Goal: Complete application form: Complete application form

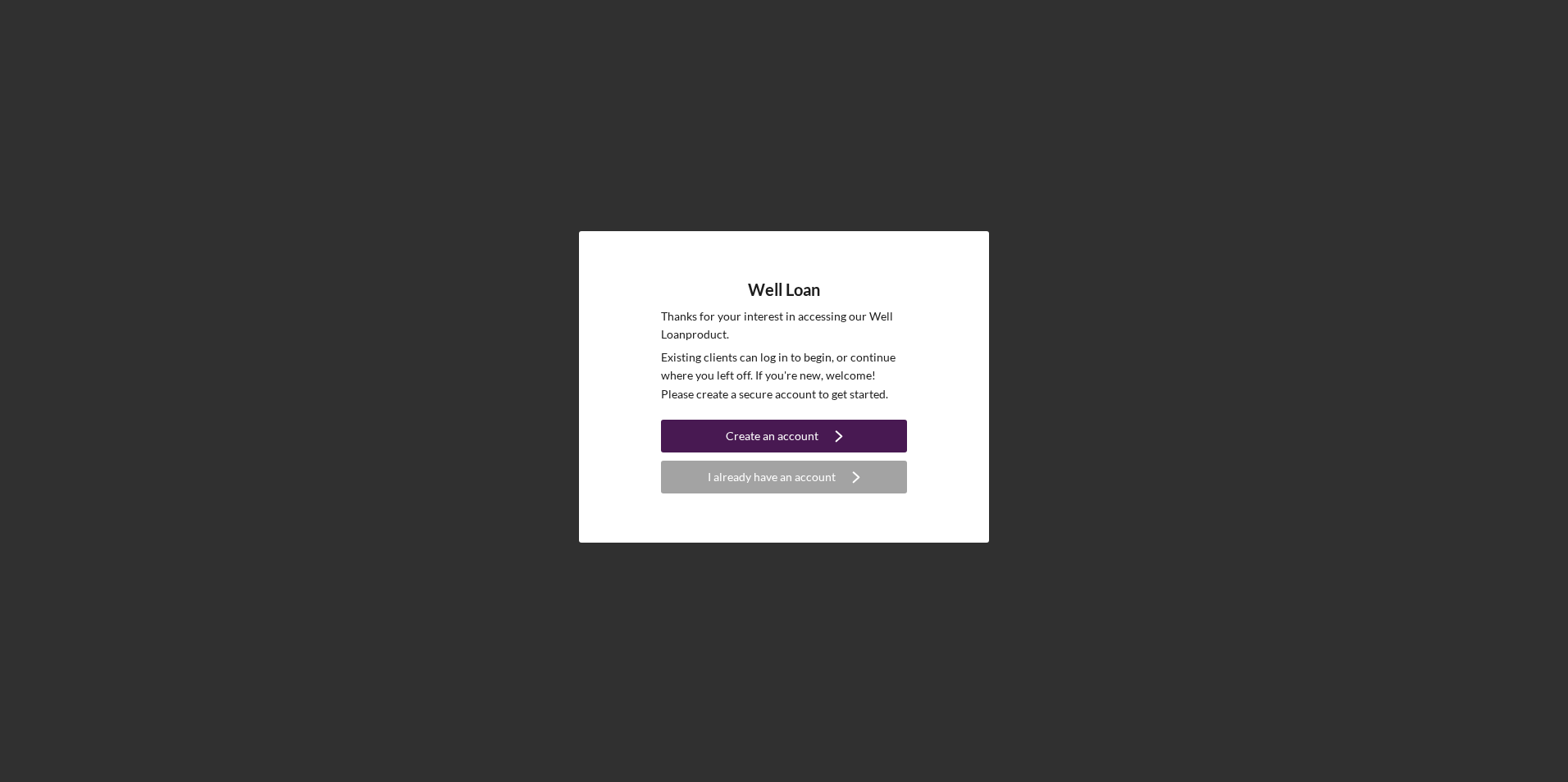
click at [819, 432] on icon "Icon/Navigate" at bounding box center [839, 437] width 41 height 41
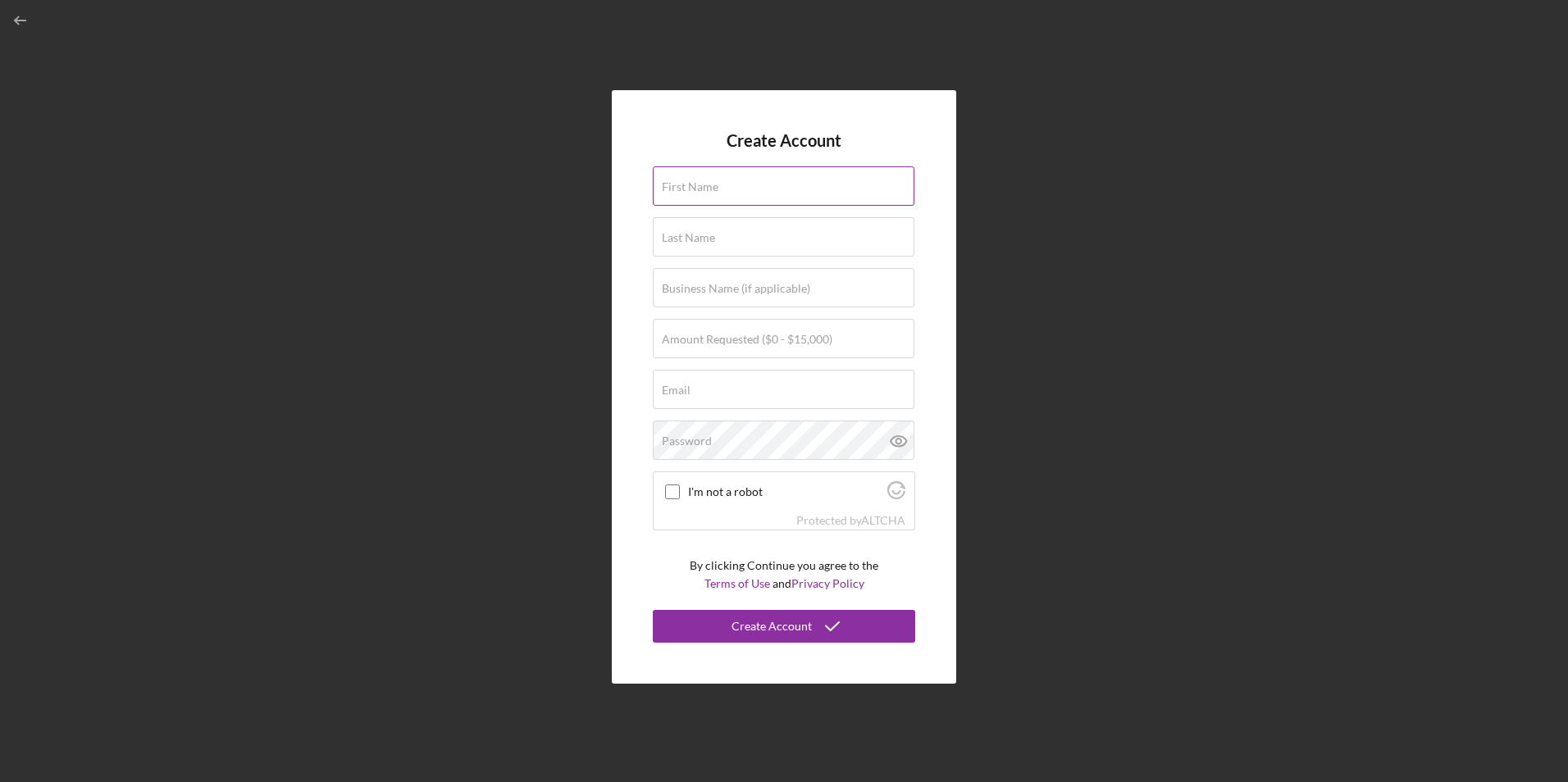
click at [717, 198] on input "First Name" at bounding box center [783, 186] width 262 height 39
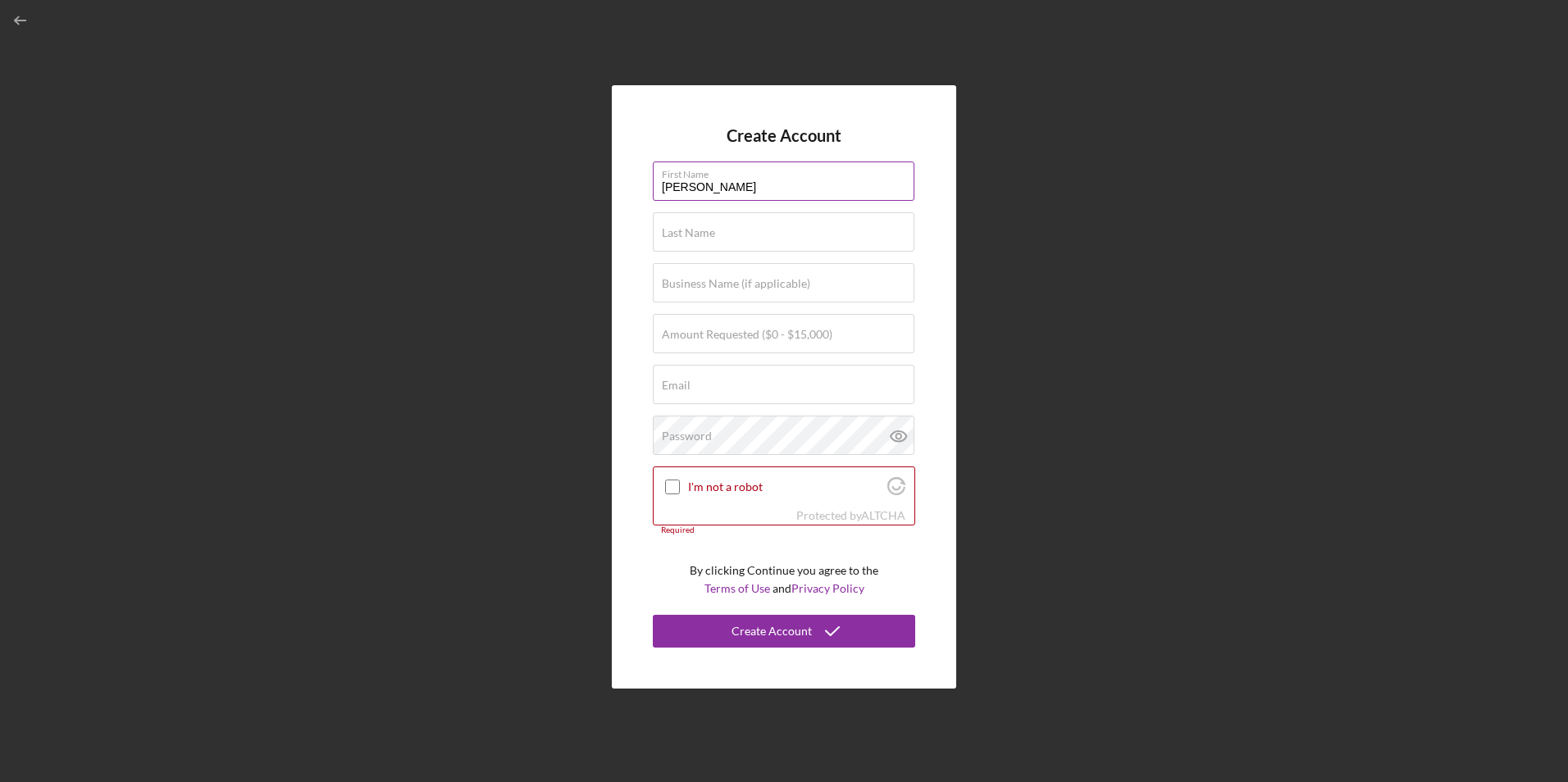
type input "[PERSON_NAME]"
click at [746, 350] on input "Amount Requested ($0 - $15,000)" at bounding box center [783, 334] width 262 height 39
type input "$5,000"
click at [740, 373] on div "Email Required" at bounding box center [784, 386] width 263 height 41
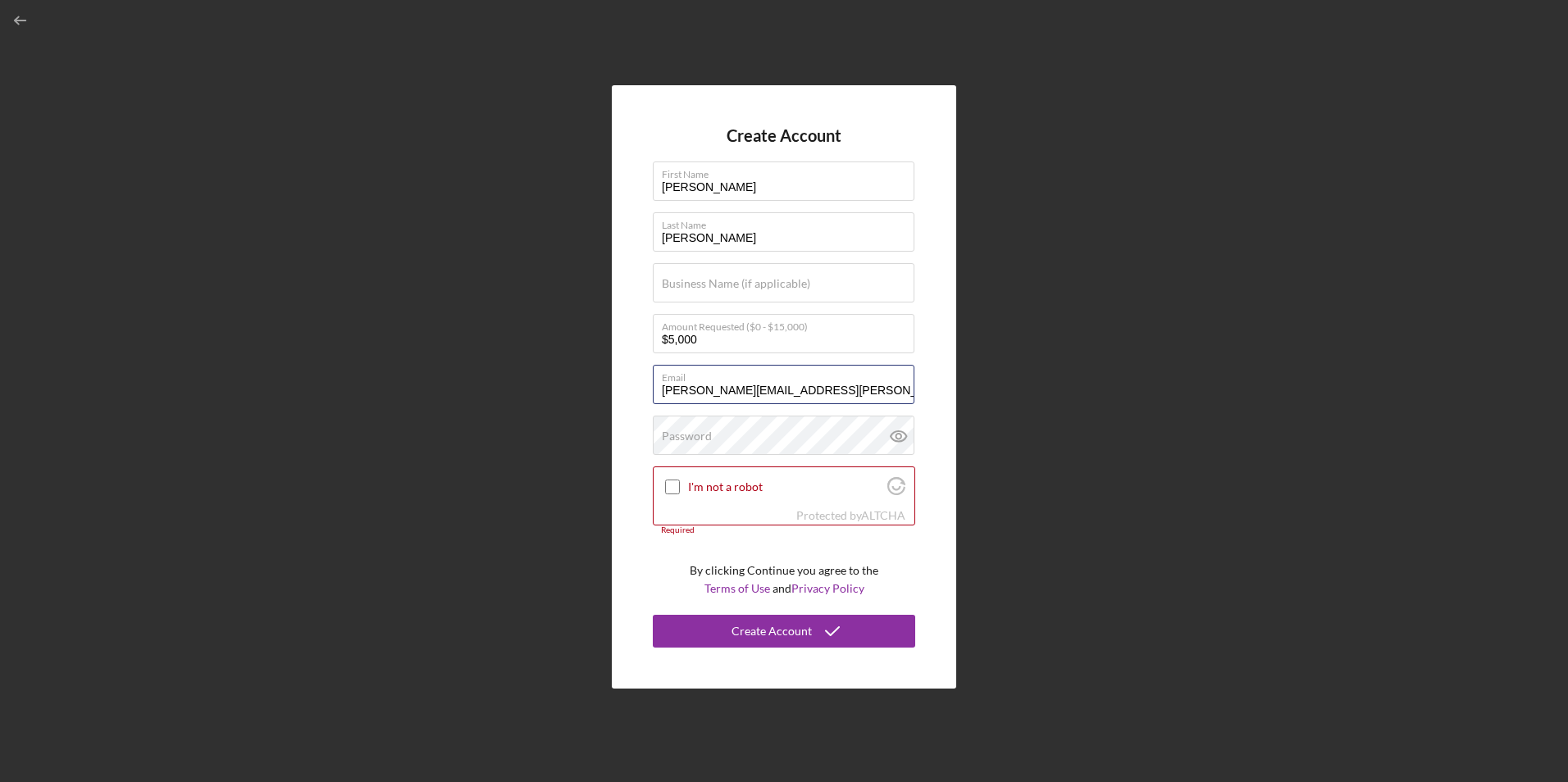
type input "[PERSON_NAME][EMAIL_ADDRESS][PERSON_NAME][DOMAIN_NAME]"
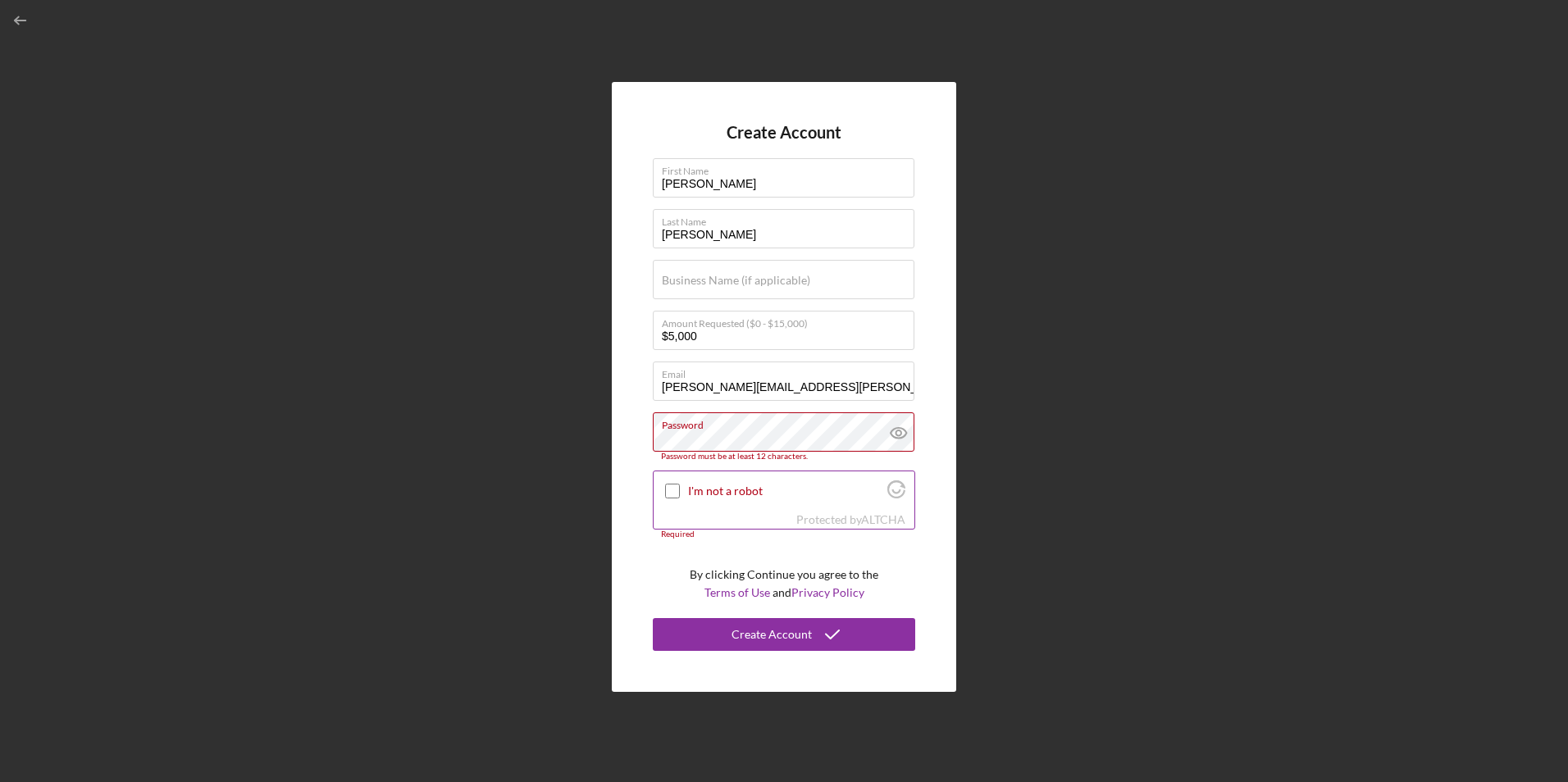
click at [667, 498] on div "I'm not a robot" at bounding box center [784, 490] width 261 height 39
click at [676, 489] on input "I'm not a robot" at bounding box center [672, 491] width 15 height 15
checkbox input "true"
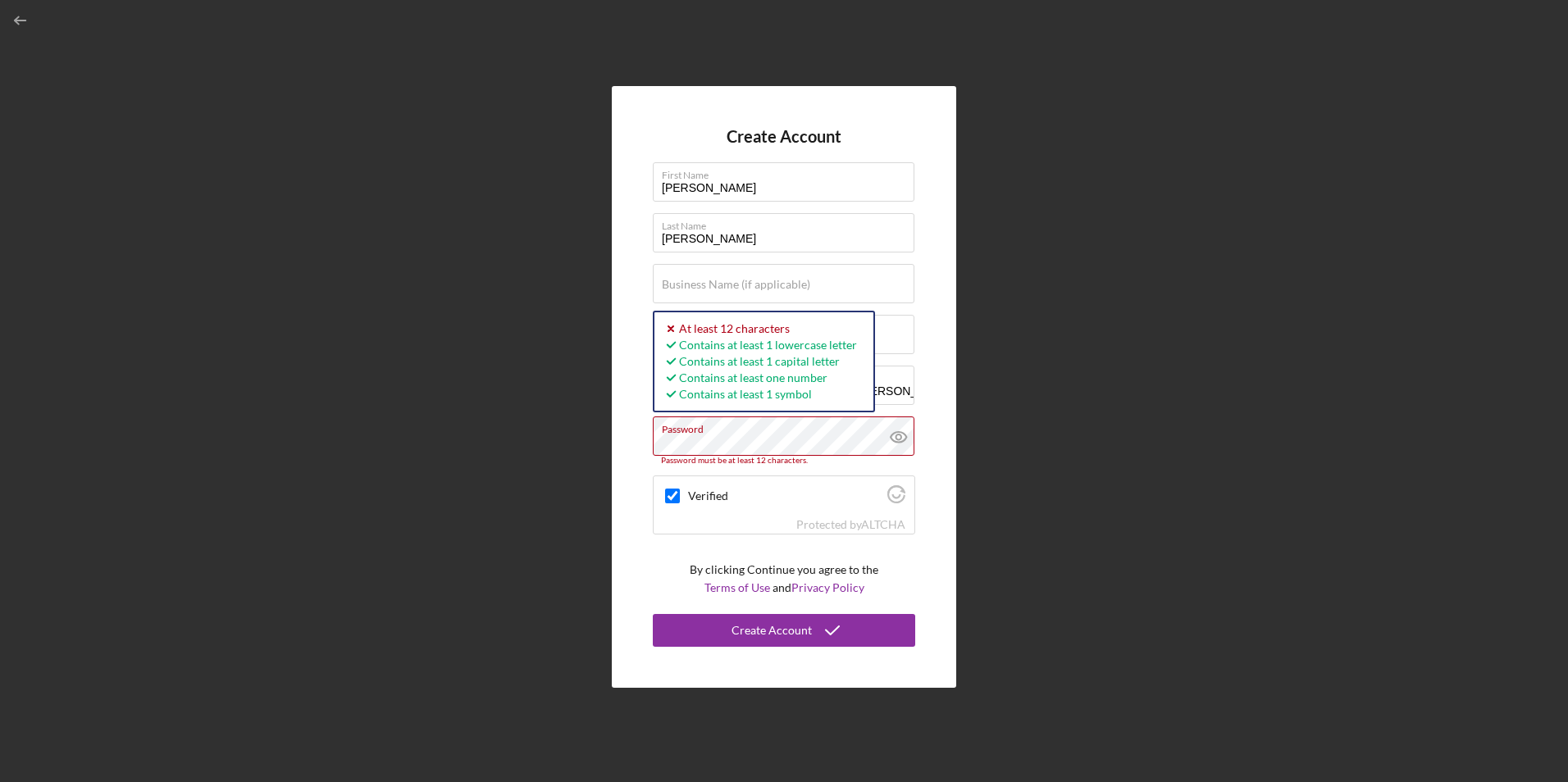
click at [627, 463] on div "Create Account First Name [PERSON_NAME] Last Name [PERSON_NAME] Business Name (…" at bounding box center [784, 386] width 345 height 601
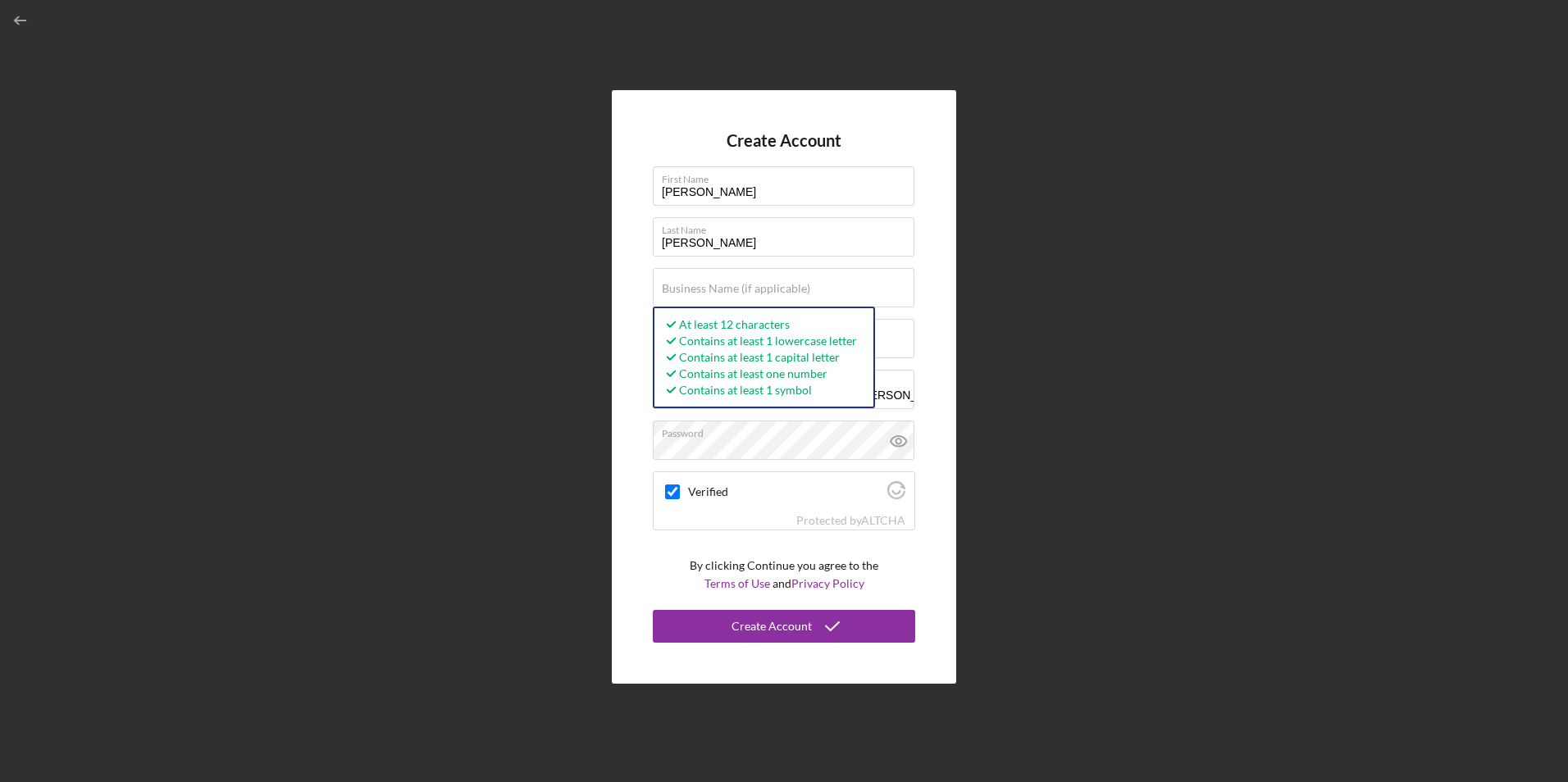
click at [731, 608] on form "Create Account First Name [PERSON_NAME] Last Name [PERSON_NAME] Business Name (…" at bounding box center [784, 386] width 263 height 511
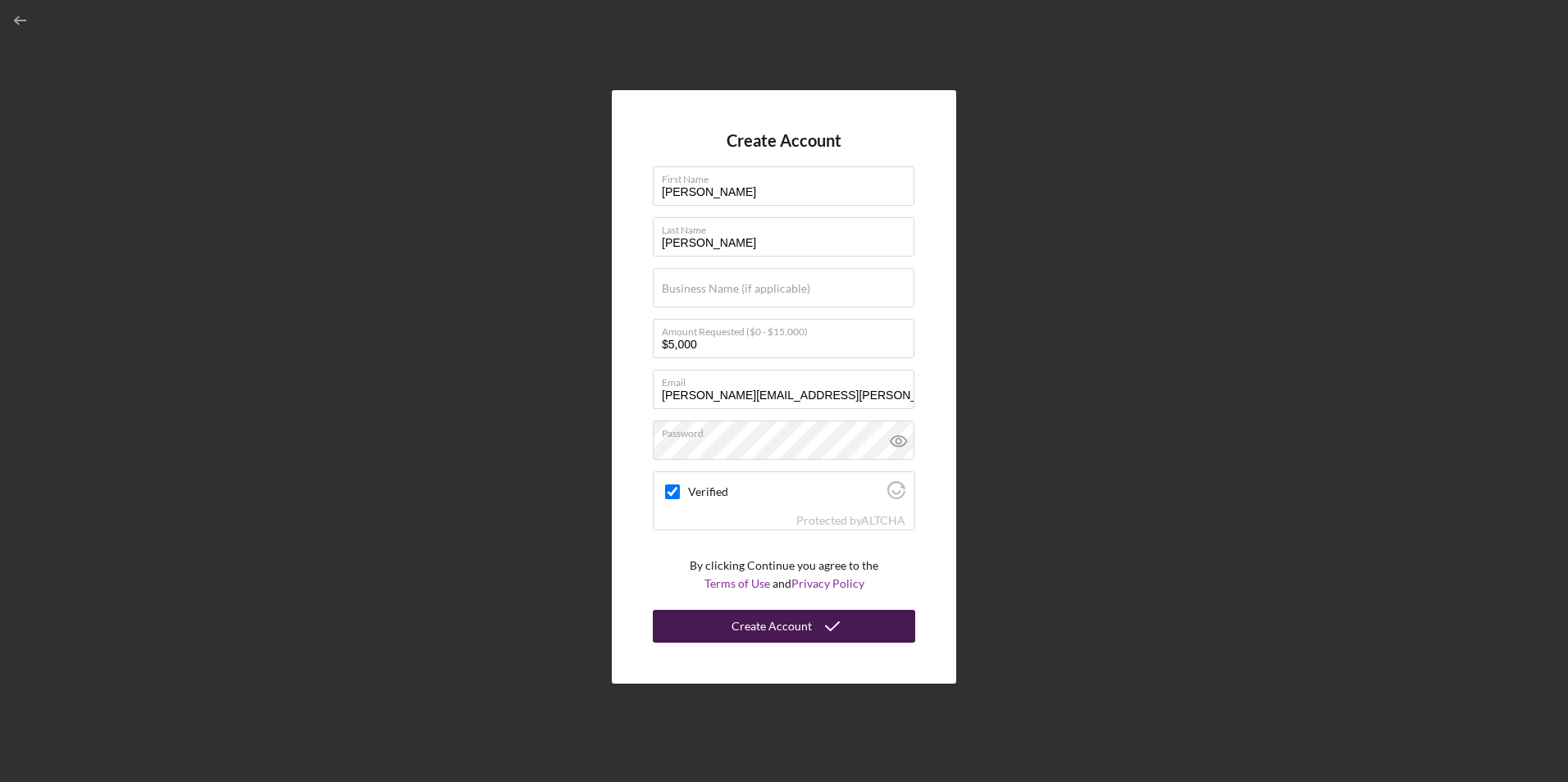
click at [735, 616] on div "Create Account" at bounding box center [772, 626] width 80 height 33
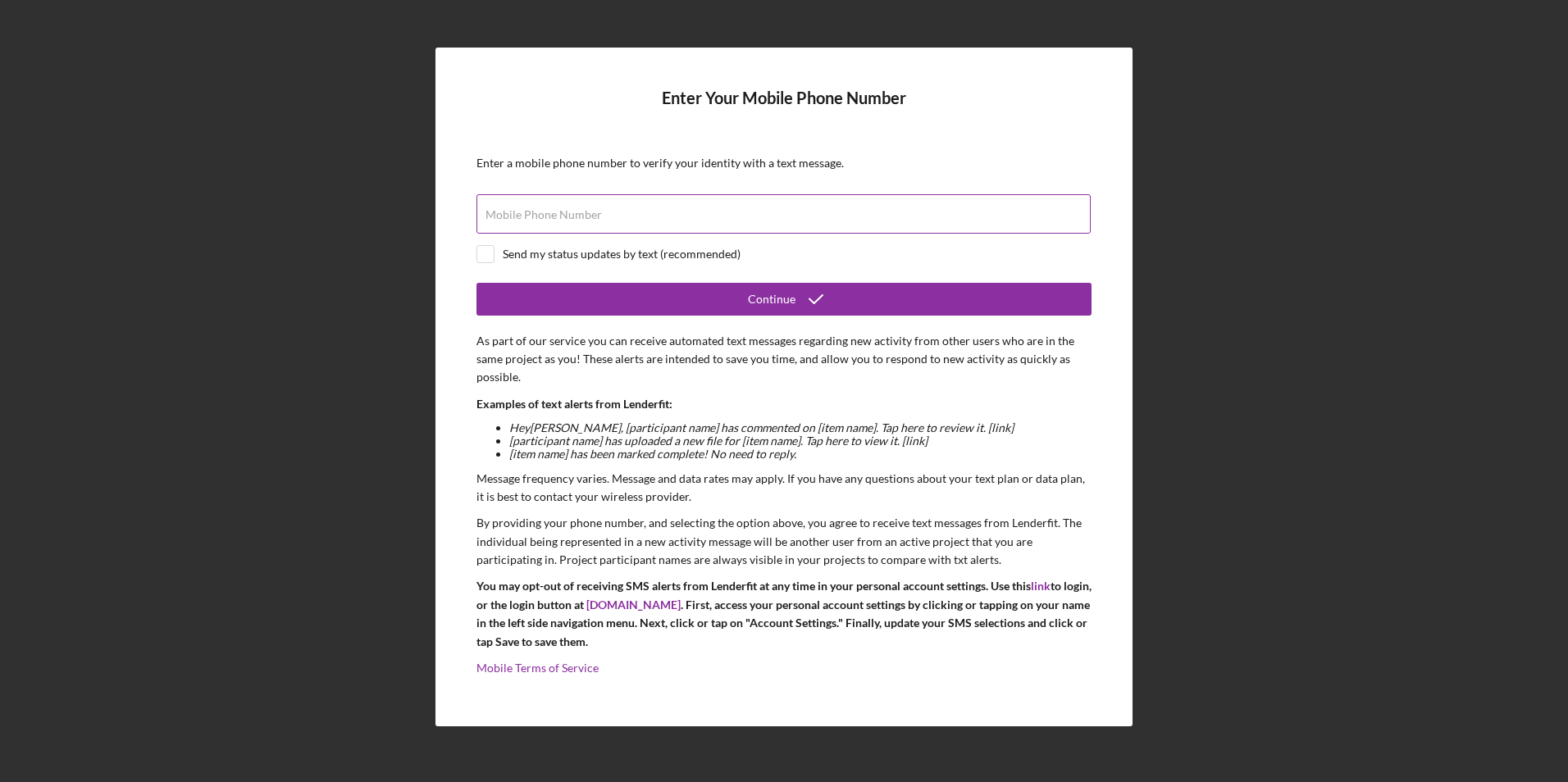
click at [694, 208] on div "Mobile Phone Number" at bounding box center [783, 215] width 615 height 41
type input "[PHONE_NUMBER]"
click at [495, 259] on div "Send my status updates by text (recommended)" at bounding box center [783, 254] width 615 height 18
checkbox input "true"
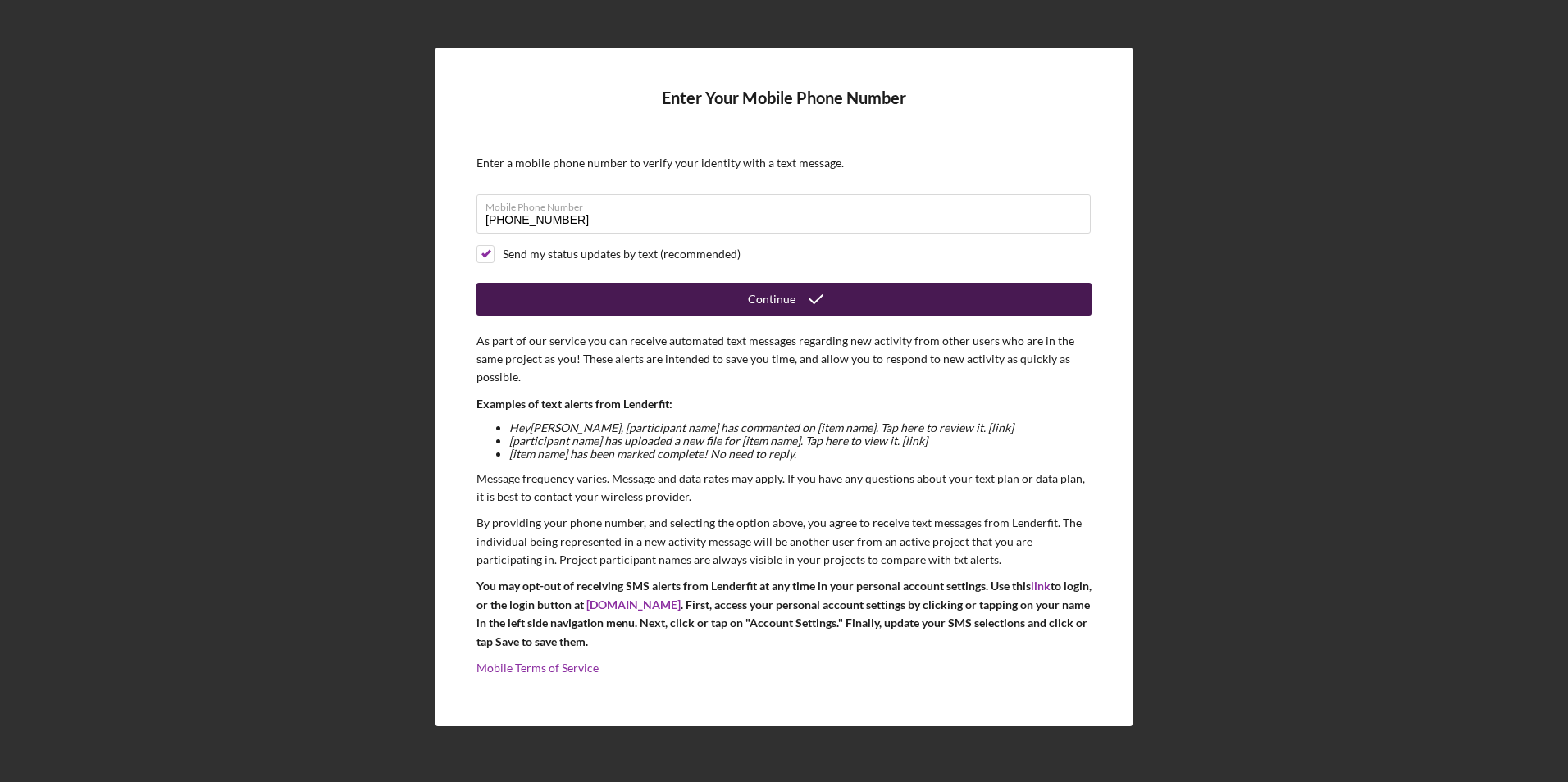
click at [633, 305] on button "Continue" at bounding box center [783, 300] width 615 height 33
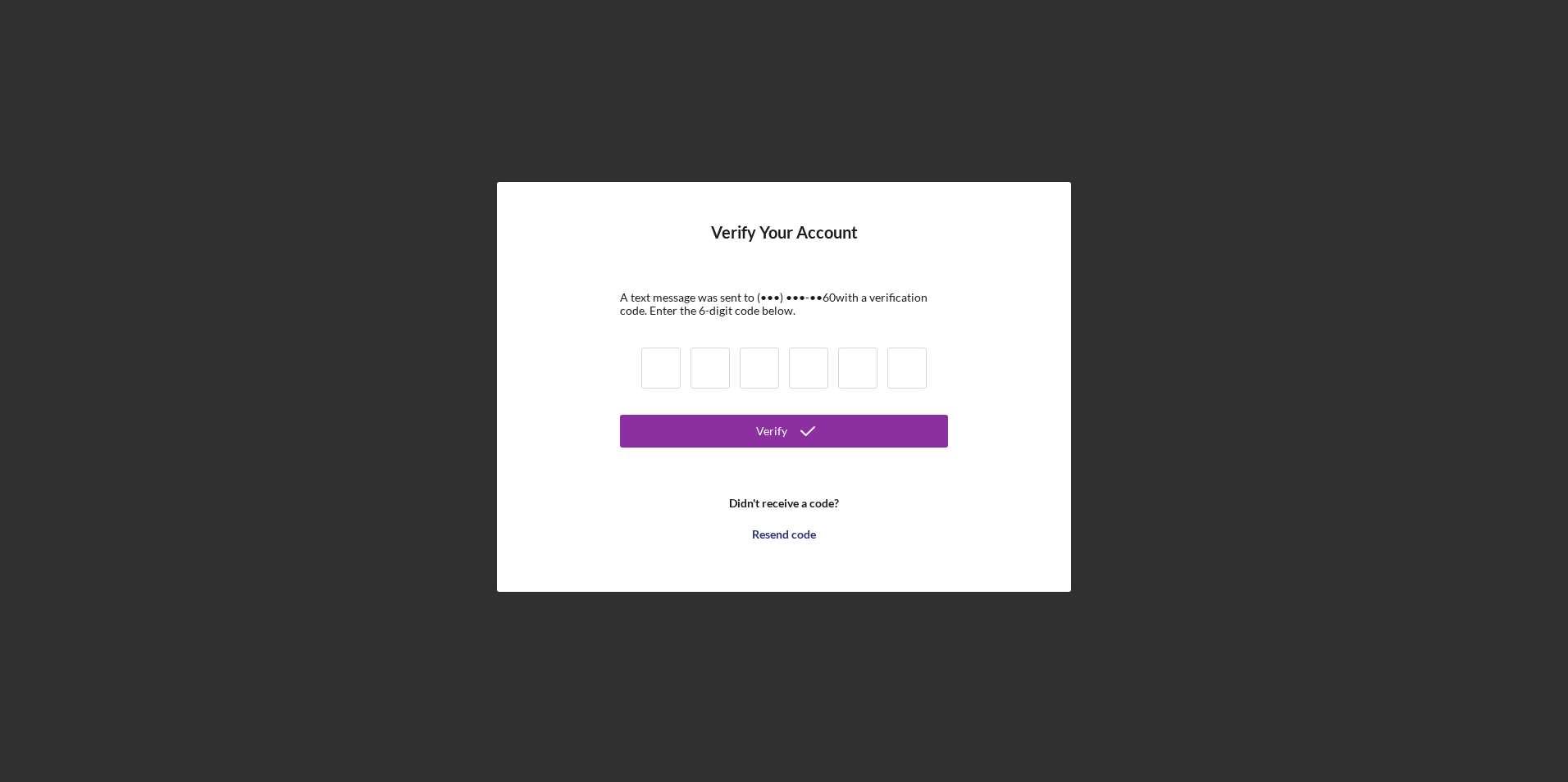
click at [659, 377] on input at bounding box center [661, 368] width 39 height 41
type input "8"
type input "5"
type input "1"
type input "6"
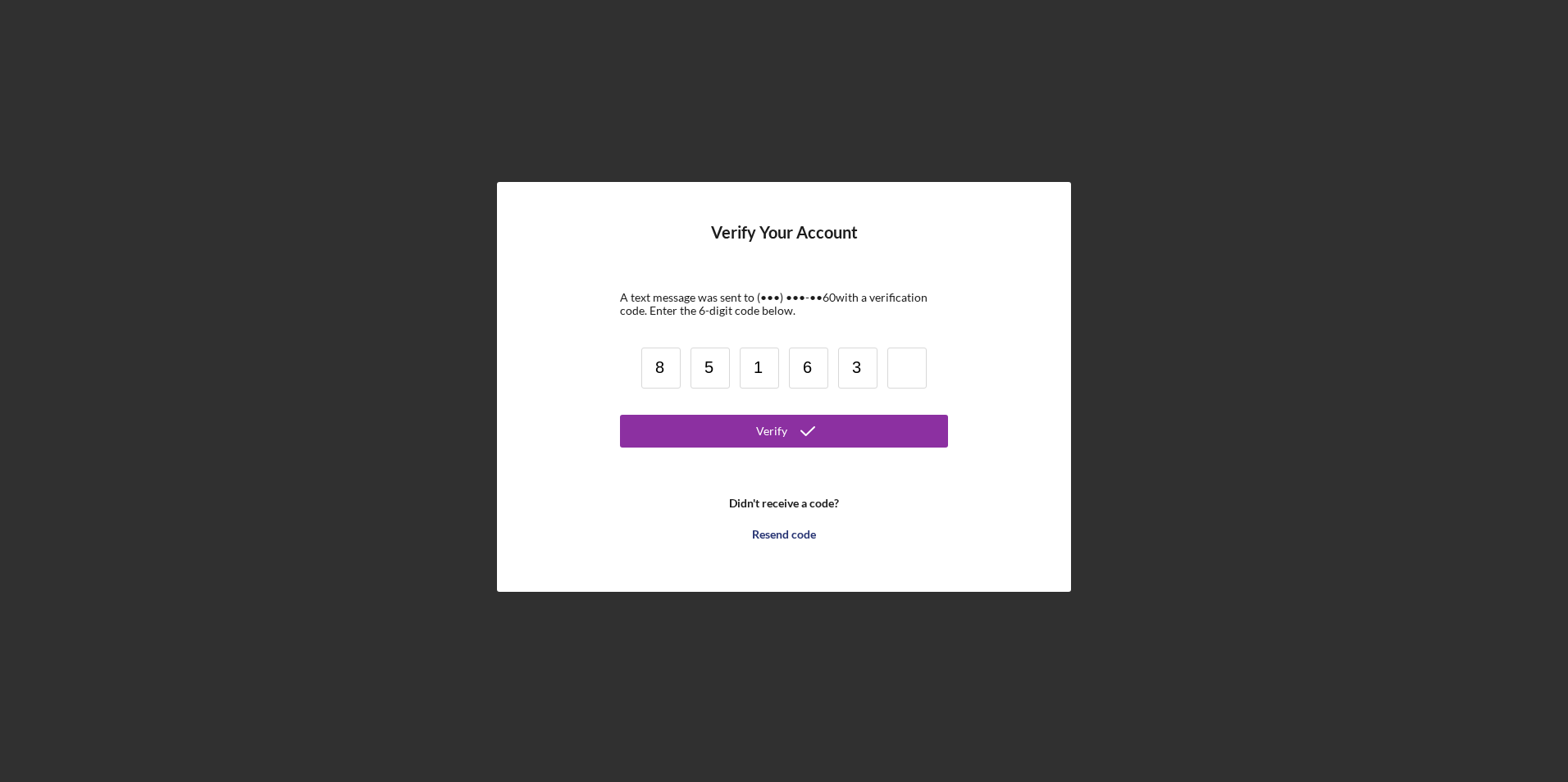
type input "3"
type input "4"
click at [837, 433] on button "Verify" at bounding box center [784, 432] width 328 height 33
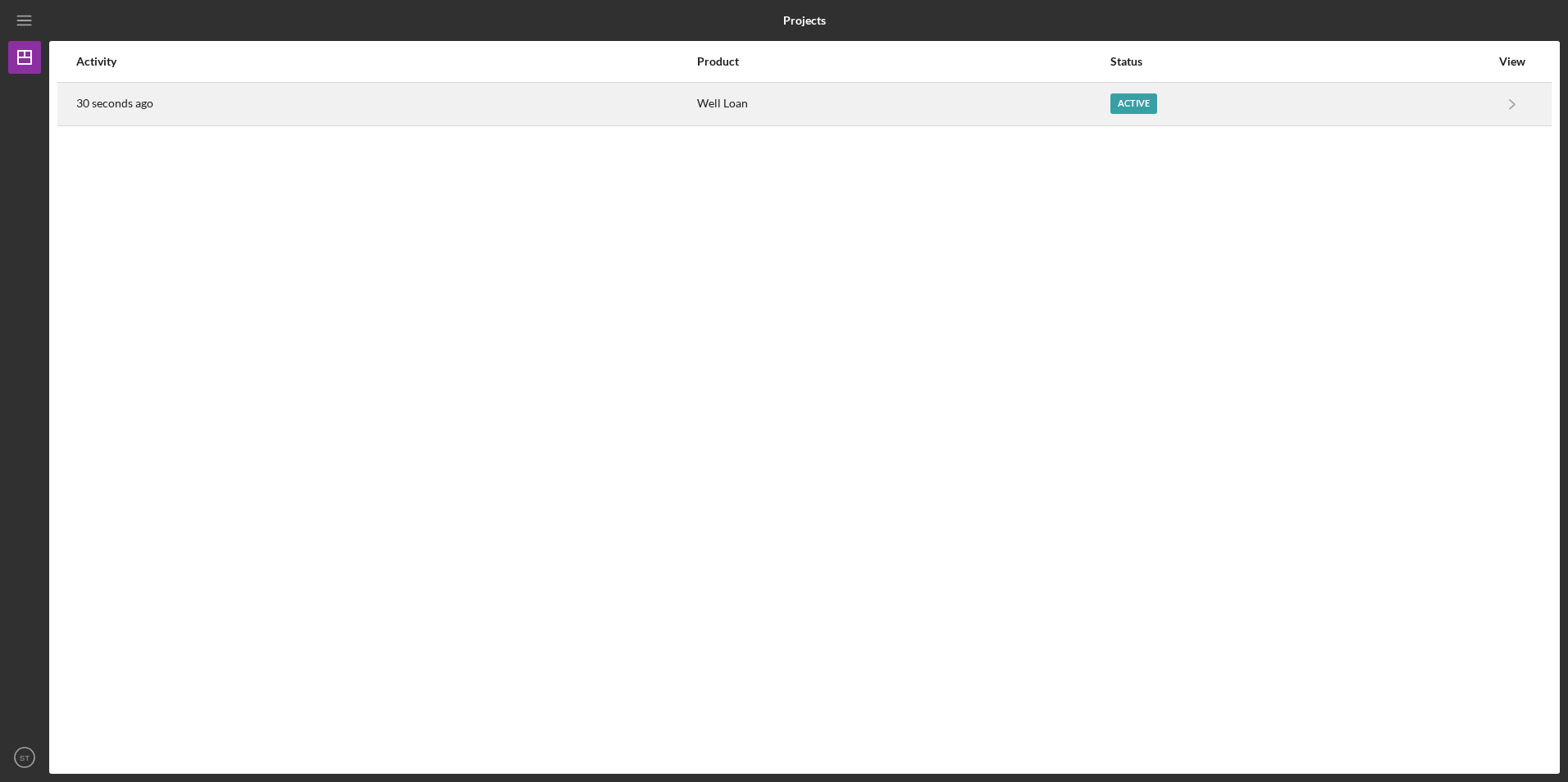
click at [1137, 98] on div "Active" at bounding box center [1134, 103] width 47 height 21
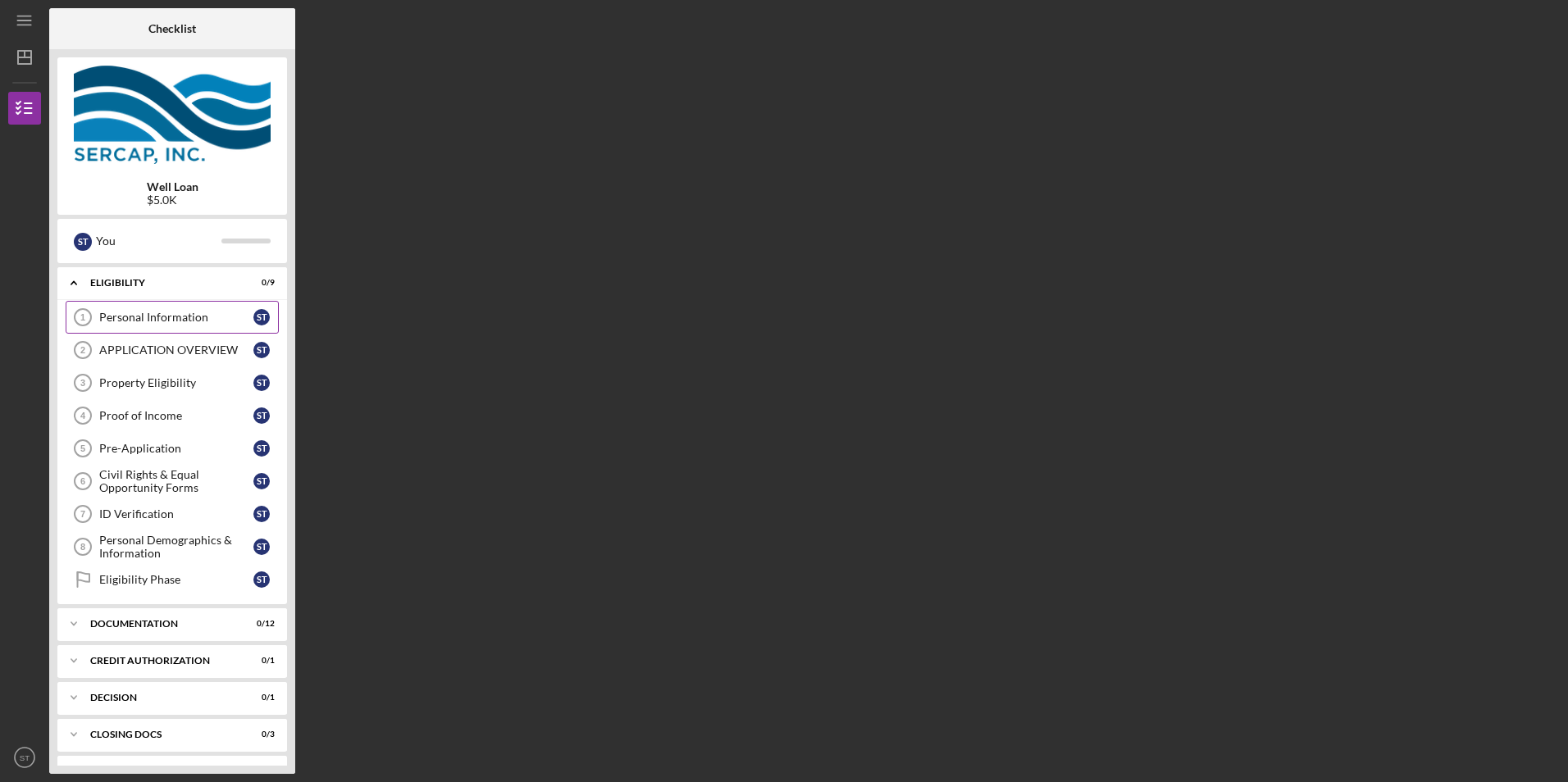
click at [146, 319] on div "Personal Information" at bounding box center [177, 318] width 154 height 13
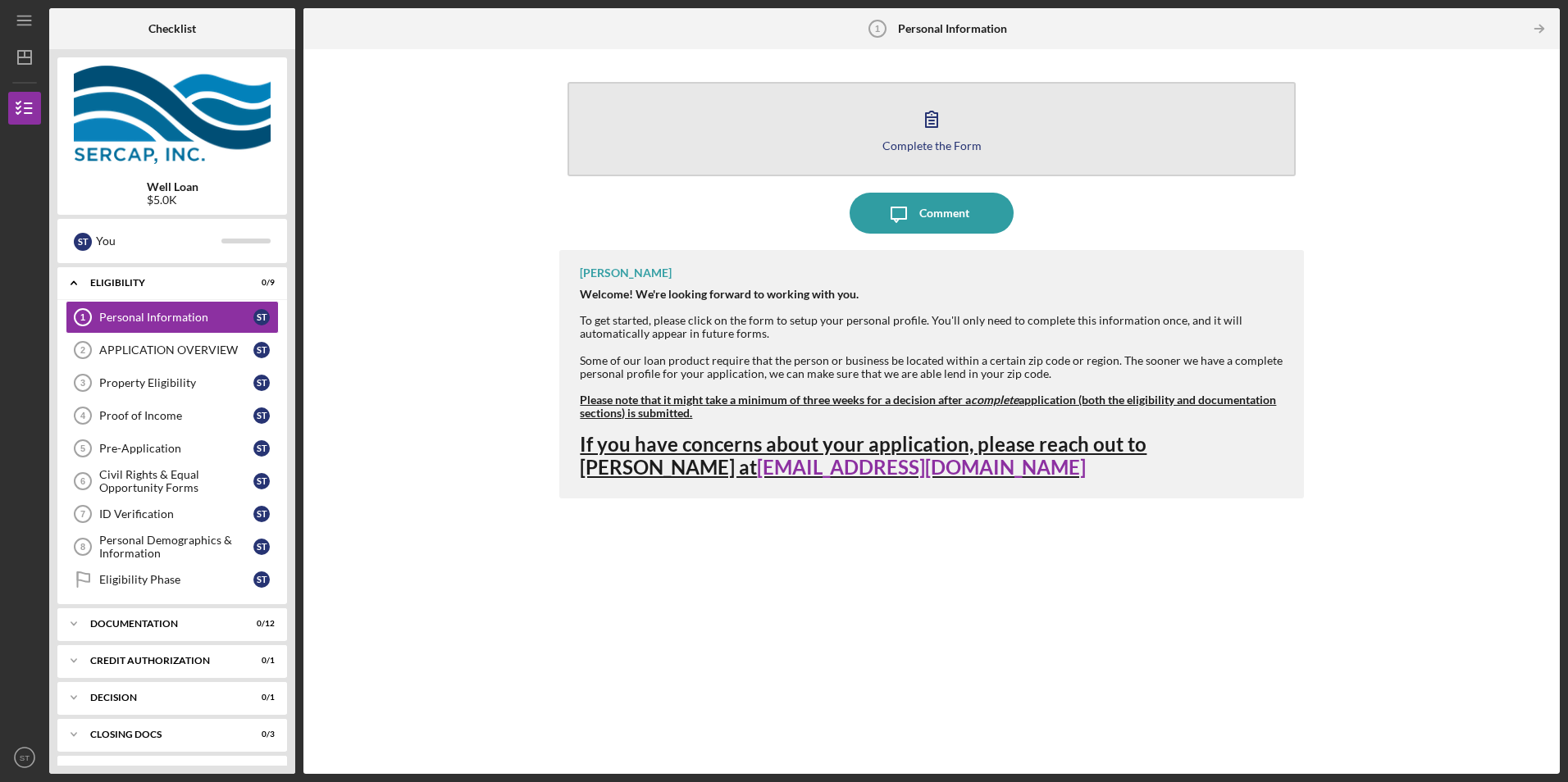
click at [942, 150] on div "Complete the Form" at bounding box center [932, 145] width 99 height 12
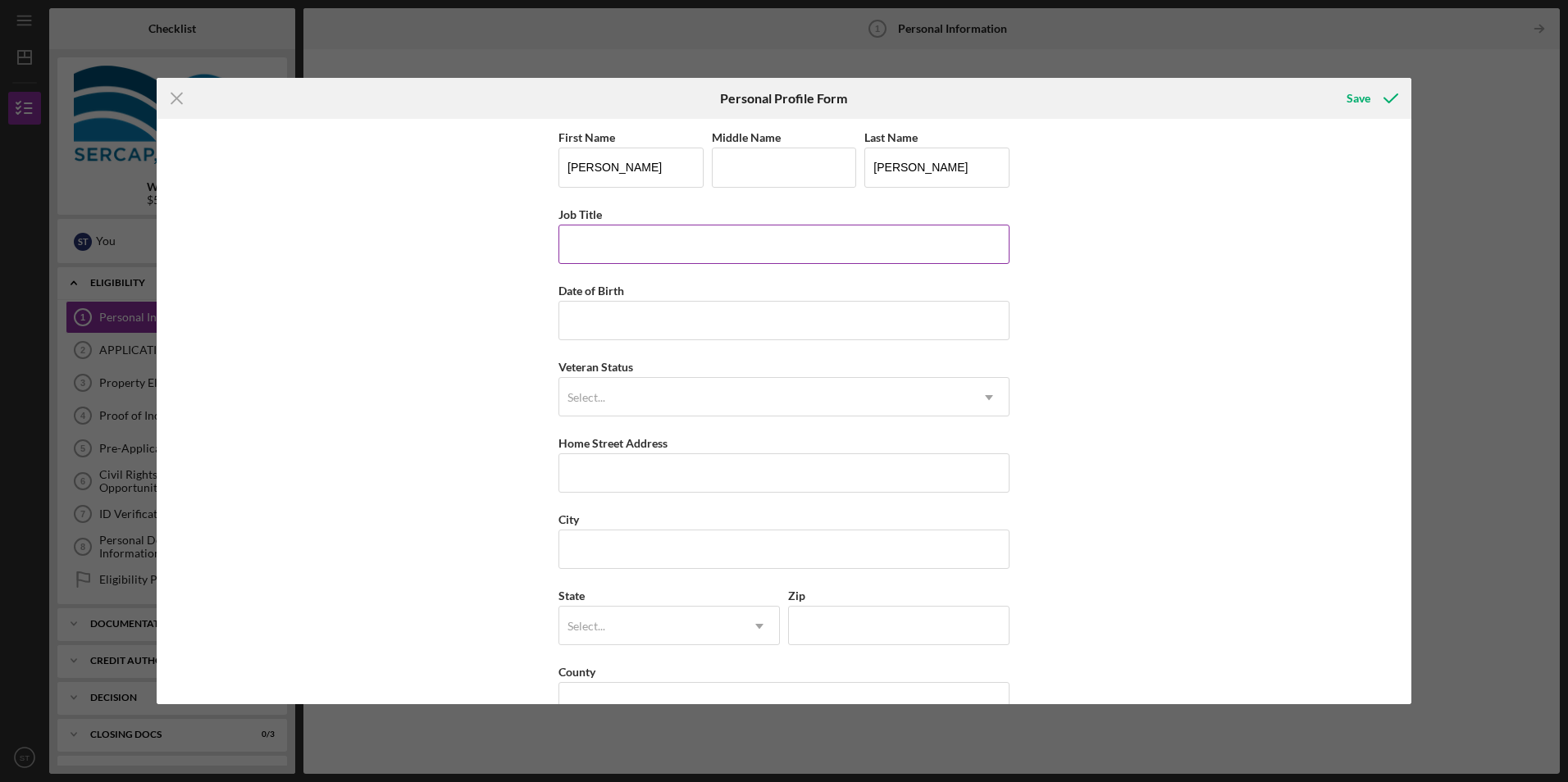
click at [618, 240] on input "Job Title" at bounding box center [783, 245] width 451 height 39
type input "Guidance Clerk"
type input "[DATE]"
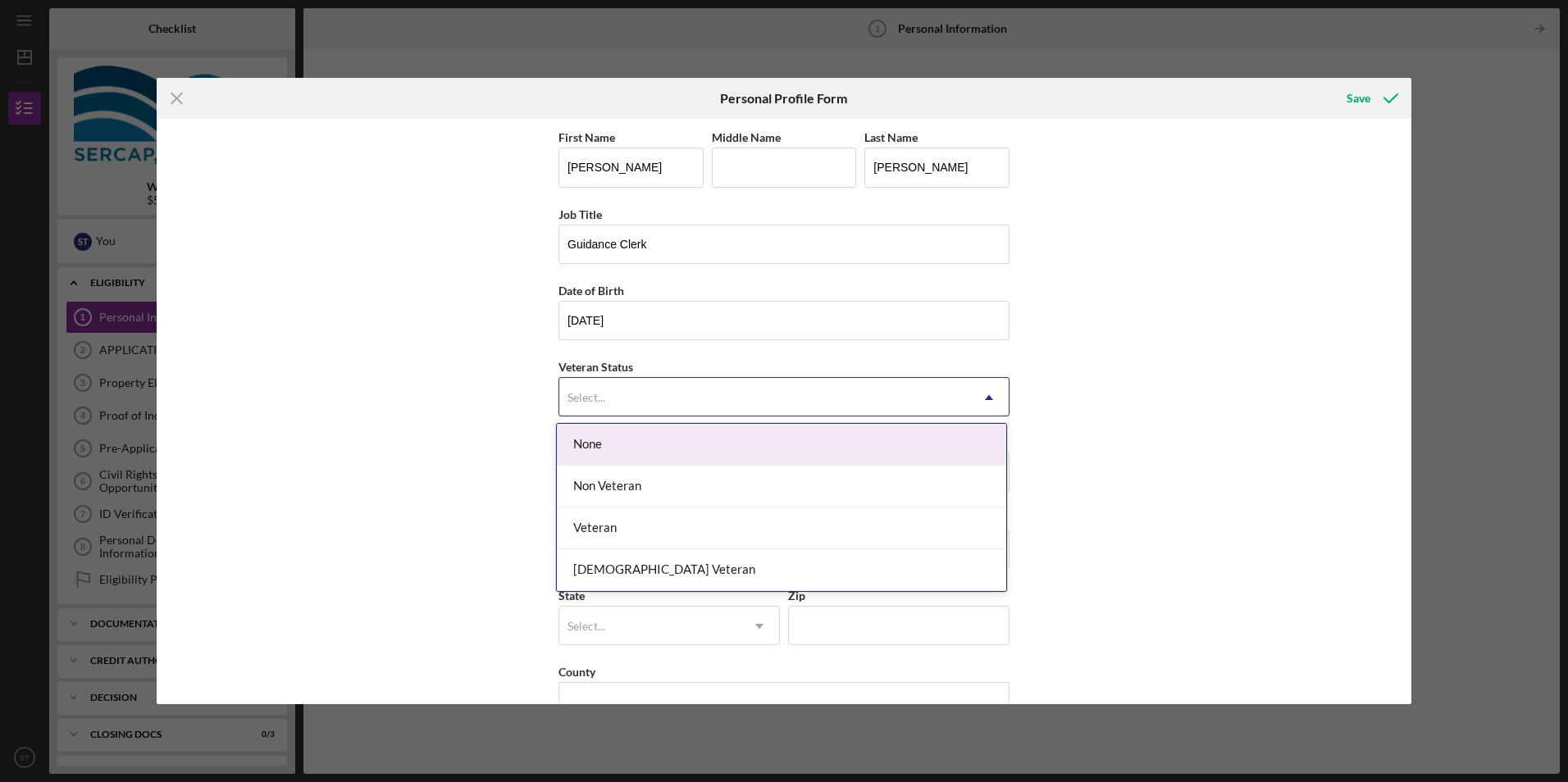
click at [616, 379] on div "Select..." at bounding box center [764, 398] width 410 height 38
click at [633, 436] on div "None" at bounding box center [781, 445] width 449 height 42
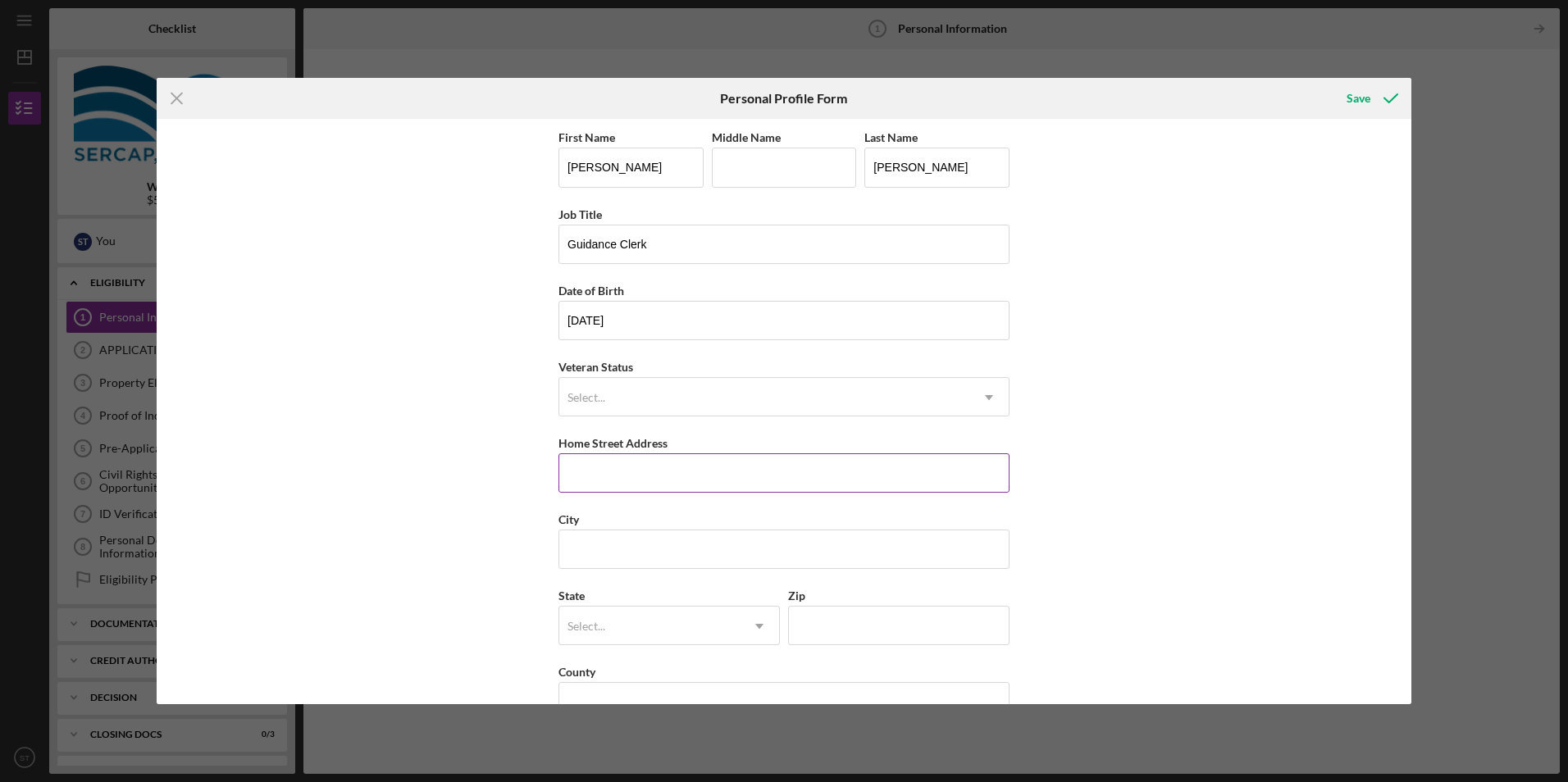
click at [622, 465] on input "Home Street Address" at bounding box center [783, 473] width 451 height 39
click at [1330, 82] on button "Save" at bounding box center [1370, 98] width 81 height 33
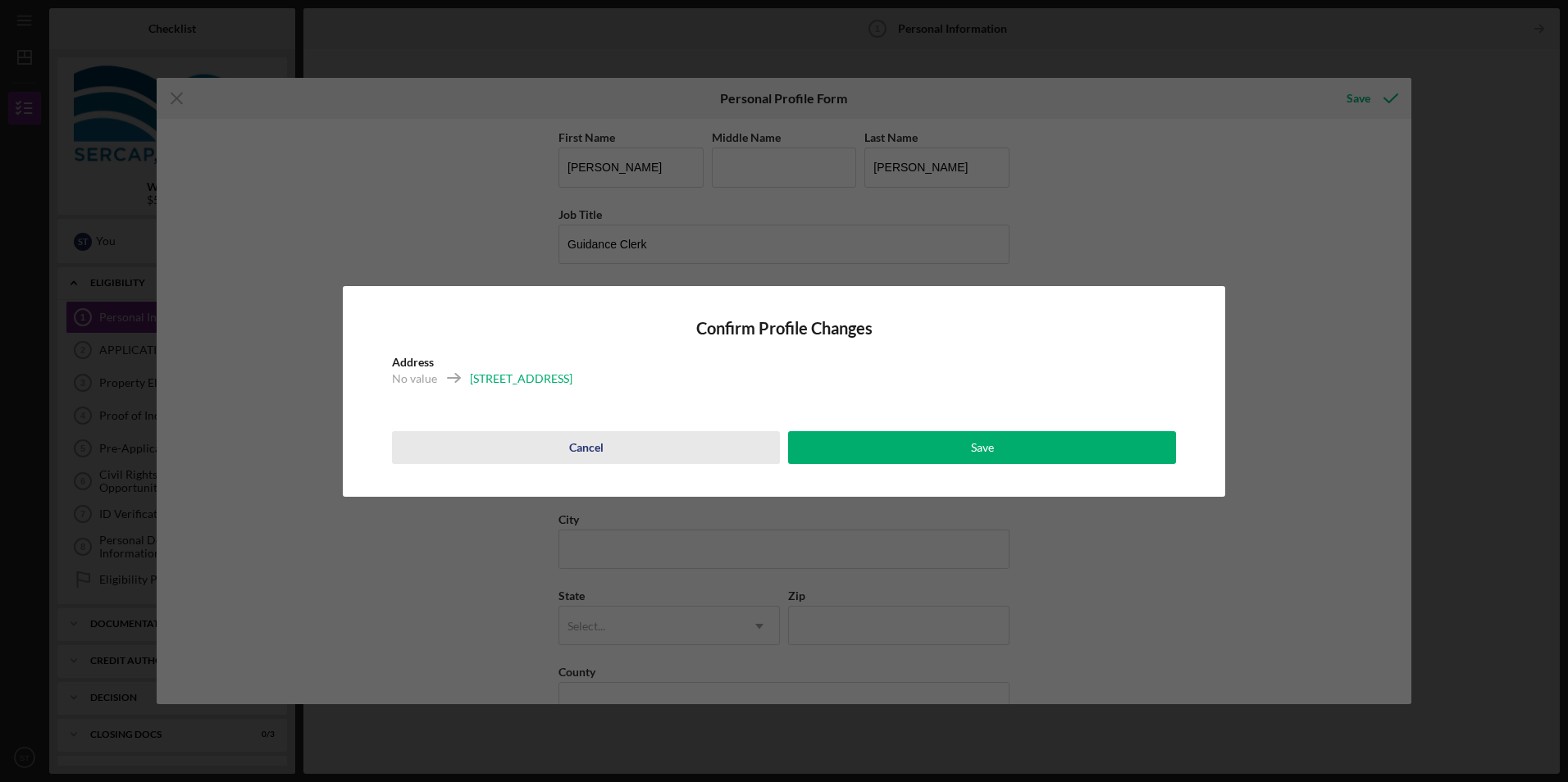
click at [610, 455] on button "Cancel" at bounding box center [586, 447] width 388 height 33
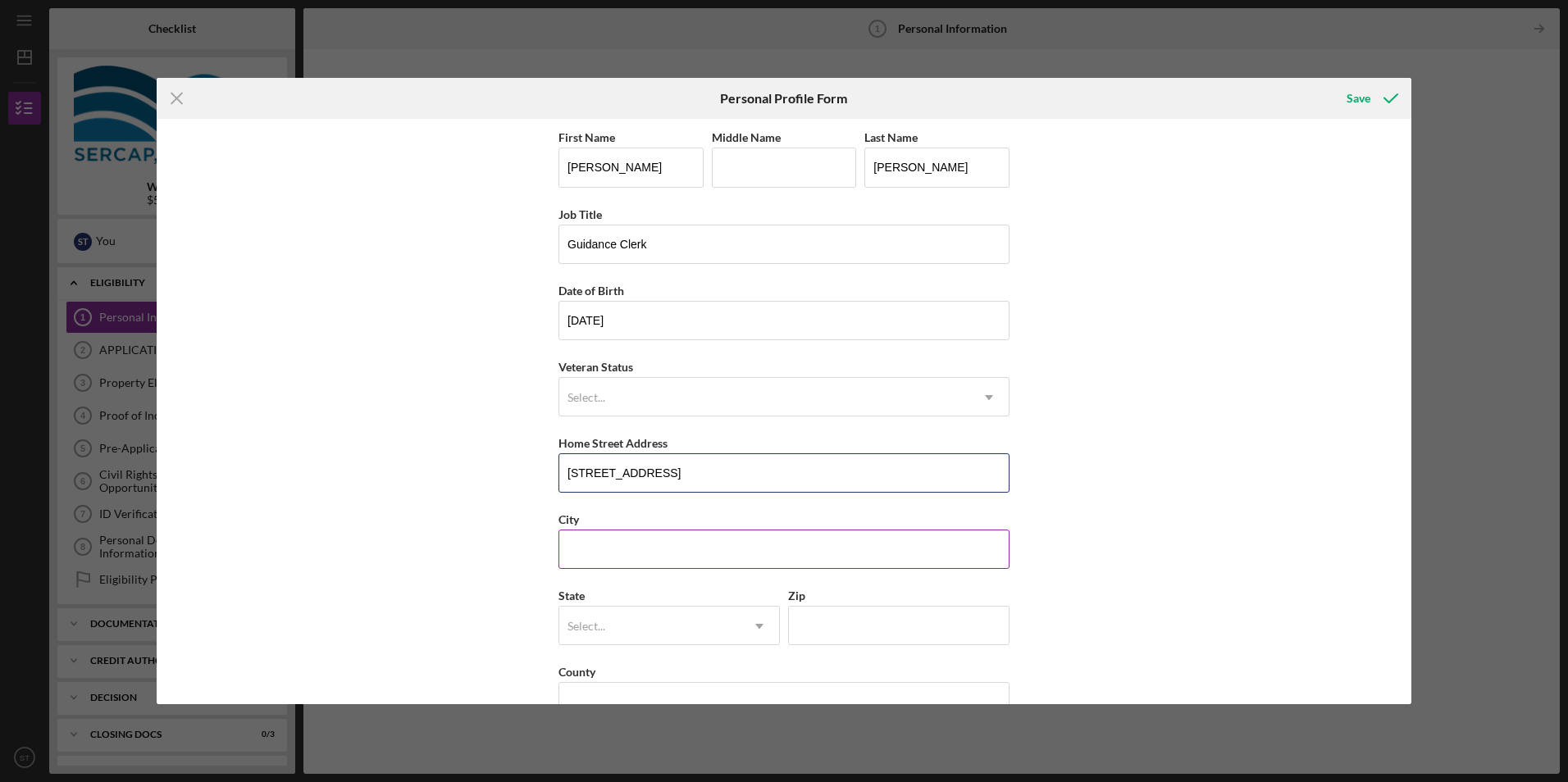
type input "[STREET_ADDRESS]"
click at [612, 553] on input "City" at bounding box center [783, 549] width 451 height 39
type input "Cascade"
click at [603, 629] on div "Select..." at bounding box center [586, 626] width 38 height 13
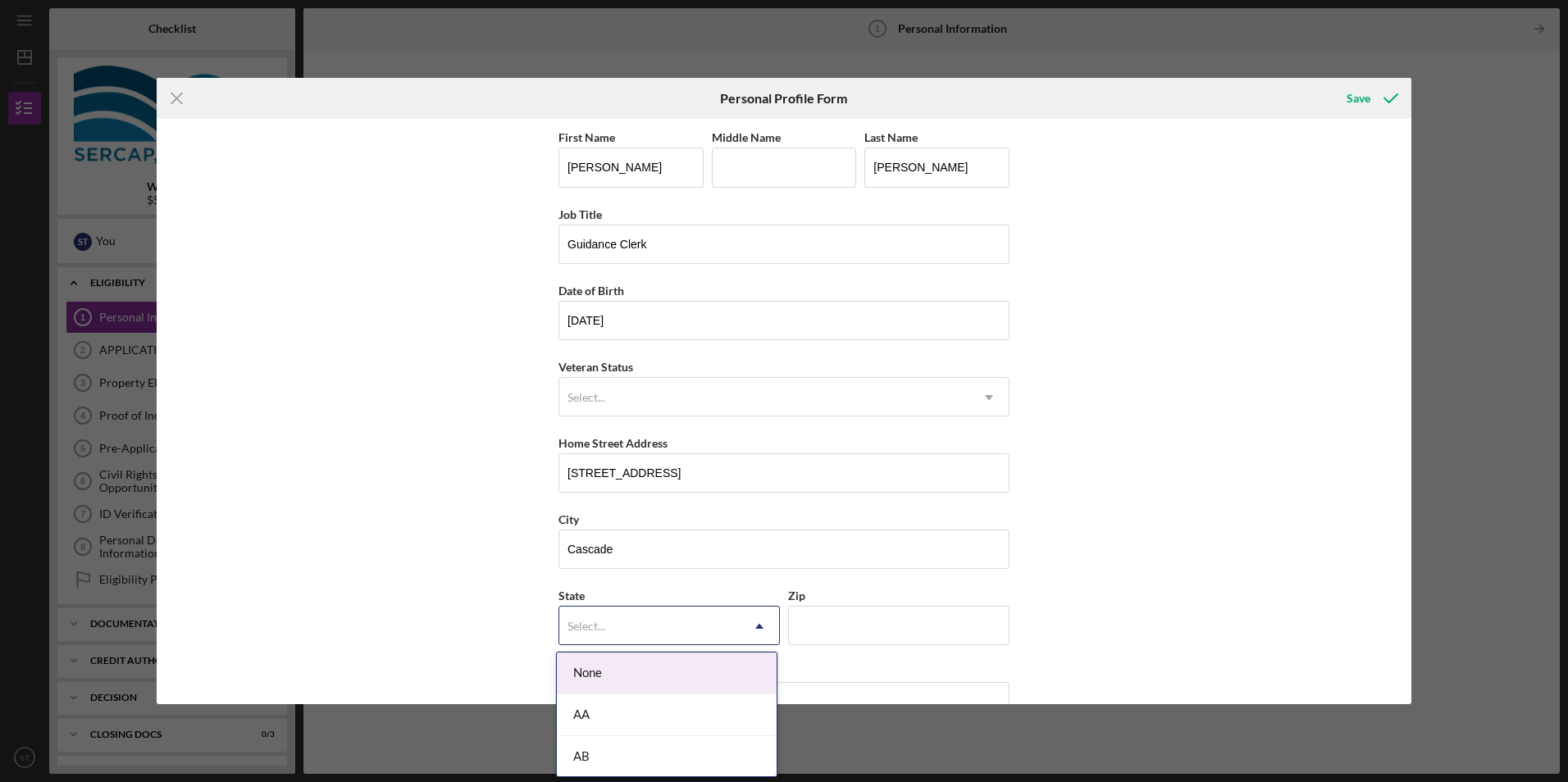
type input "v"
click at [619, 679] on div "VA" at bounding box center [667, 676] width 220 height 42
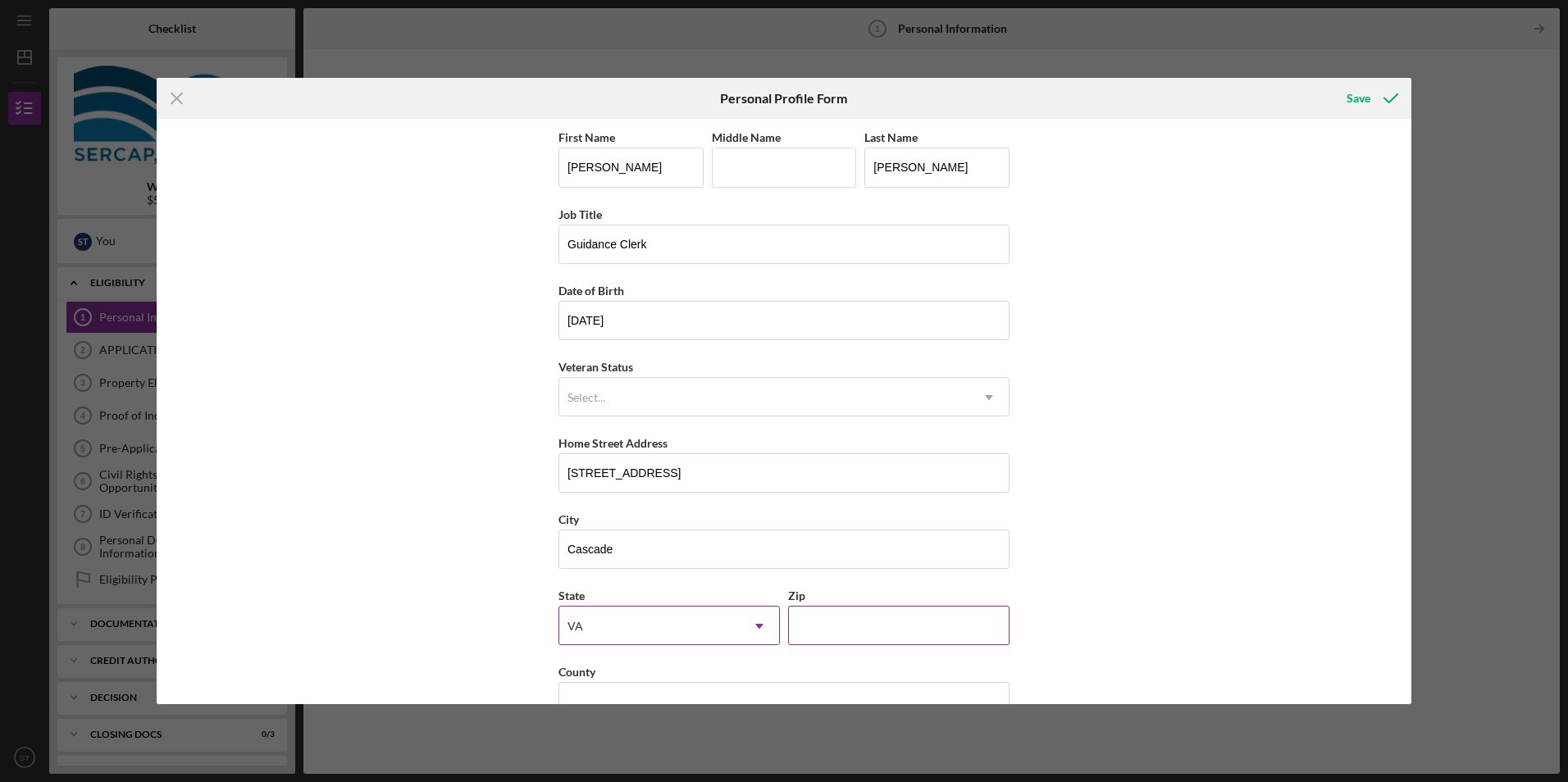
click at [843, 613] on input "Zip" at bounding box center [899, 625] width 222 height 39
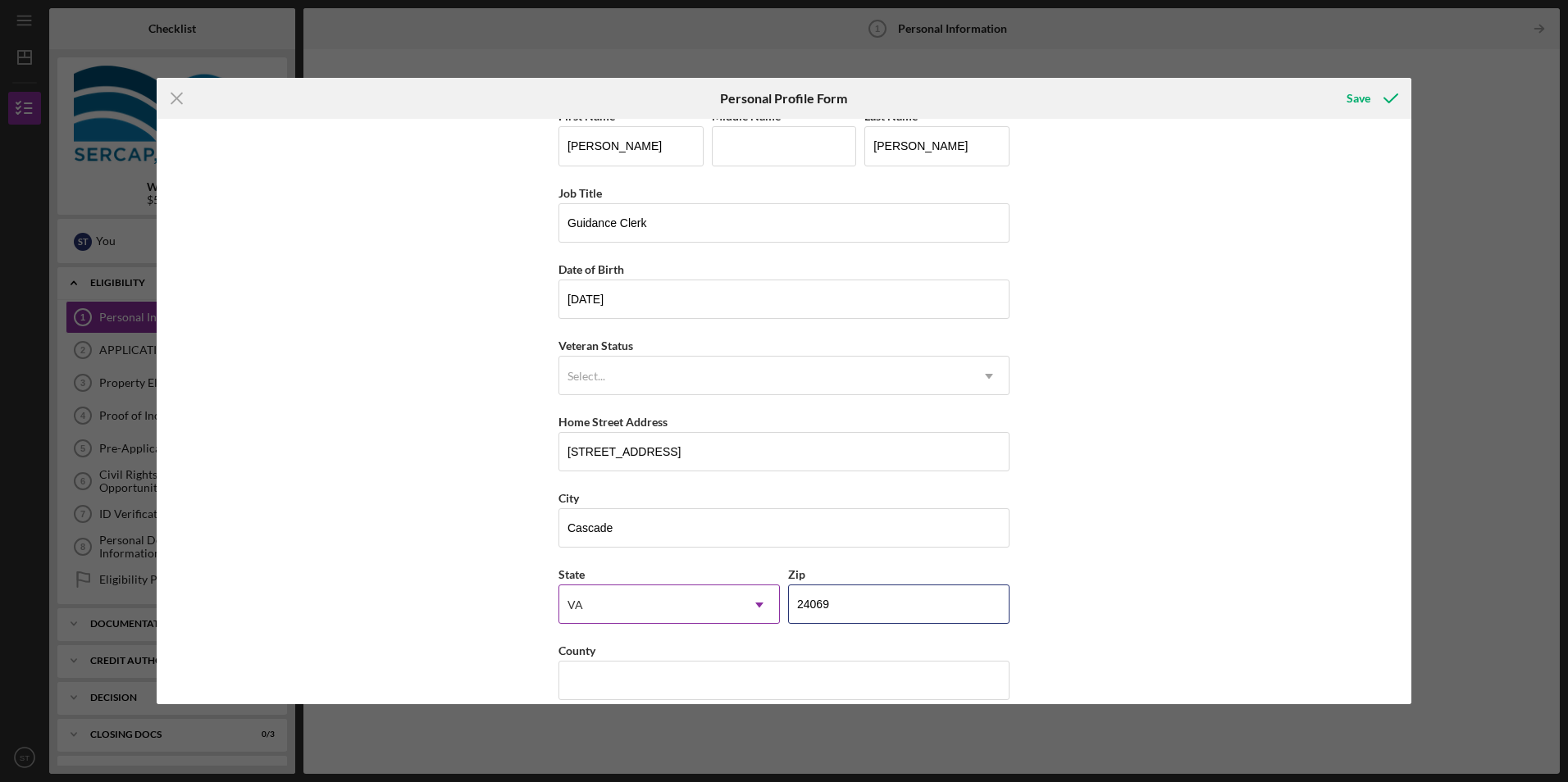
scroll to position [42, 0]
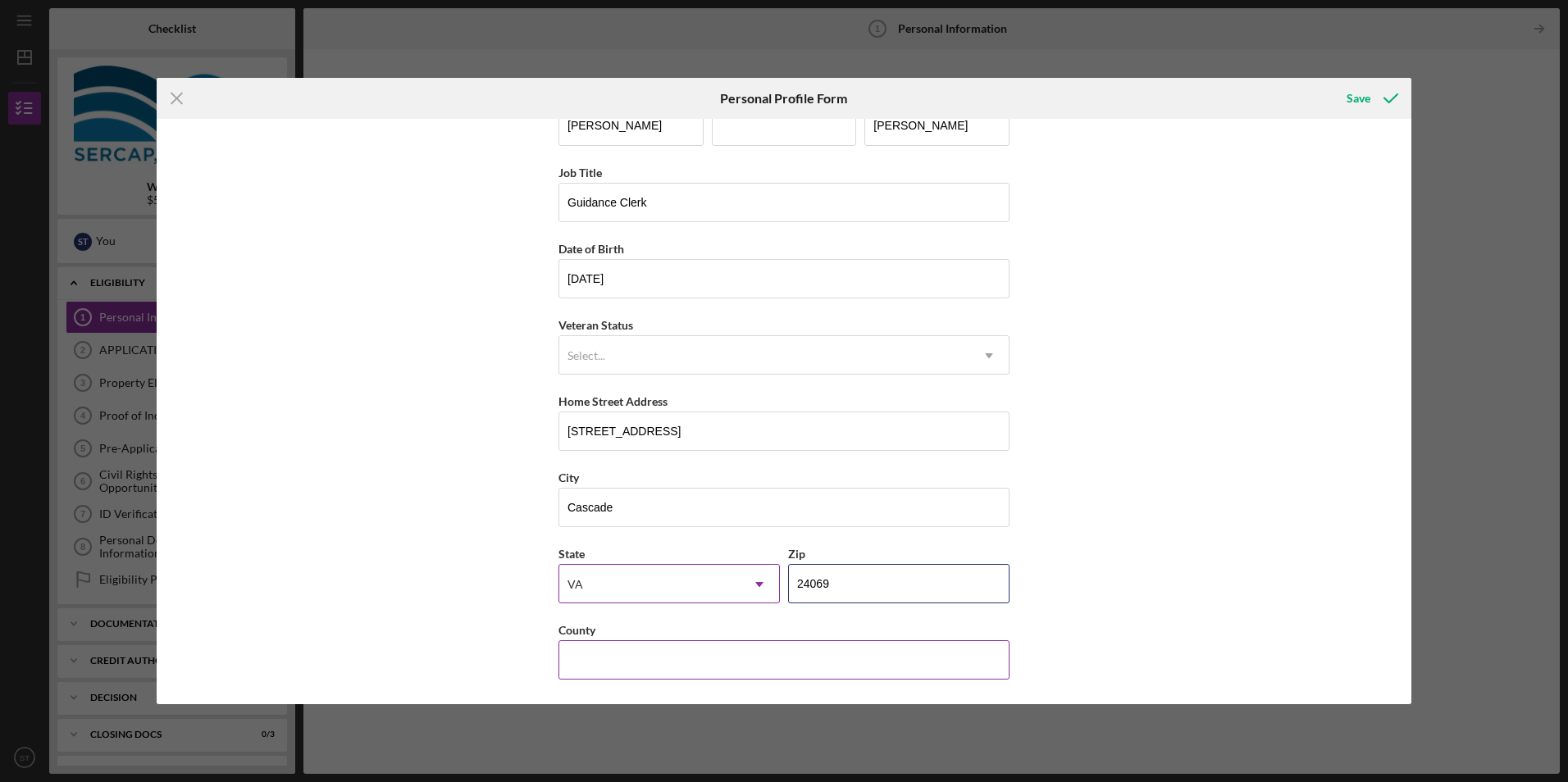
type input "24069"
click at [762, 665] on input "County" at bounding box center [783, 660] width 451 height 39
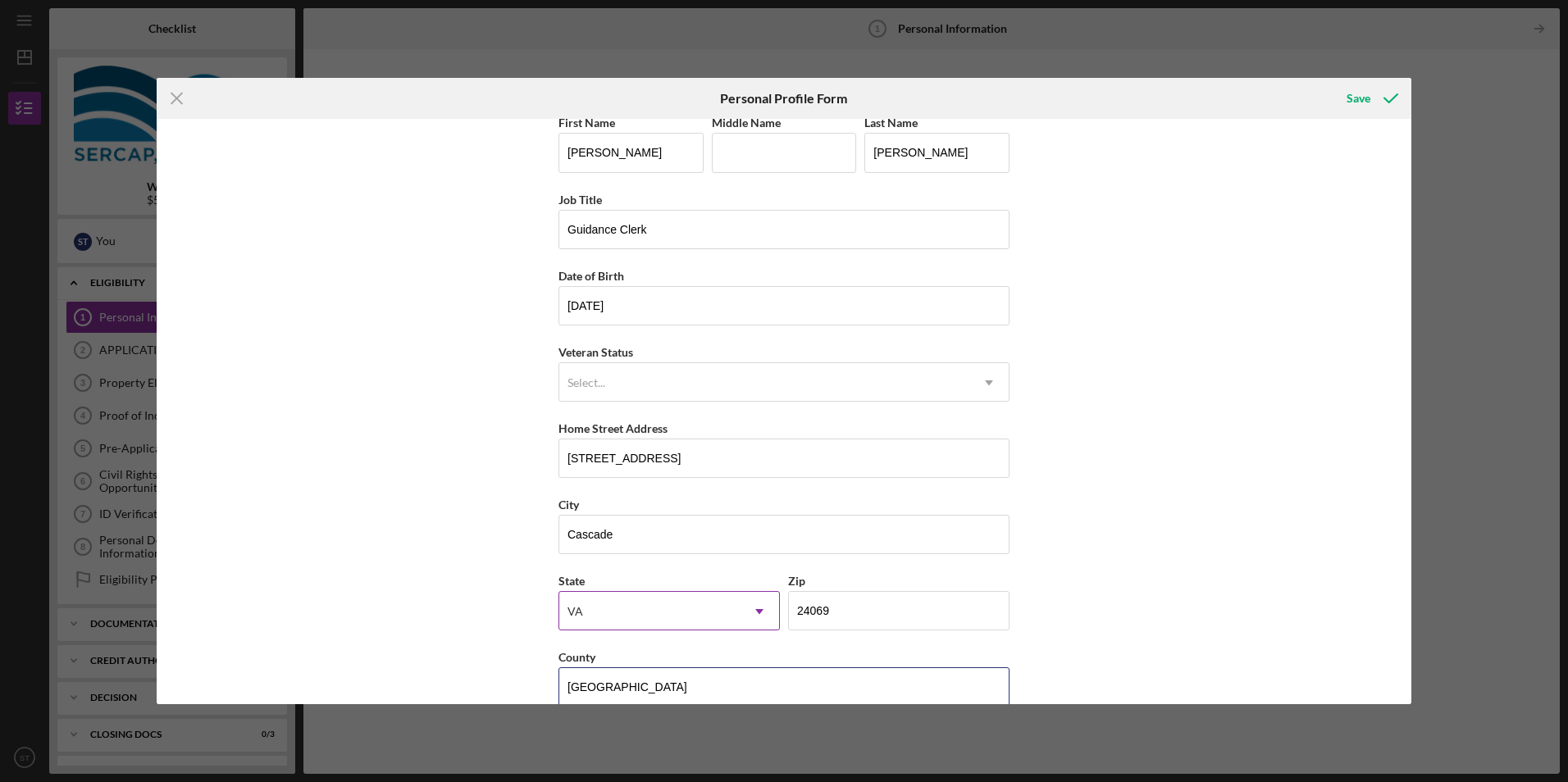
scroll to position [0, 0]
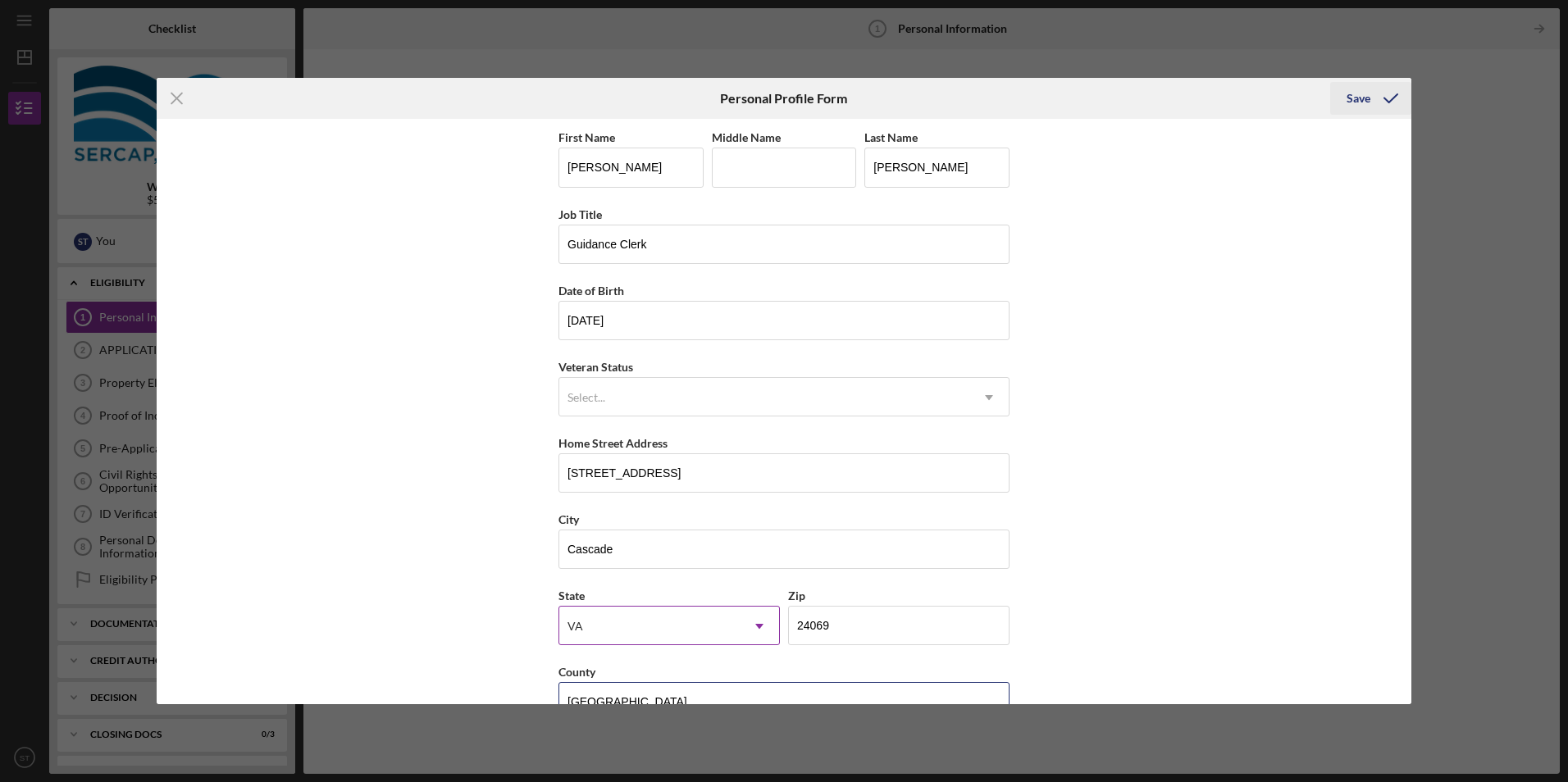
type input "[GEOGRAPHIC_DATA]"
click at [1373, 98] on icon "submit" at bounding box center [1391, 98] width 41 height 41
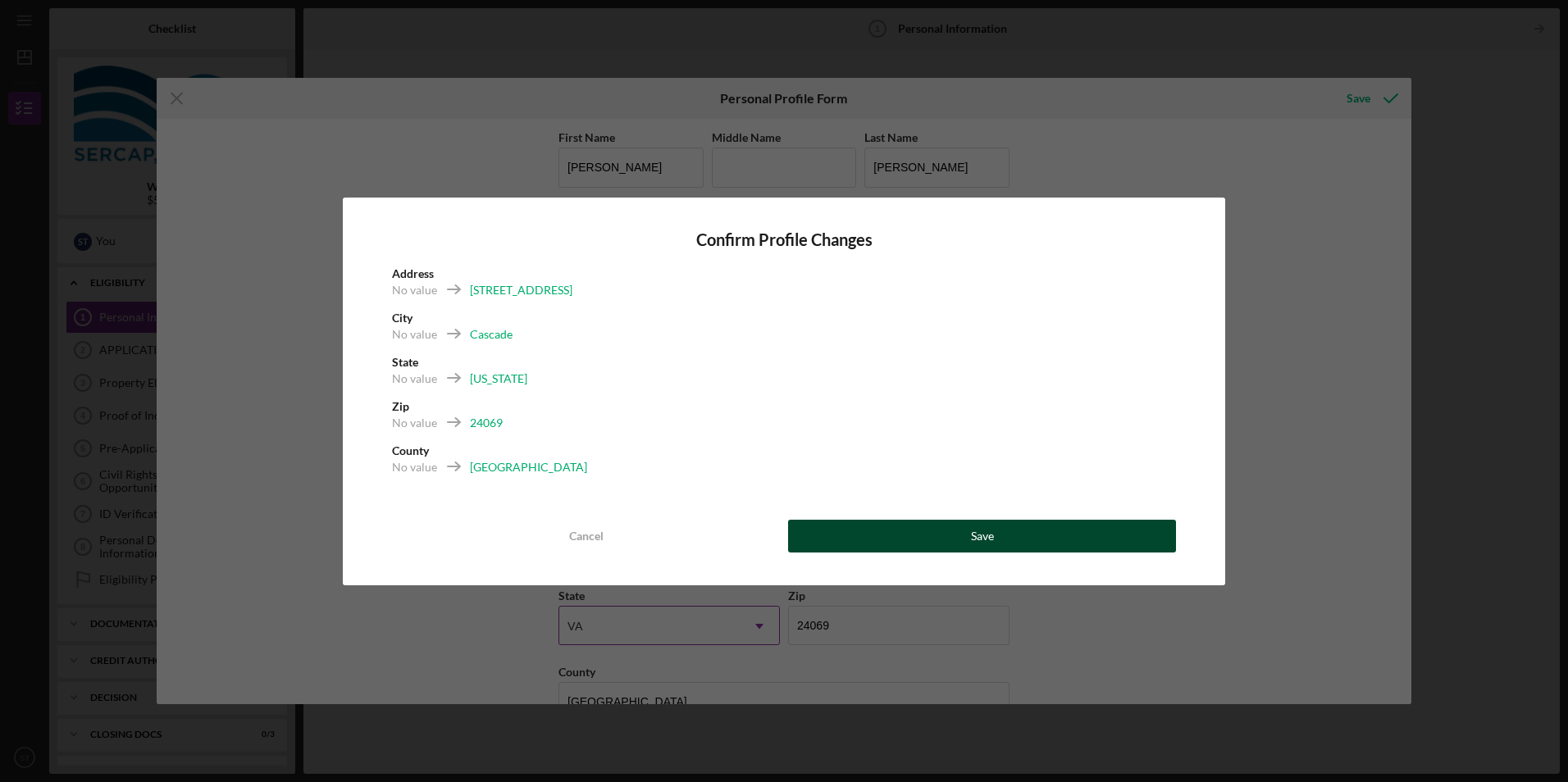
click at [985, 535] on div "Save" at bounding box center [983, 536] width 23 height 33
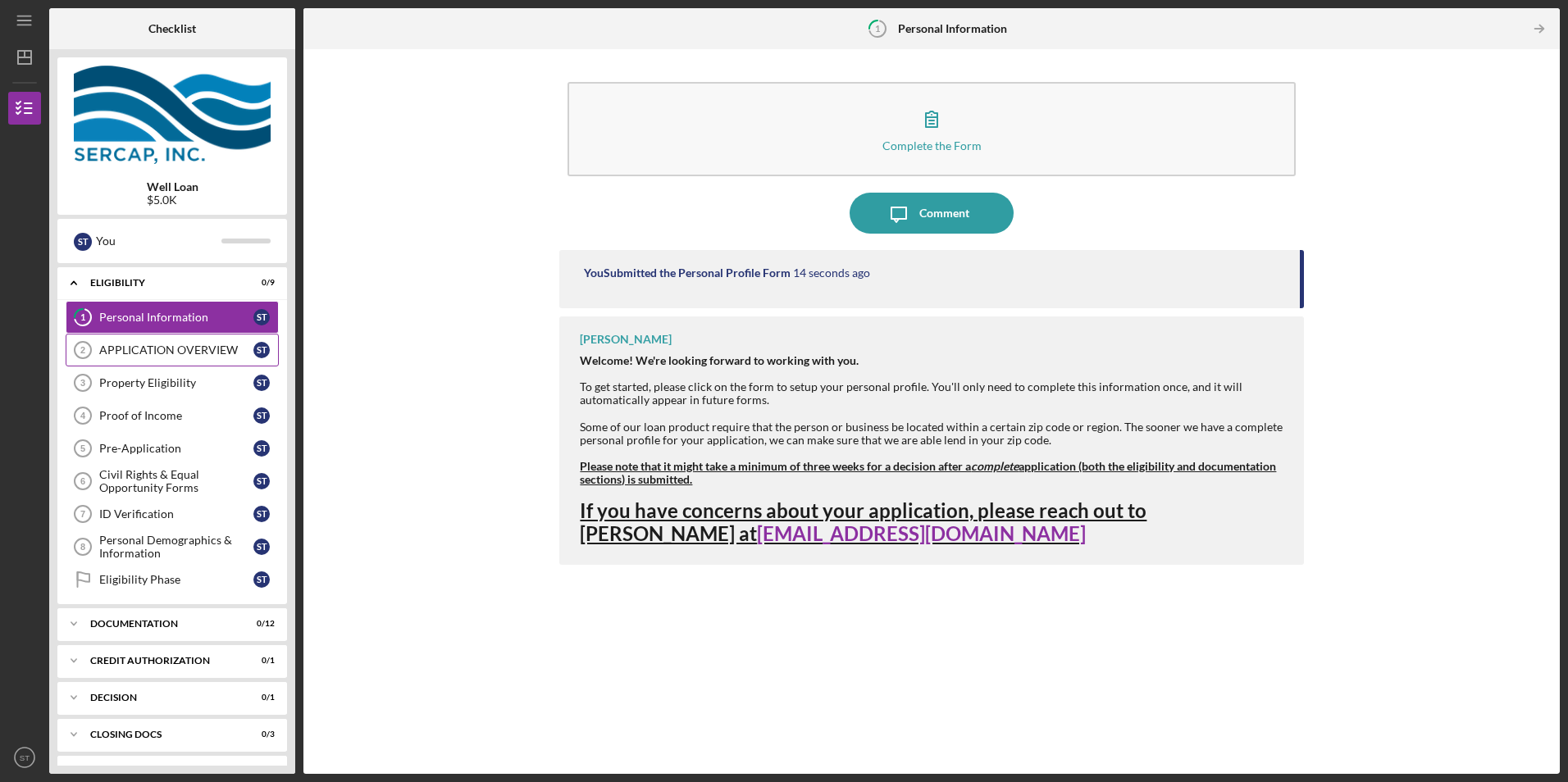
click at [212, 336] on link "APPLICATION OVERVIEW 2 APPLICATION OVERVIEW S T" at bounding box center [172, 350] width 213 height 33
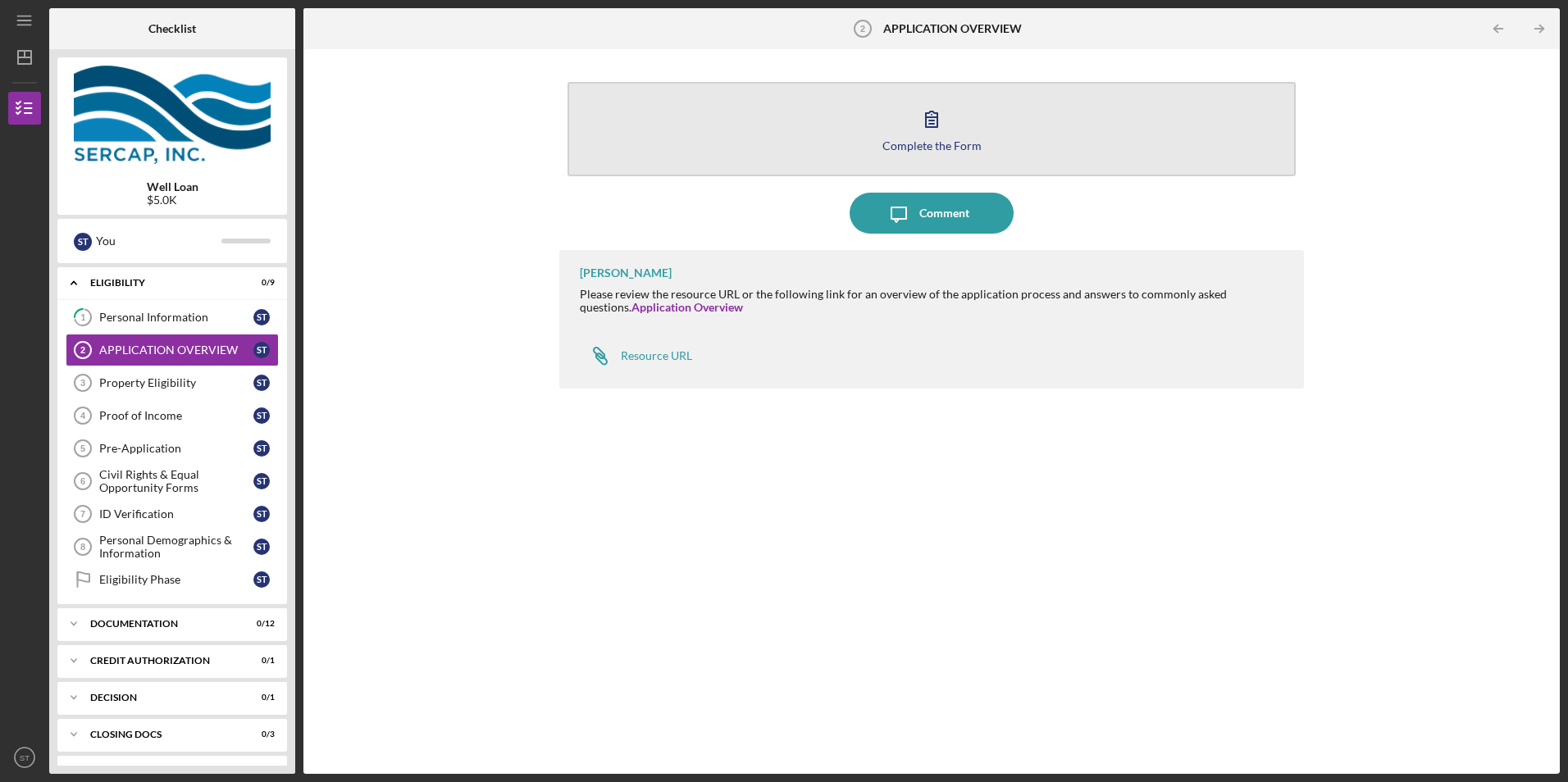
click at [922, 139] on div "Complete the Form" at bounding box center [932, 145] width 99 height 12
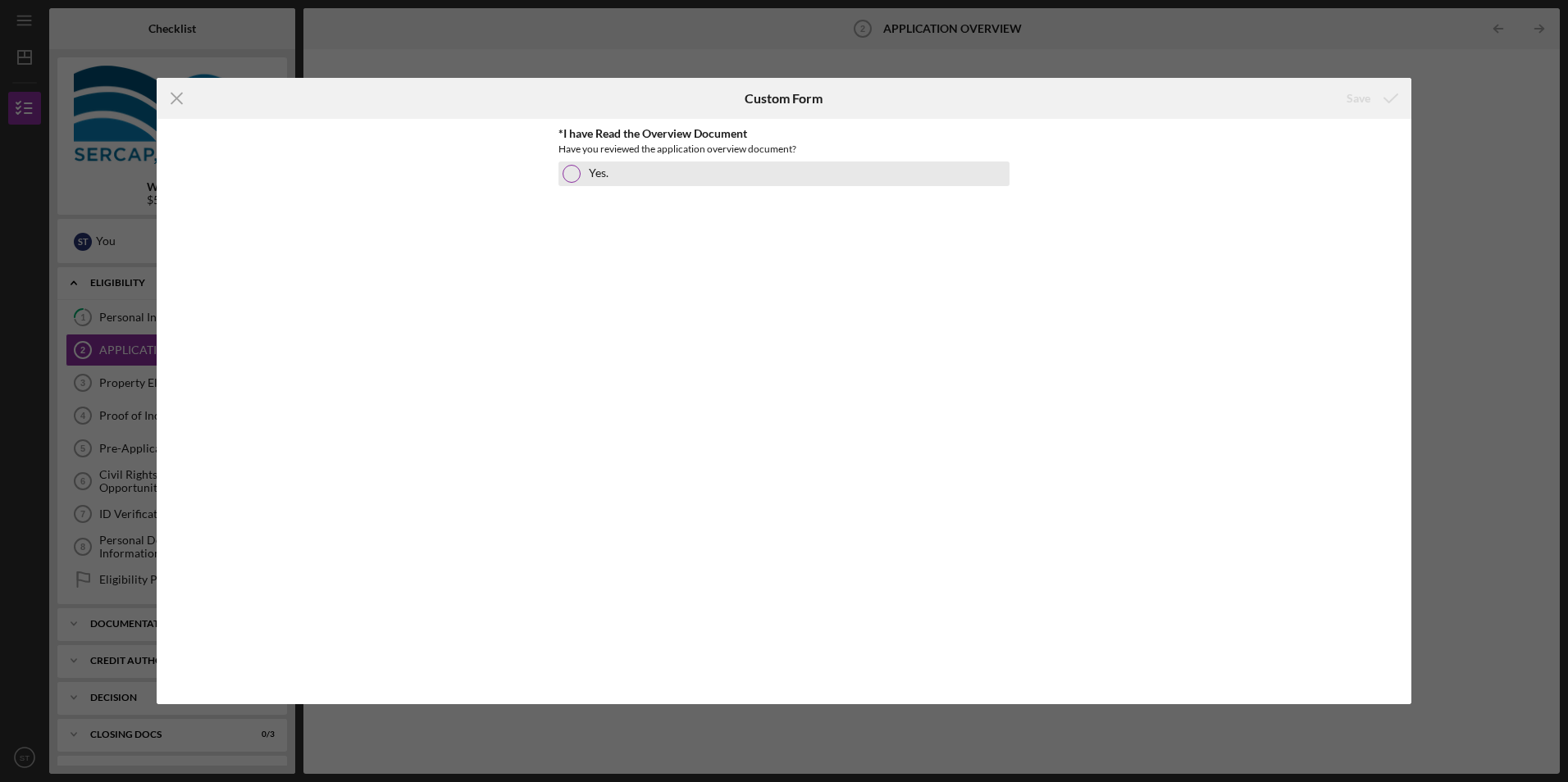
click at [608, 180] on label "Yes." at bounding box center [598, 173] width 20 height 13
click at [1359, 116] on div "Save" at bounding box center [1370, 98] width 81 height 41
click at [1355, 102] on div "Save" at bounding box center [1358, 98] width 24 height 33
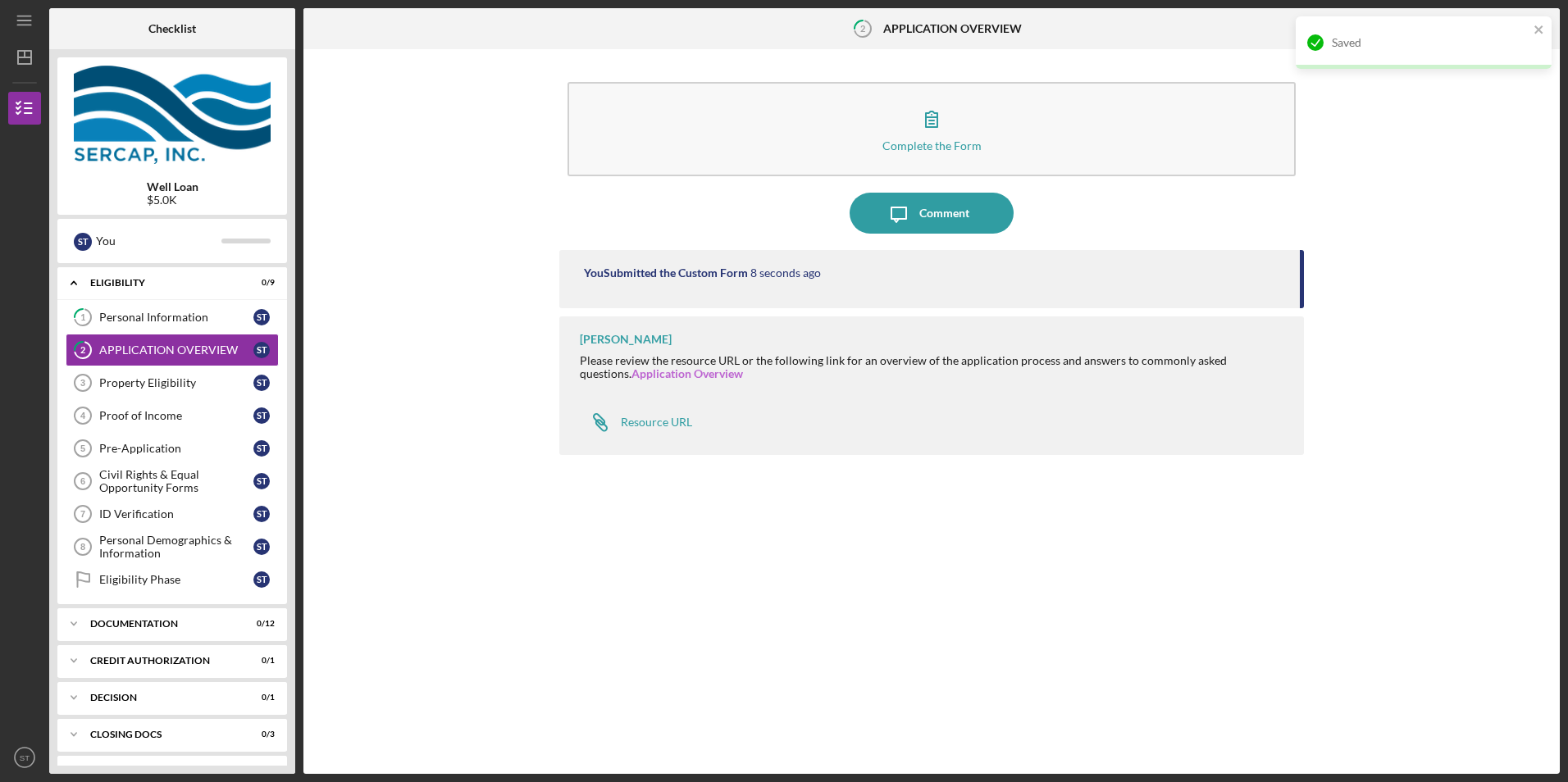
click at [660, 377] on link "Application Overview" at bounding box center [687, 373] width 112 height 14
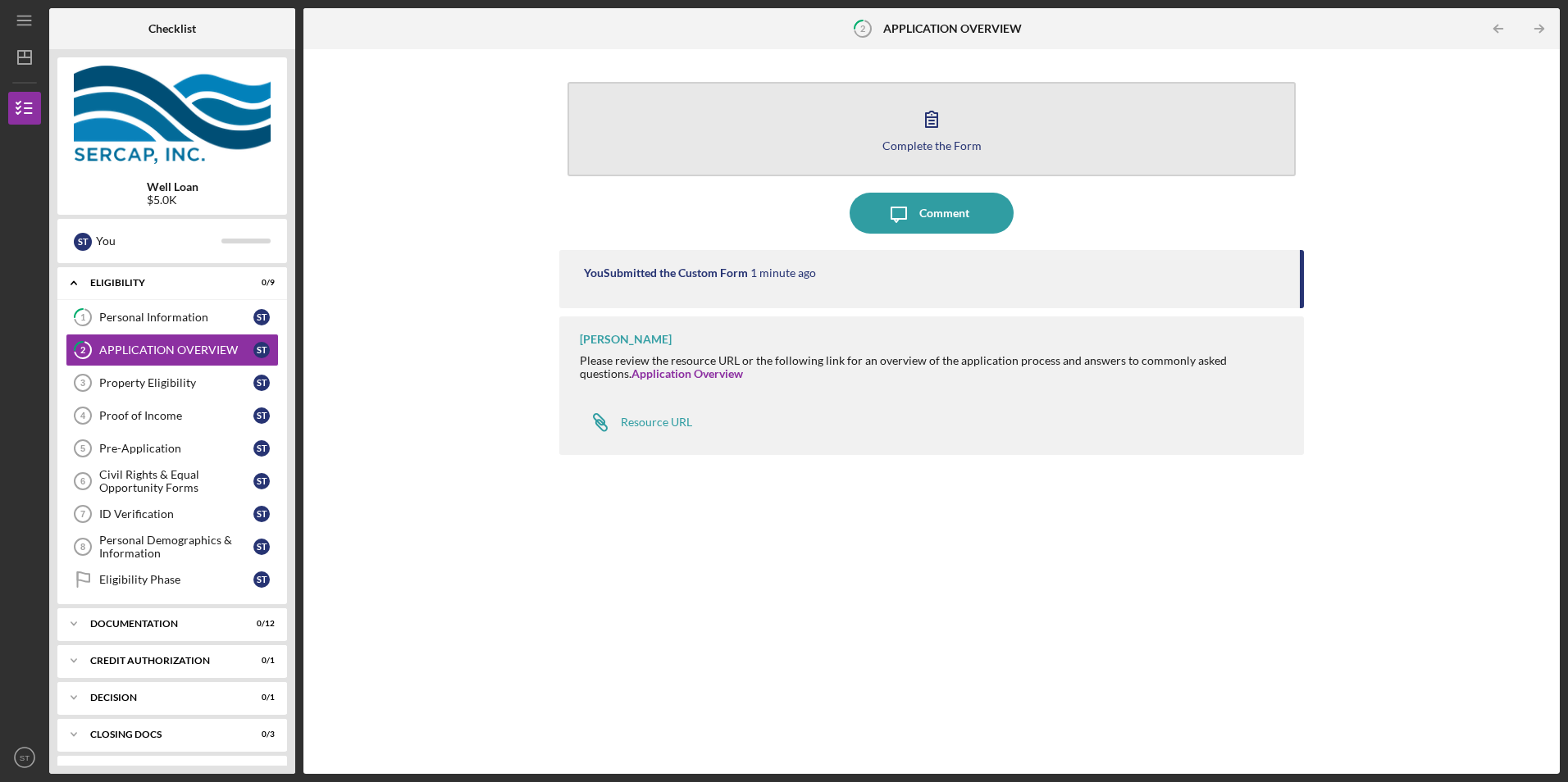
click at [943, 152] on button "Complete the Form Form" at bounding box center [931, 129] width 727 height 94
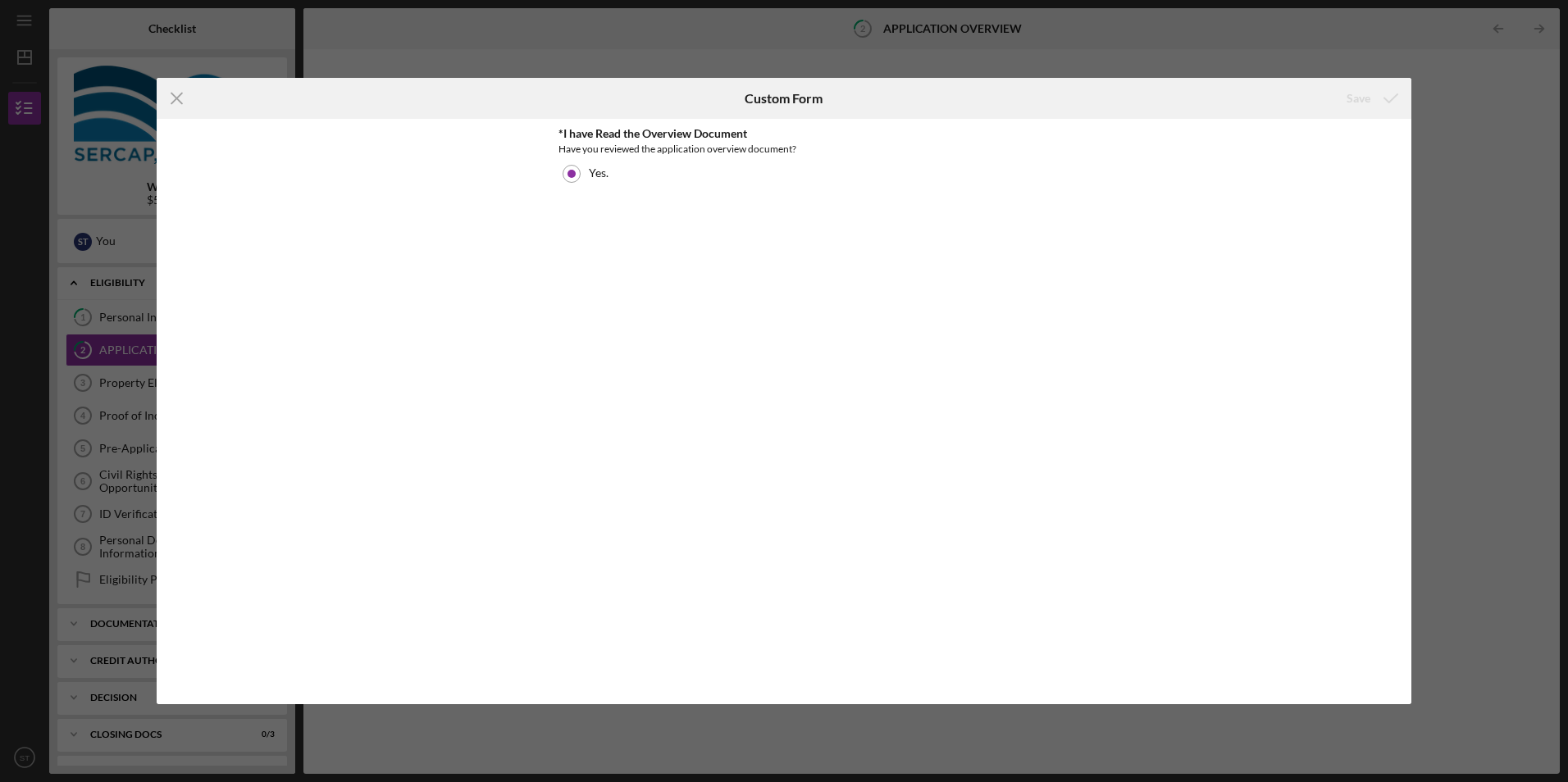
click at [1460, 314] on div "Icon/Menu Close Custom Form Save *I have Read the Overview Document Have you re…" at bounding box center [784, 391] width 1568 height 782
click at [1358, 126] on div "*I have Read the Overview Document Have you reviewed the application overview d…" at bounding box center [784, 411] width 1255 height 584
drag, startPoint x: 688, startPoint y: 39, endPoint x: 683, endPoint y: 85, distance: 46.3
click at [685, 49] on div "Icon/Menu Close Custom Form Save *I have Read the Overview Document Have you re…" at bounding box center [784, 391] width 1568 height 782
click at [690, 89] on div "Custom Form" at bounding box center [784, 98] width 419 height 41
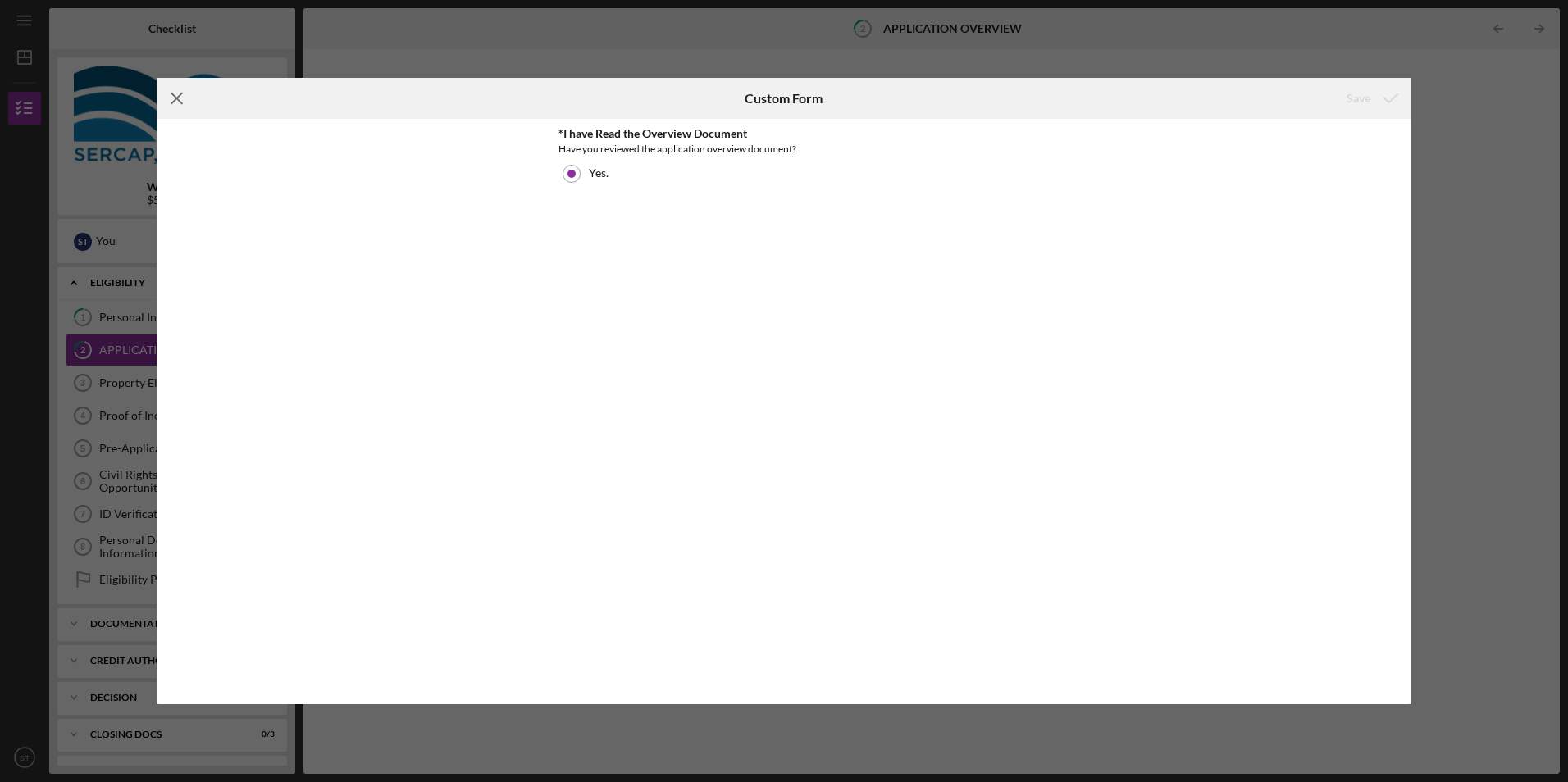
click at [181, 90] on icon "Icon/Menu Close" at bounding box center [177, 98] width 41 height 41
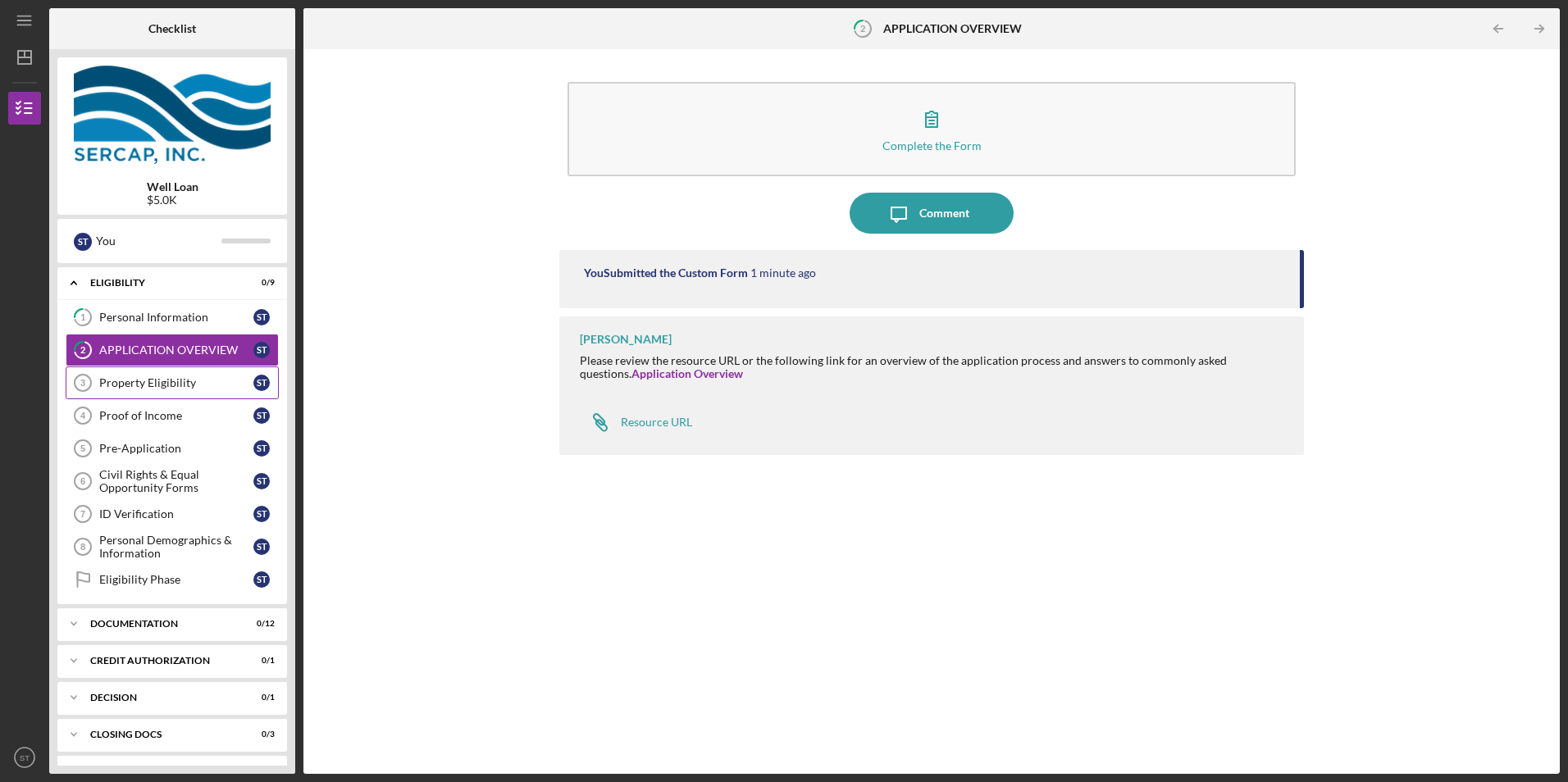
click at [231, 385] on div "Property Eligibility" at bounding box center [177, 383] width 154 height 13
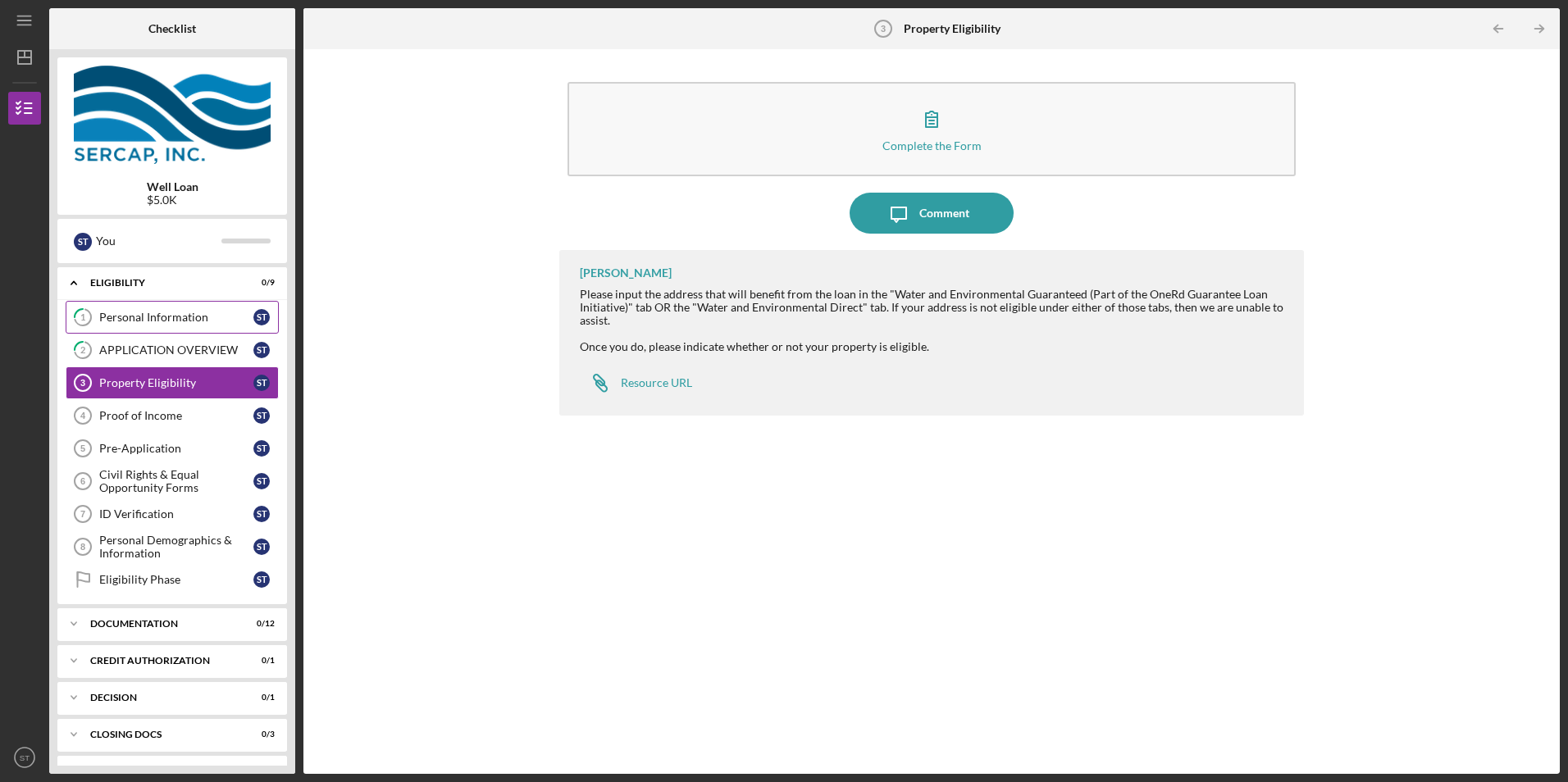
click at [207, 324] on div "Personal Information" at bounding box center [177, 318] width 154 height 13
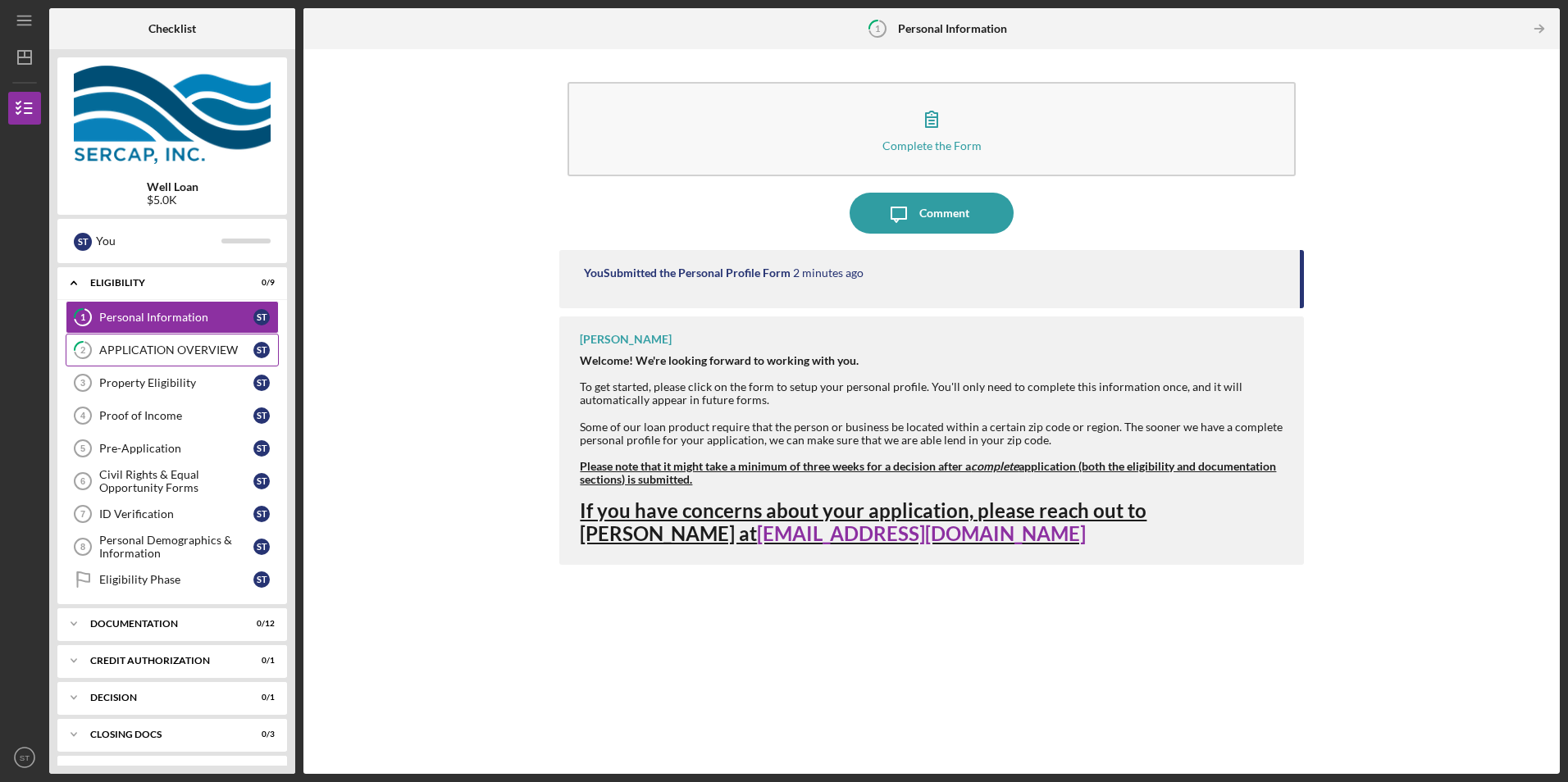
click at [138, 341] on link "2 APPLICATION OVERVIEW S T" at bounding box center [172, 350] width 213 height 33
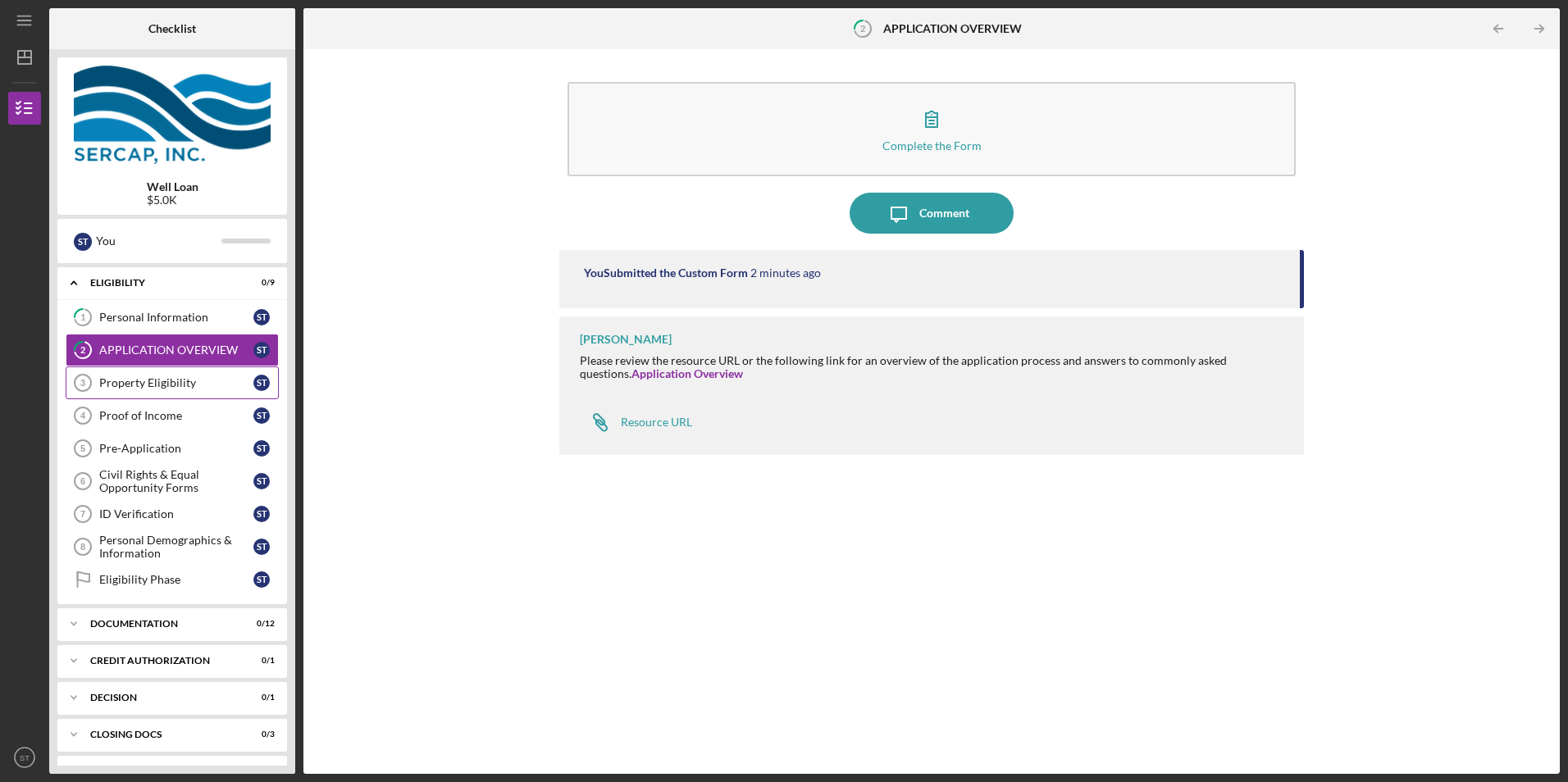
click at [153, 395] on link "Property Eligibility 3 Property Eligibility S T" at bounding box center [172, 383] width 213 height 33
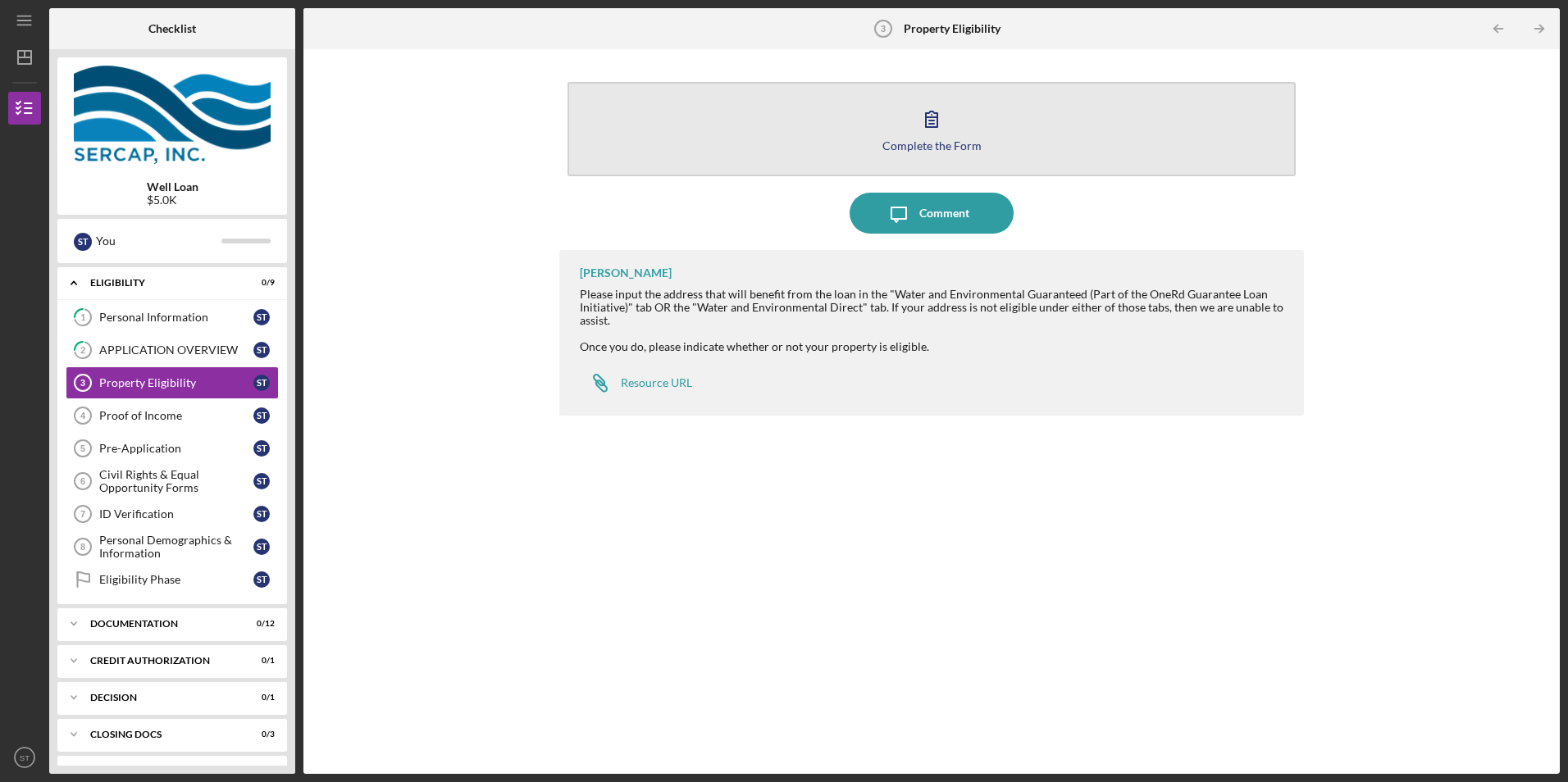
click at [972, 153] on button "Complete the Form Form" at bounding box center [931, 129] width 727 height 94
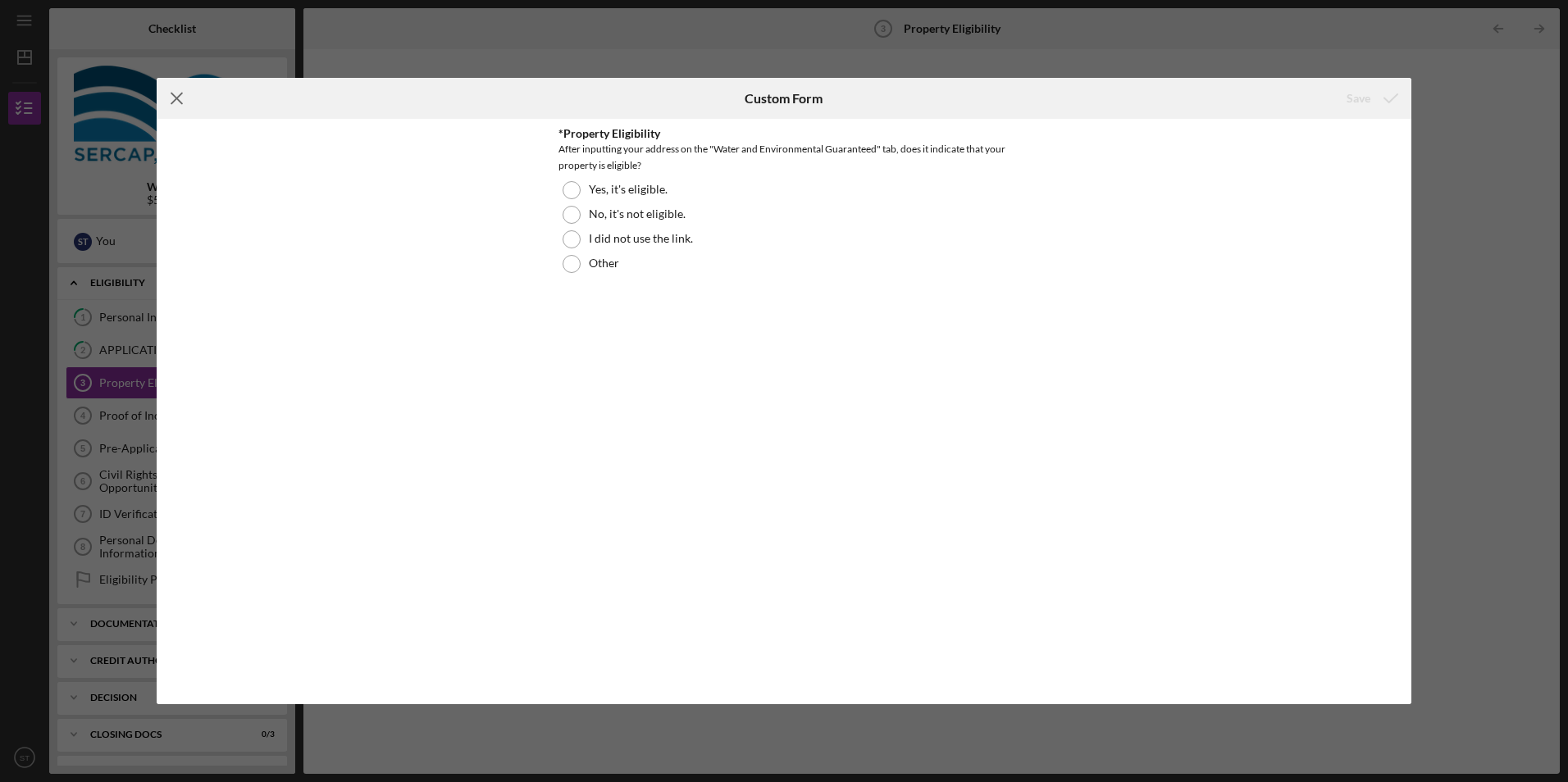
click at [171, 91] on icon "Icon/Menu Close" at bounding box center [177, 98] width 41 height 41
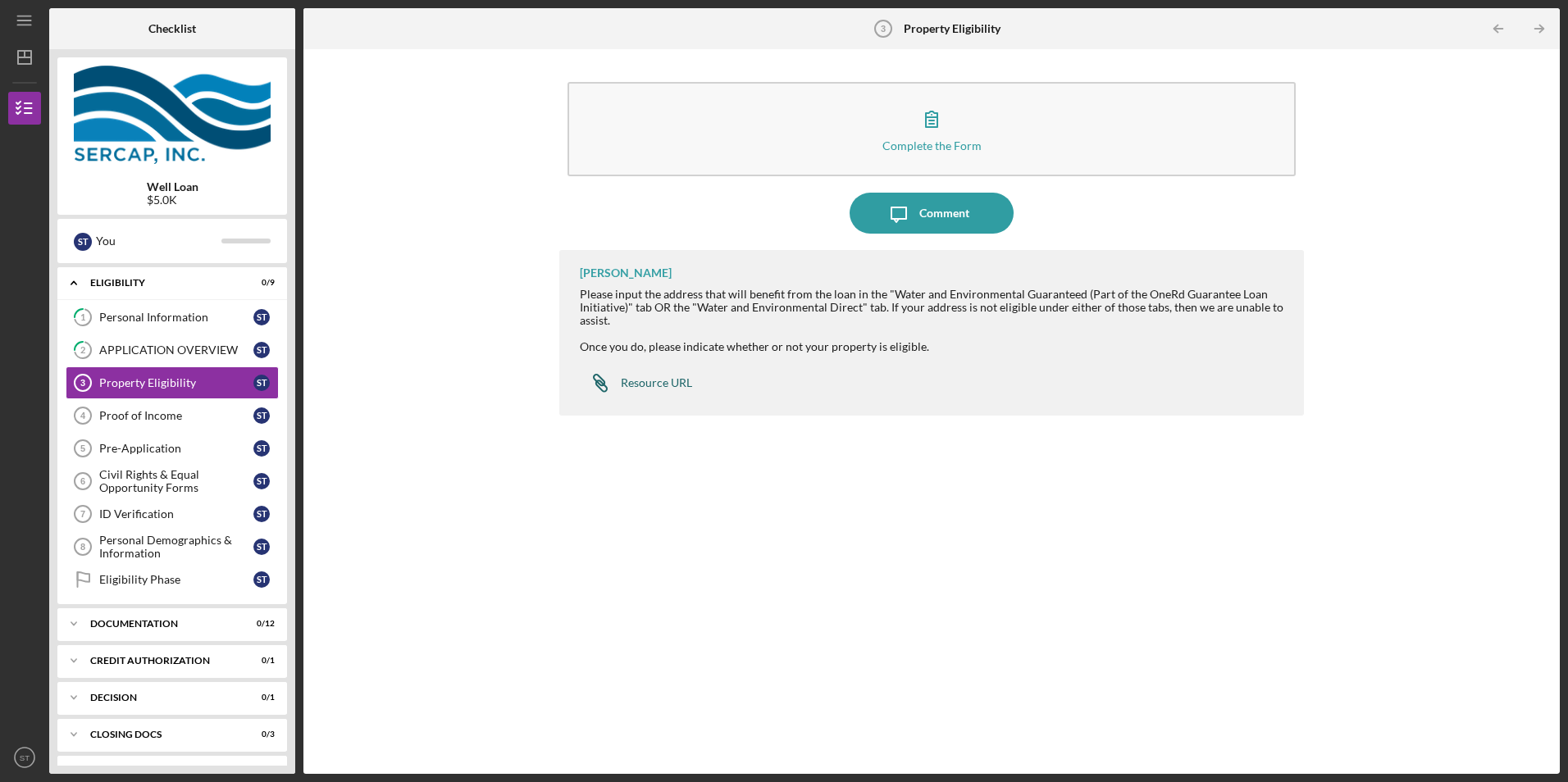
click at [646, 386] on div "Resource URL" at bounding box center [656, 383] width 71 height 13
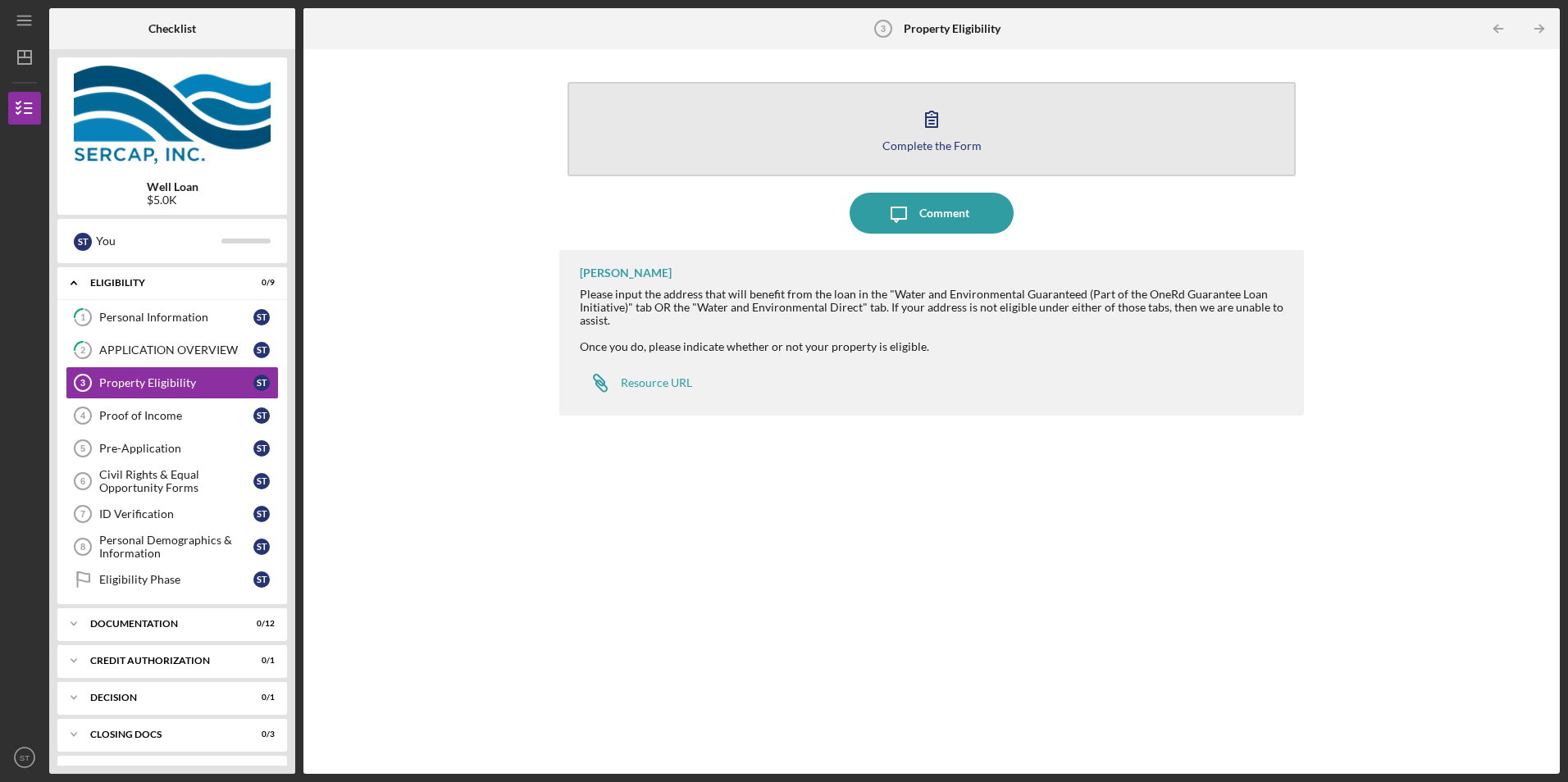
click at [946, 137] on icon "button" at bounding box center [932, 119] width 41 height 41
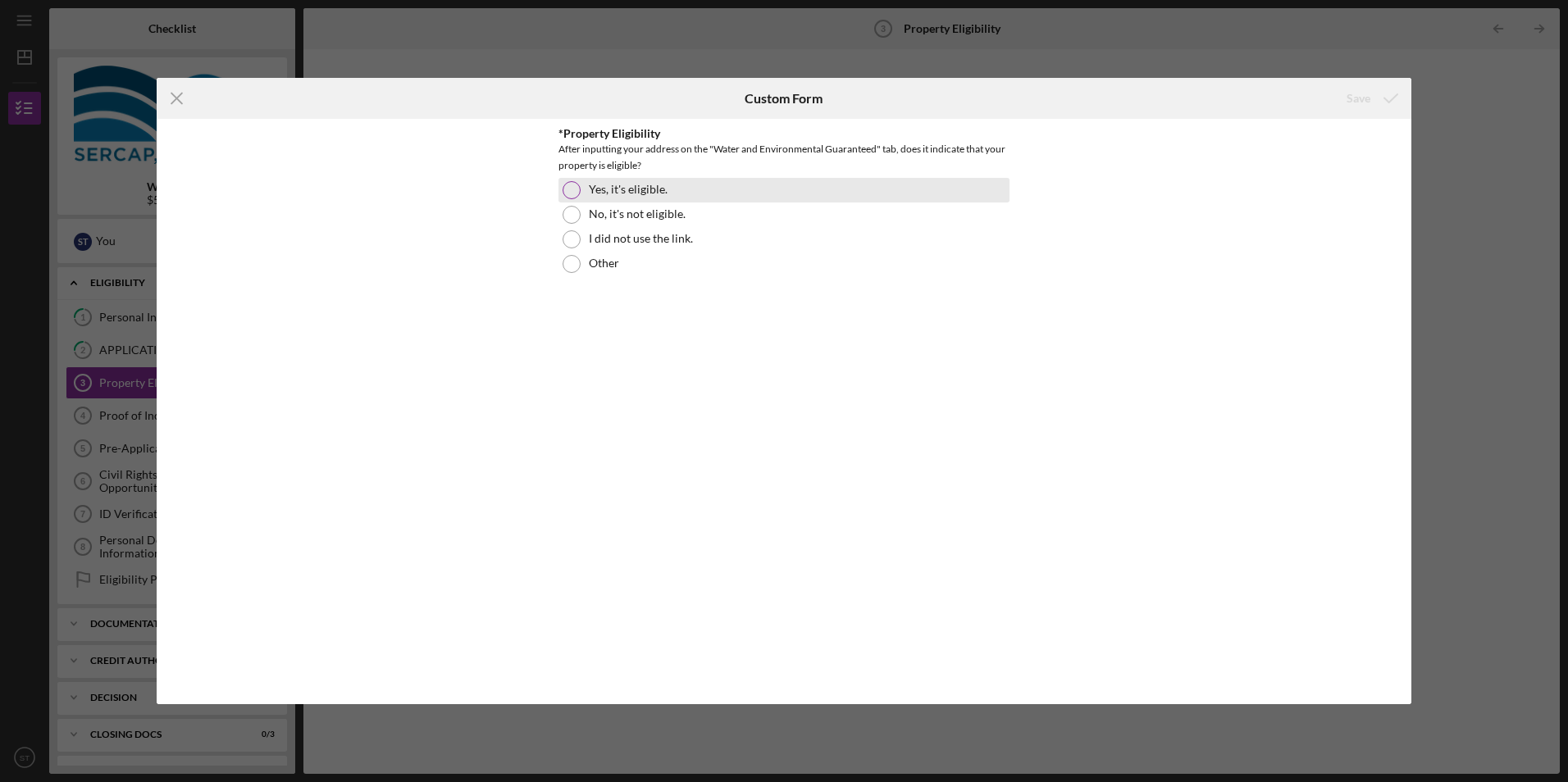
click at [632, 184] on label "Yes, it's eligible." at bounding box center [628, 190] width 79 height 13
click at [1370, 100] on icon "submit" at bounding box center [1391, 98] width 41 height 41
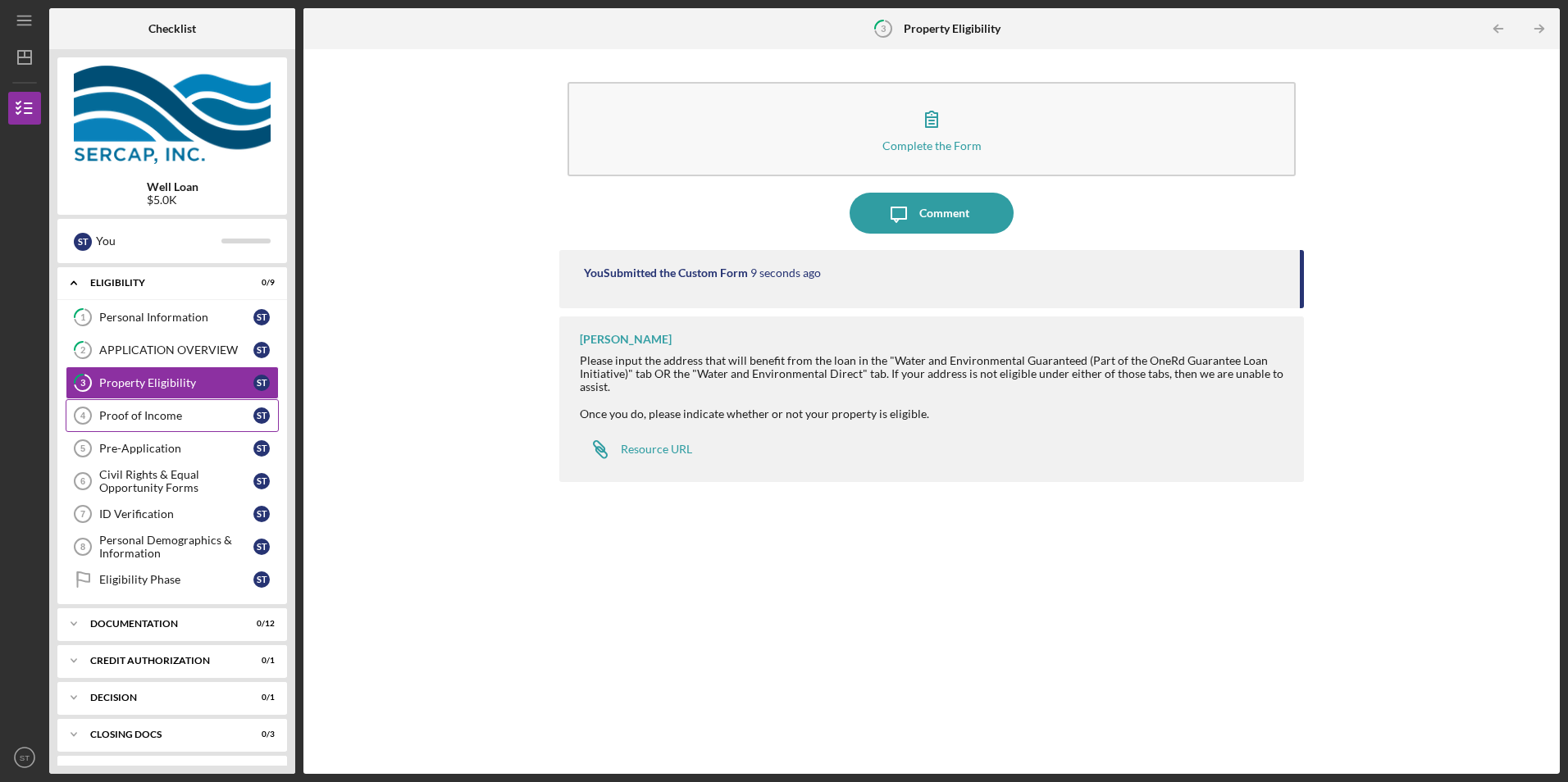
click at [170, 401] on link "Proof of Income 4 Proof of Income S T" at bounding box center [172, 416] width 213 height 33
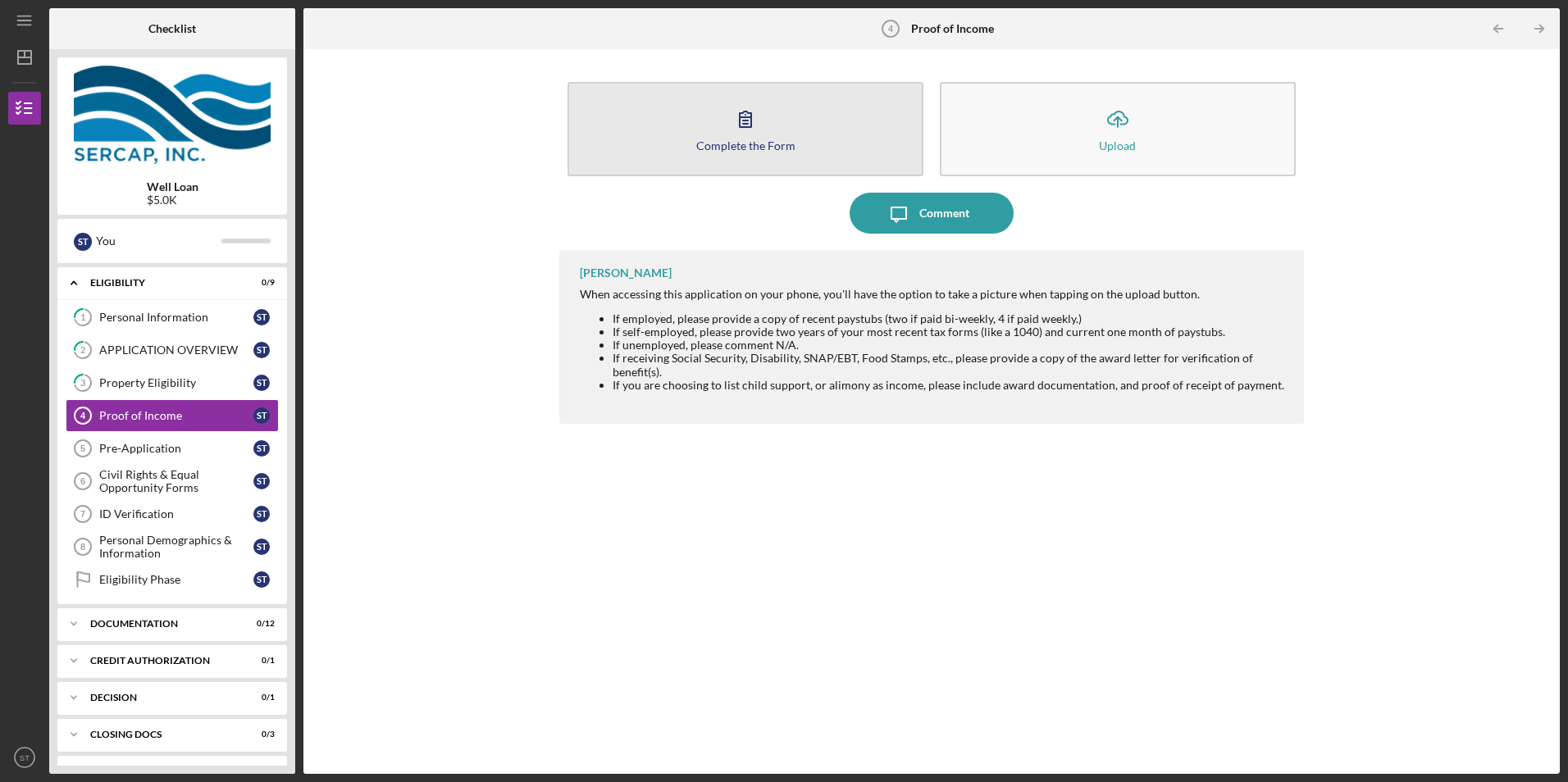
click at [710, 150] on div "Complete the Form" at bounding box center [745, 145] width 99 height 12
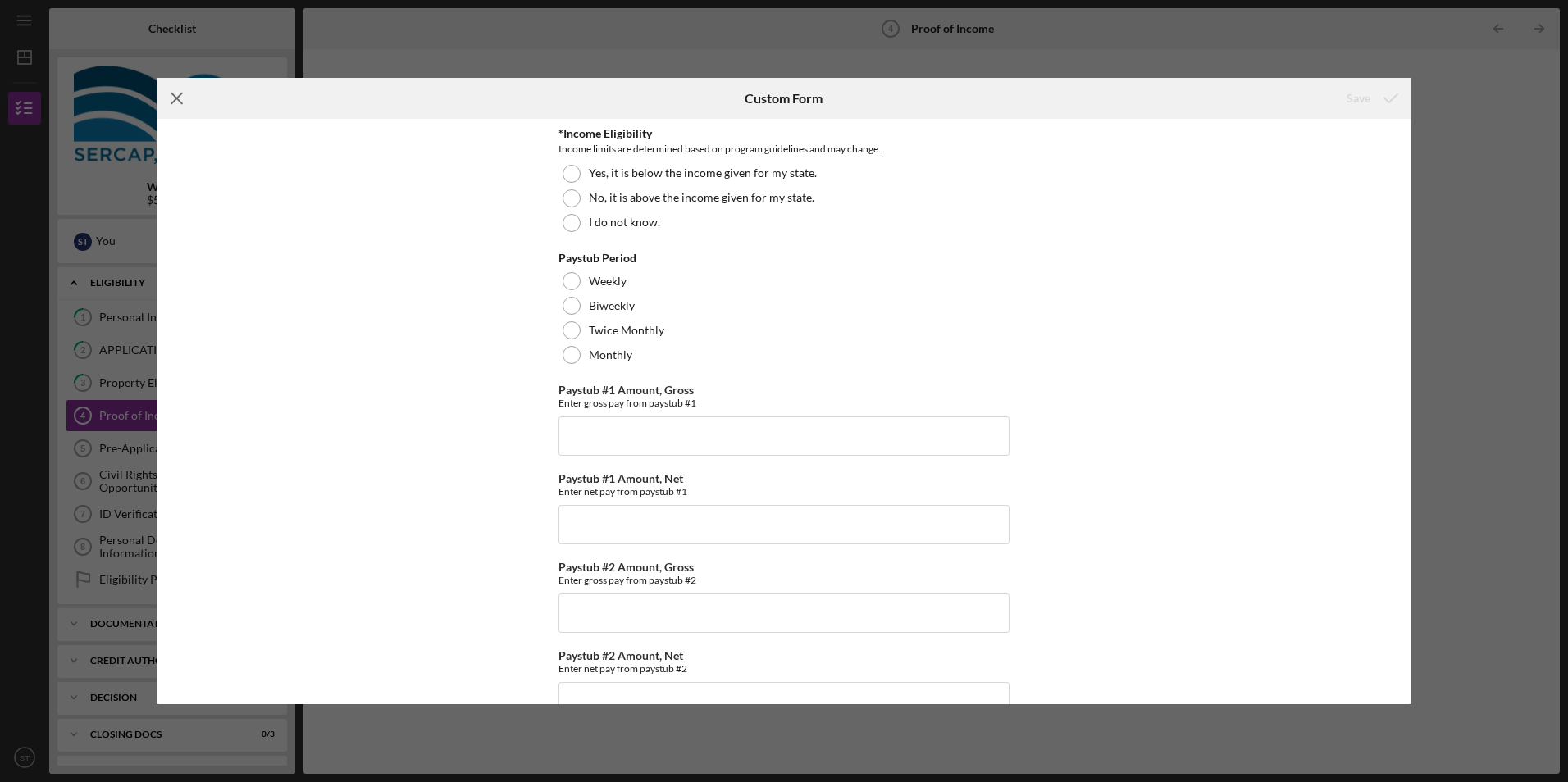
click at [165, 107] on icon "Icon/Menu Close" at bounding box center [177, 98] width 41 height 41
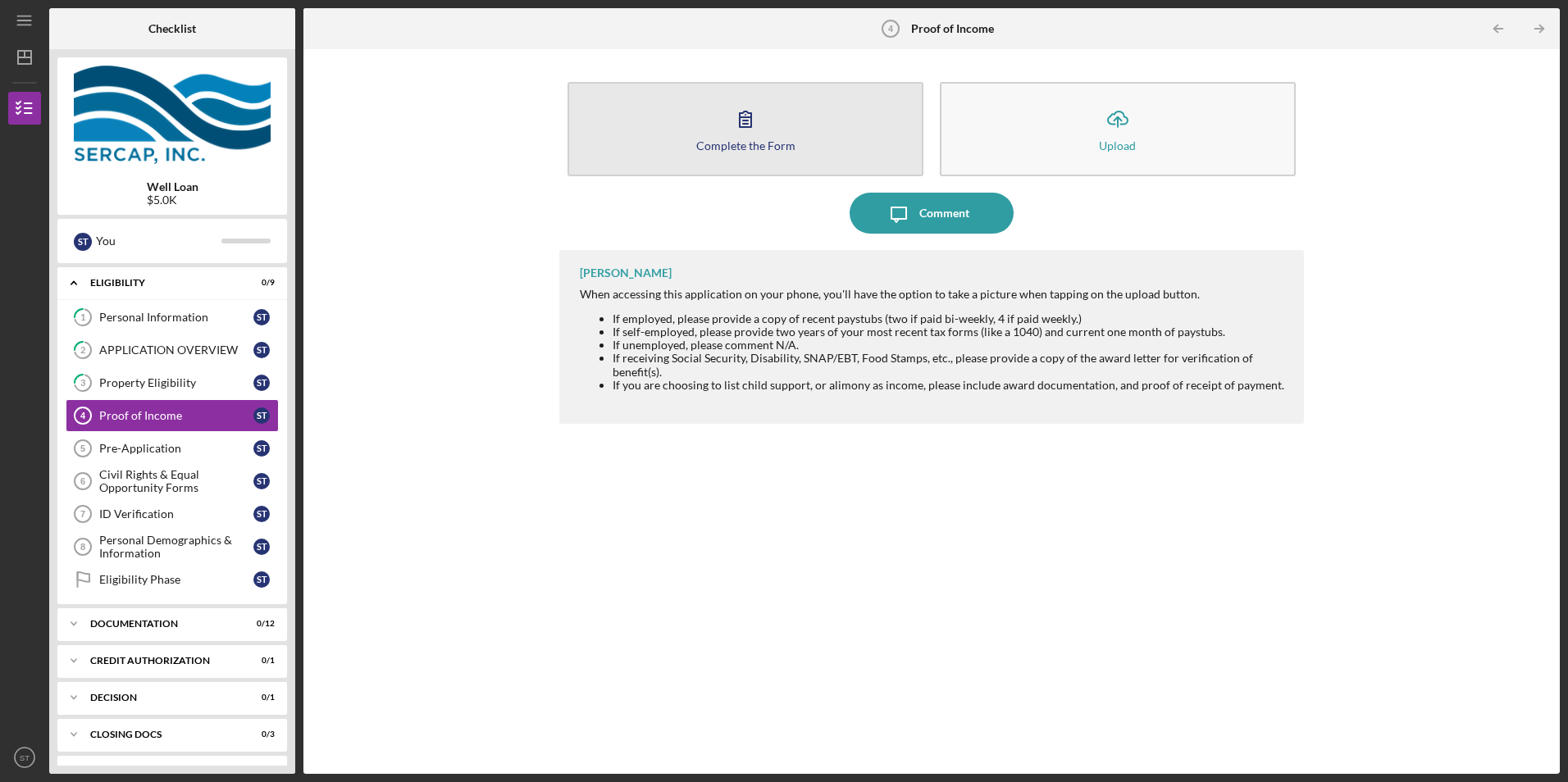
click at [811, 129] on button "Complete the Form Form" at bounding box center [745, 129] width 356 height 94
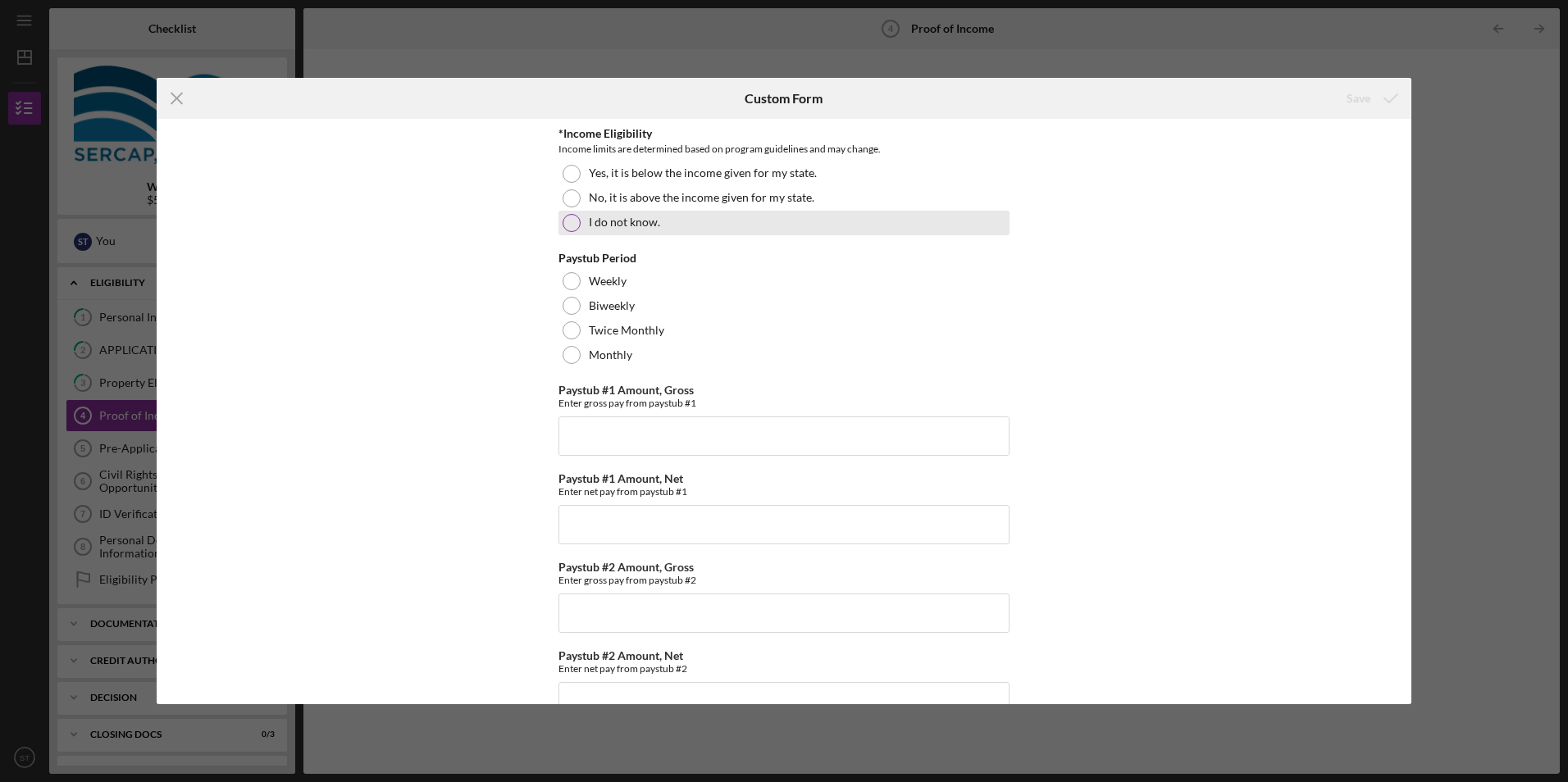
click at [709, 217] on div "I do not know." at bounding box center [783, 223] width 451 height 25
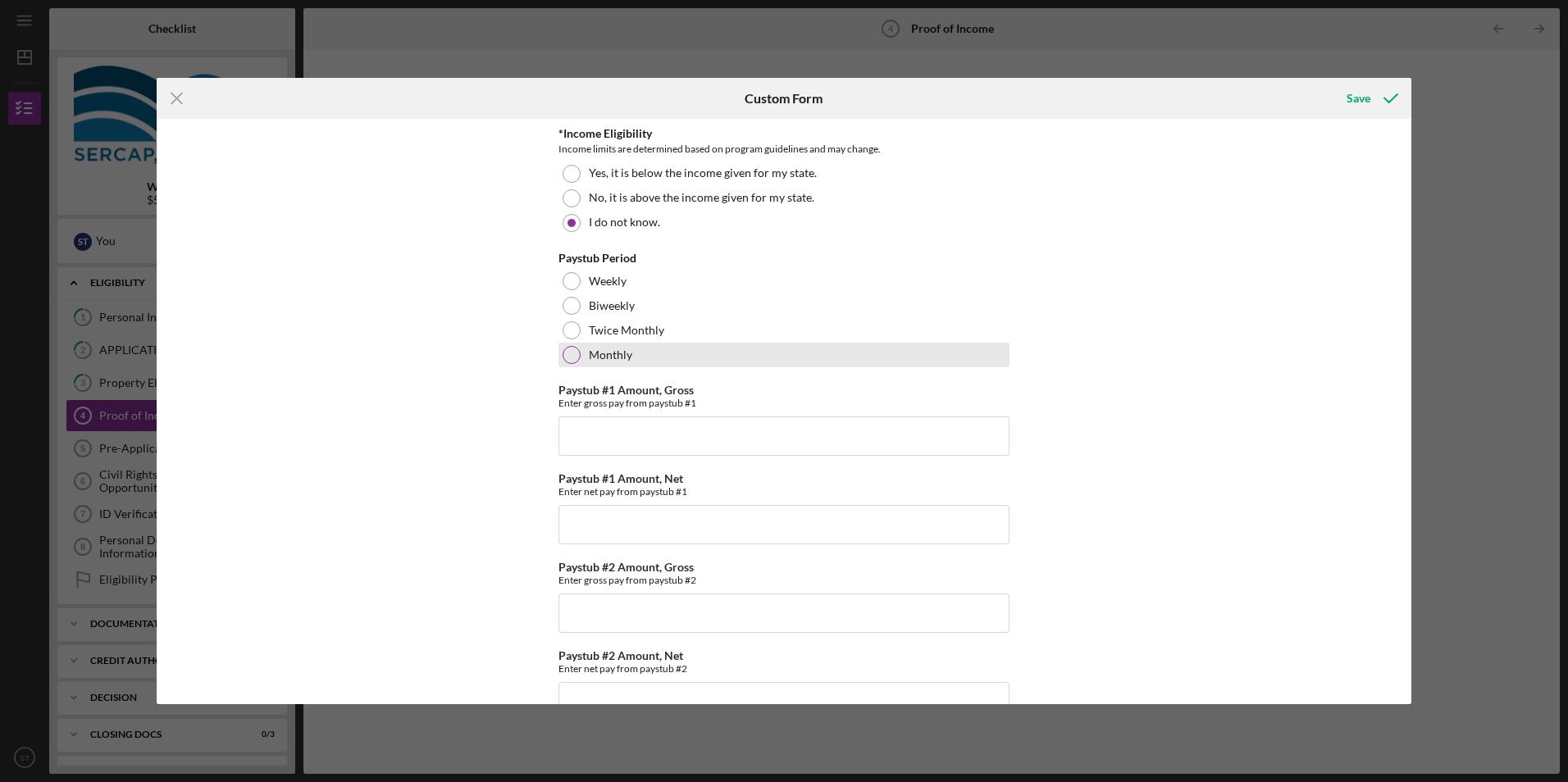
click at [614, 343] on div "Monthly" at bounding box center [783, 355] width 451 height 25
click at [645, 436] on input "Paystub #1 Amount, Gross" at bounding box center [783, 437] width 451 height 39
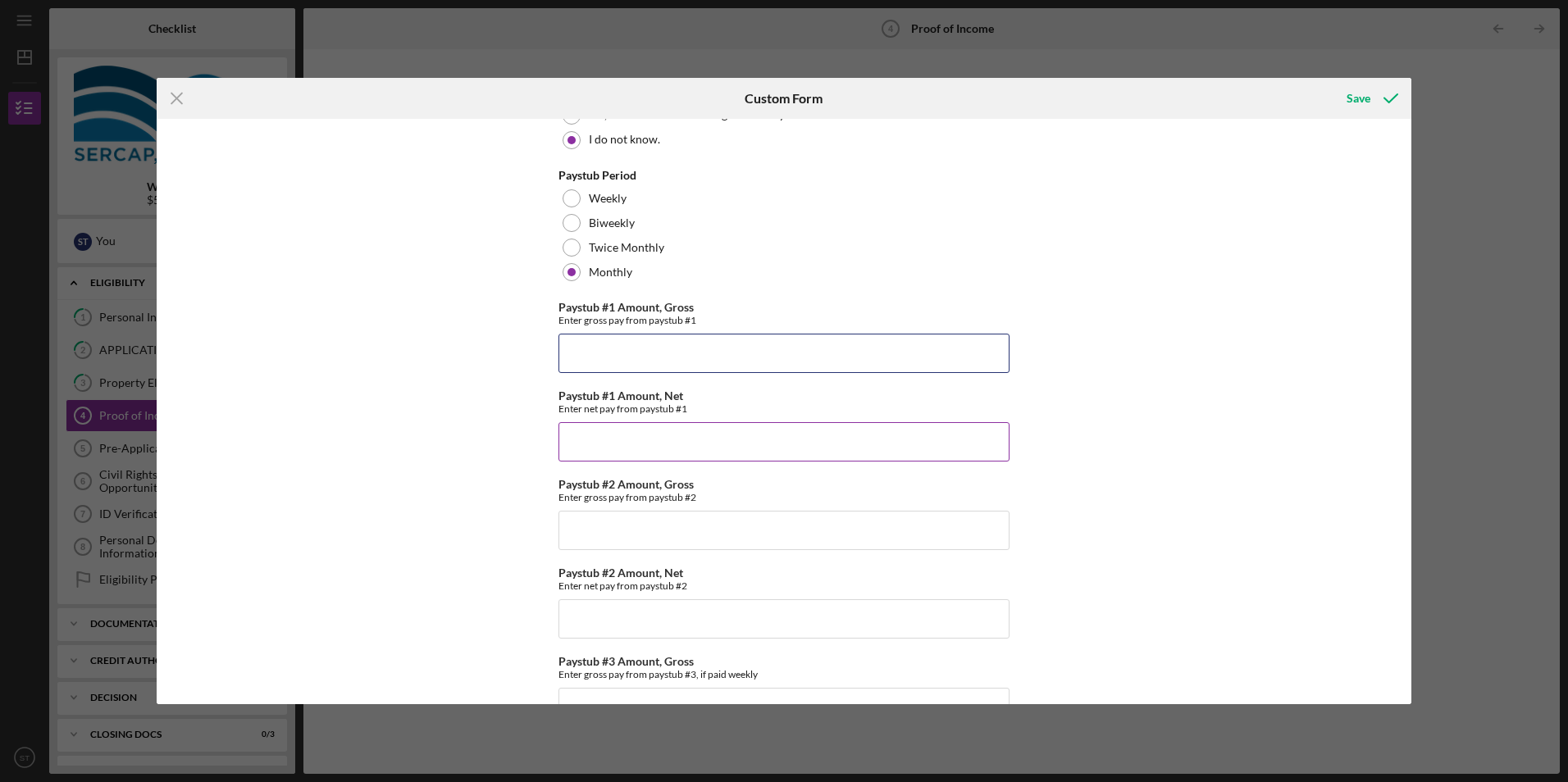
scroll to position [69, 0]
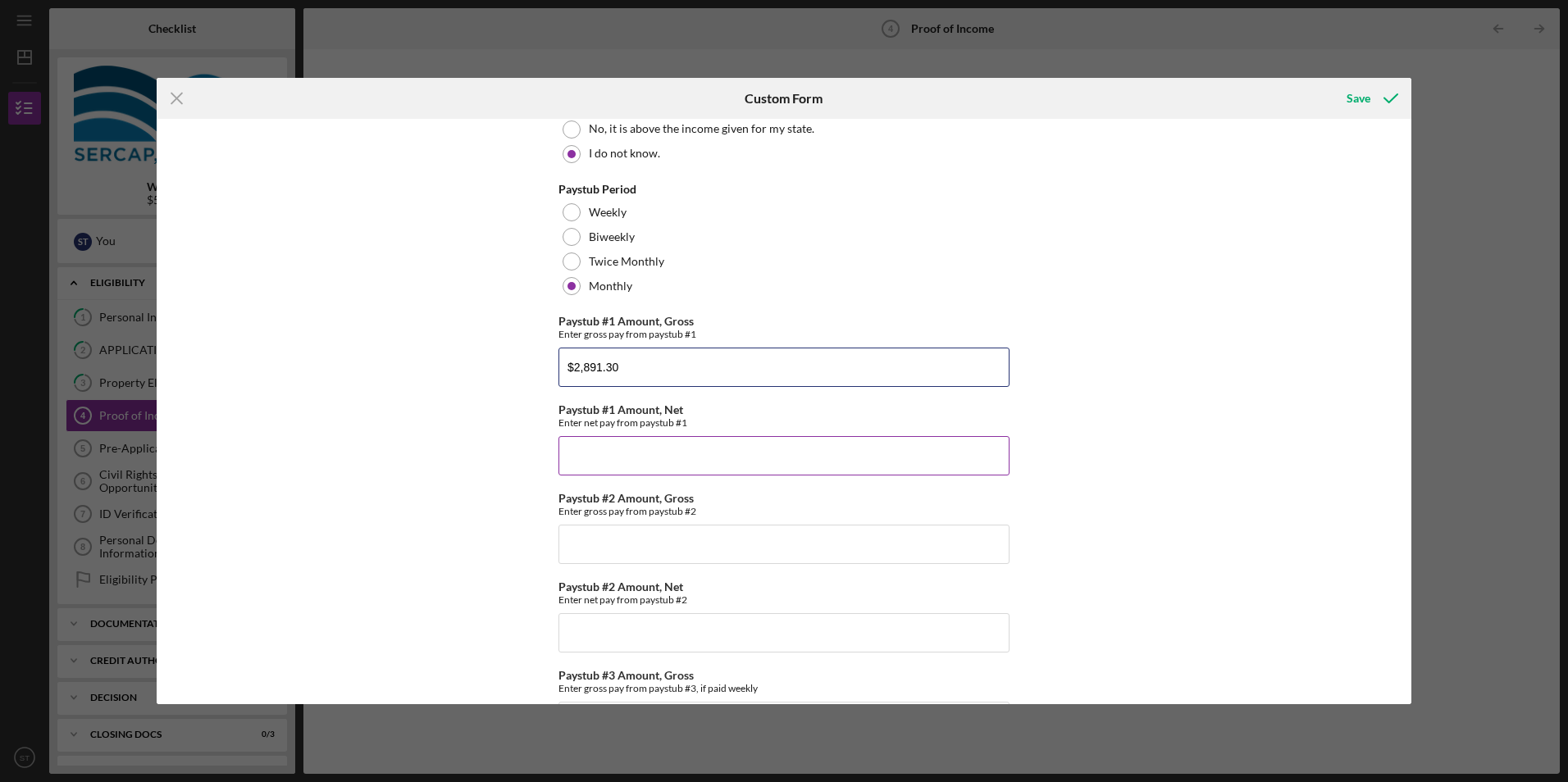
type input "$2,891.30"
click at [672, 456] on input "Paystub #1 Amount, Net" at bounding box center [783, 455] width 451 height 39
click at [609, 461] on input "Paystub #1 Amount, Net" at bounding box center [783, 455] width 451 height 39
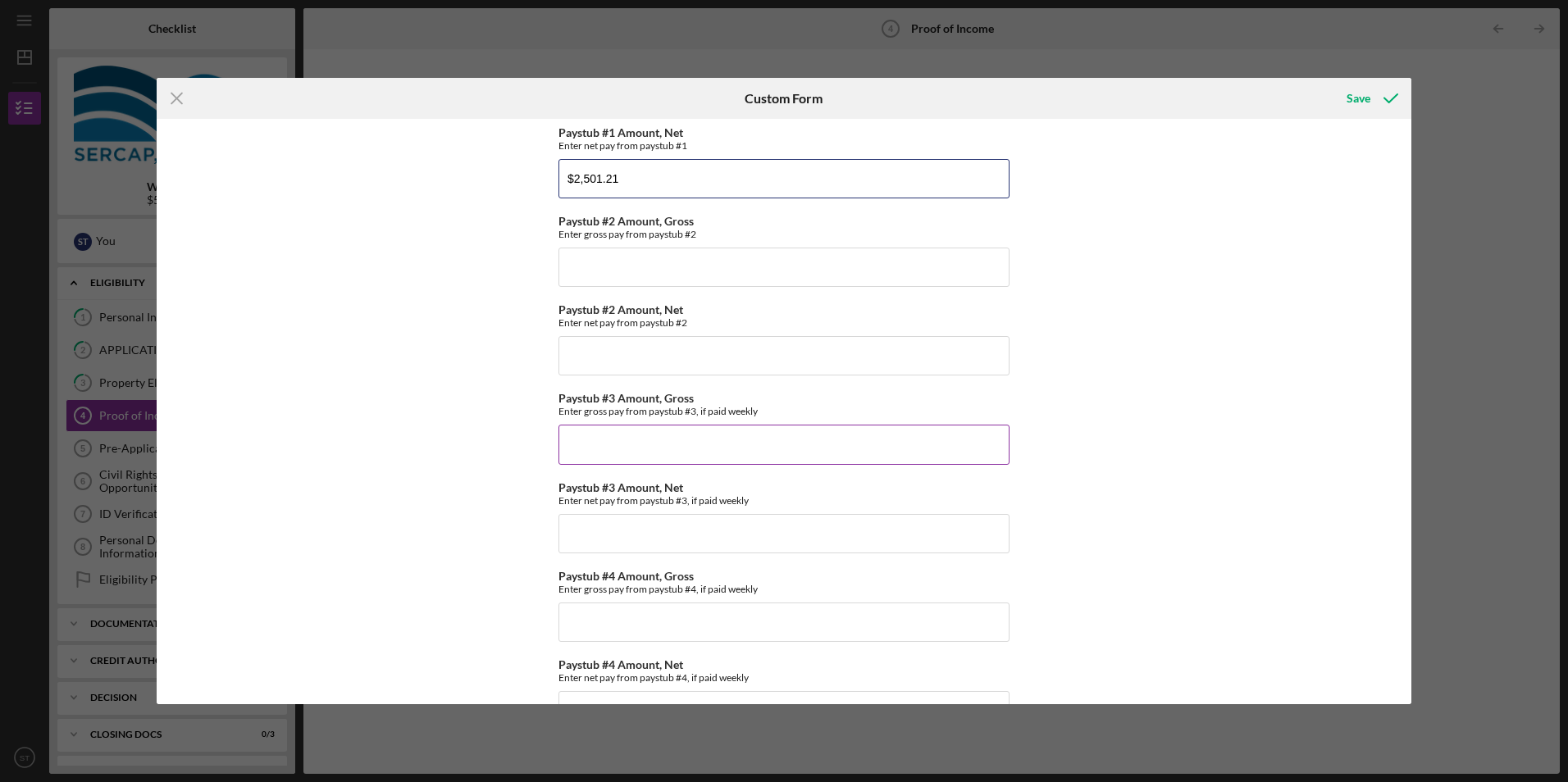
scroll to position [397, 0]
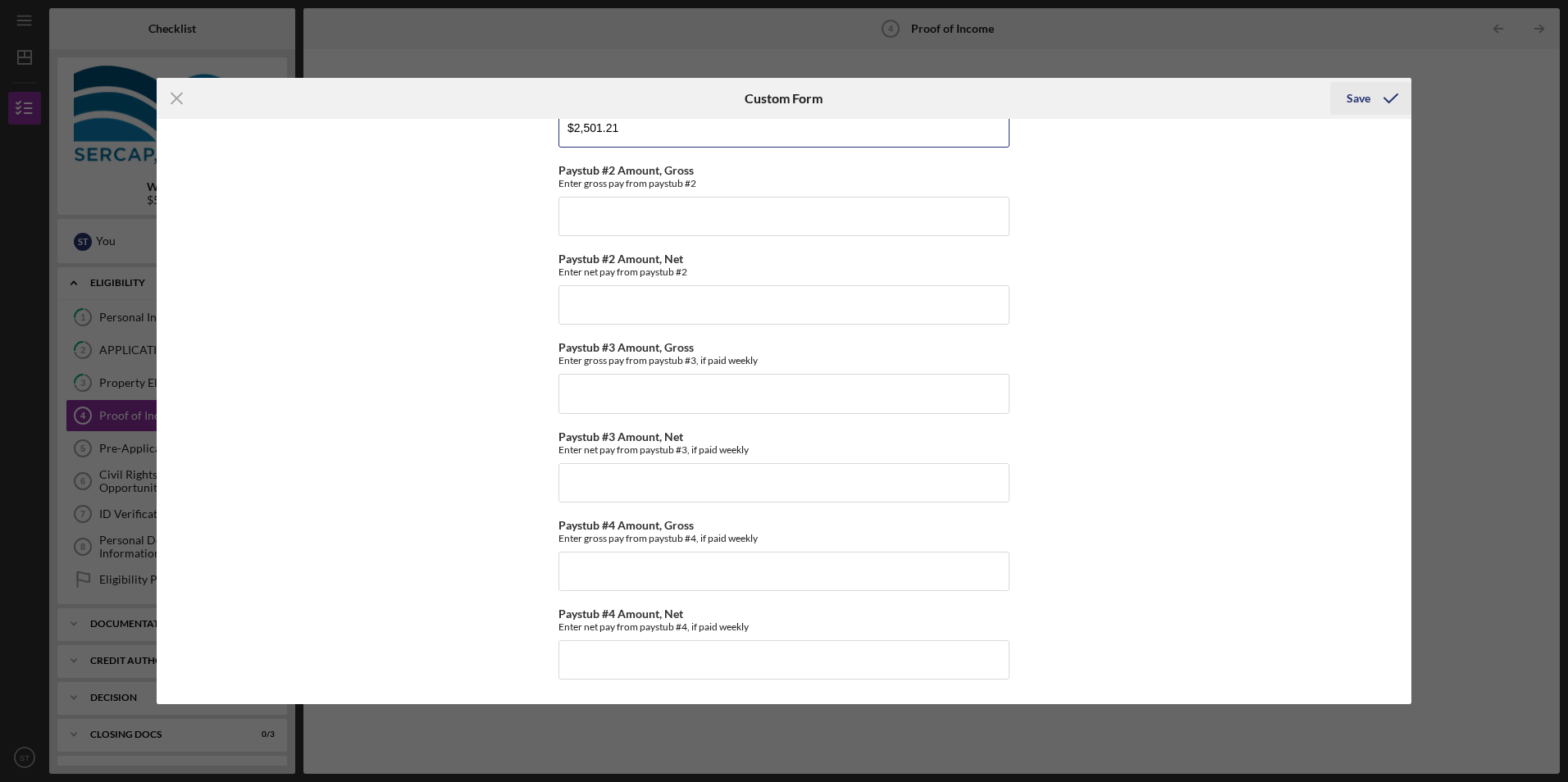
type input "$2,501.21"
click at [1344, 94] on button "Save" at bounding box center [1370, 98] width 81 height 33
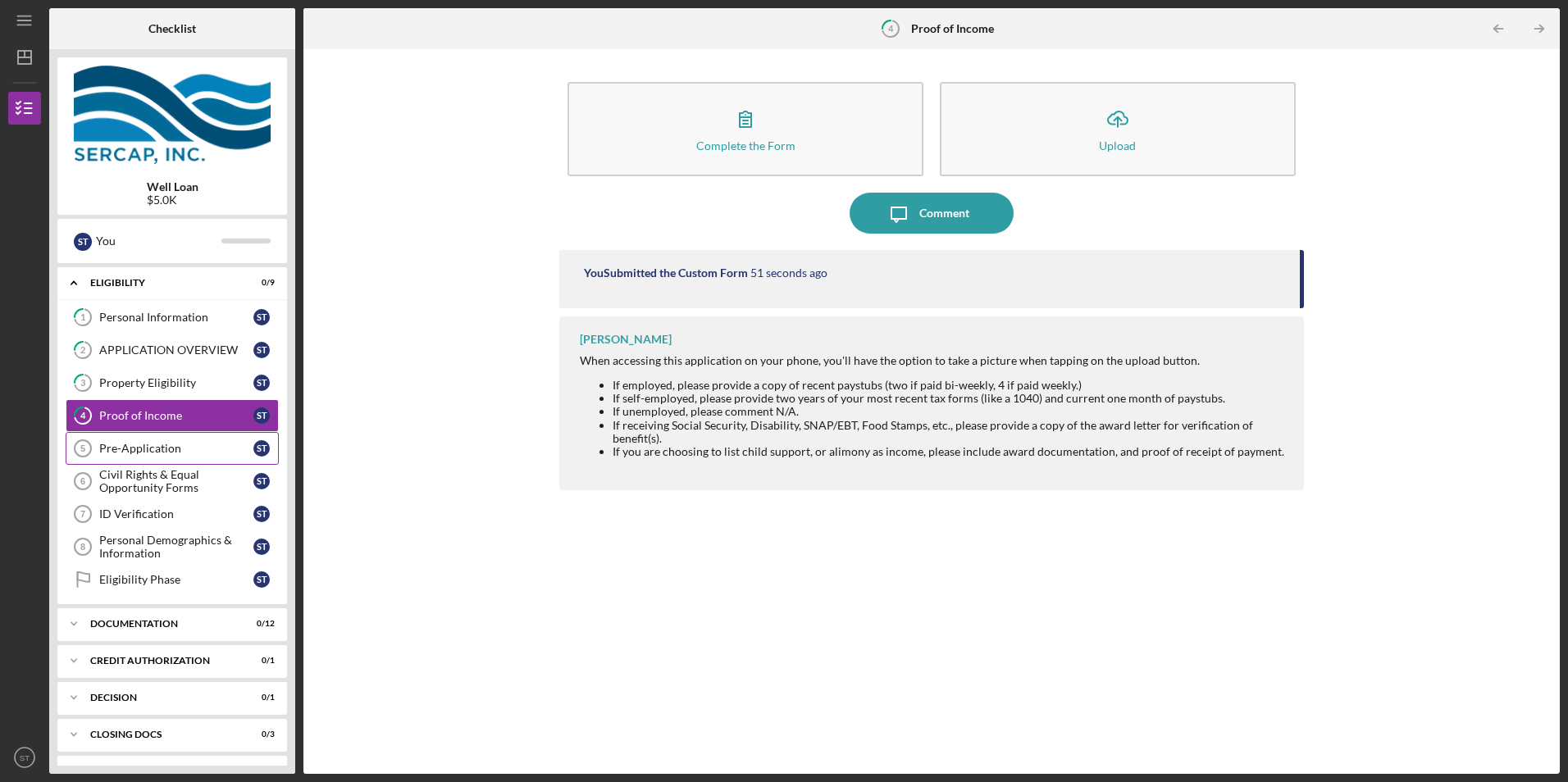
click at [175, 437] on link "Pre-Application 5 Pre-Application S T" at bounding box center [172, 448] width 213 height 33
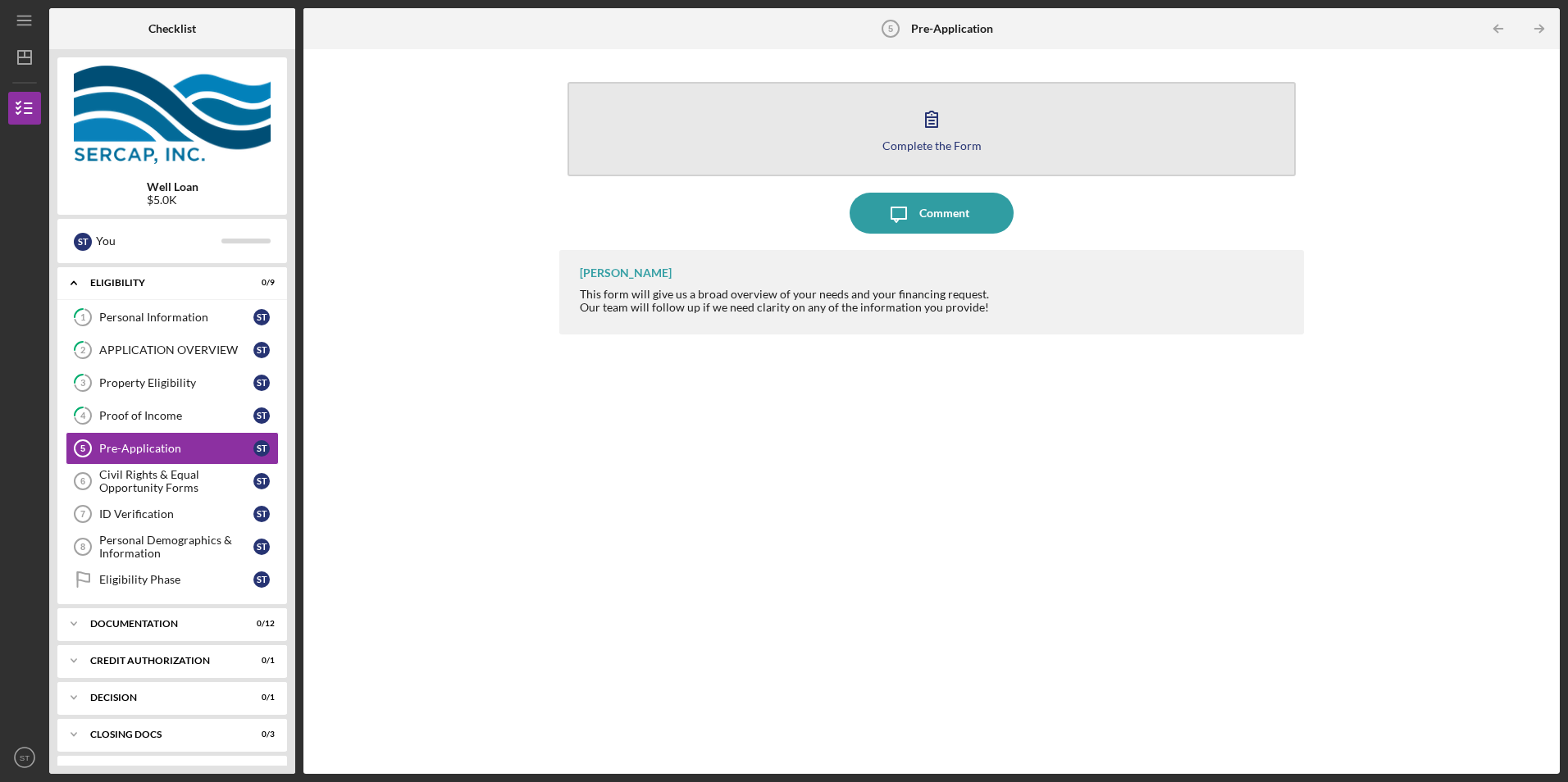
click at [914, 149] on div "Complete the Form" at bounding box center [932, 145] width 99 height 12
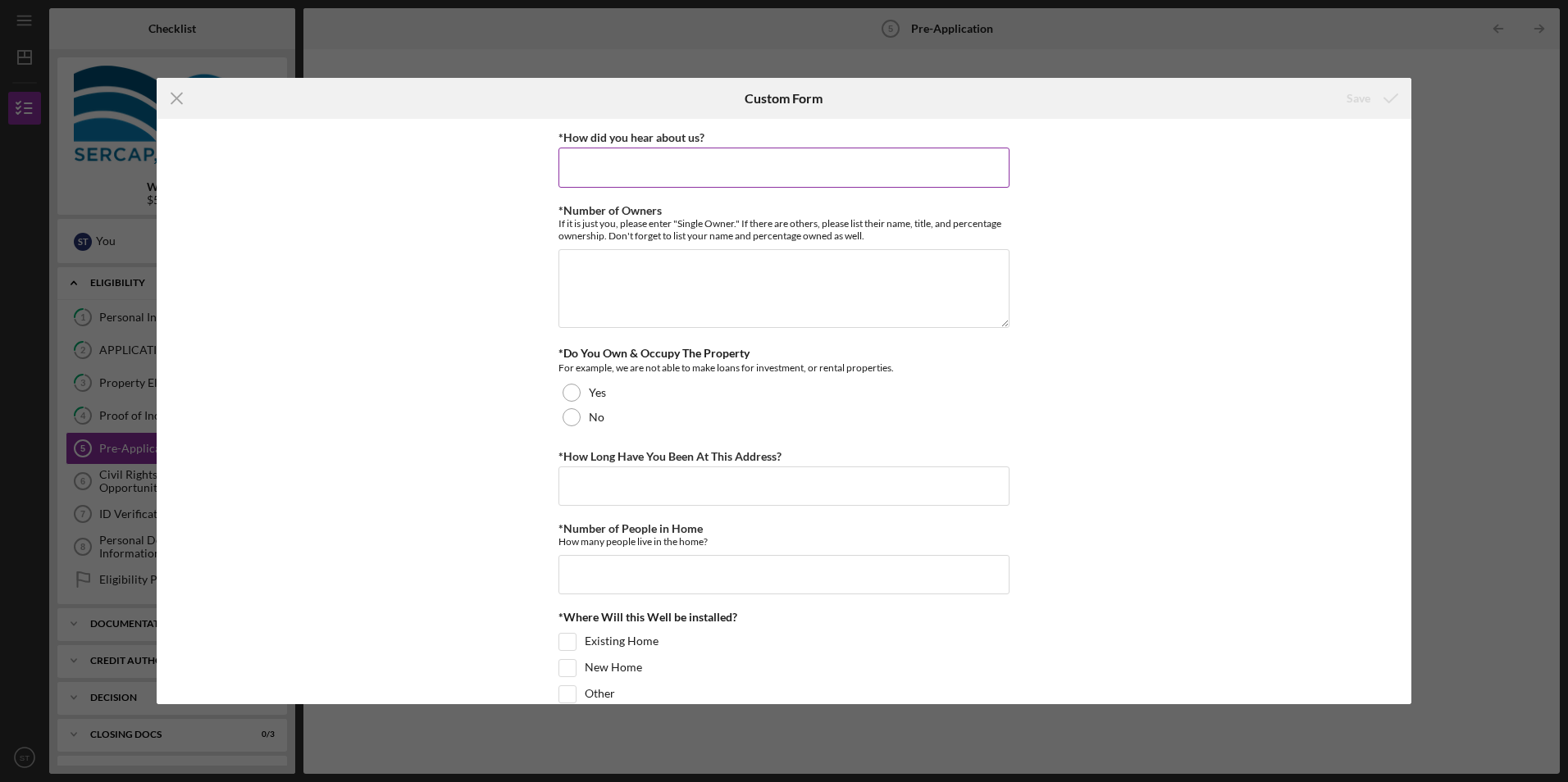
click at [660, 179] on input "*How did you hear about us?" at bounding box center [783, 167] width 451 height 39
type input "contractor"
click at [652, 275] on textarea "*Number of Owners" at bounding box center [783, 289] width 451 height 79
click at [607, 274] on textarea "Single owner" at bounding box center [783, 289] width 451 height 79
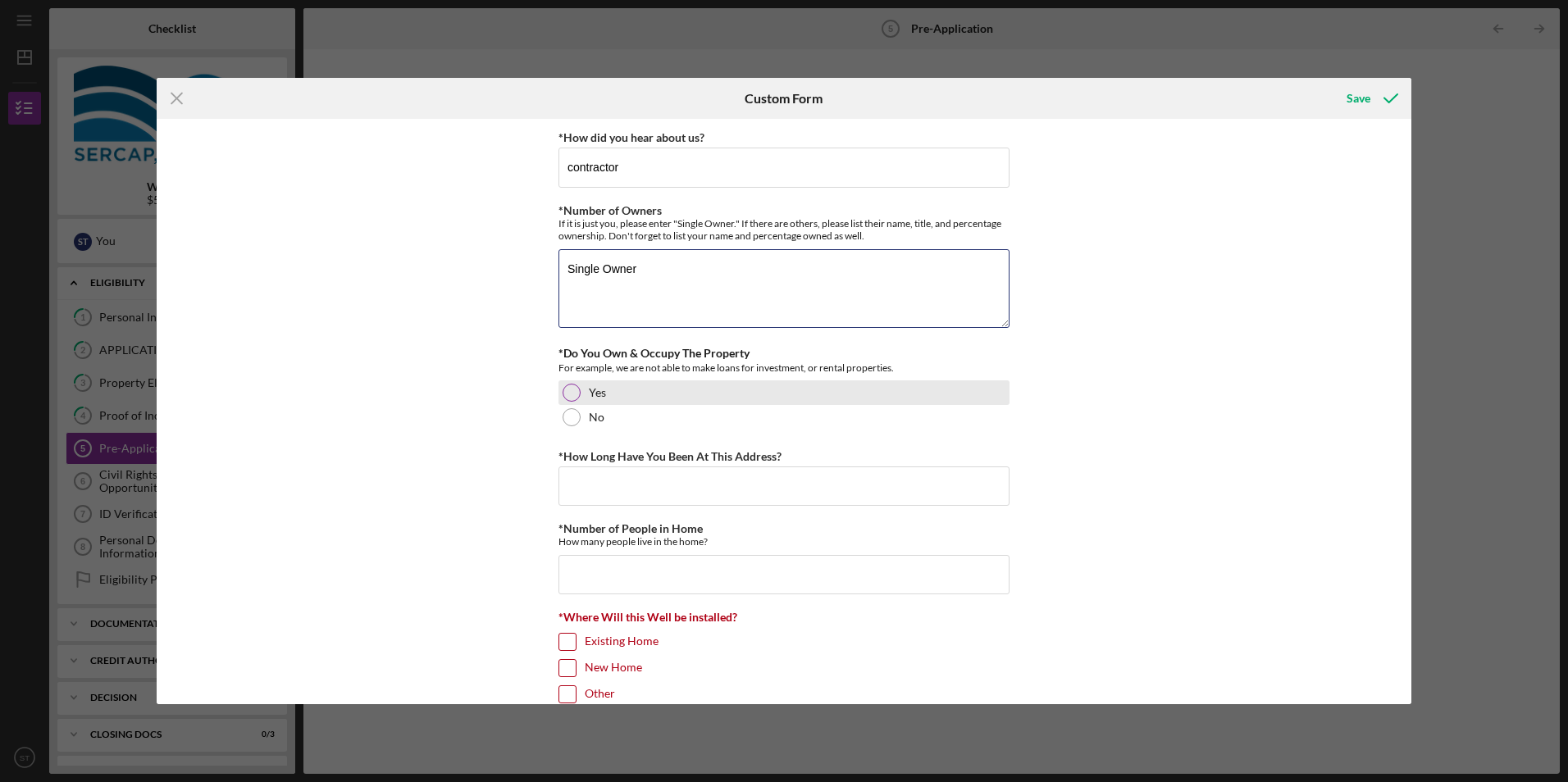
type textarea "Single Owner"
click at [575, 403] on div "Yes" at bounding box center [783, 393] width 451 height 25
click at [638, 482] on input "*How Long Have You Been At This Address?" at bounding box center [783, 486] width 451 height 39
type input "27"
click at [657, 574] on input "*Number of People in Home" at bounding box center [783, 574] width 451 height 39
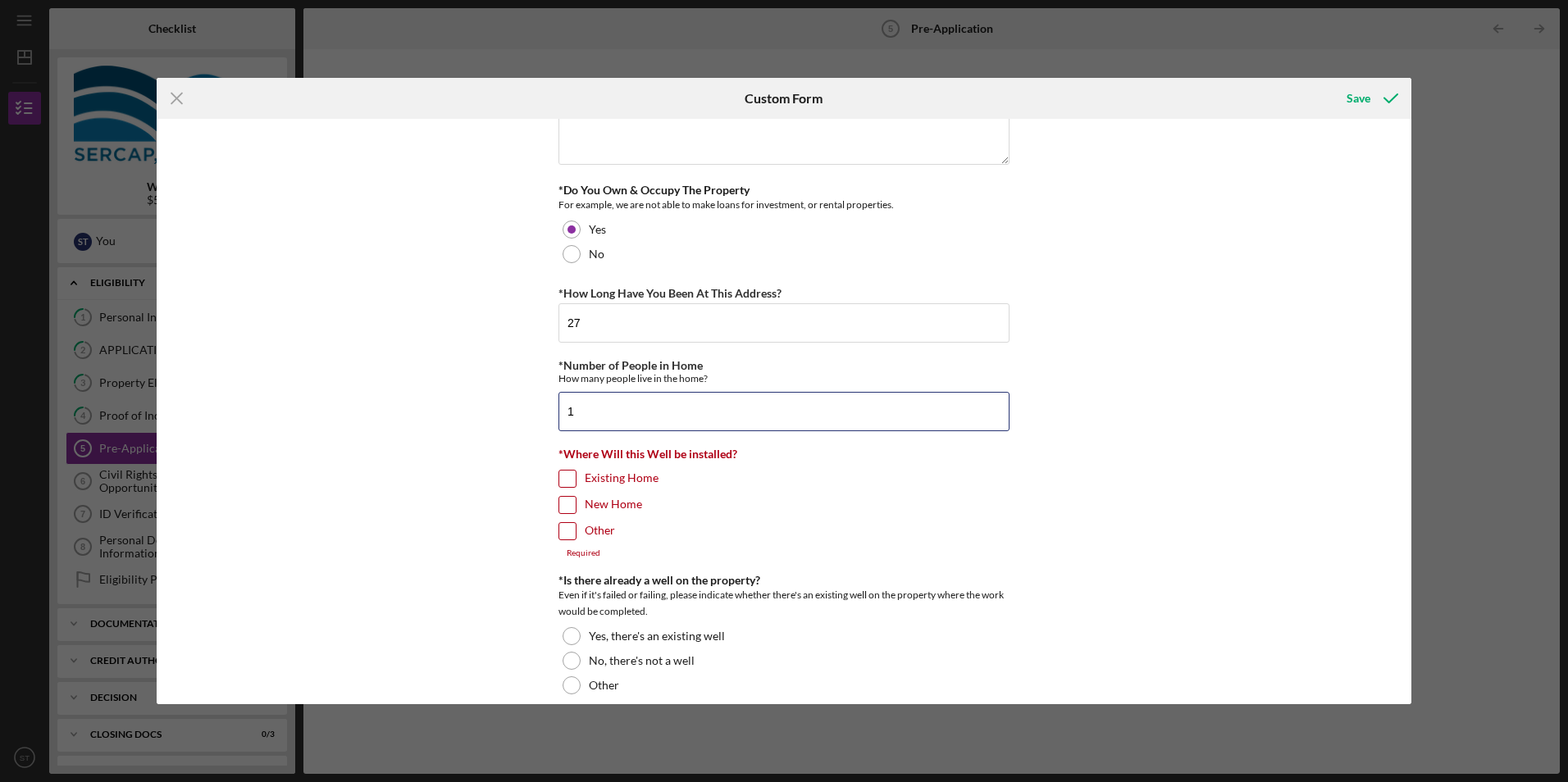
scroll to position [164, 0]
type input "1"
click at [571, 484] on input "Existing Home" at bounding box center [567, 478] width 16 height 16
checkbox input "true"
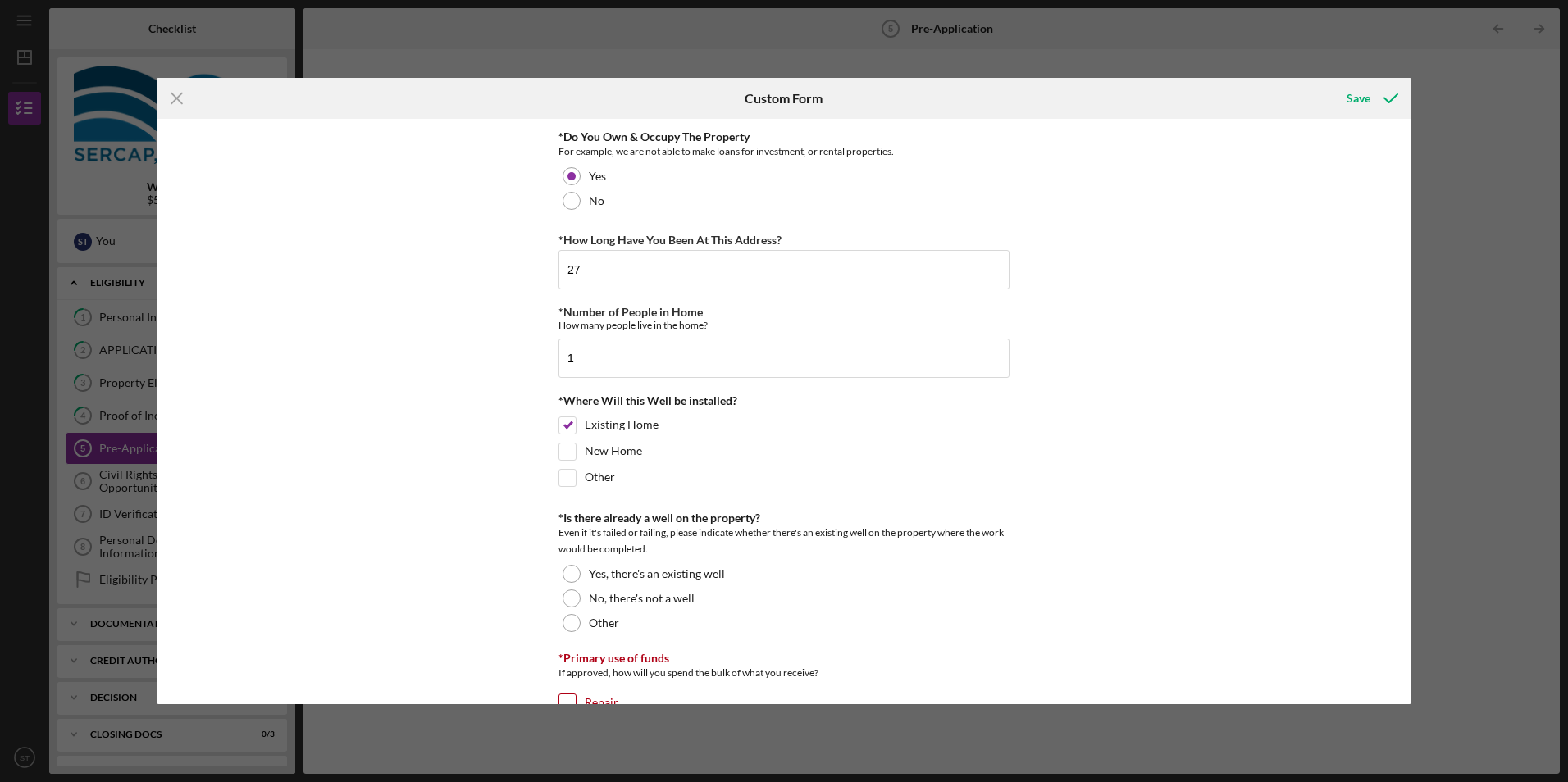
scroll to position [246, 0]
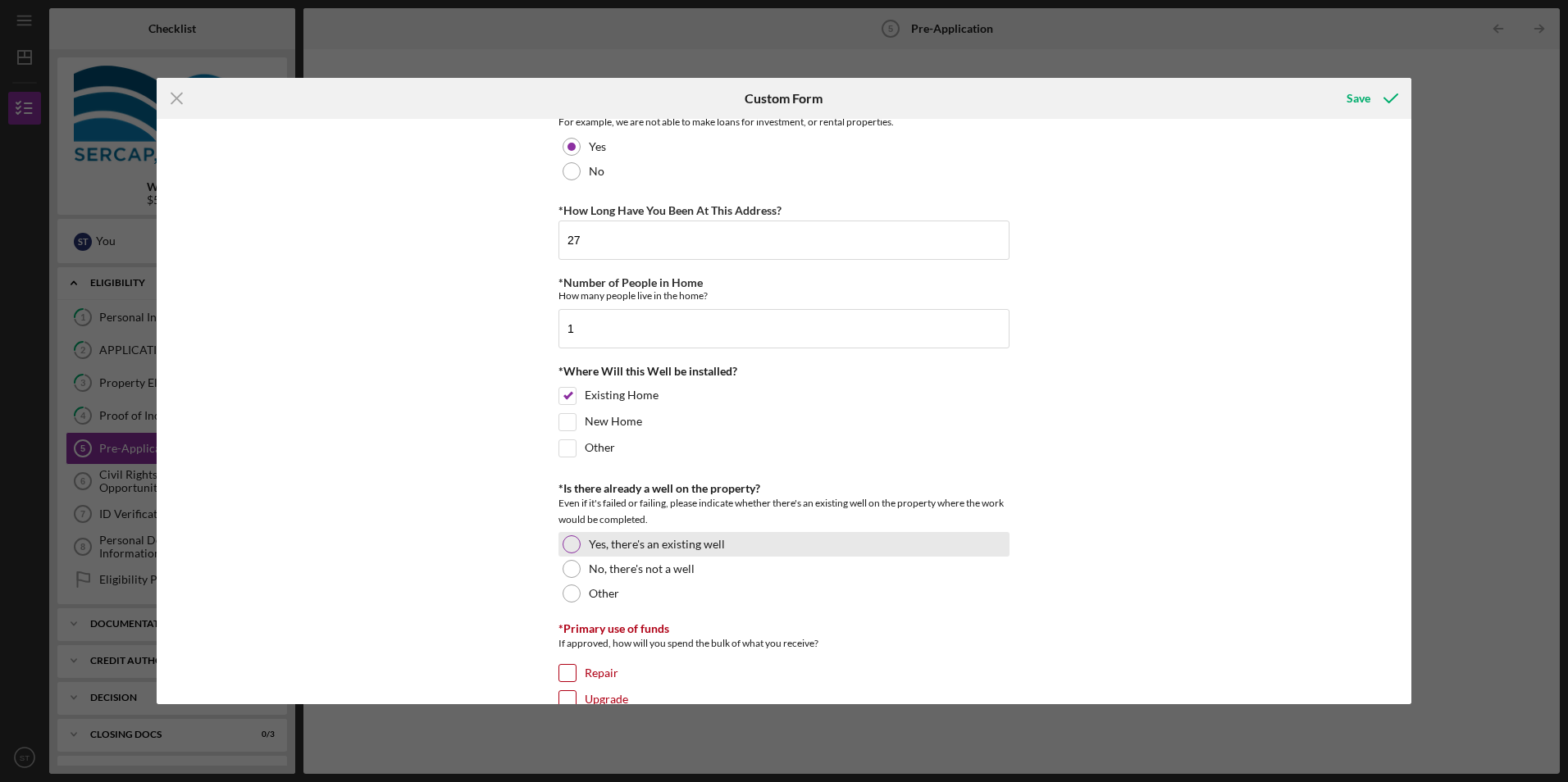
click at [569, 545] on div at bounding box center [571, 544] width 18 height 18
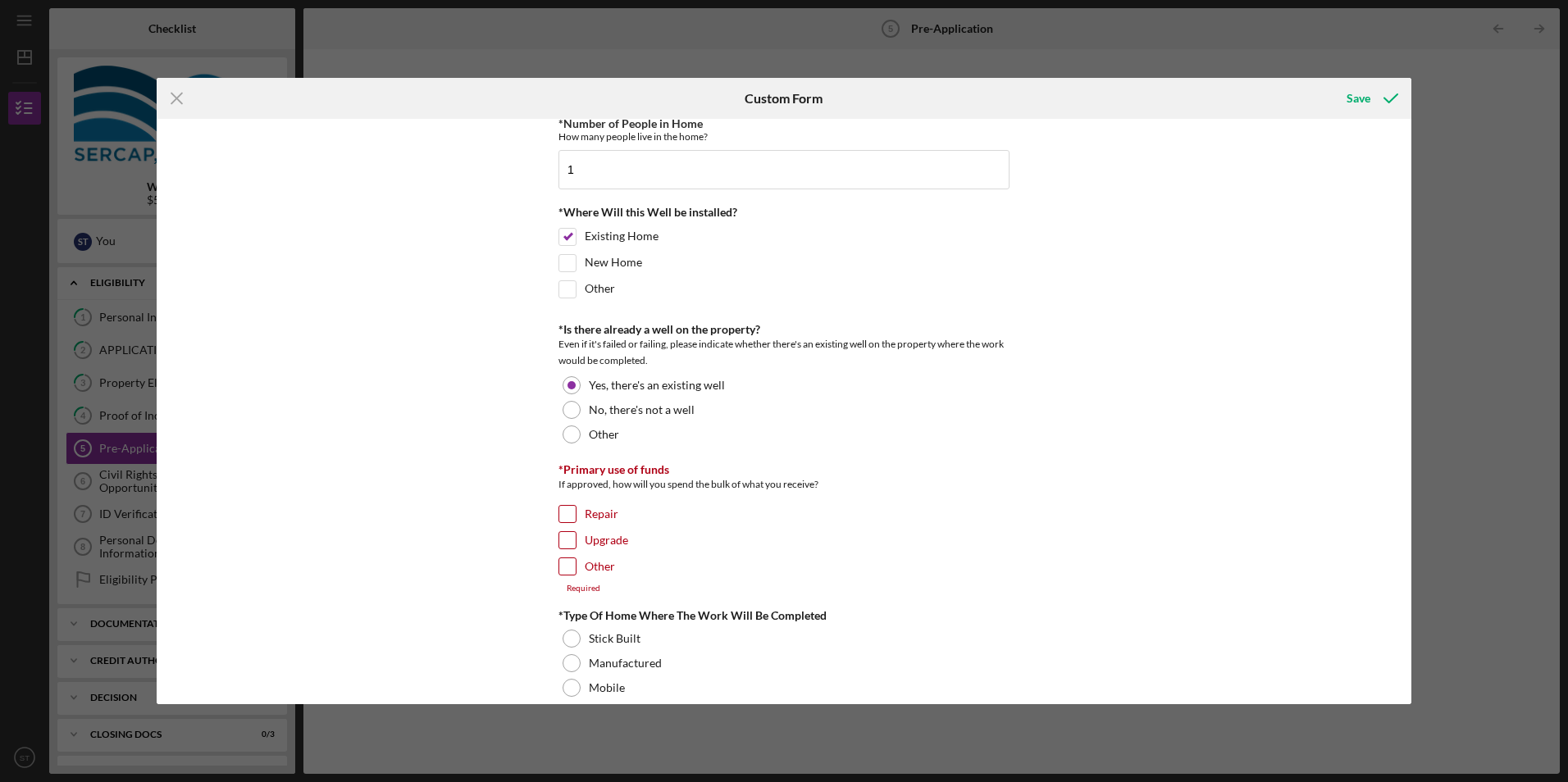
scroll to position [410, 0]
click at [568, 508] on input "Repair" at bounding box center [567, 509] width 16 height 16
checkbox input "true"
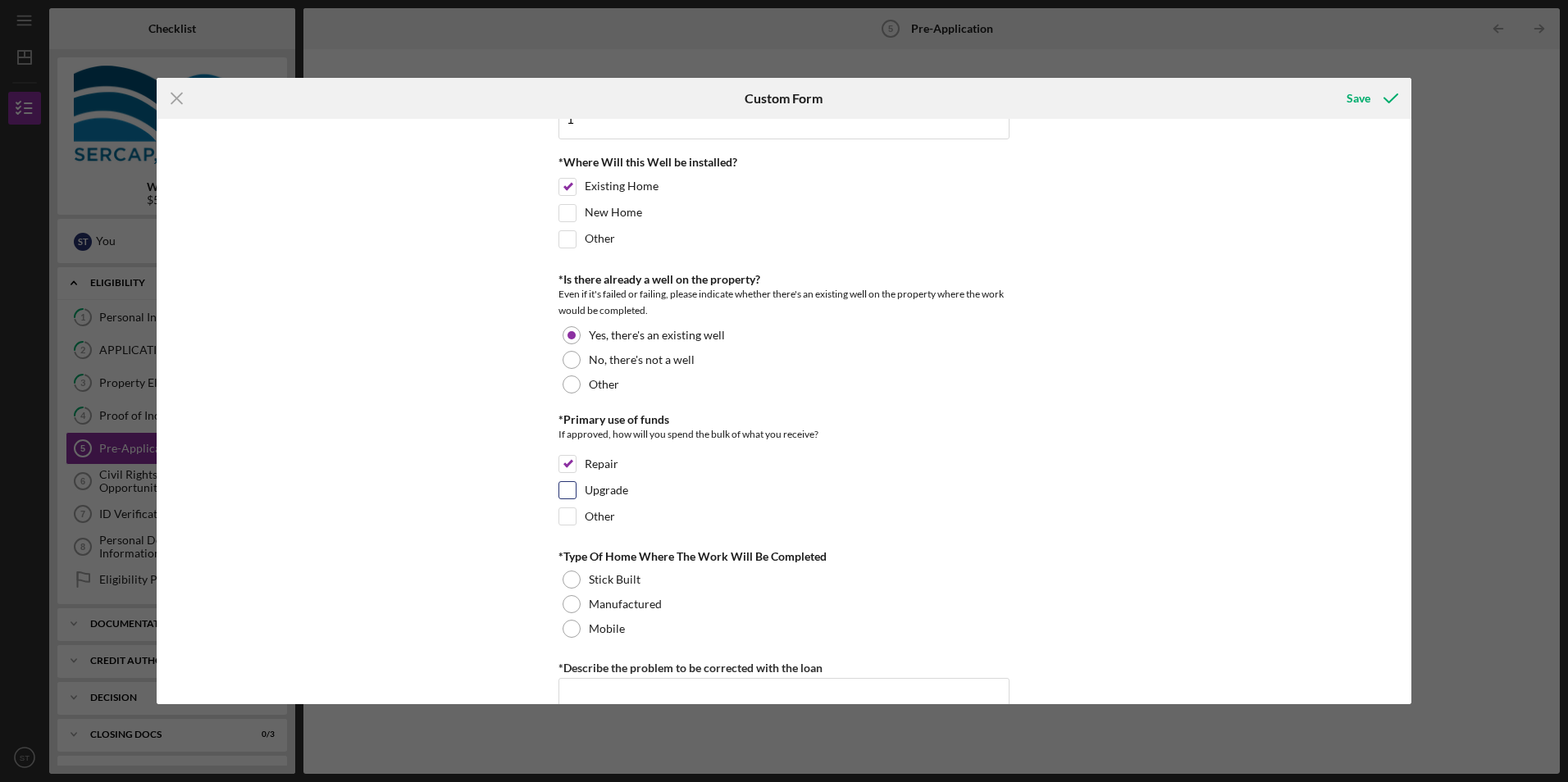
scroll to position [492, 0]
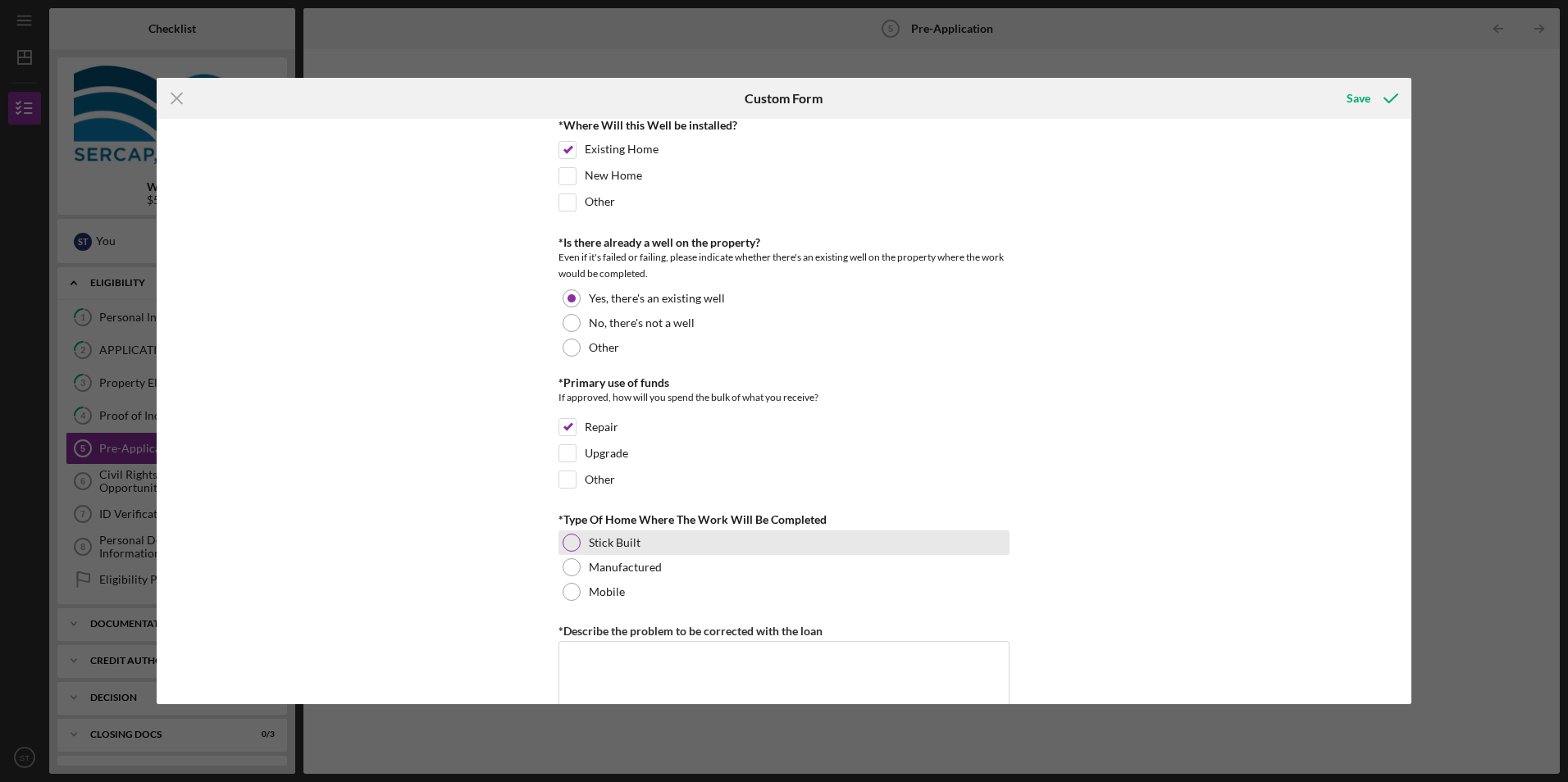
click at [648, 545] on div "Stick Built" at bounding box center [783, 542] width 451 height 25
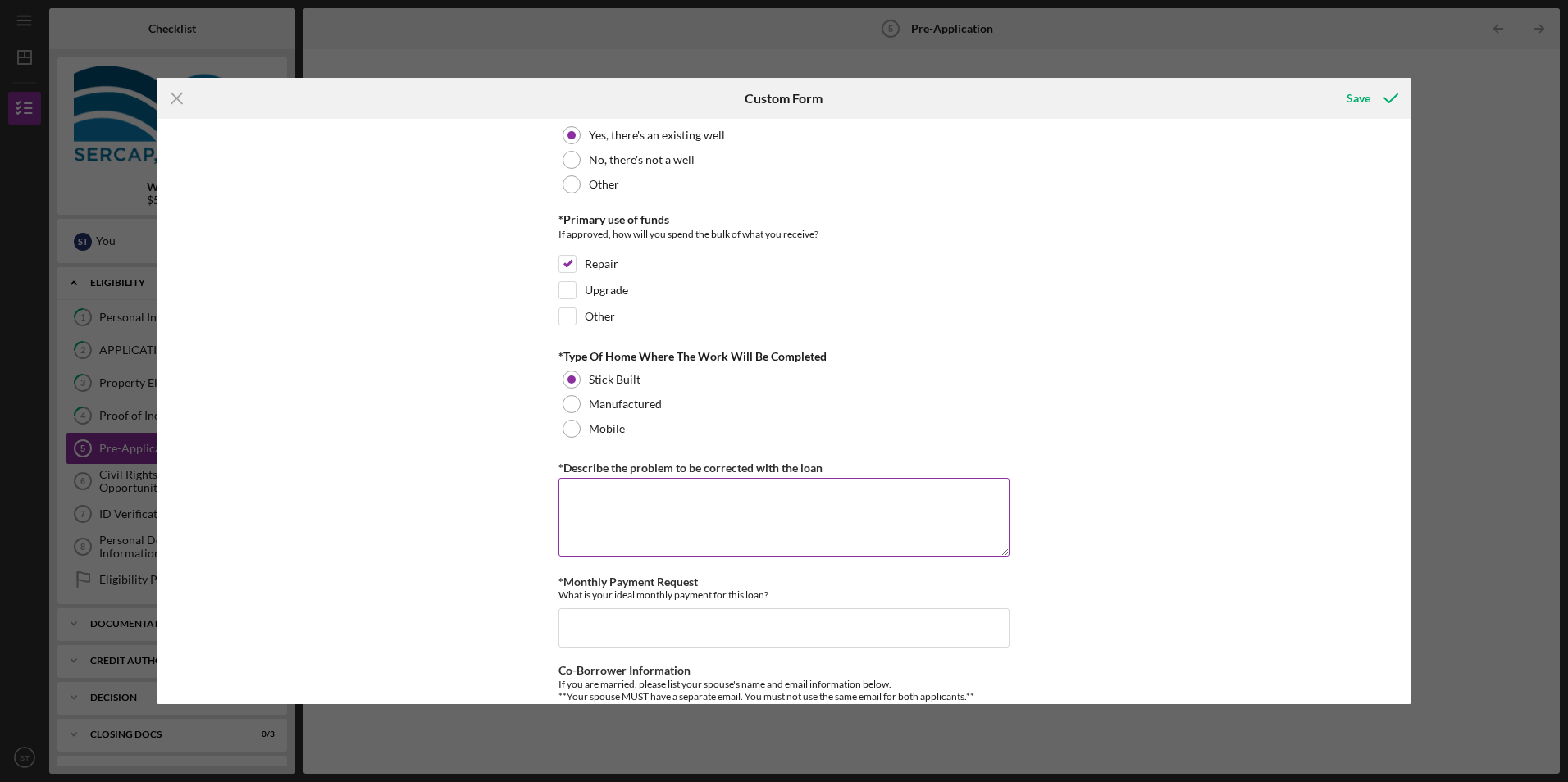
scroll to position [656, 0]
click at [657, 533] on textarea "*Describe the problem to be corrected with the loan" at bounding box center [783, 516] width 451 height 79
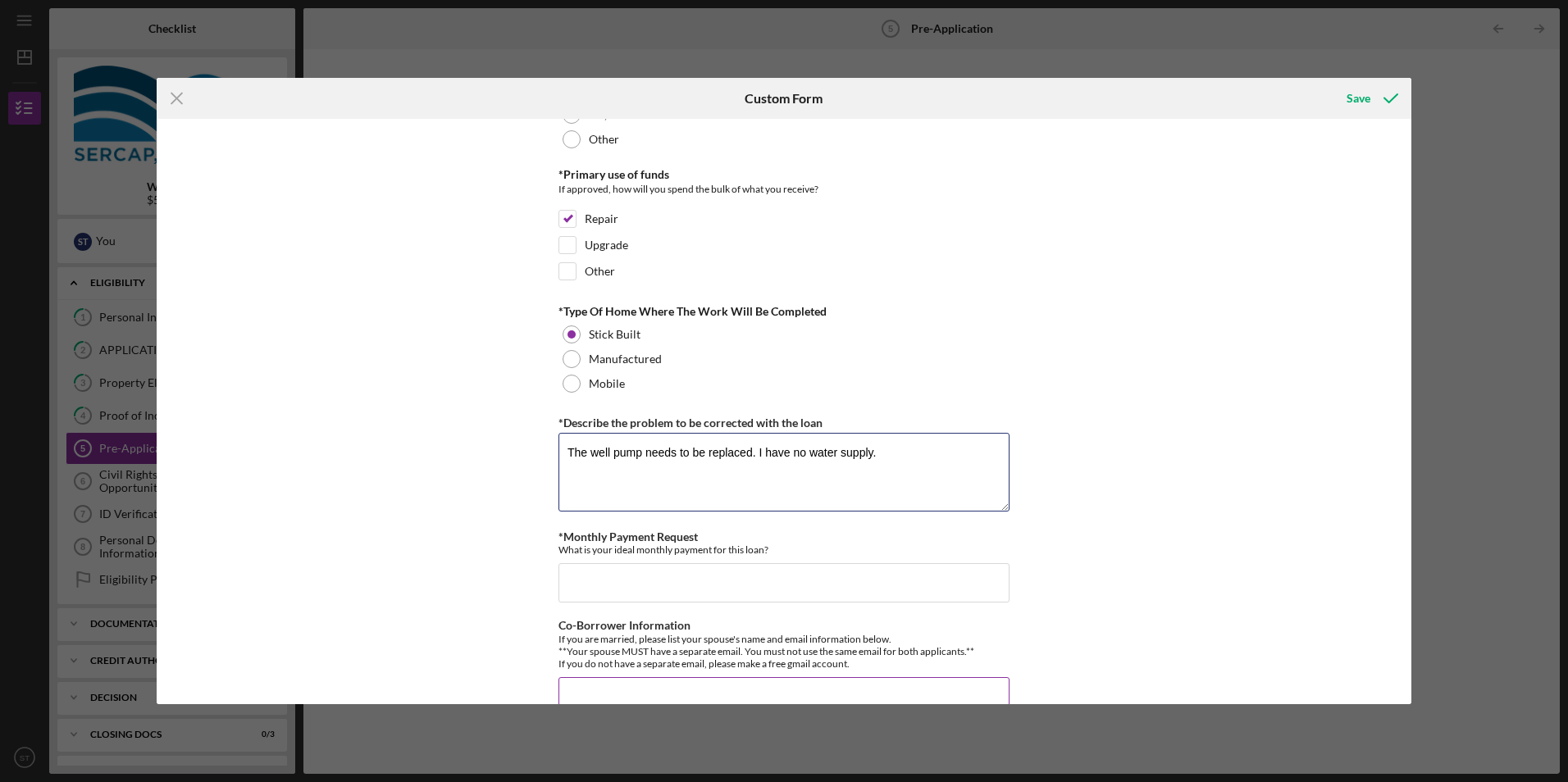
scroll to position [738, 0]
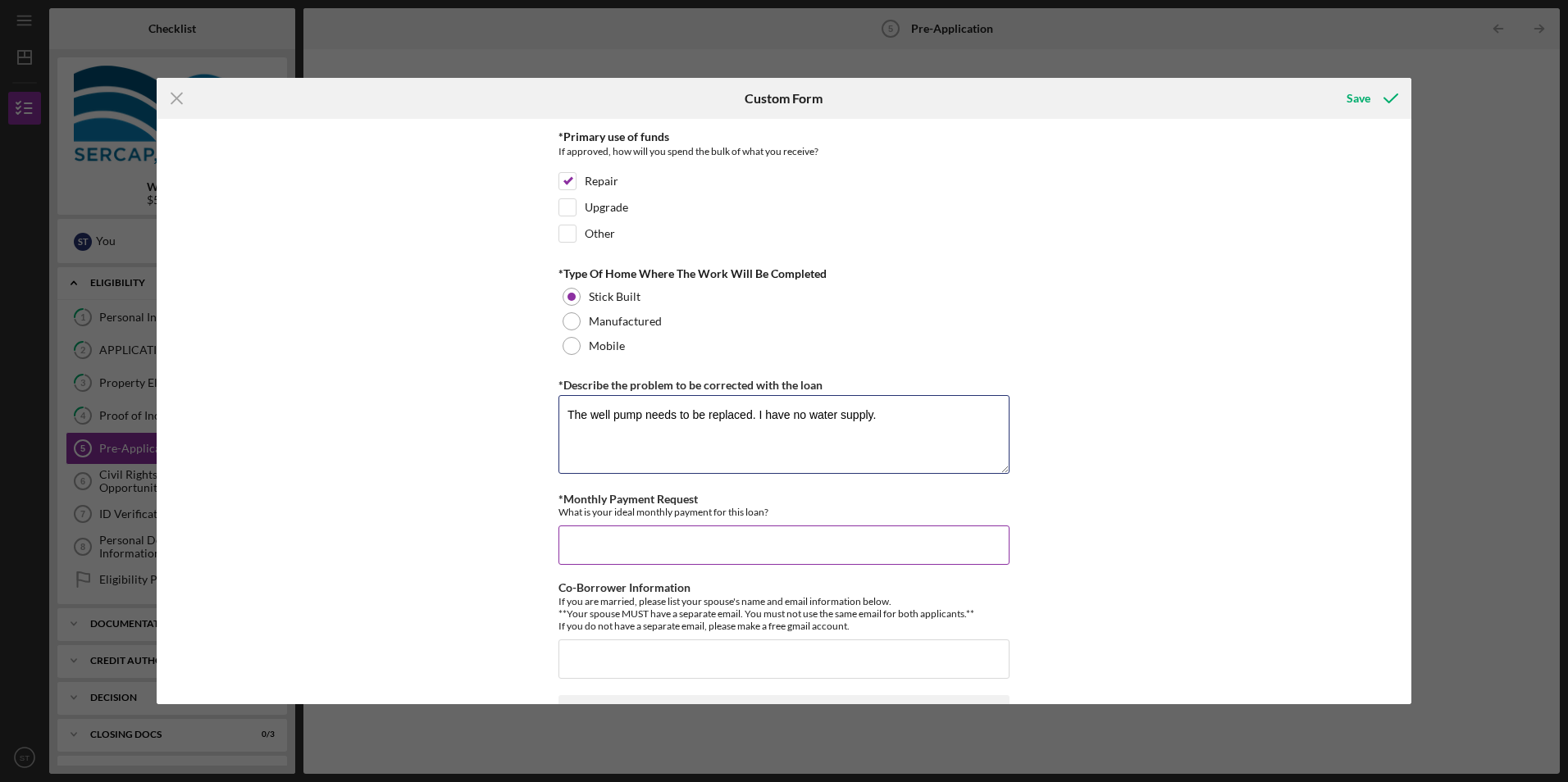
type textarea "The well pump needs to be replaced. I have no water supply."
click at [675, 560] on input "*Monthly Payment Request" at bounding box center [783, 545] width 451 height 39
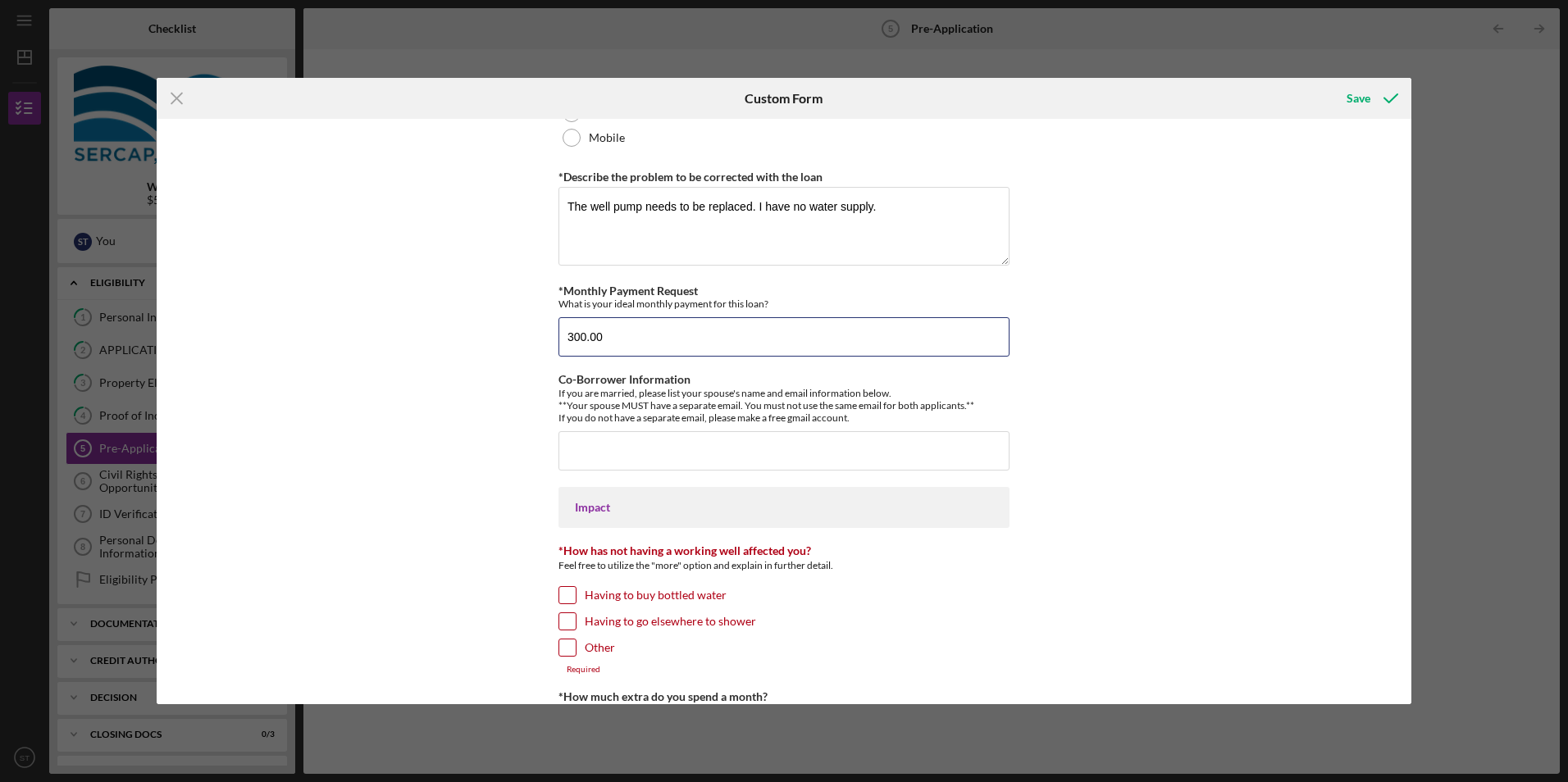
scroll to position [984, 0]
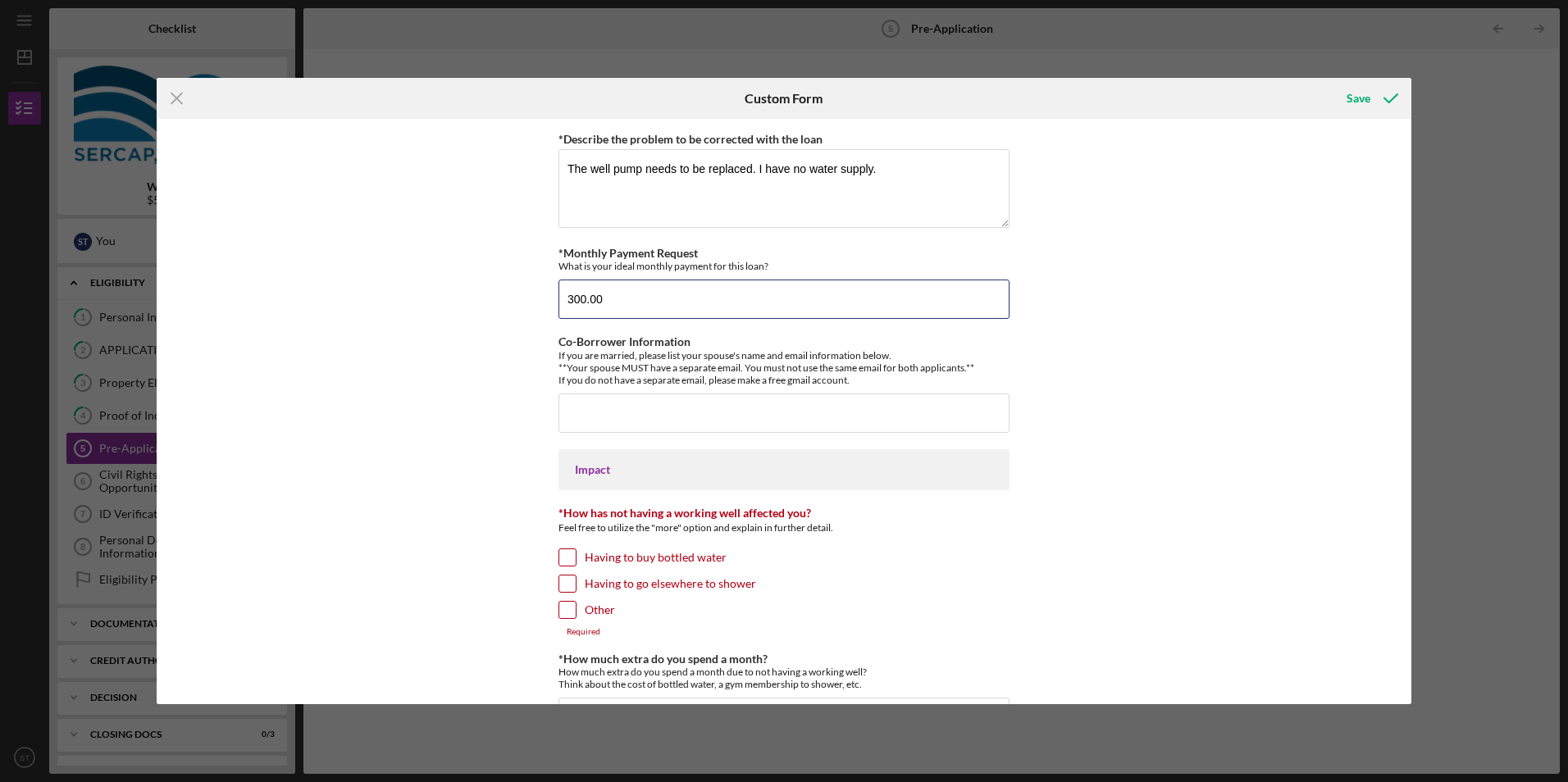
type input "300.00"
click at [565, 560] on input "Having to buy bottled water" at bounding box center [567, 557] width 16 height 16
checkbox input "true"
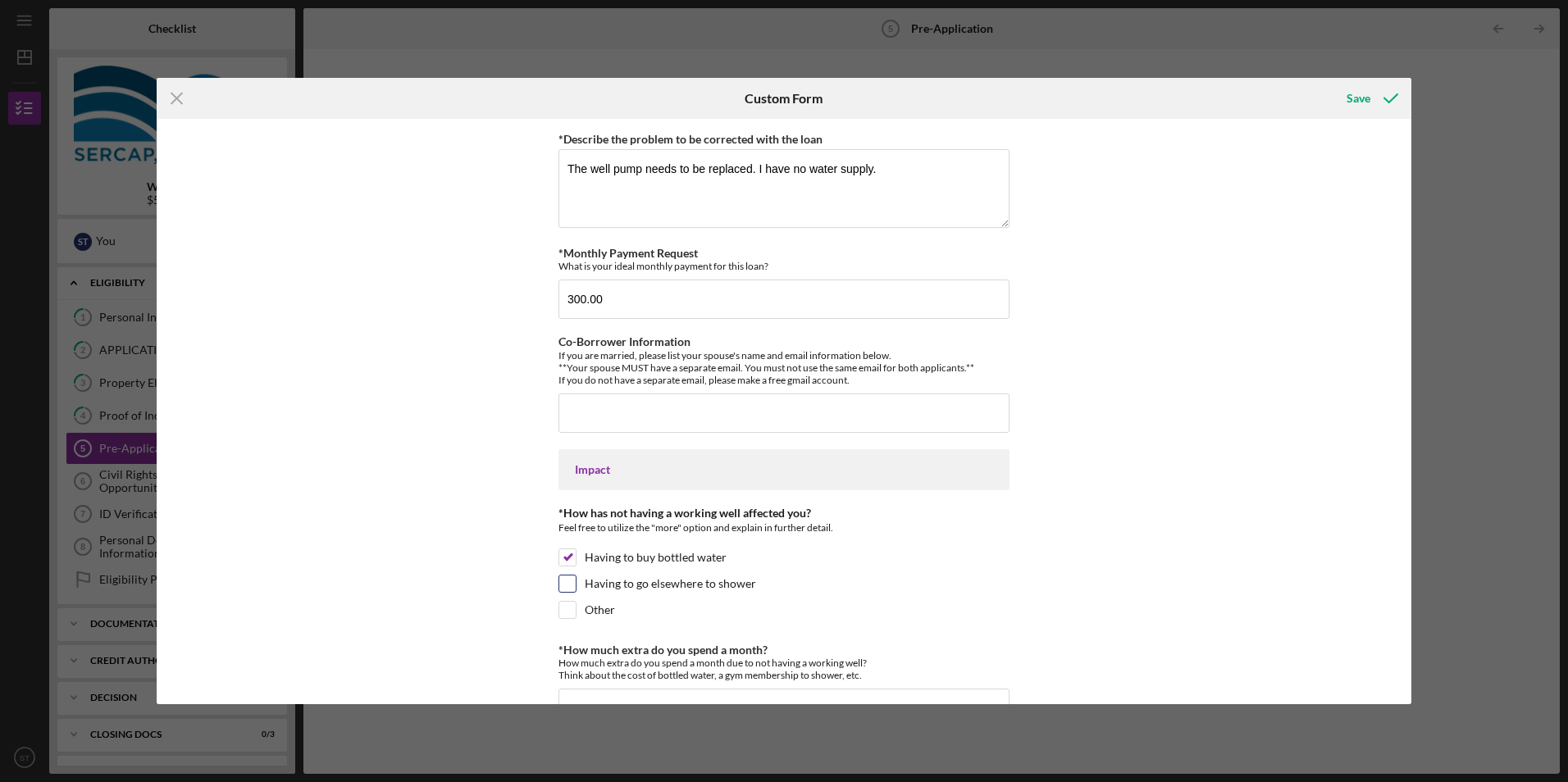
click at [563, 581] on input "Having to go elsewhere to shower" at bounding box center [567, 583] width 16 height 16
checkbox input "true"
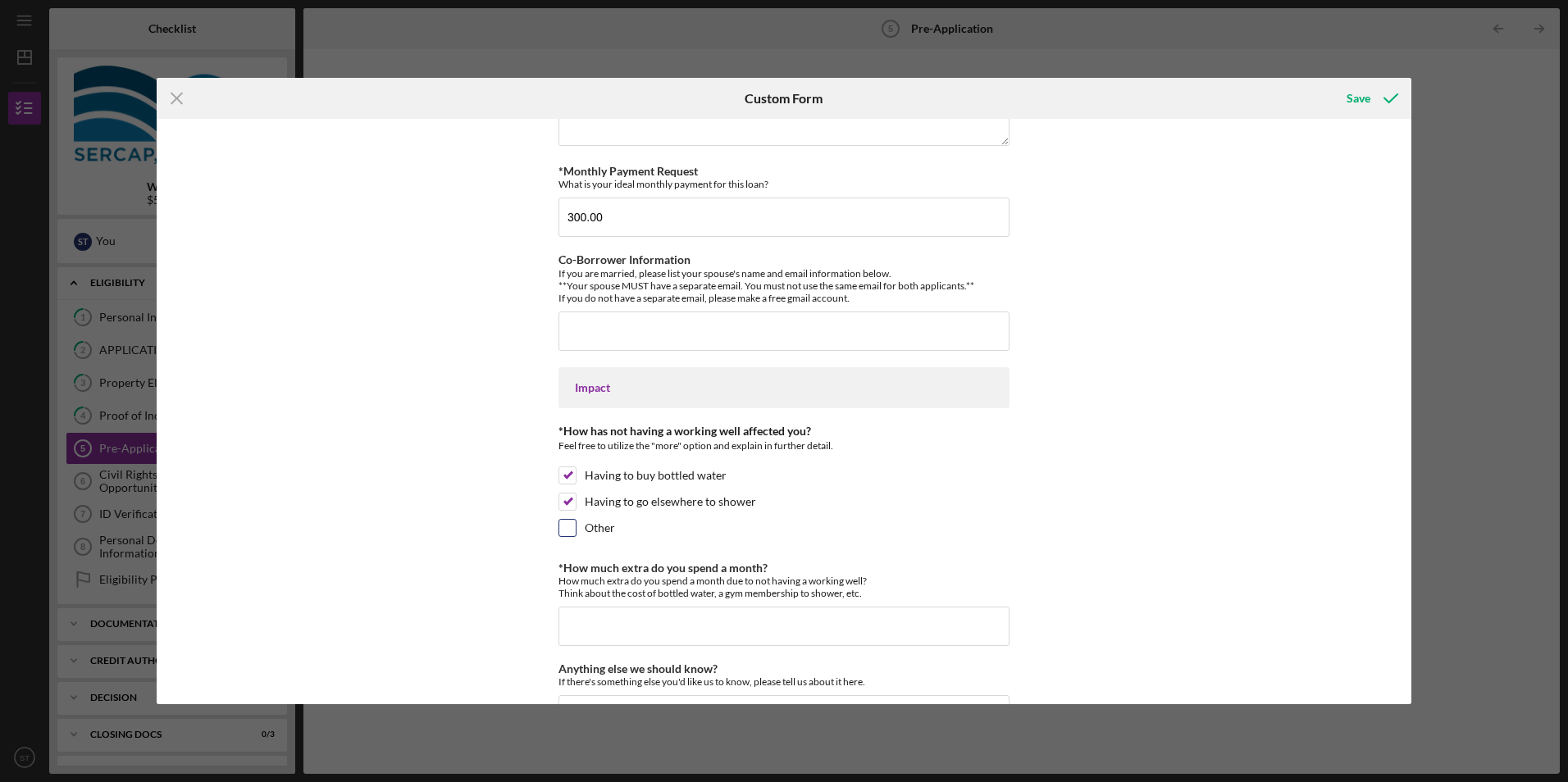
scroll to position [1148, 0]
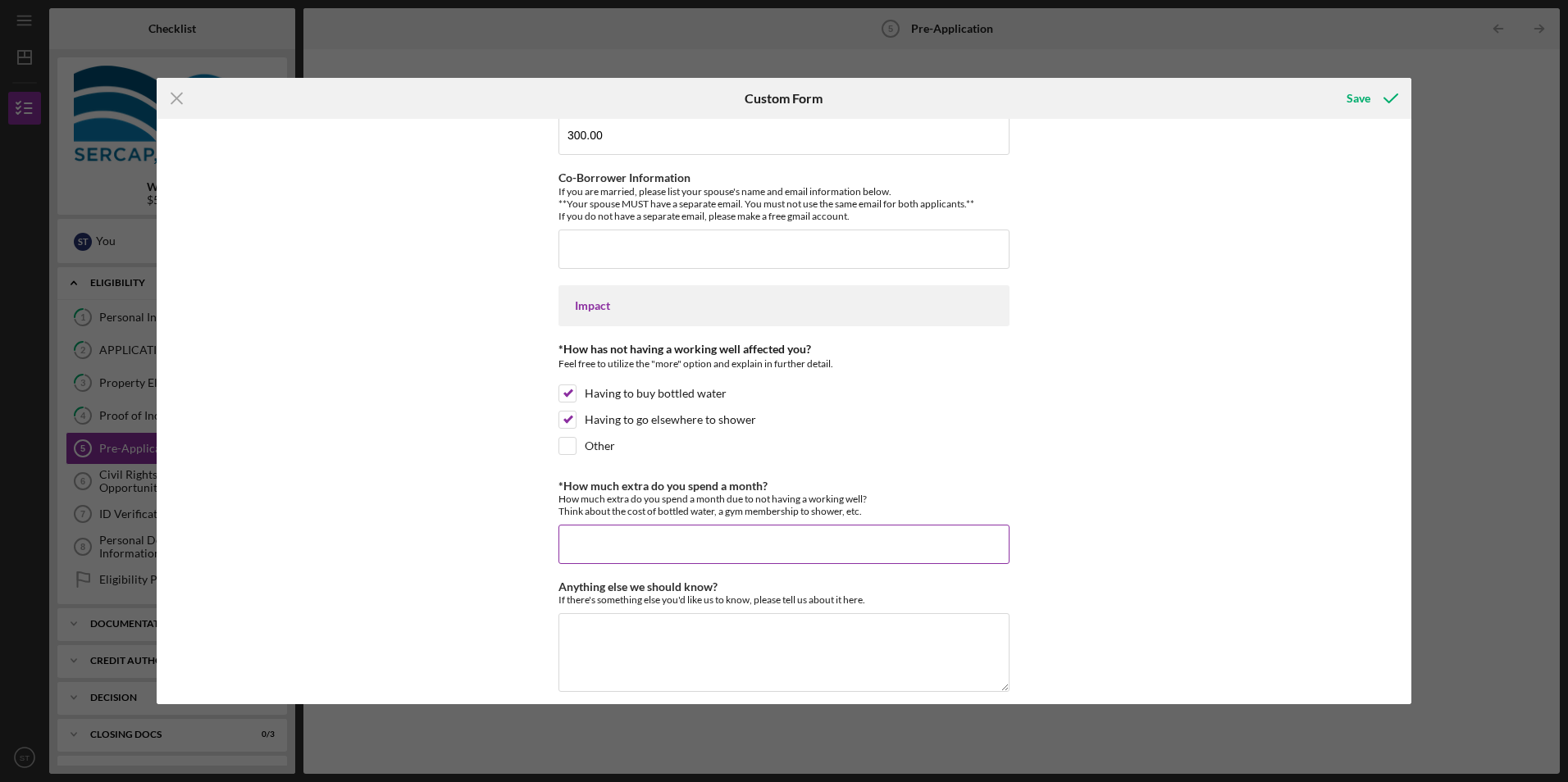
click at [594, 537] on input "*How much extra do you spend a month?" at bounding box center [783, 544] width 451 height 39
type input "1"
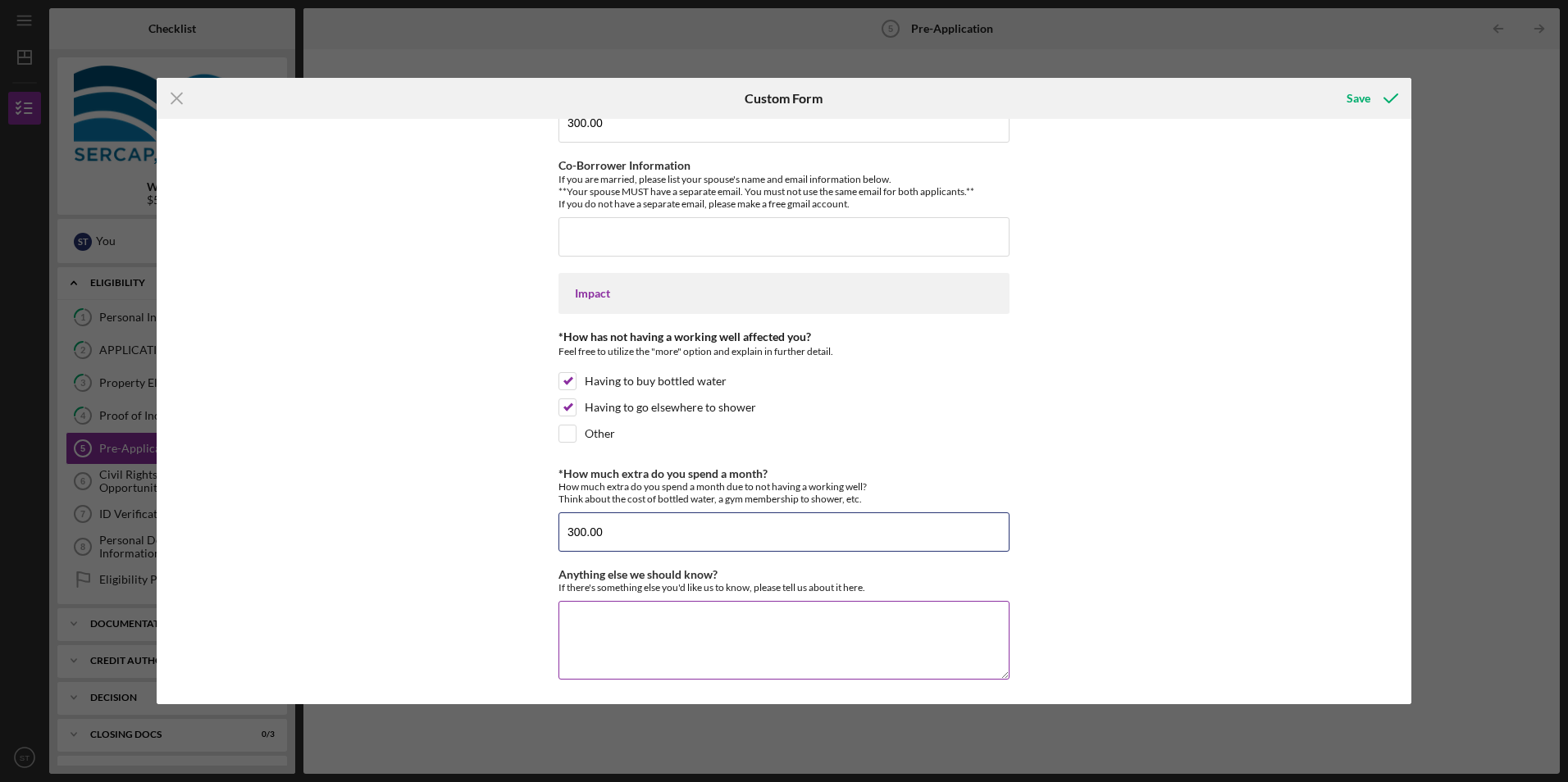
scroll to position [1164, 0]
type input "300.00"
click at [1362, 86] on div "Save" at bounding box center [1358, 98] width 24 height 33
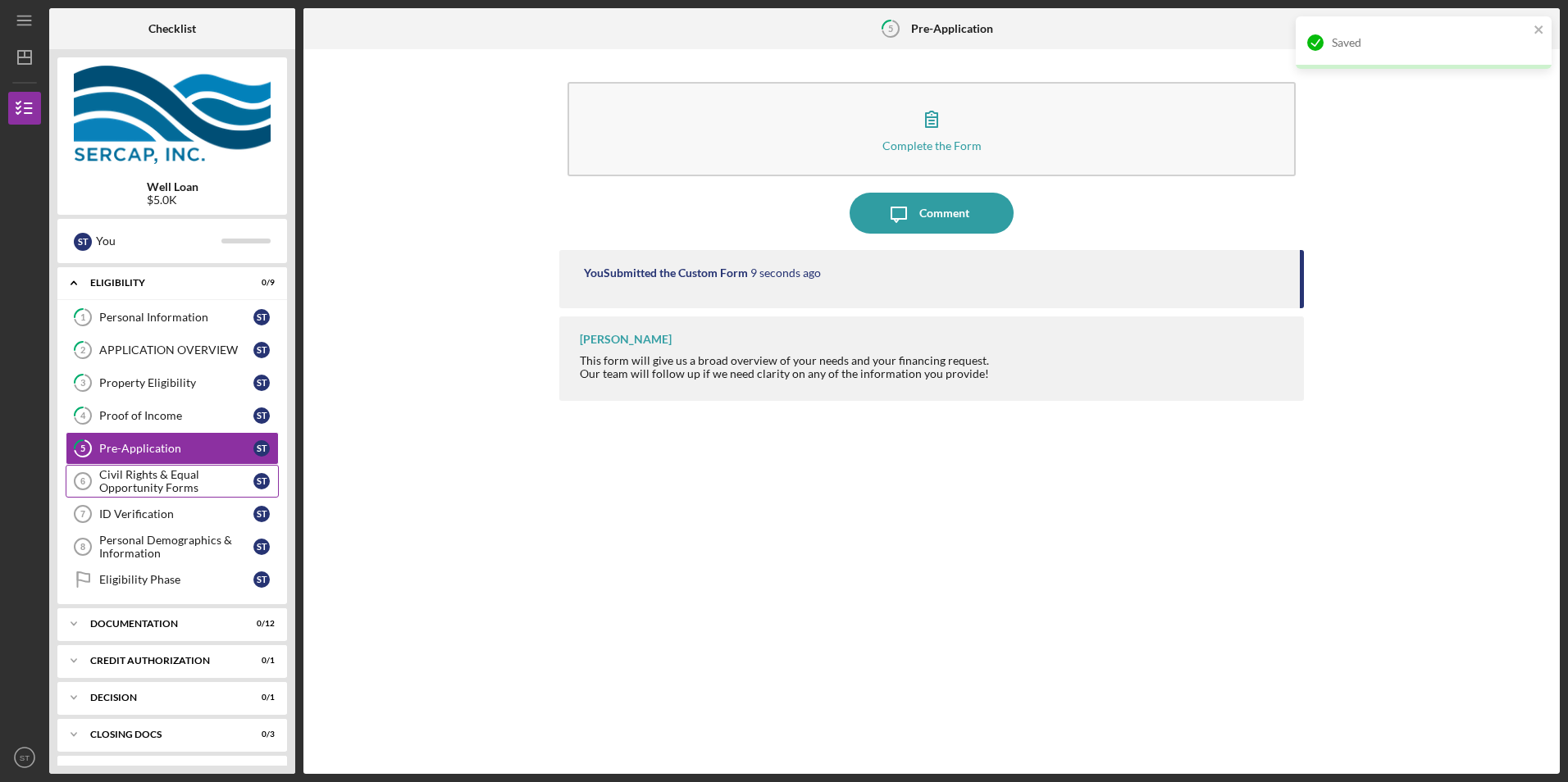
click at [121, 471] on div "Civil Rights & Equal Opportunity Forms" at bounding box center [177, 481] width 154 height 26
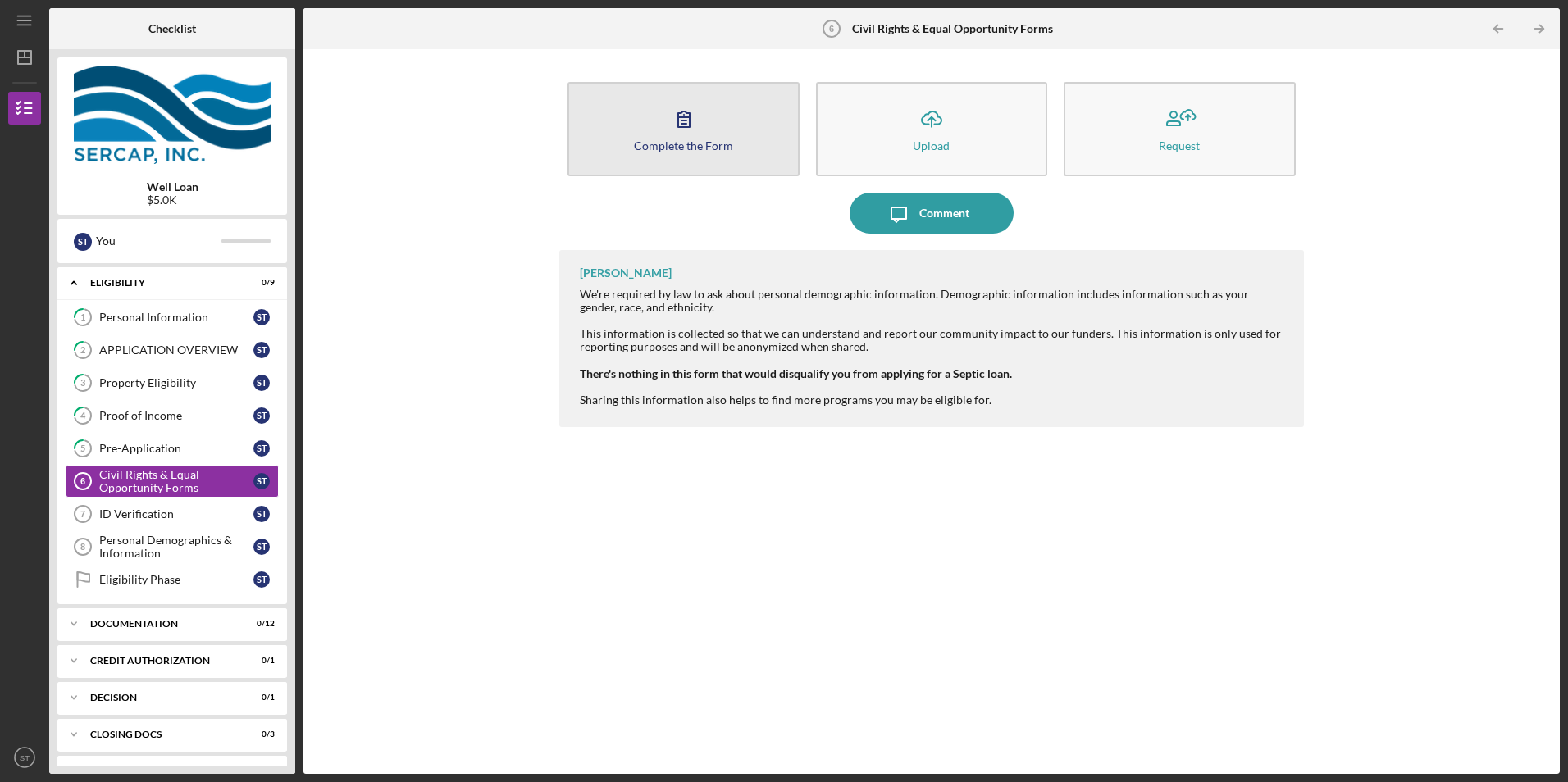
click at [714, 144] on div "Complete the Form" at bounding box center [683, 145] width 99 height 12
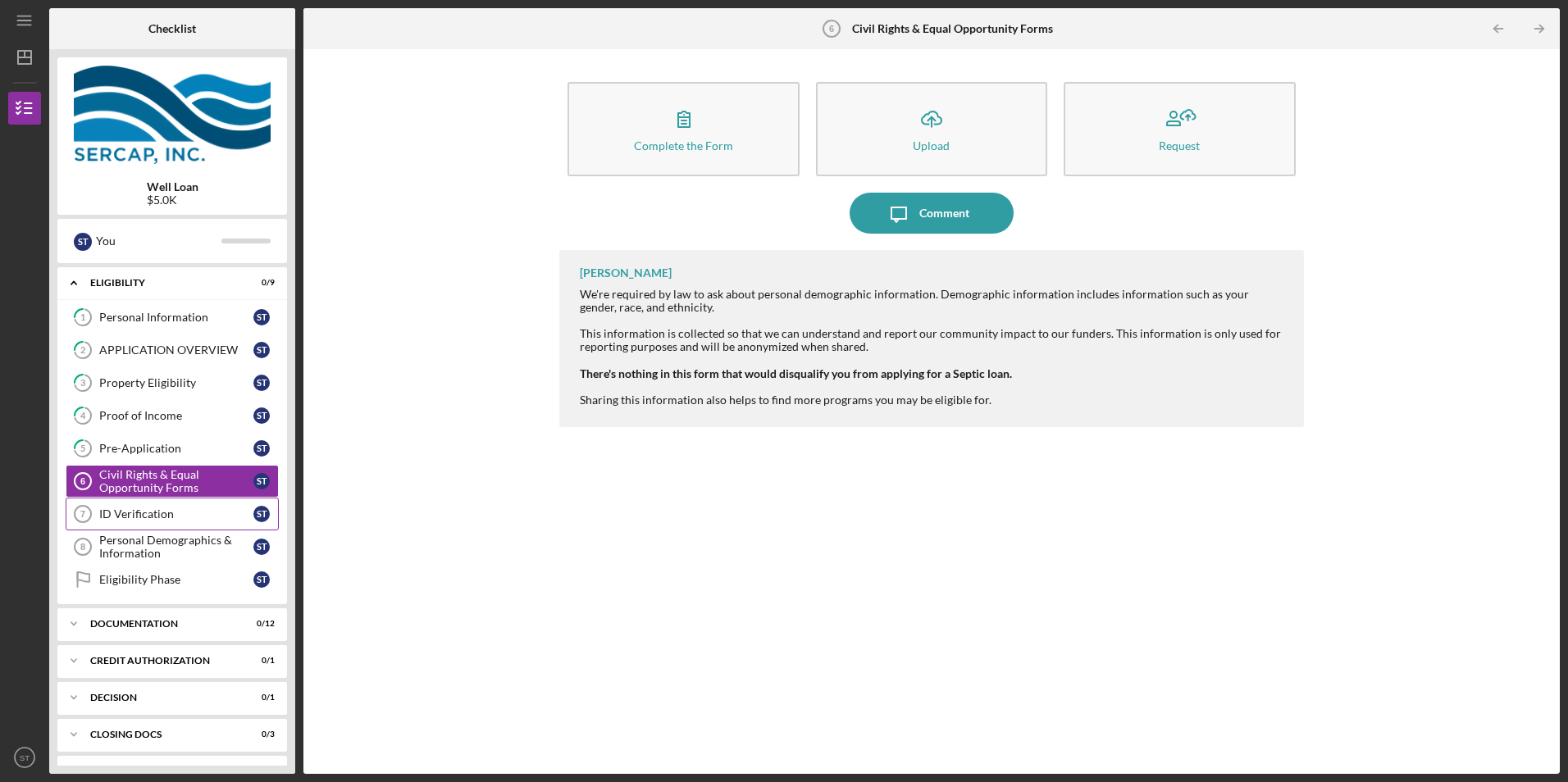
click at [209, 512] on div "ID Verification" at bounding box center [177, 514] width 154 height 13
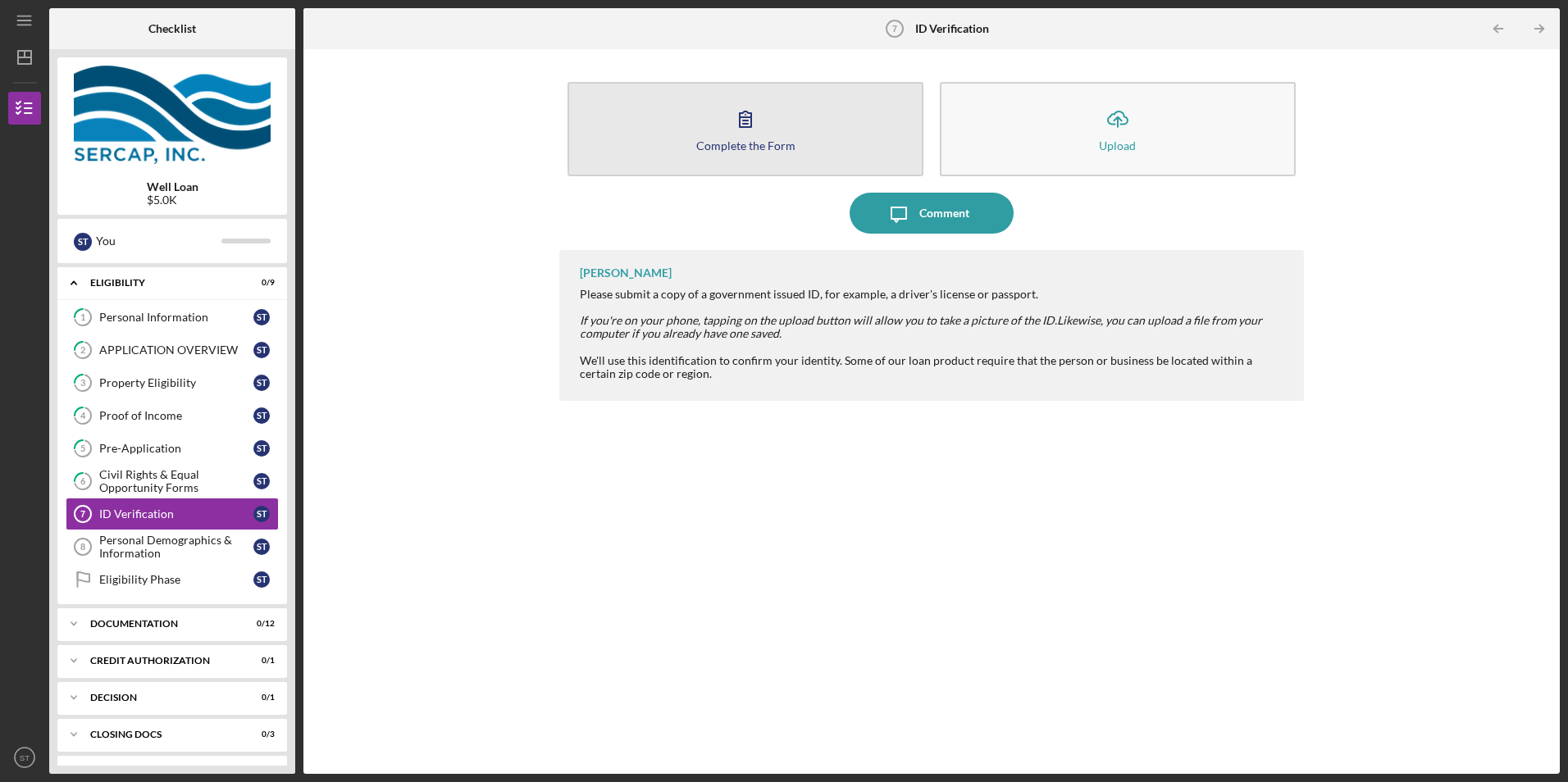
click at [711, 132] on button "Complete the Form Form" at bounding box center [745, 129] width 356 height 94
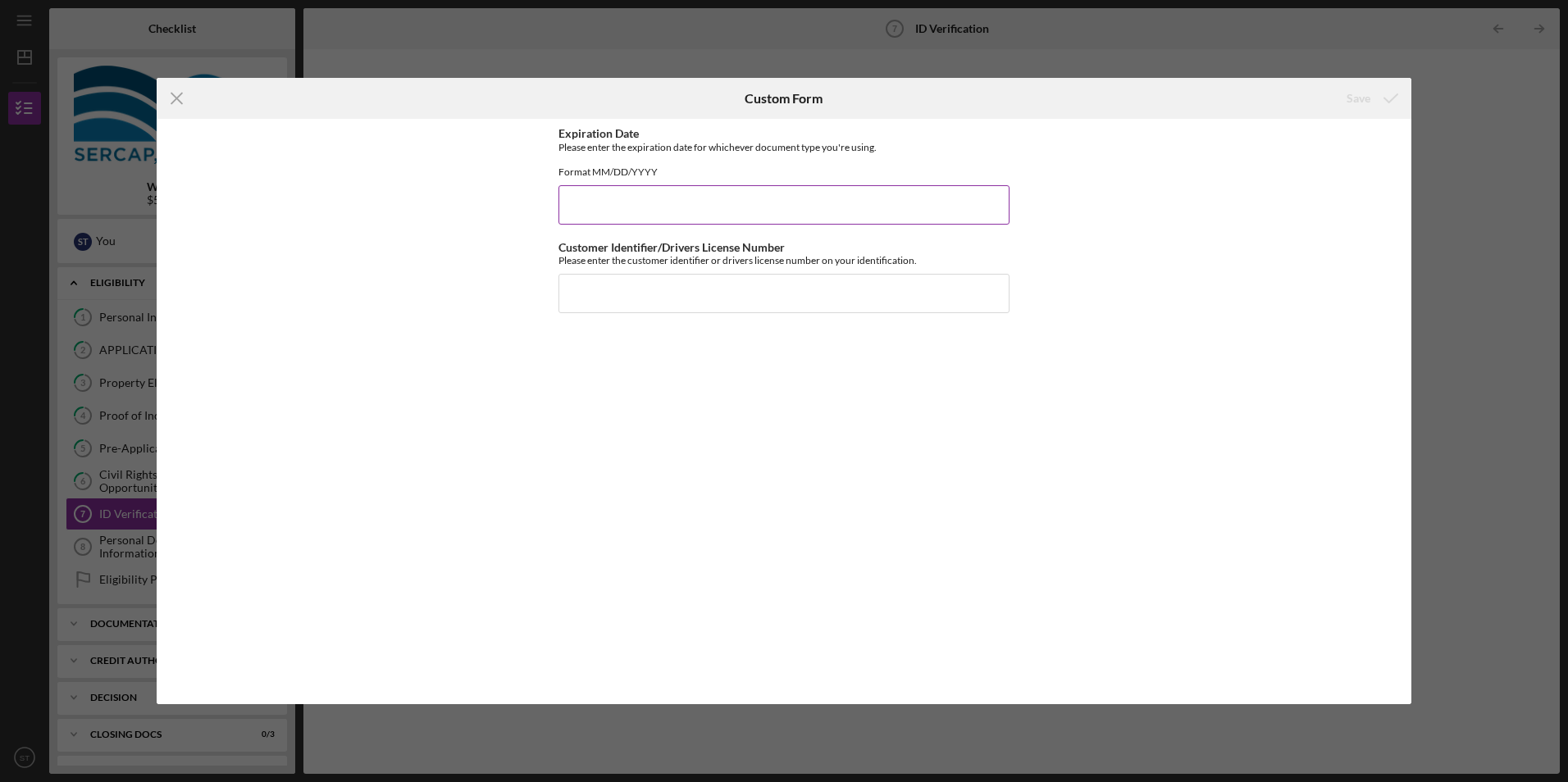
click at [683, 216] on input "Expiration Date" at bounding box center [783, 205] width 451 height 39
type input "[DATE]"
click at [670, 290] on input "Customer Identifier/Drivers License Number" at bounding box center [783, 294] width 451 height 39
type input "t"
type input "T60248198"
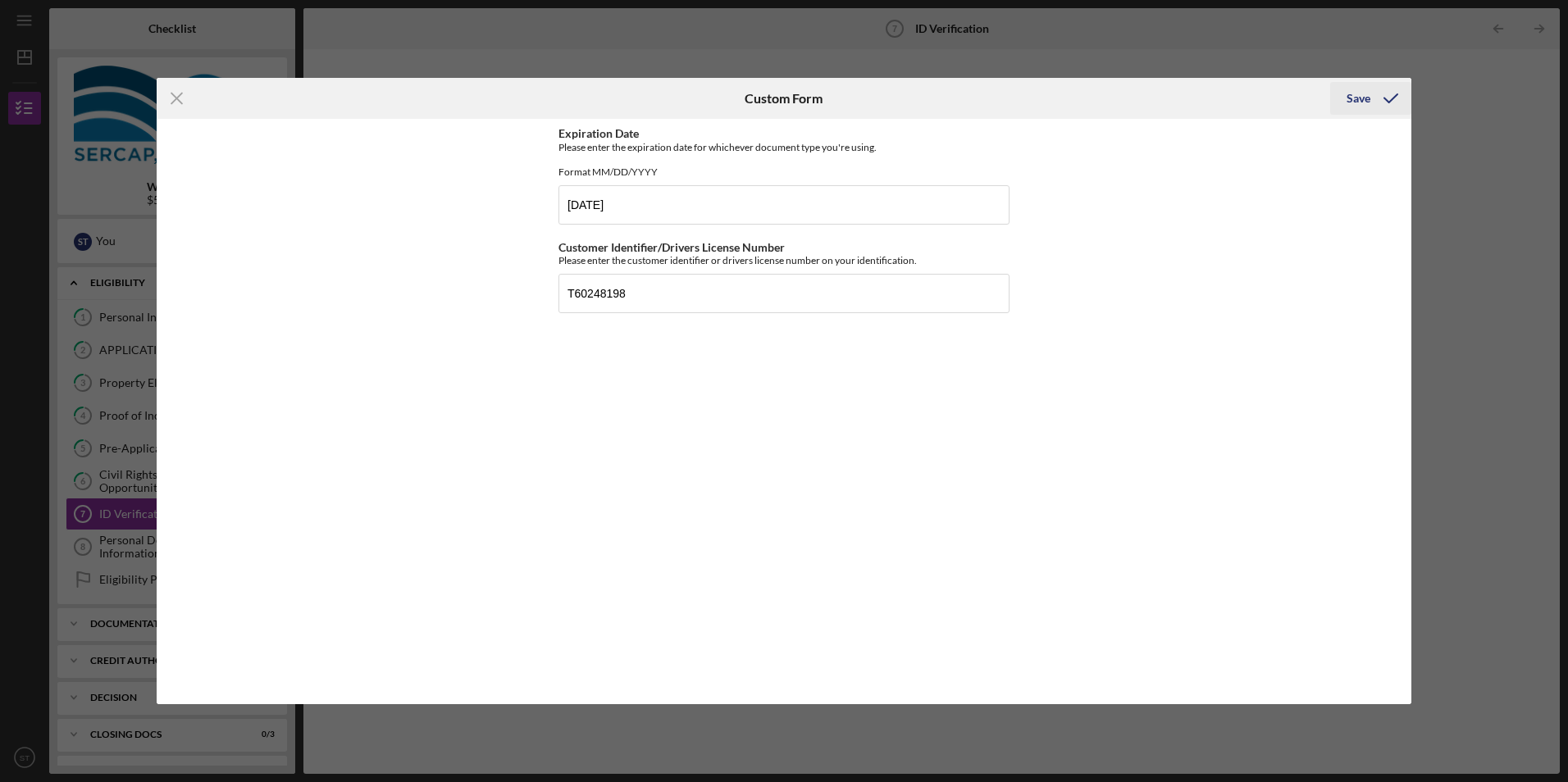
click at [1350, 94] on div "Save" at bounding box center [1358, 98] width 24 height 33
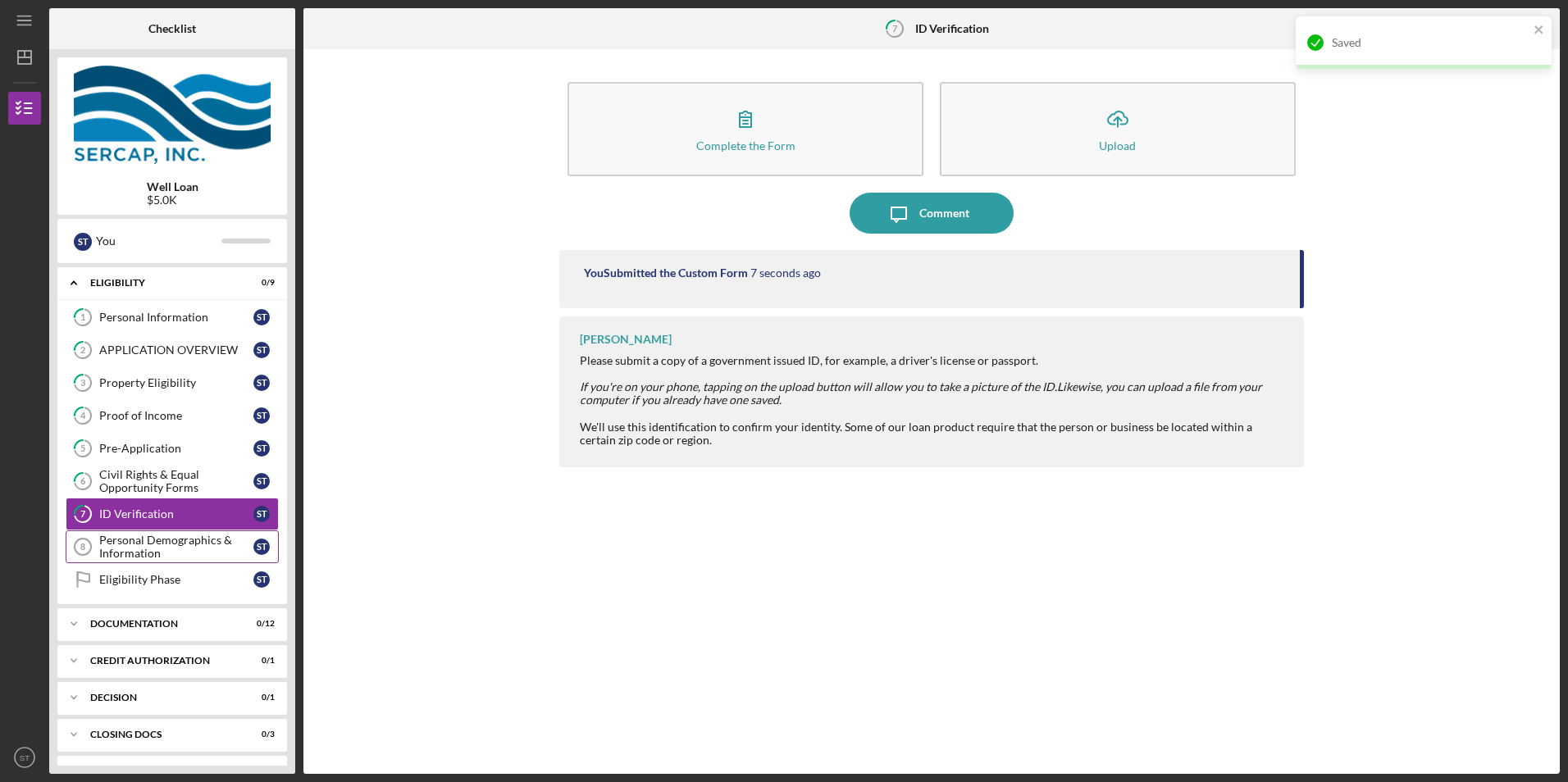
click at [145, 536] on div "Personal Demographics & Information" at bounding box center [177, 546] width 154 height 26
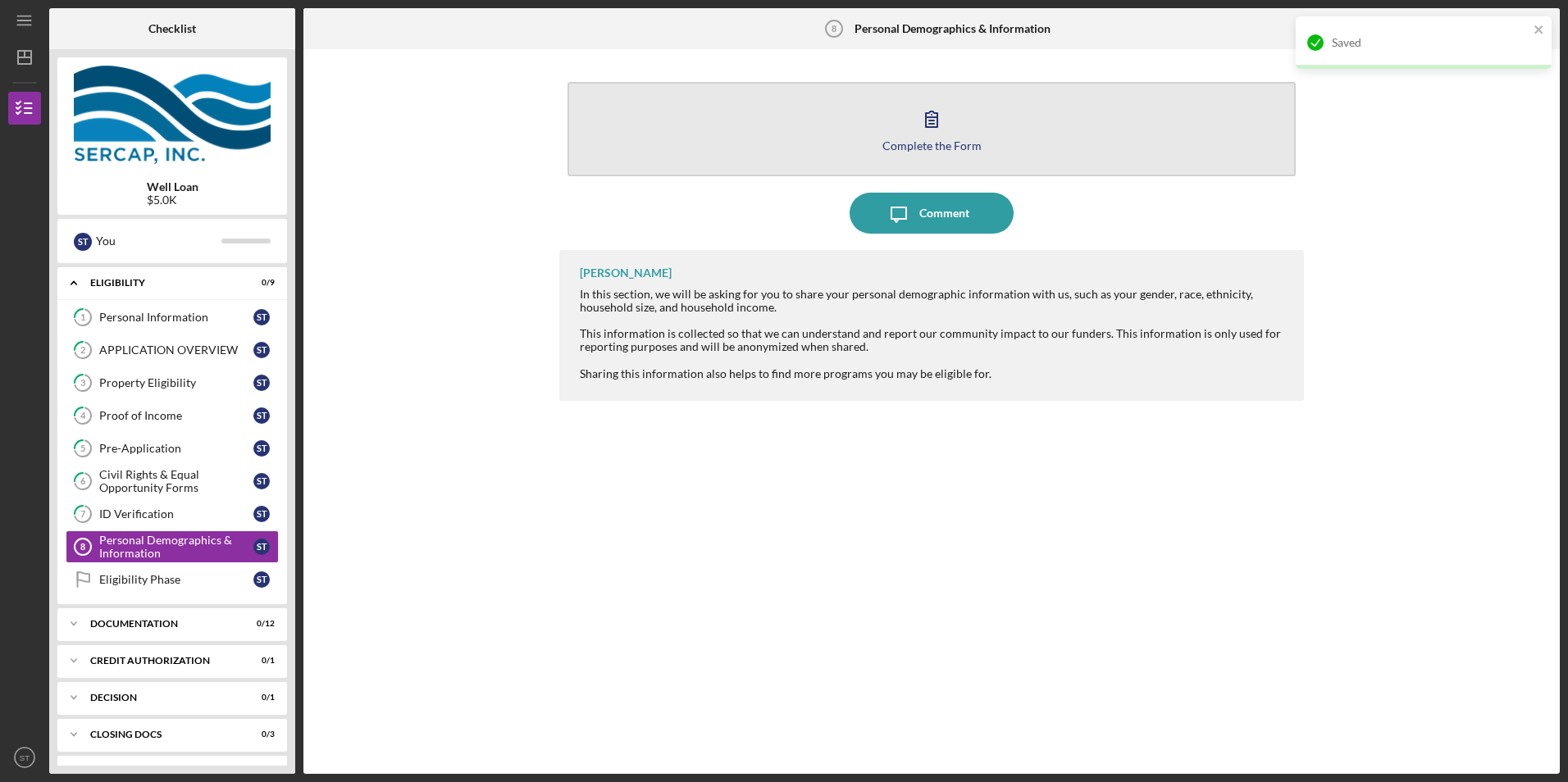
click at [919, 131] on icon "button" at bounding box center [932, 119] width 41 height 41
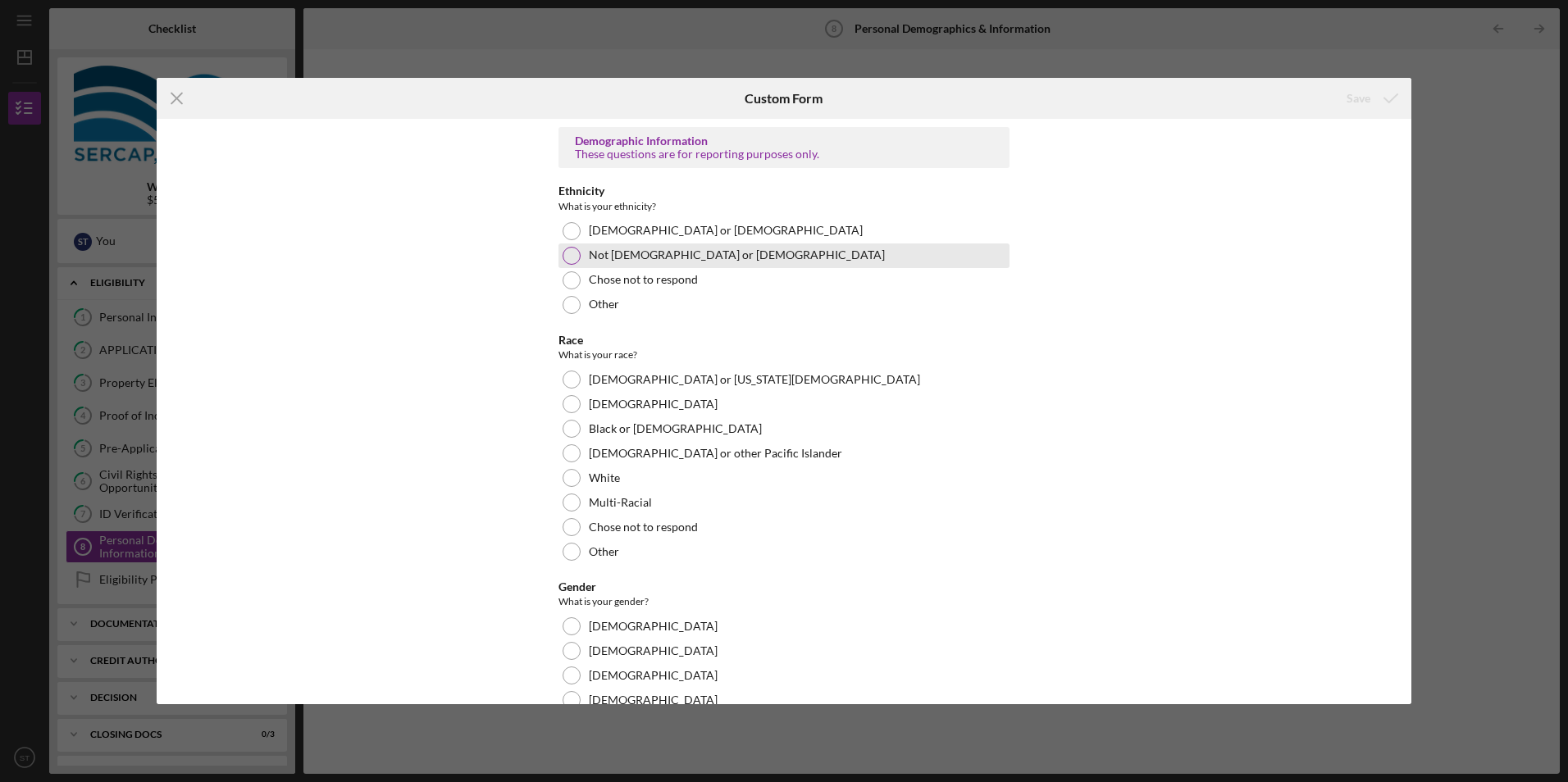
click at [639, 258] on label "Not [DEMOGRAPHIC_DATA] or [DEMOGRAPHIC_DATA]" at bounding box center [736, 255] width 296 height 13
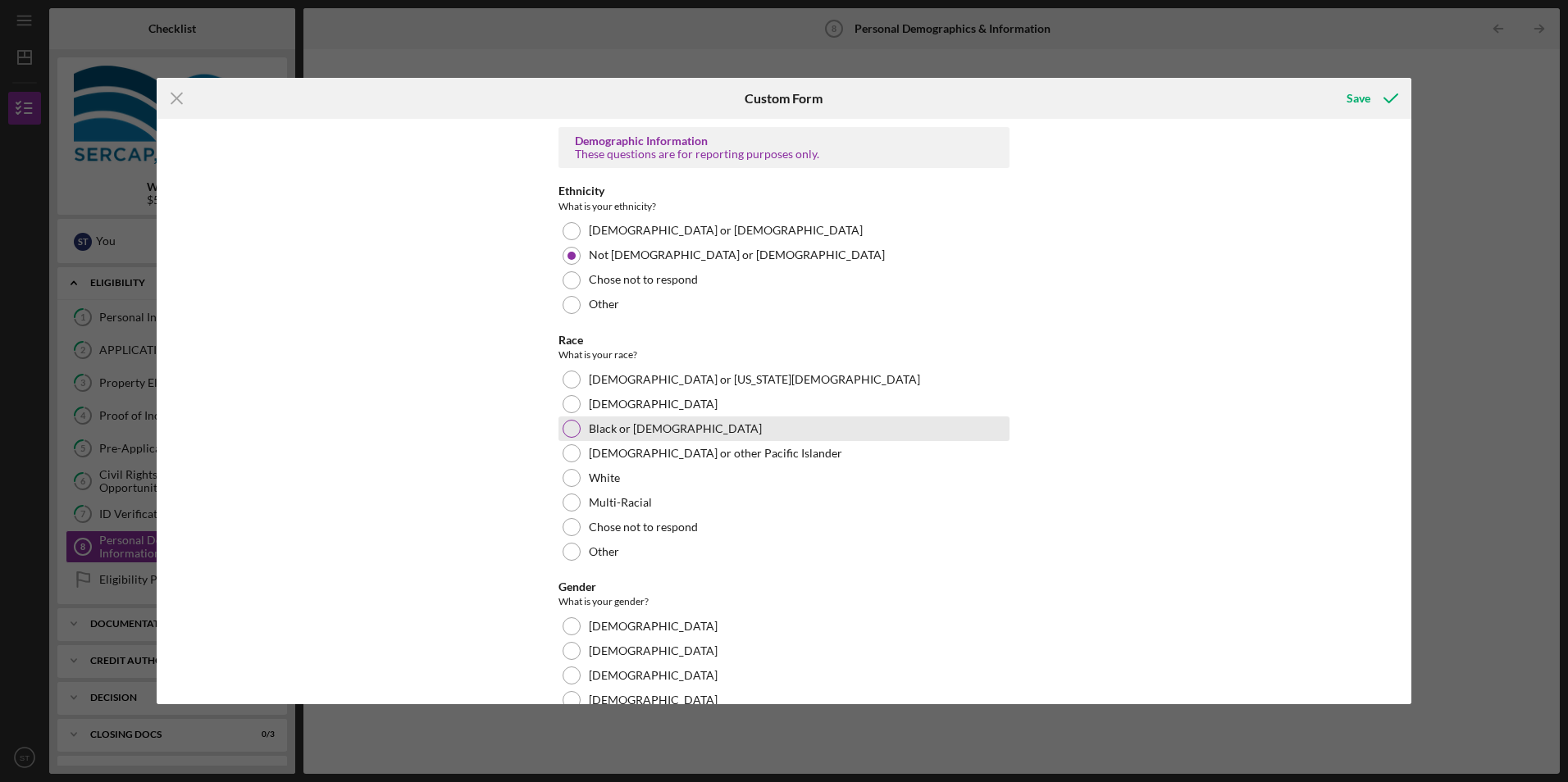
click at [626, 427] on label "Black or [DEMOGRAPHIC_DATA]" at bounding box center [675, 429] width 173 height 13
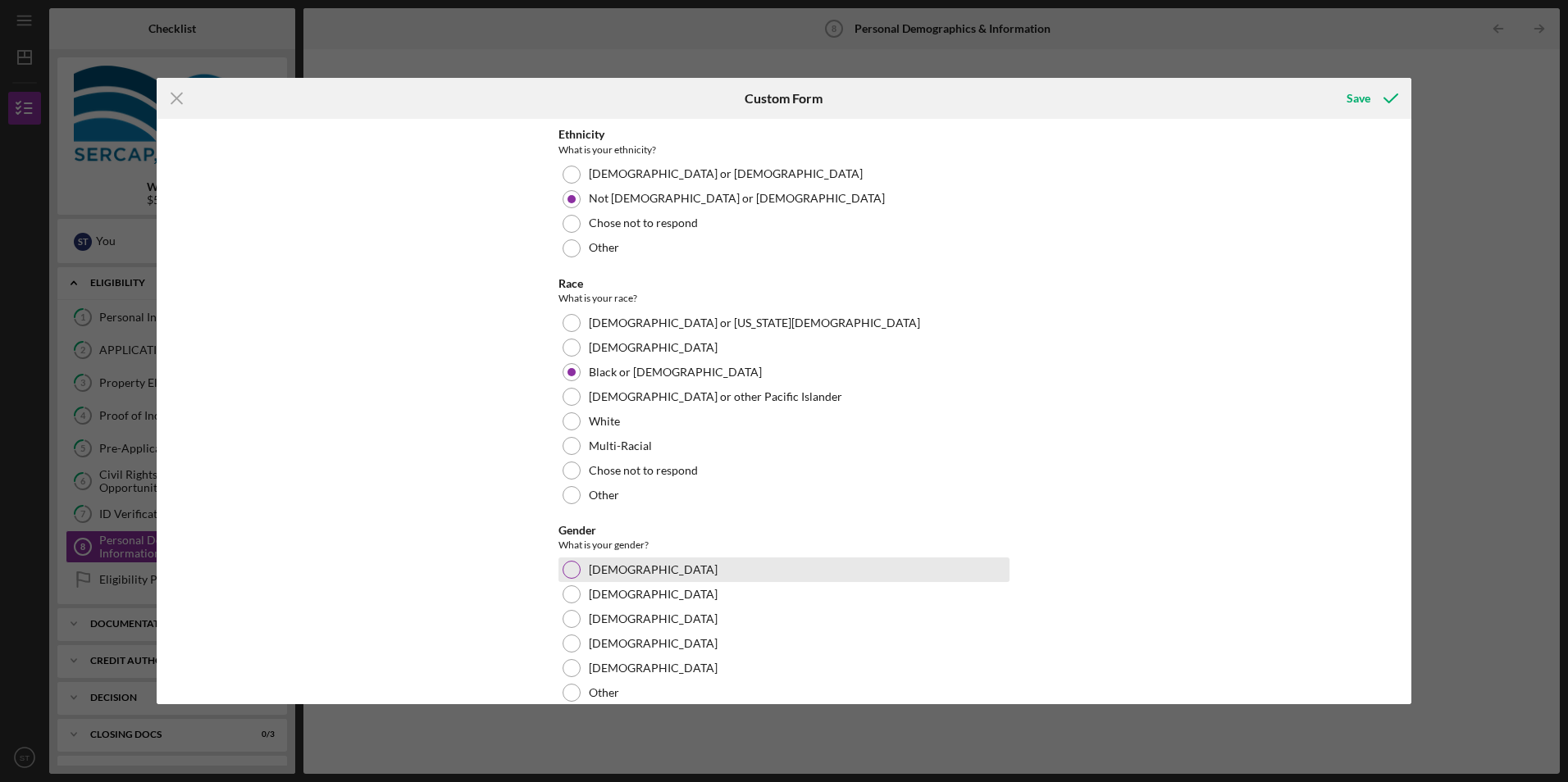
scroll to position [82, 0]
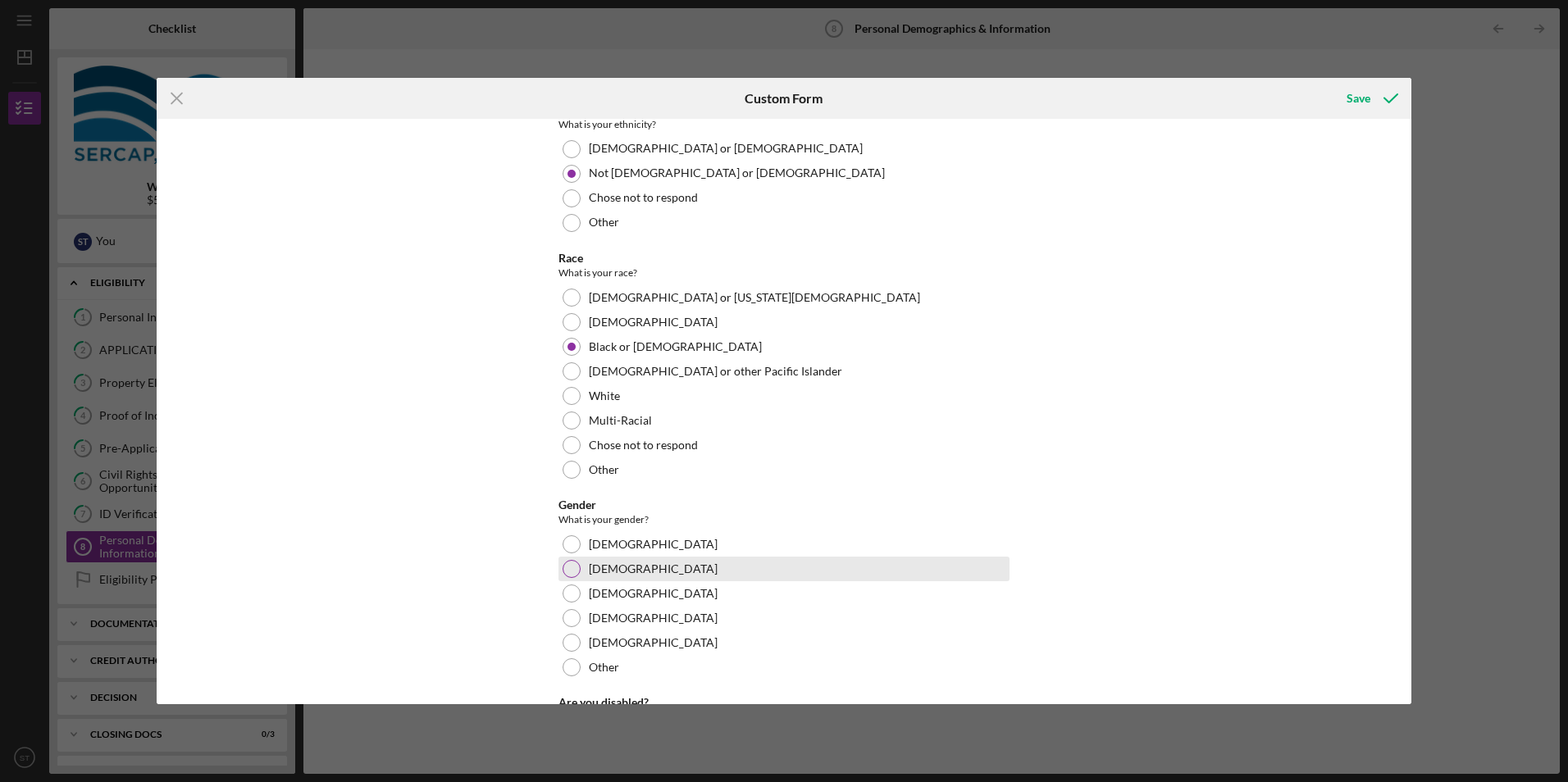
click at [630, 565] on div "[DEMOGRAPHIC_DATA]" at bounding box center [783, 569] width 451 height 25
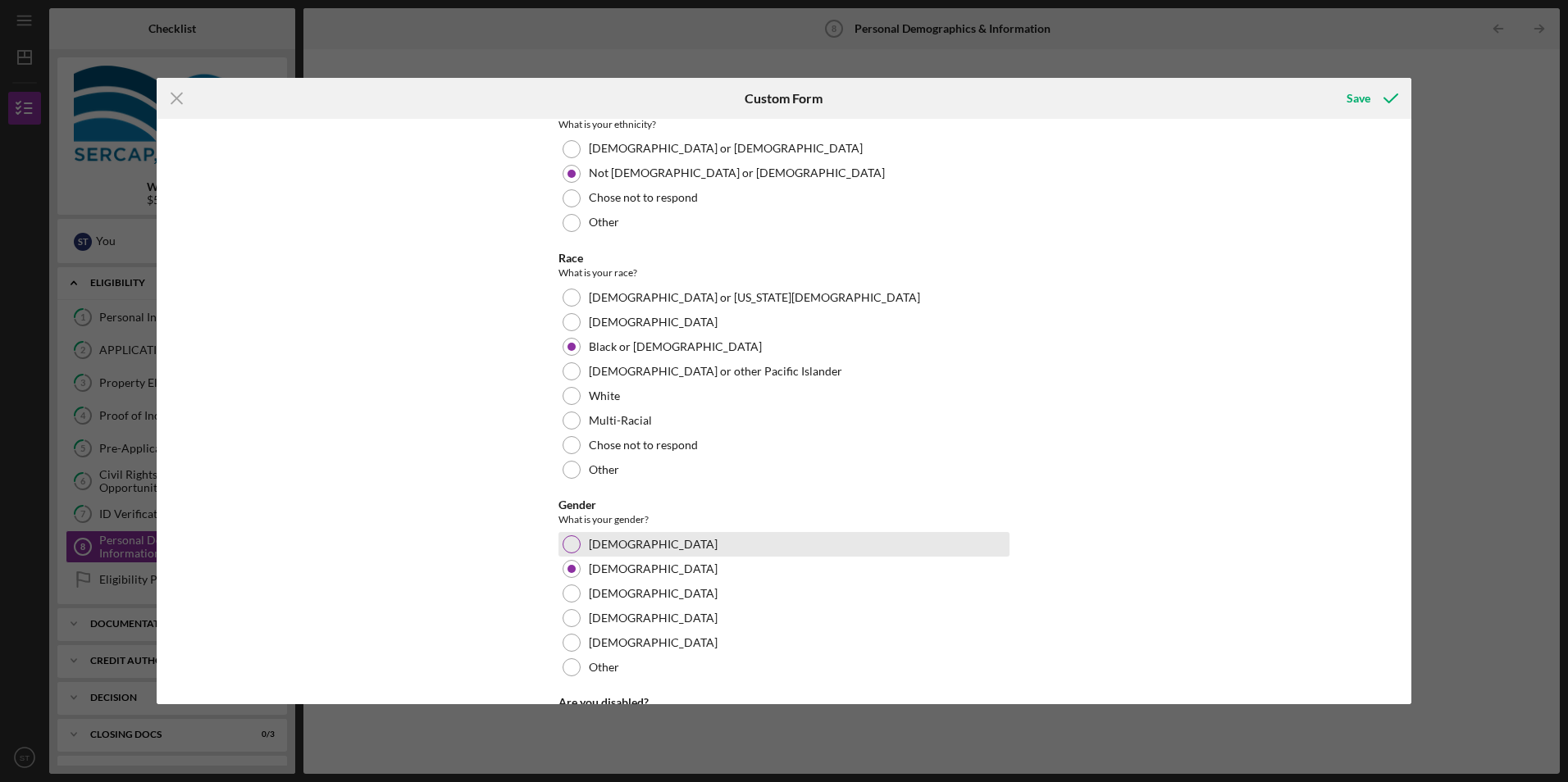
click at [625, 542] on div "[DEMOGRAPHIC_DATA]" at bounding box center [783, 544] width 451 height 25
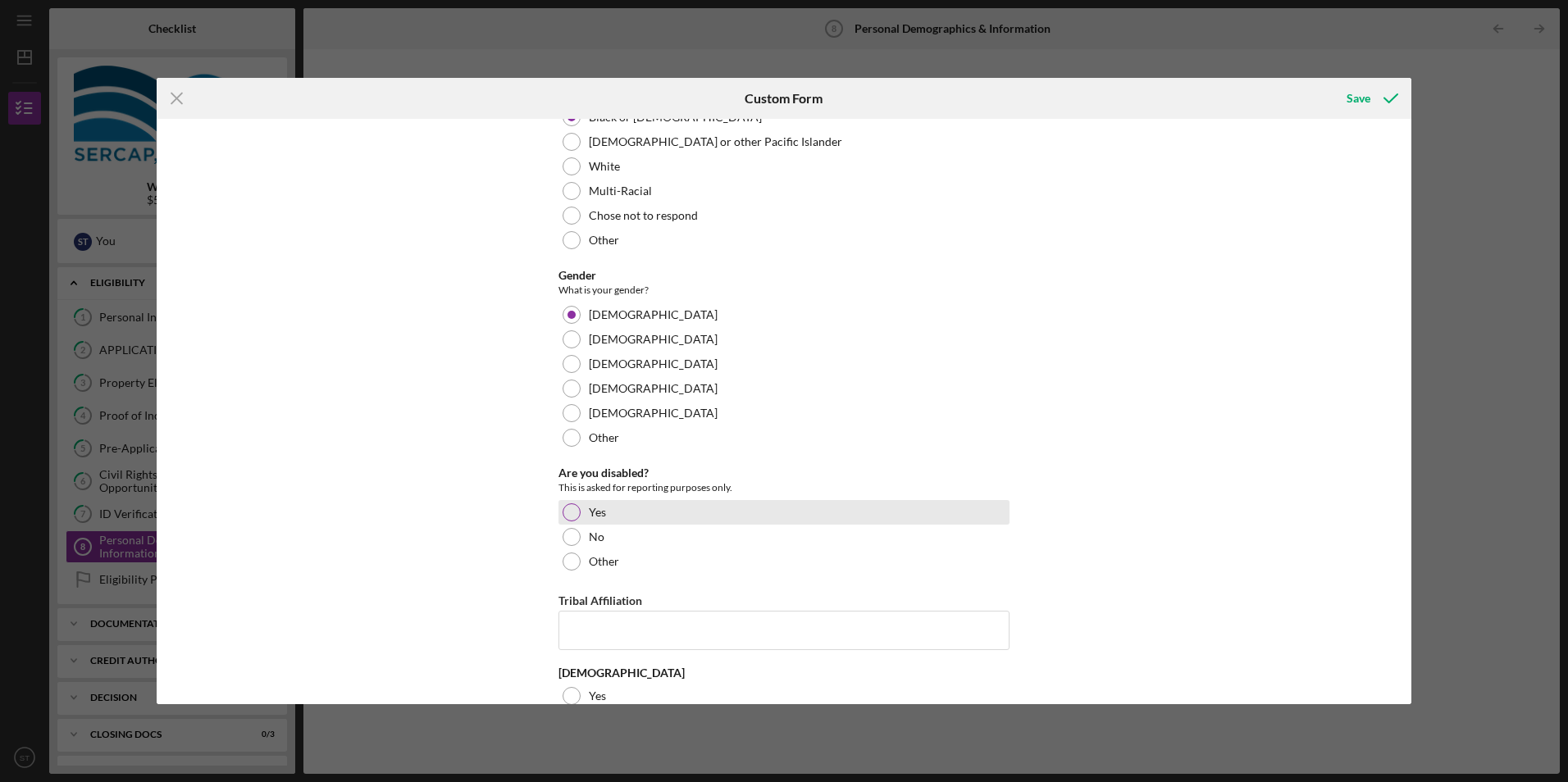
scroll to position [328, 0]
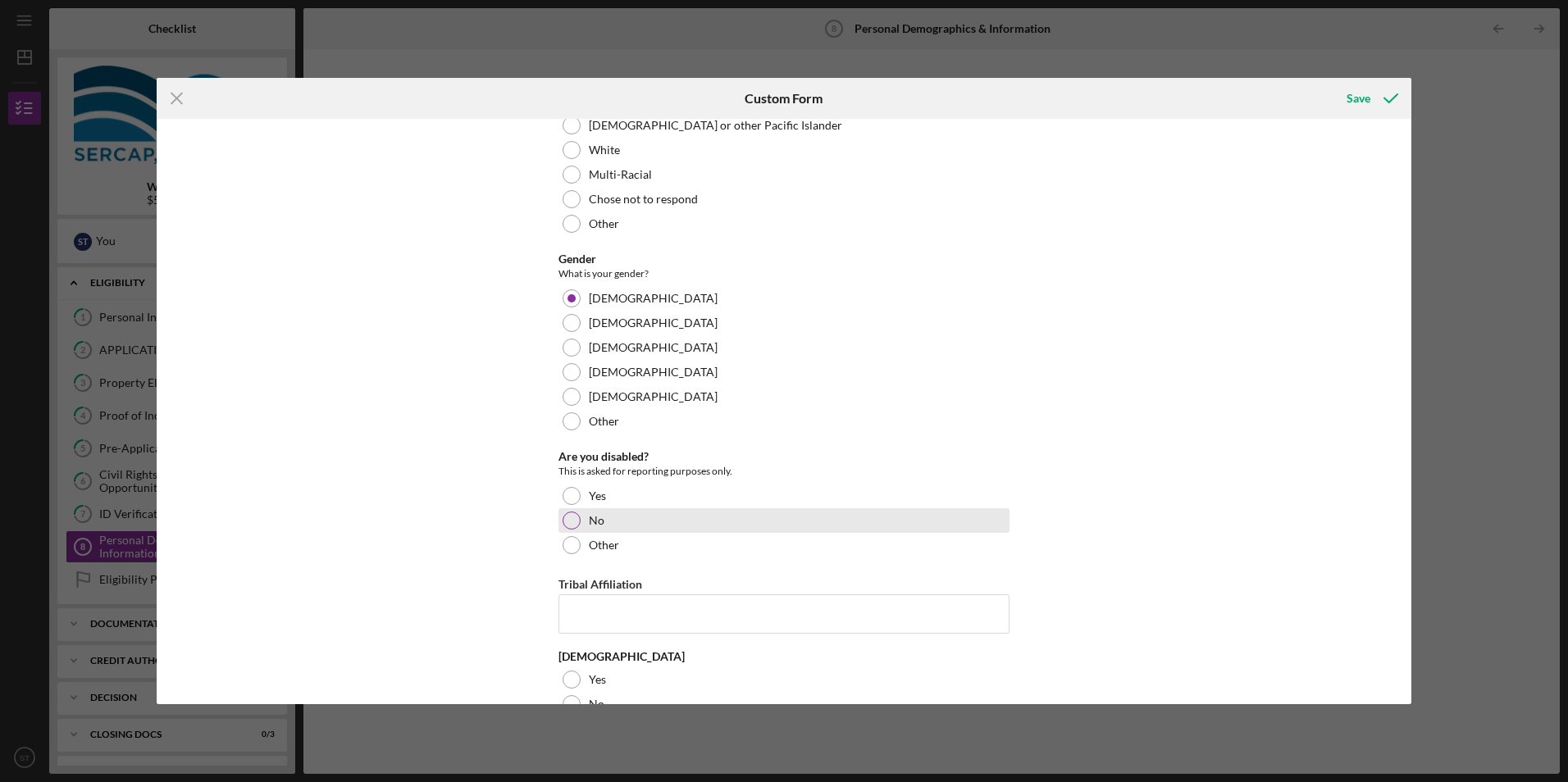
click at [603, 524] on div "No" at bounding box center [783, 520] width 451 height 25
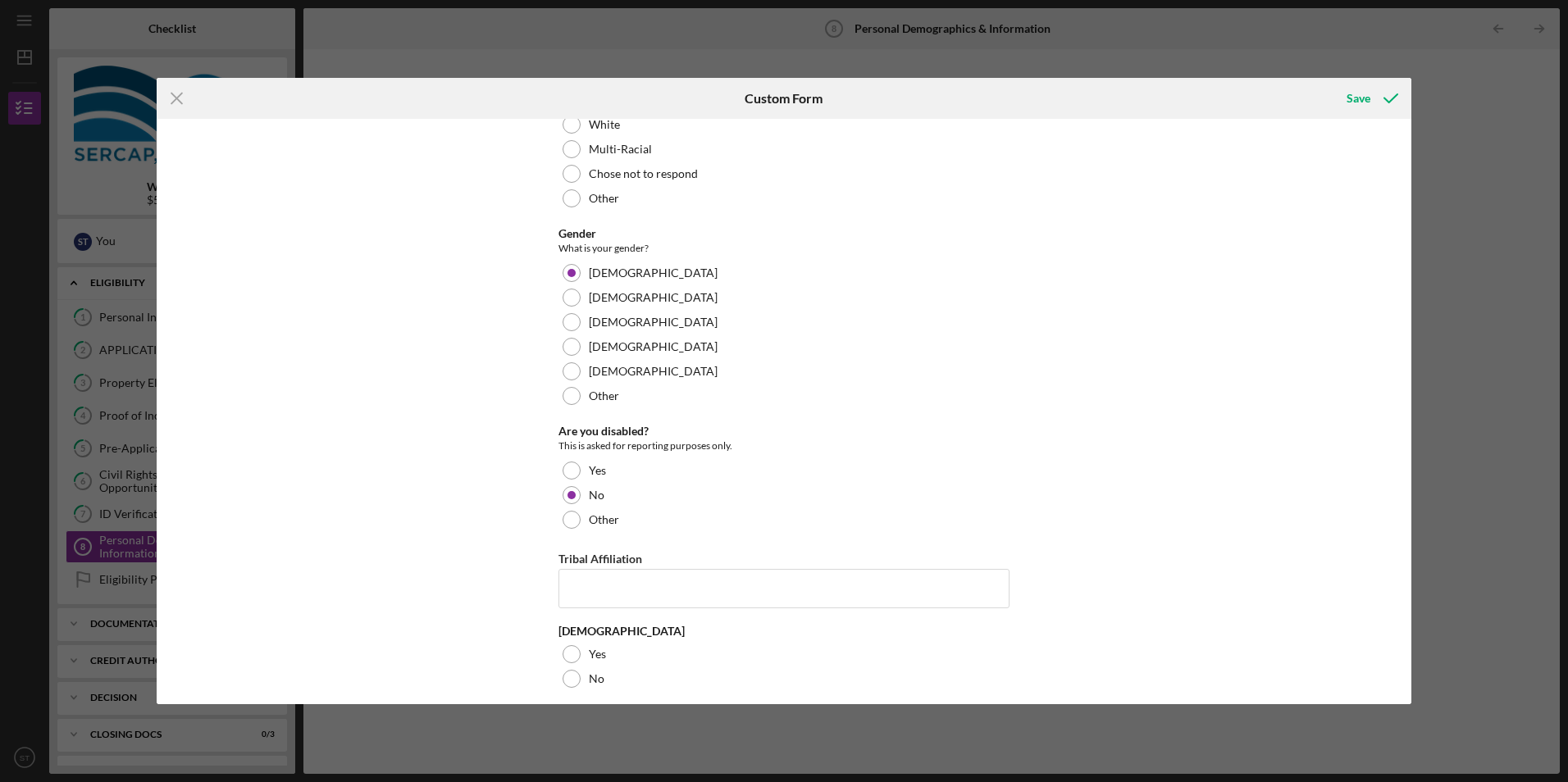
scroll to position [365, 0]
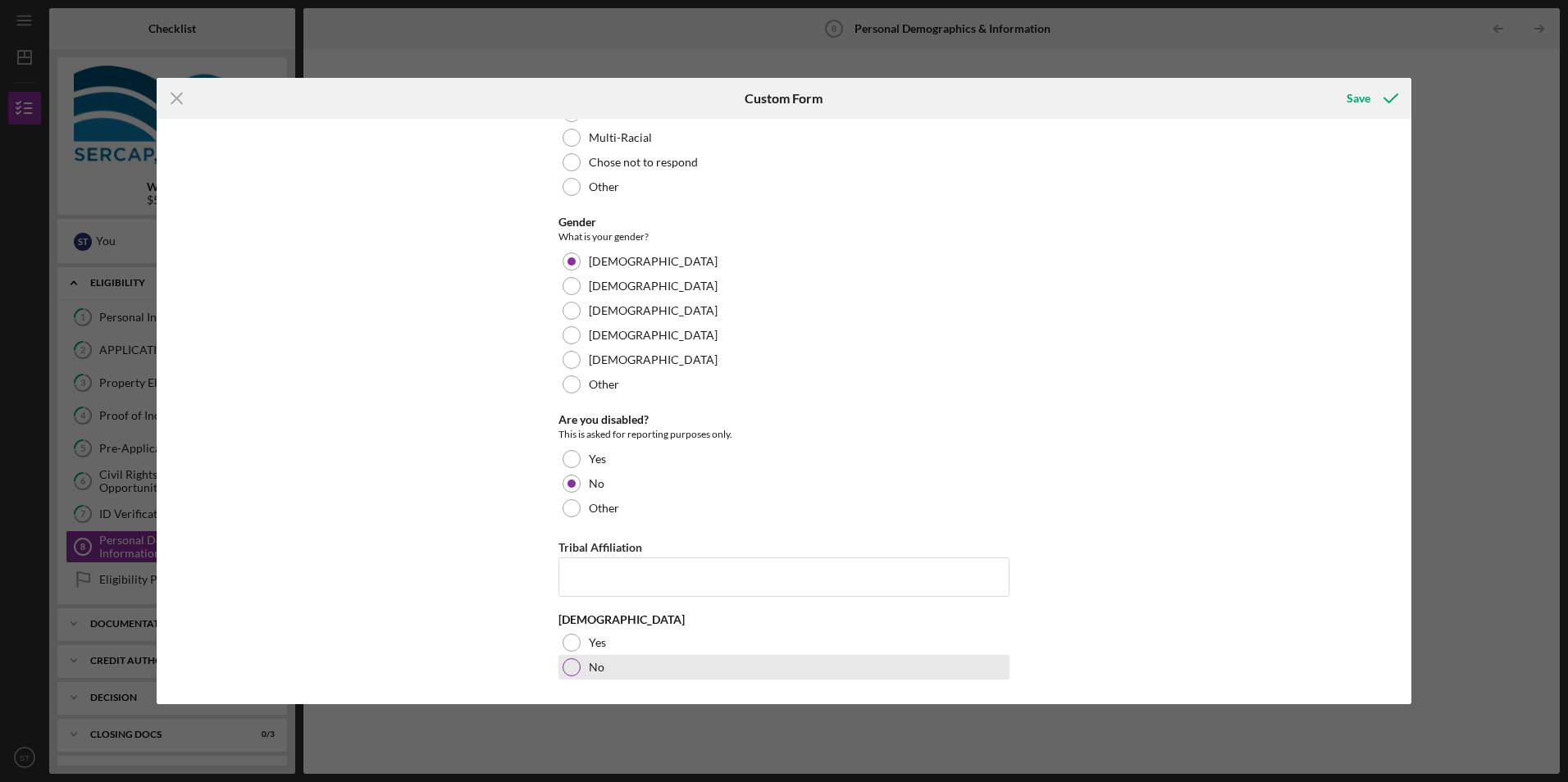
drag, startPoint x: 554, startPoint y: 667, endPoint x: 574, endPoint y: 667, distance: 20.0
click at [556, 667] on div "Demographic Information These questions are for reporting purposes only. Ethnic…" at bounding box center [784, 411] width 1255 height 584
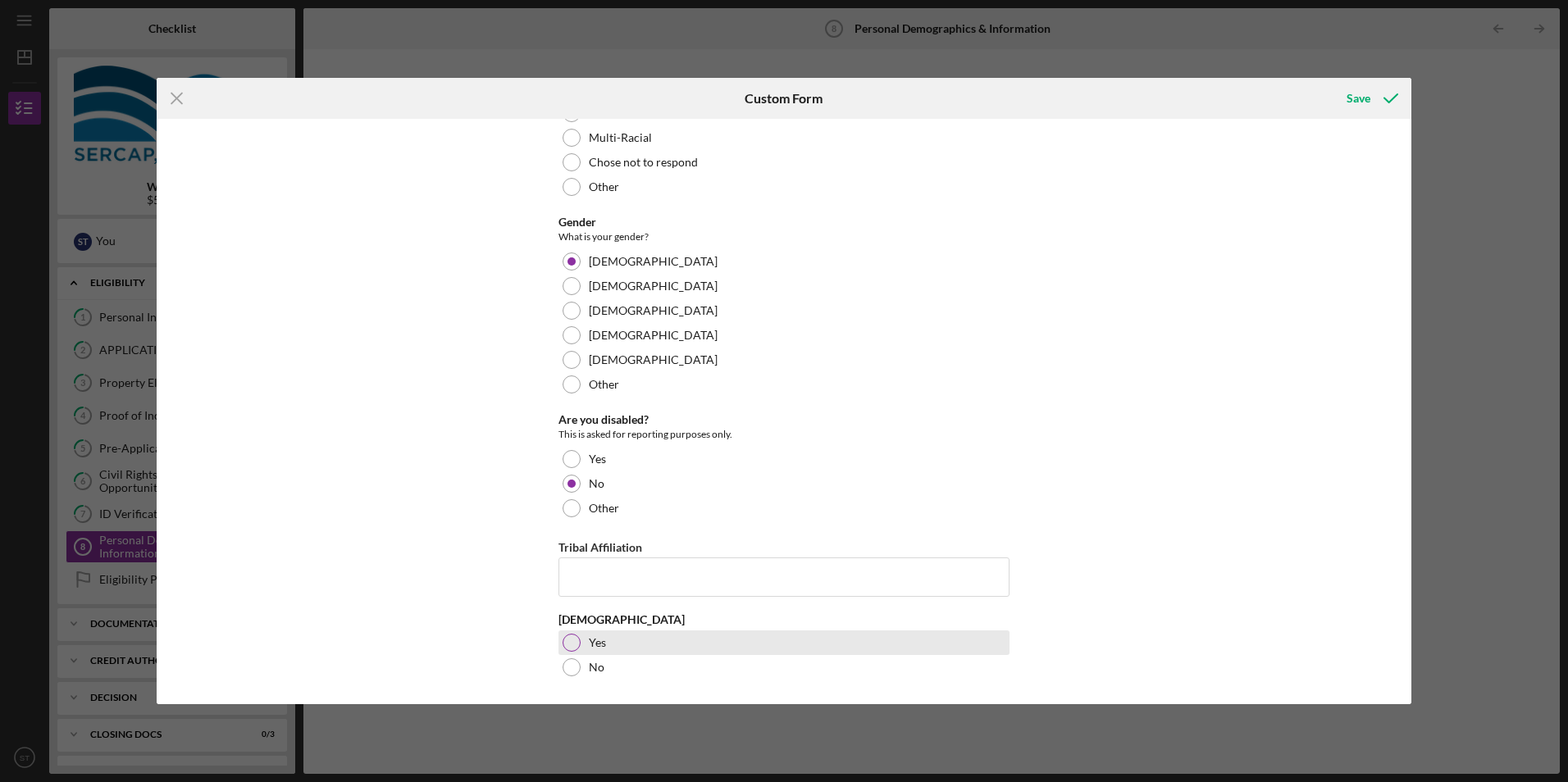
click at [577, 641] on div at bounding box center [571, 643] width 18 height 18
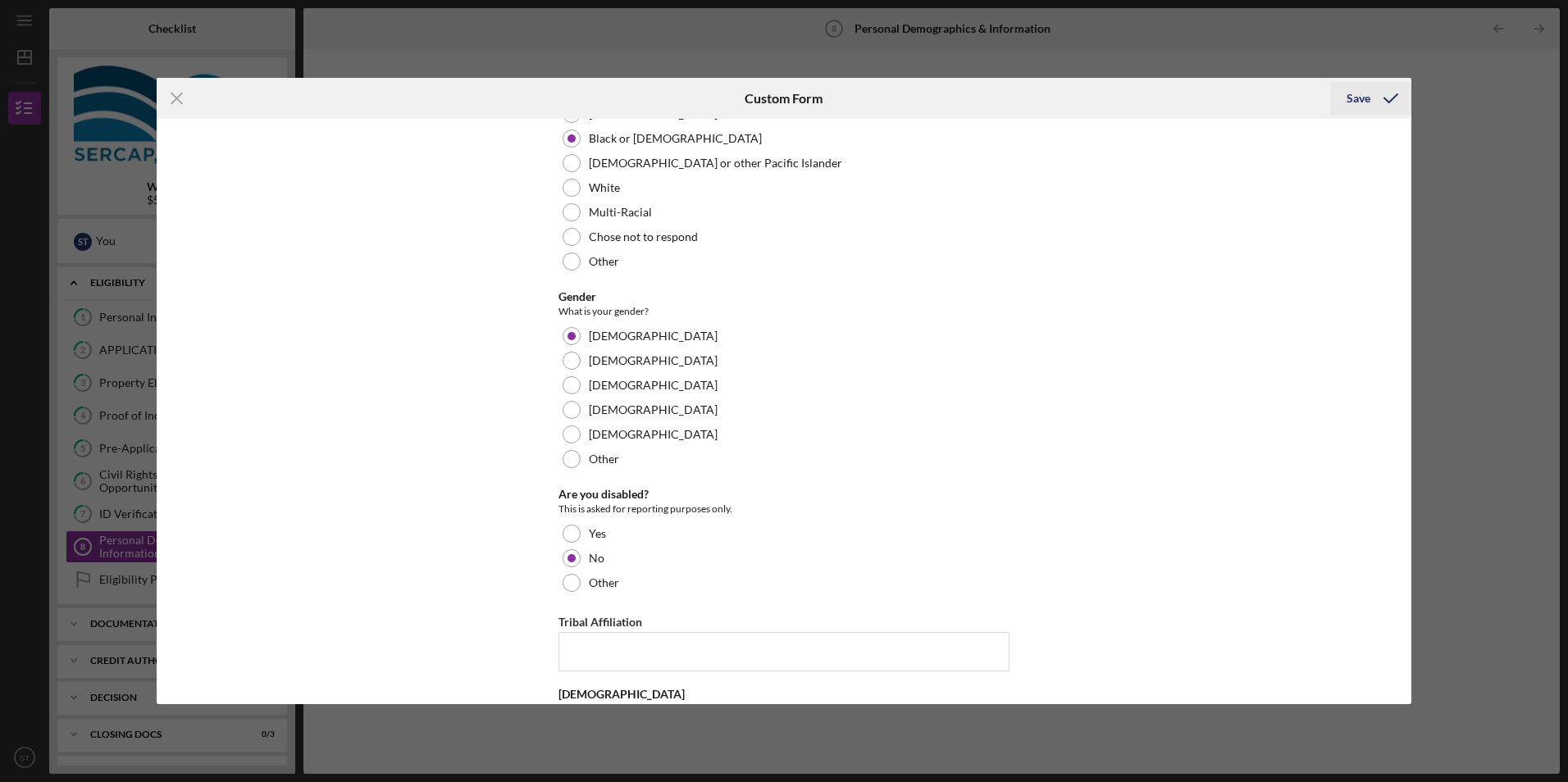
scroll to position [201, 0]
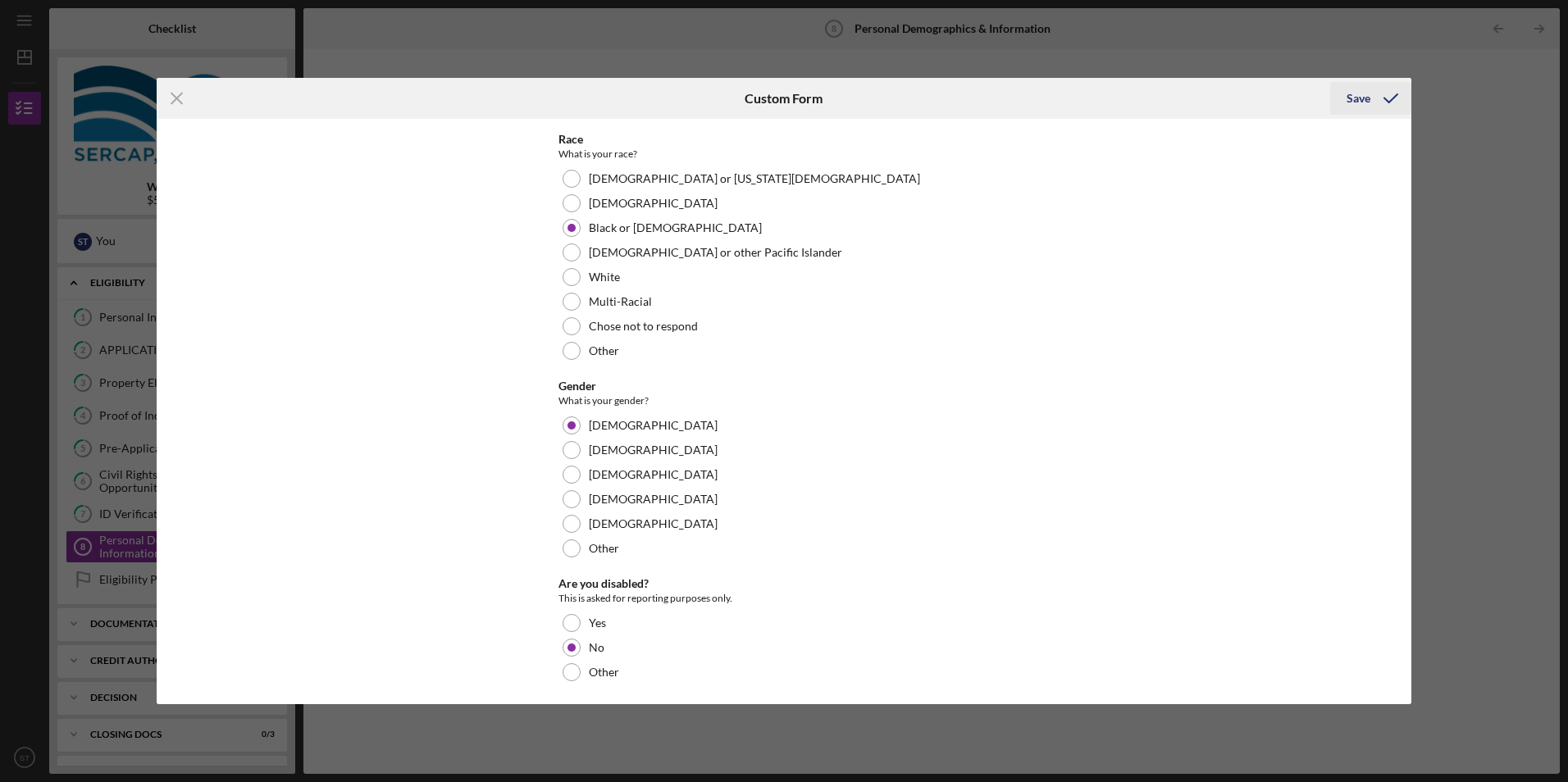
click at [1373, 109] on icon "submit" at bounding box center [1391, 98] width 41 height 41
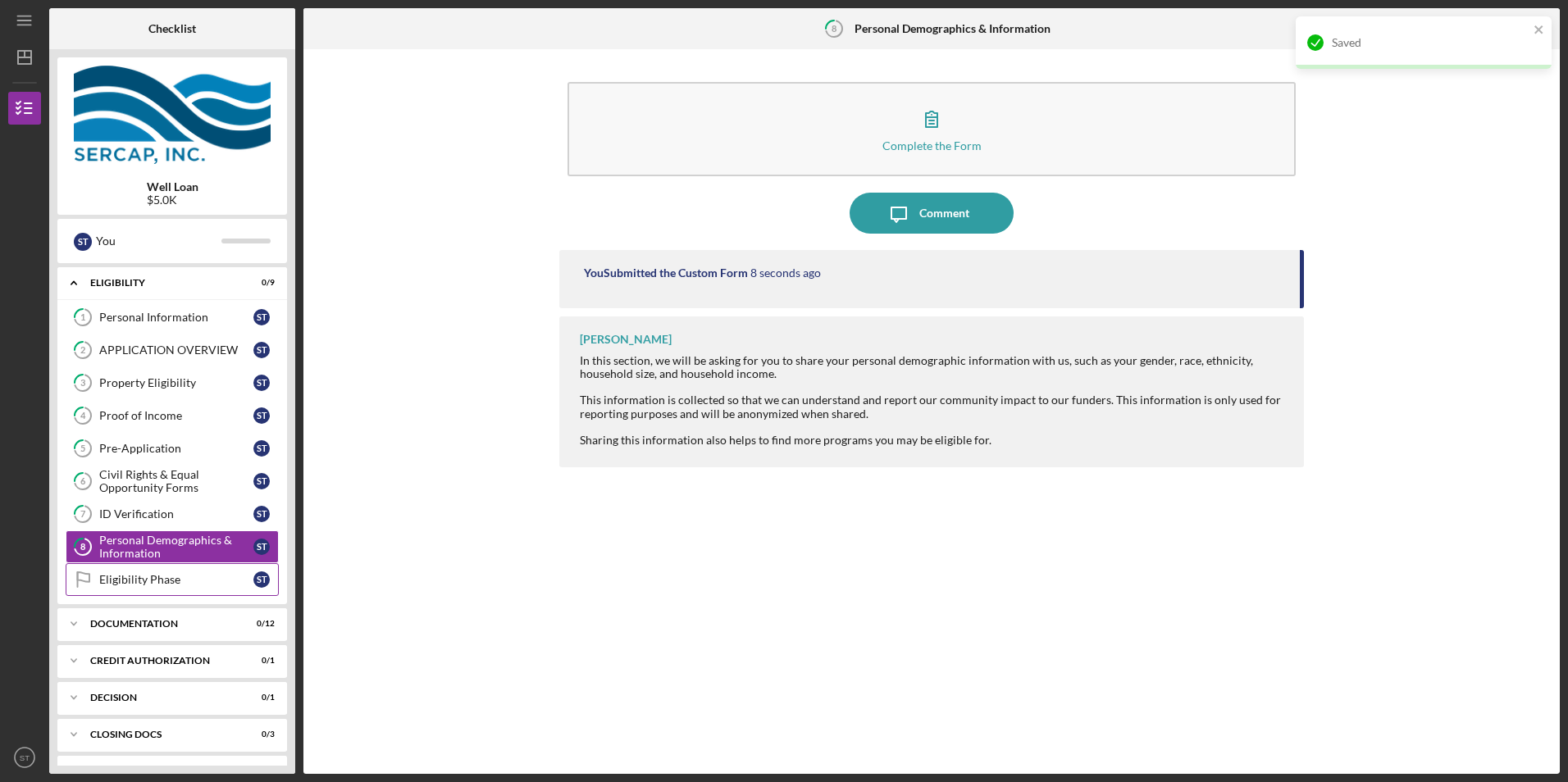
click at [191, 570] on link "Eligibility Phase Eligibility Phase S T" at bounding box center [172, 579] width 213 height 33
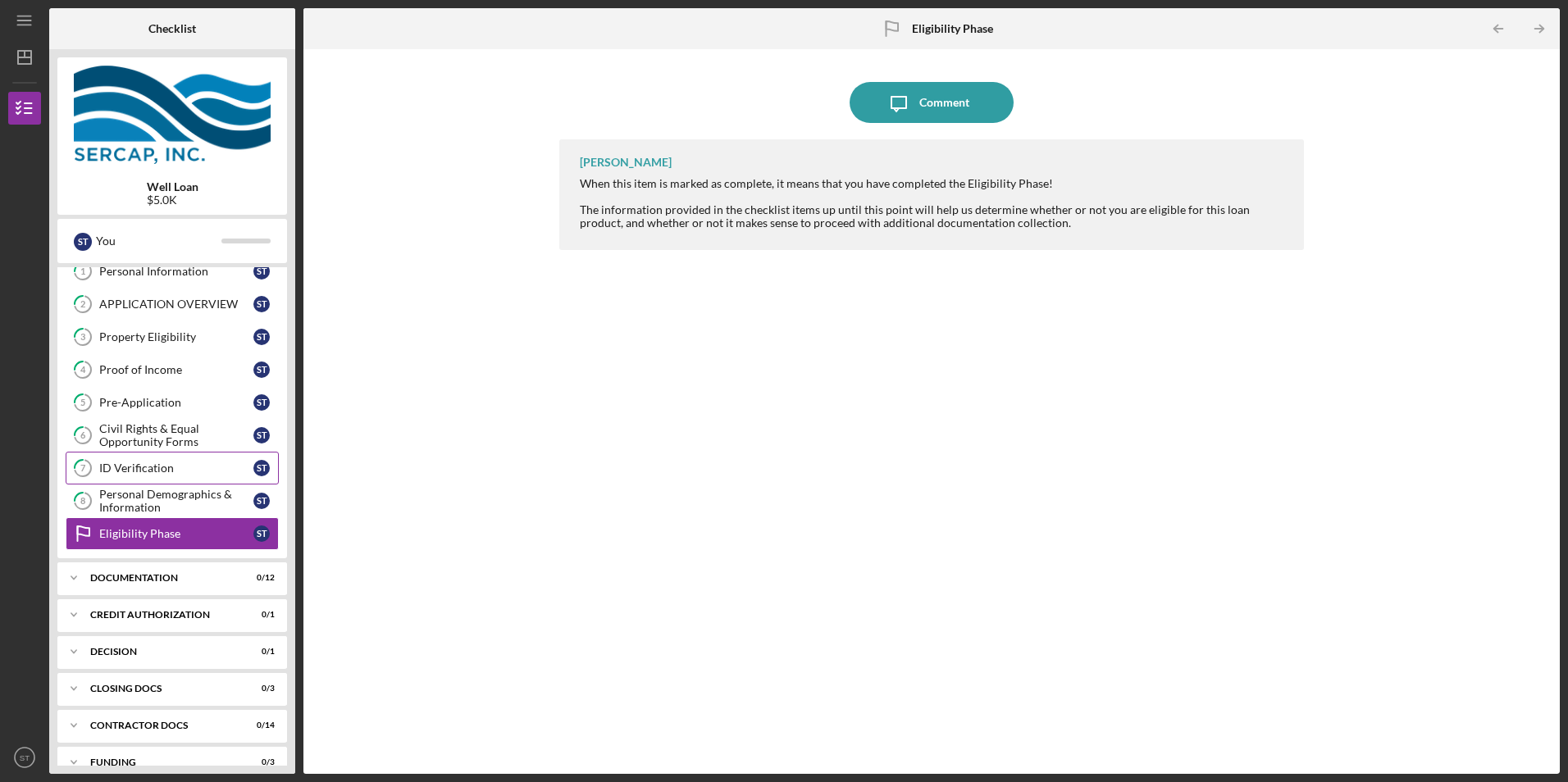
scroll to position [68, 0]
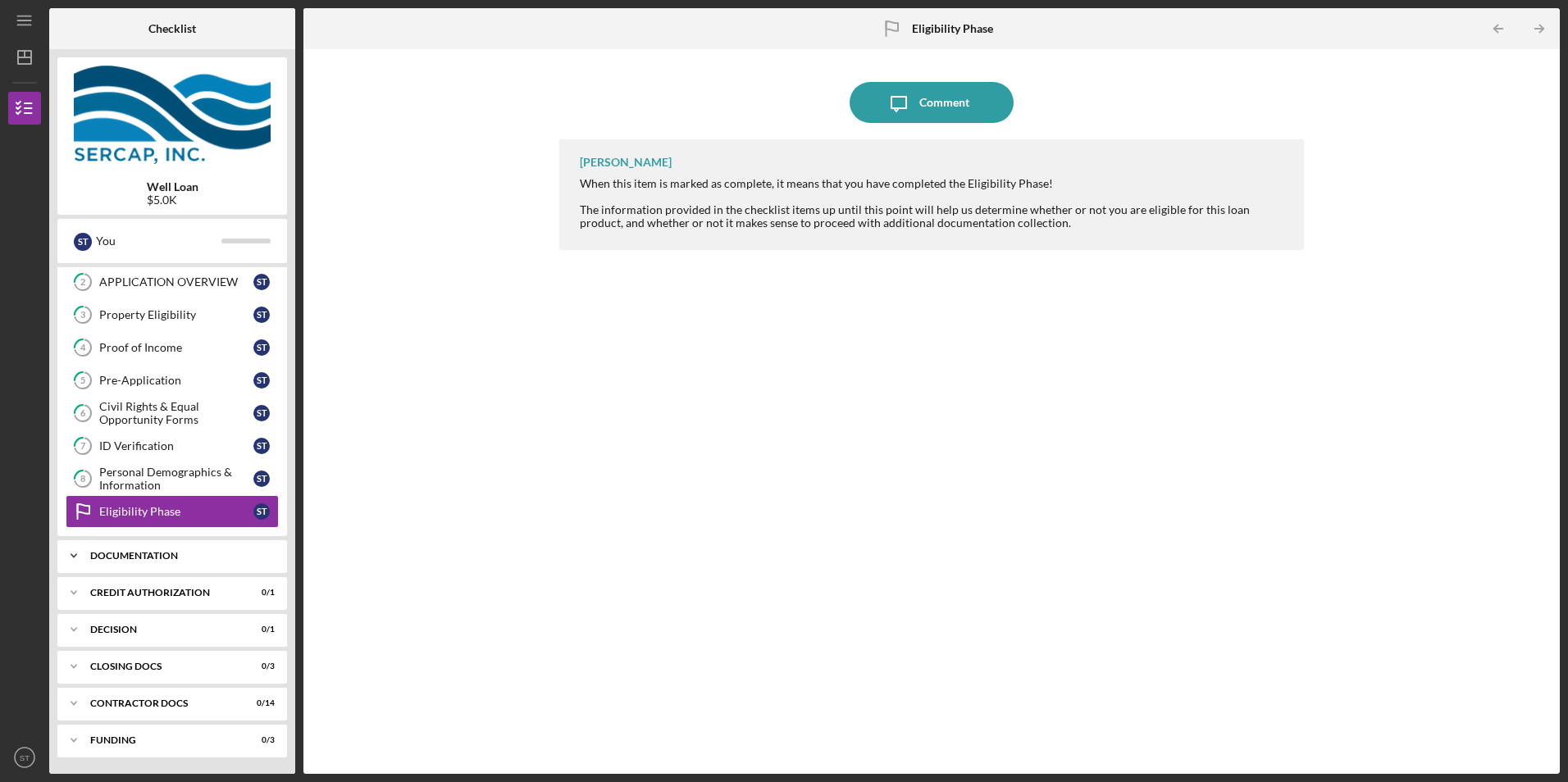
click at [142, 561] on div "Icon/Expander Documentation 0 / 12" at bounding box center [172, 556] width 230 height 33
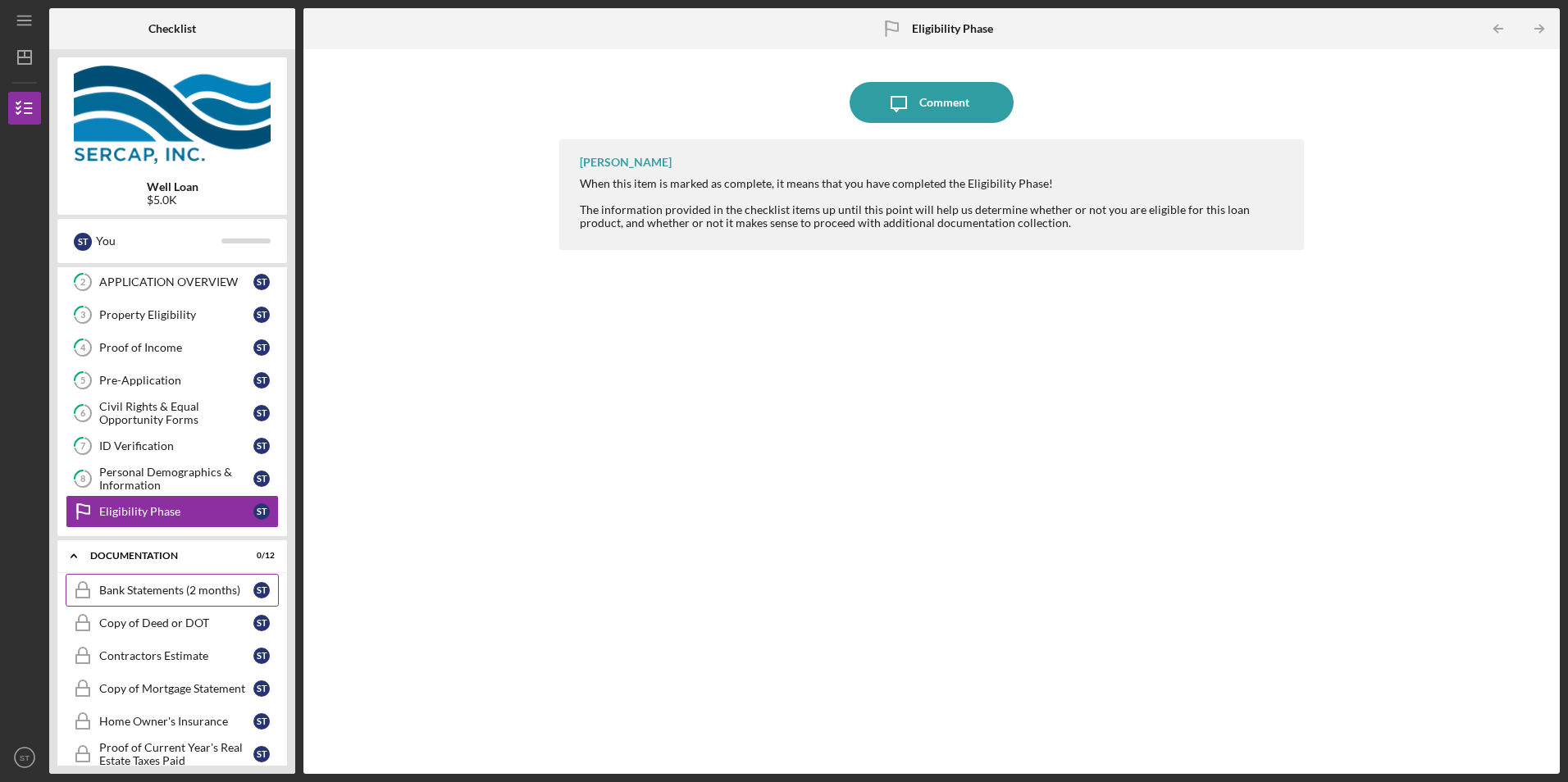
click at [191, 594] on div "Bank Statements (2 months)" at bounding box center [177, 590] width 154 height 13
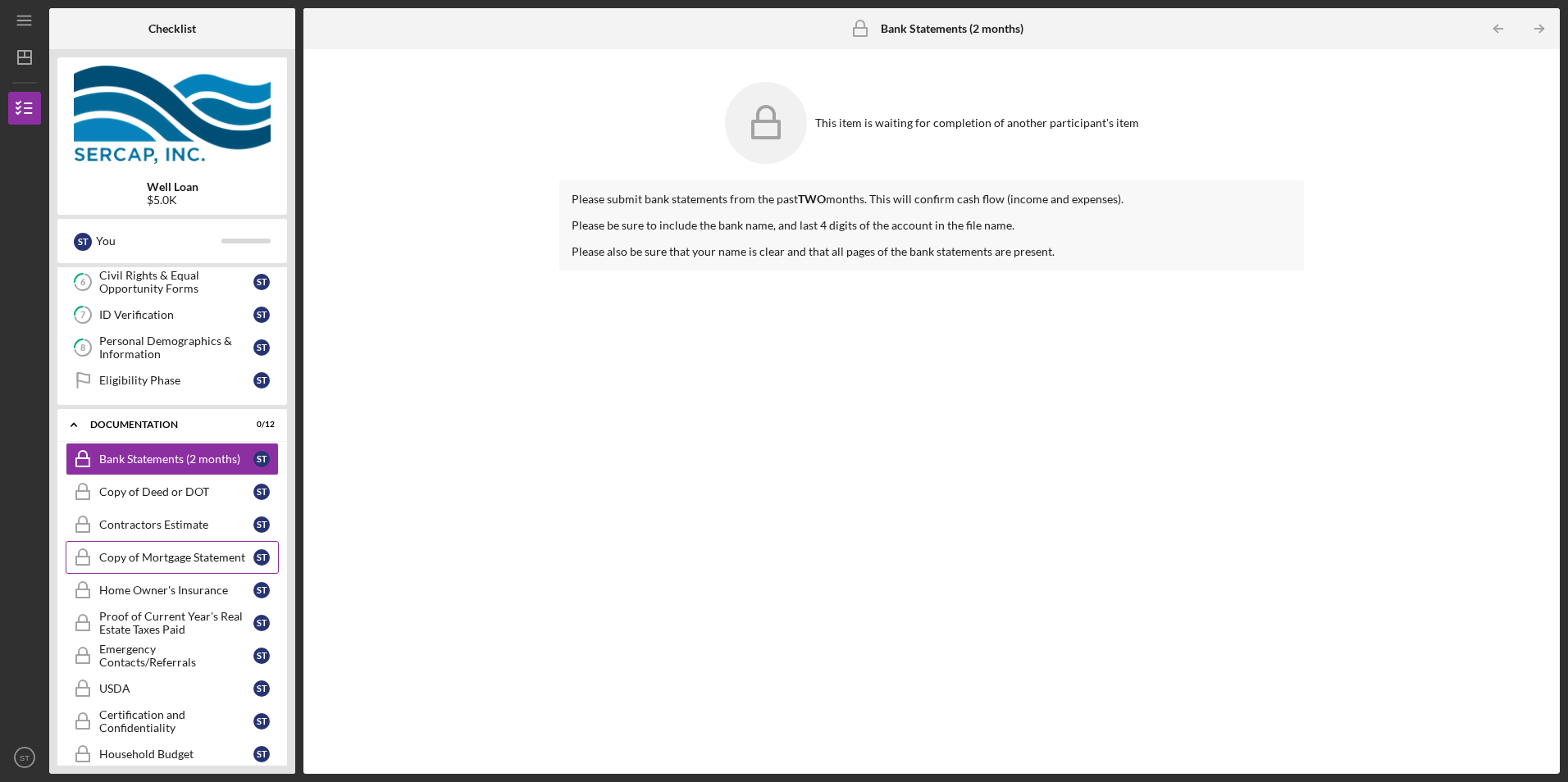
scroll to position [232, 0]
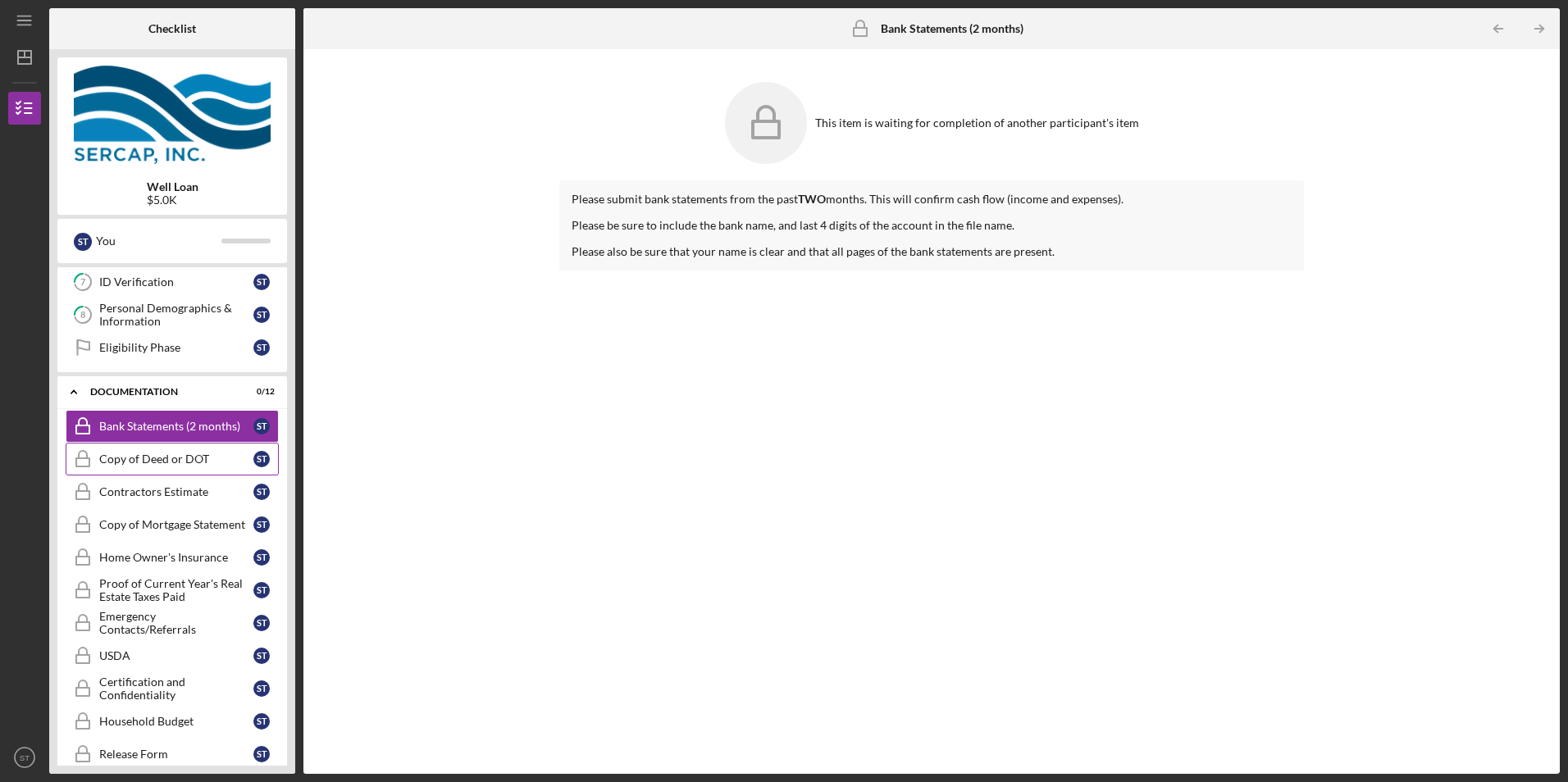
click at [216, 460] on div "Copy of Deed or DOT" at bounding box center [177, 459] width 154 height 13
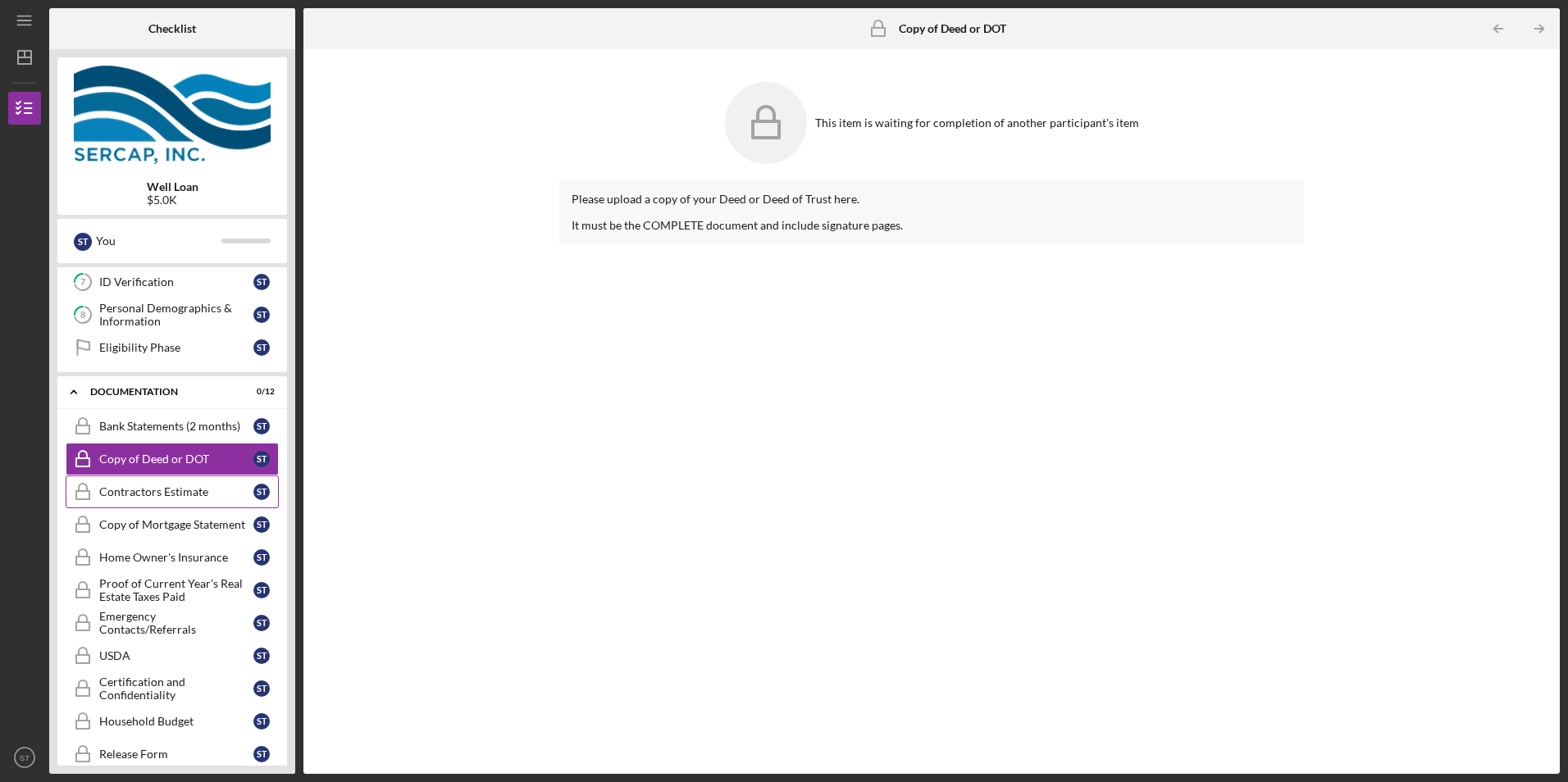
click at [169, 496] on div "Contractors Estimate" at bounding box center [177, 492] width 154 height 13
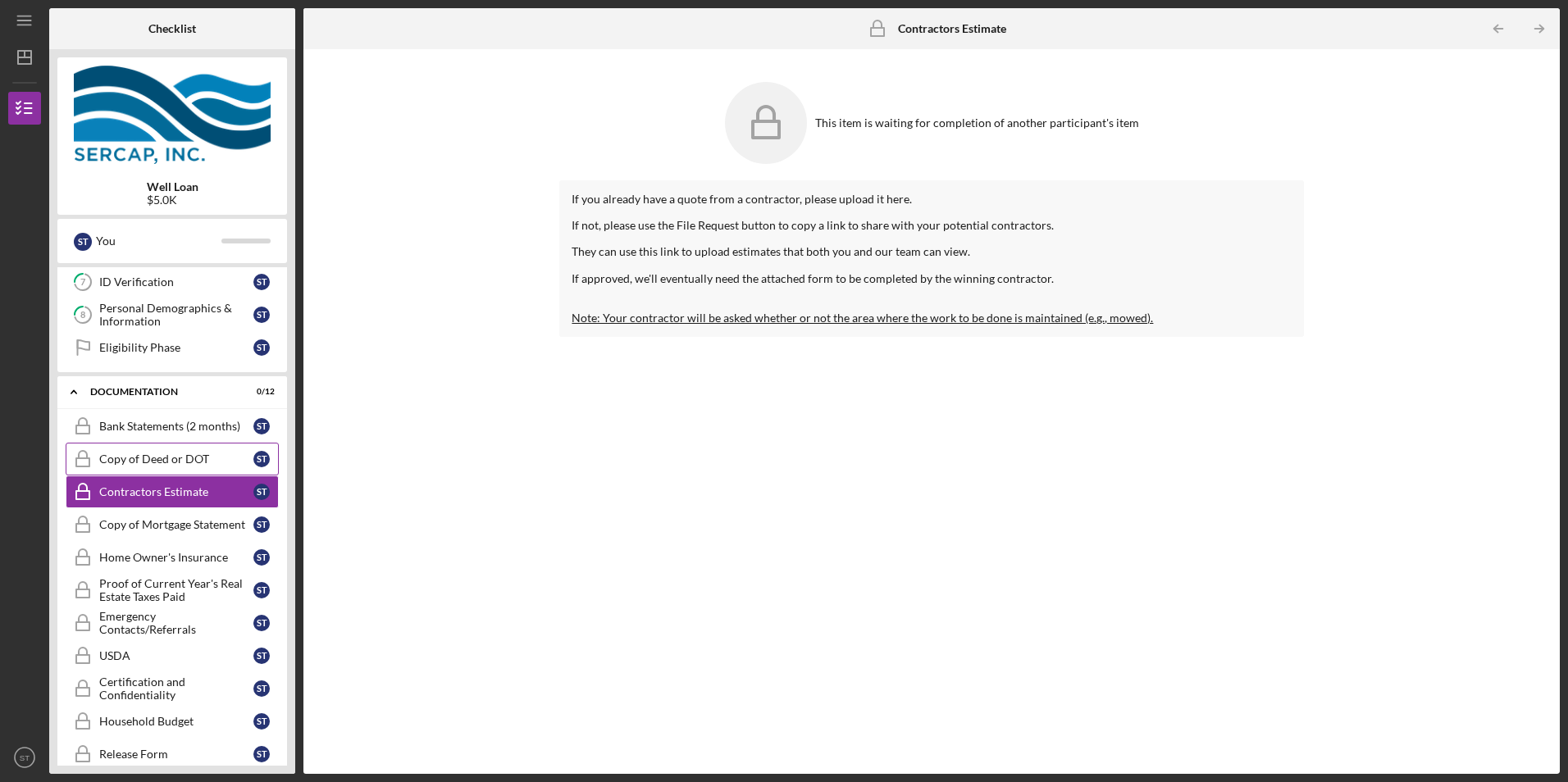
click at [163, 463] on div "Copy of Deed or DOT" at bounding box center [177, 459] width 154 height 13
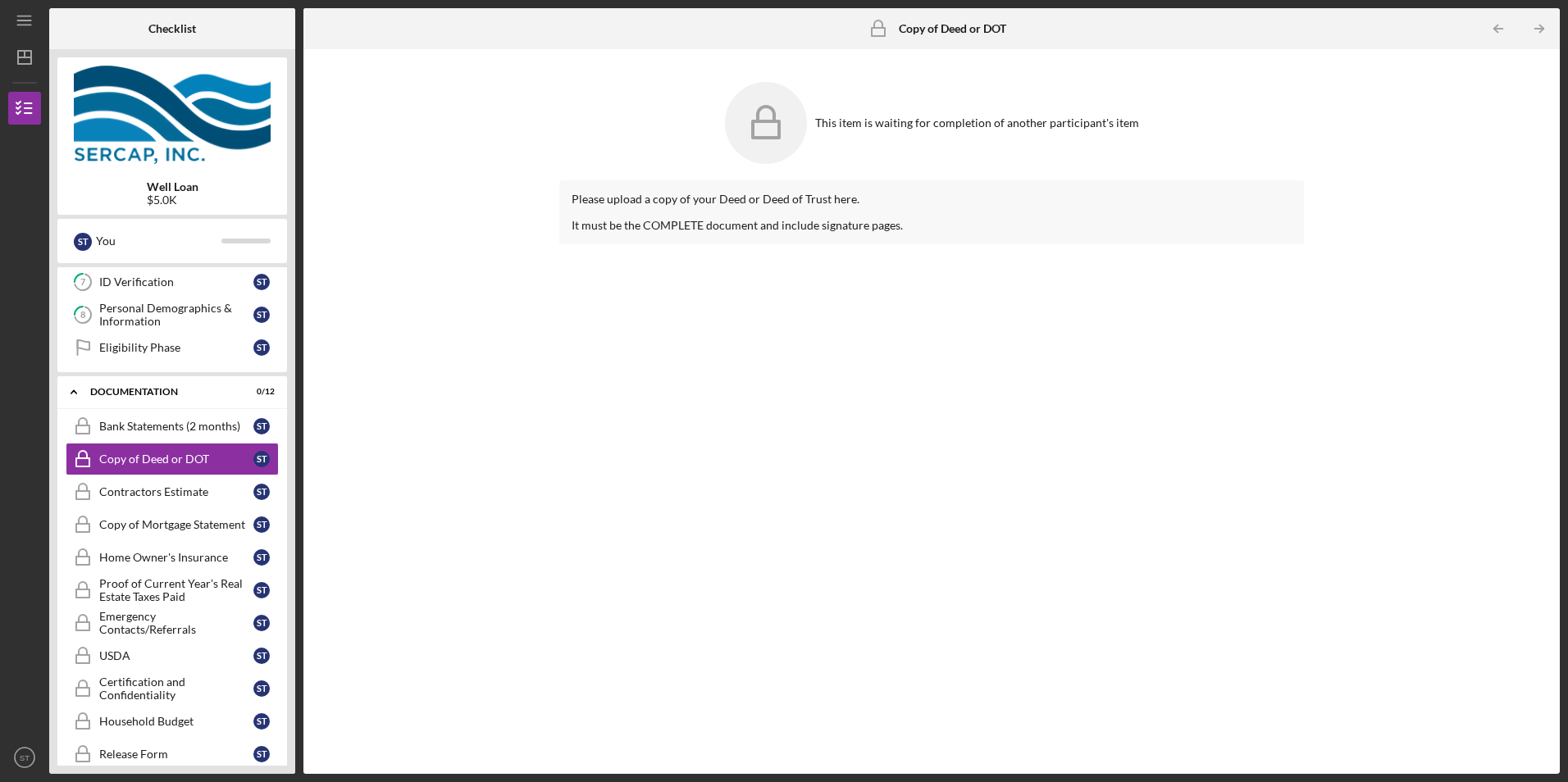
drag, startPoint x: 818, startPoint y: 128, endPoint x: 790, endPoint y: 131, distance: 28.2
click at [815, 129] on div "This item is waiting for completion of another participant's item" at bounding box center [931, 123] width 744 height 98
click at [789, 131] on icon at bounding box center [766, 123] width 82 height 82
click at [898, 107] on div "This item is waiting for completion of another participant's item" at bounding box center [931, 123] width 744 height 98
click at [218, 488] on div "Contractors Estimate" at bounding box center [177, 492] width 154 height 13
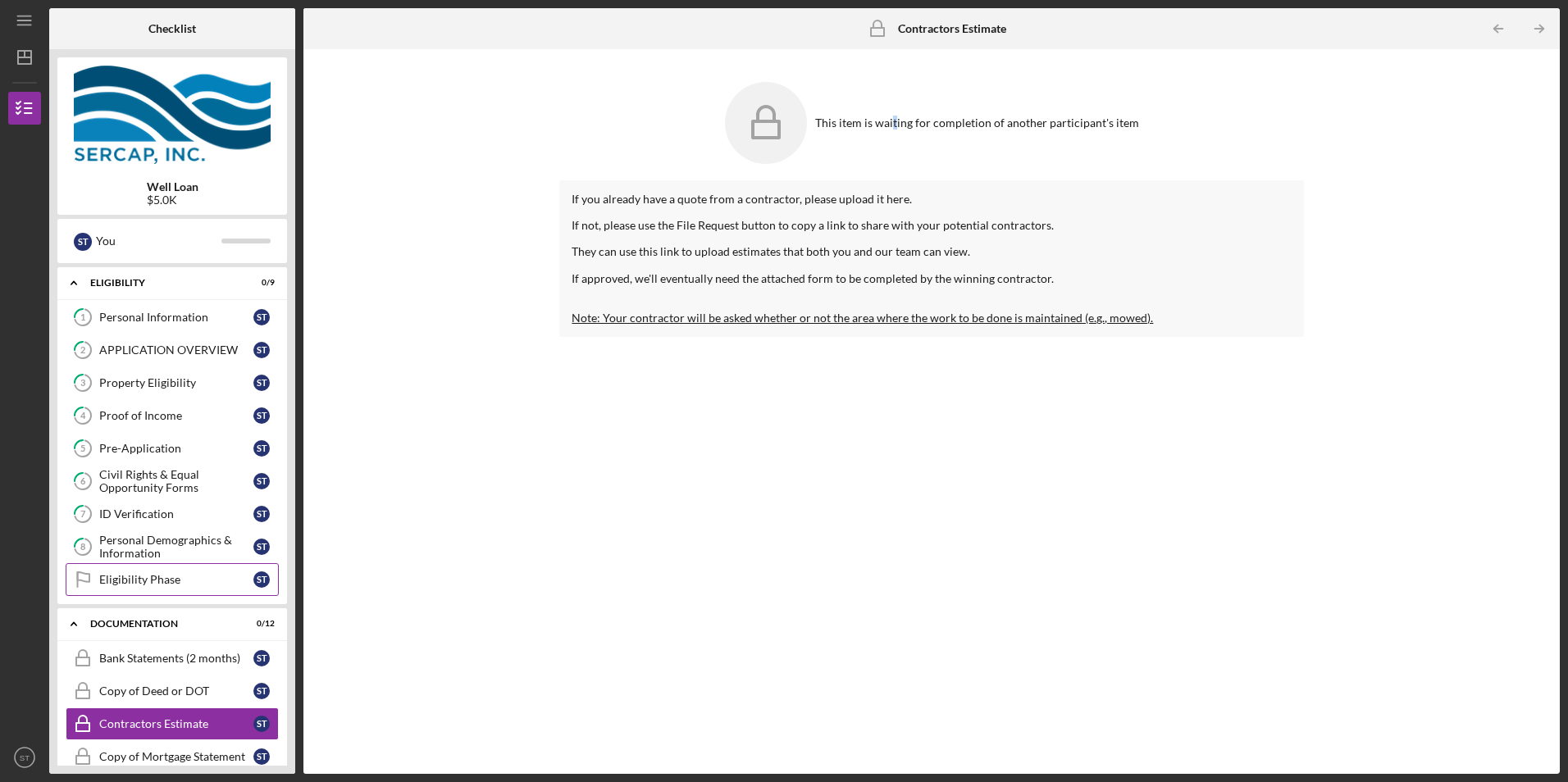
click at [192, 581] on div "Eligibility Phase" at bounding box center [177, 579] width 154 height 13
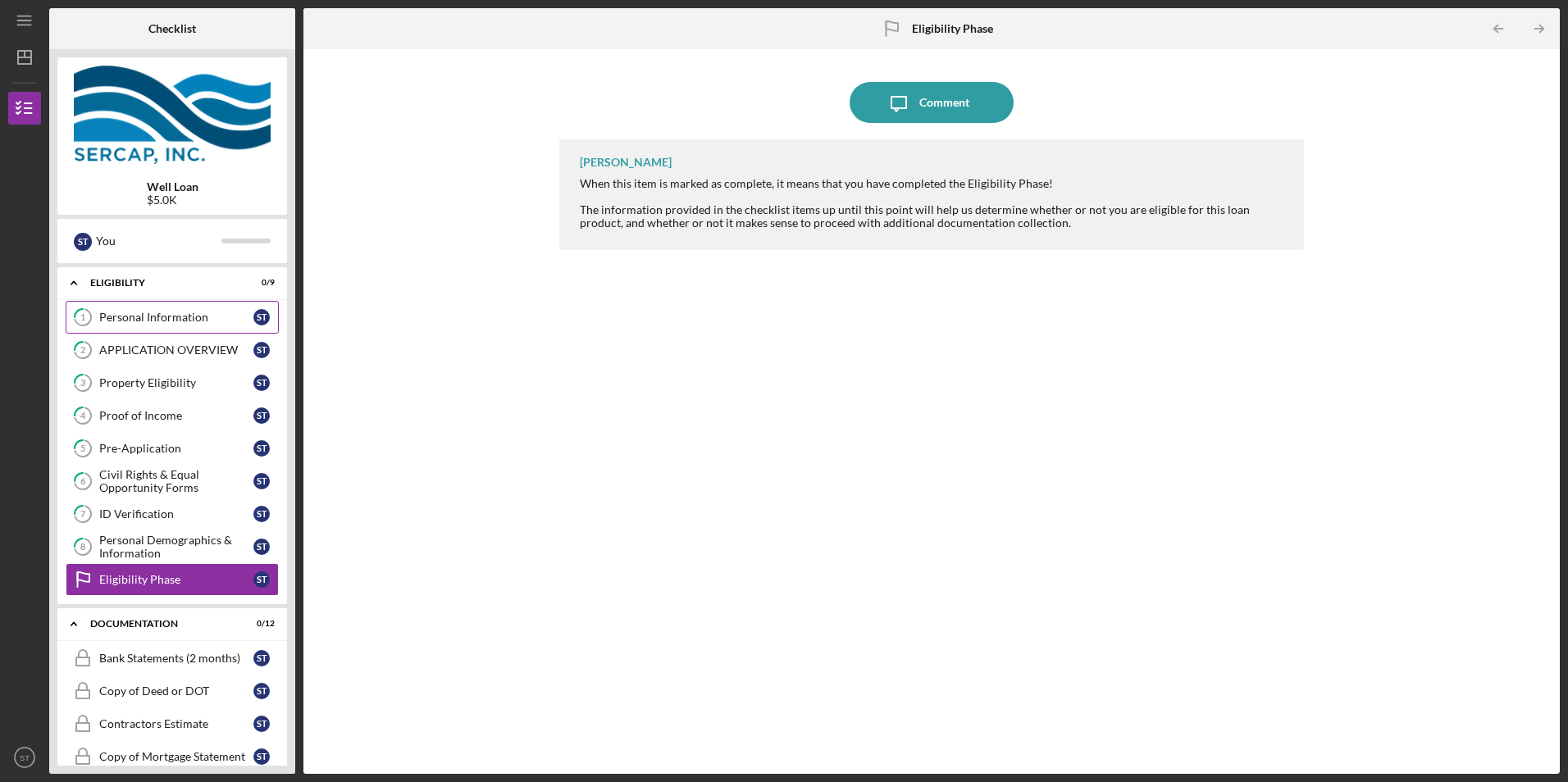
click at [160, 307] on link "1 Personal Information S T" at bounding box center [172, 318] width 213 height 33
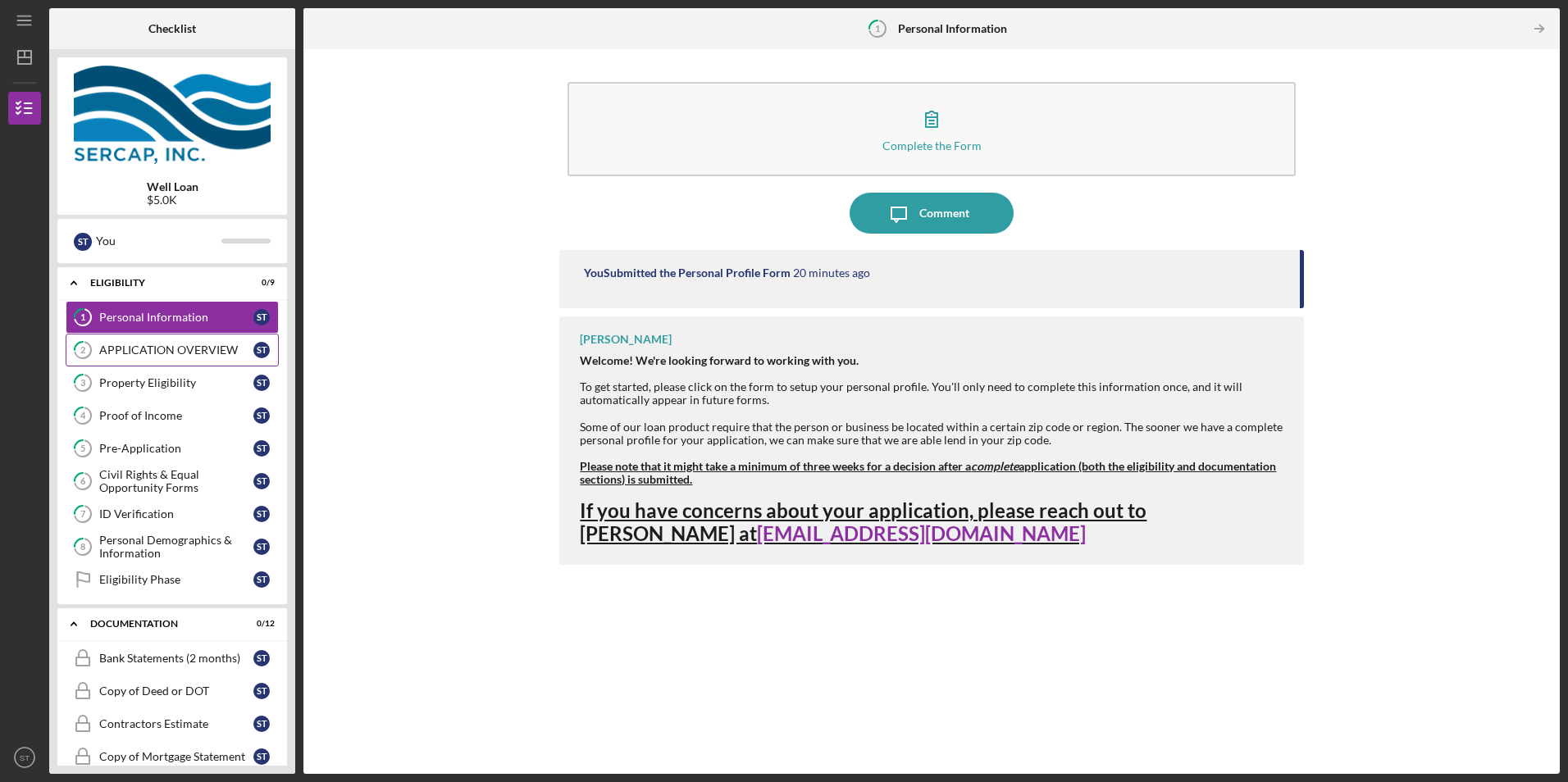
click at [154, 358] on link "2 APPLICATION OVERVIEW S T" at bounding box center [172, 350] width 213 height 33
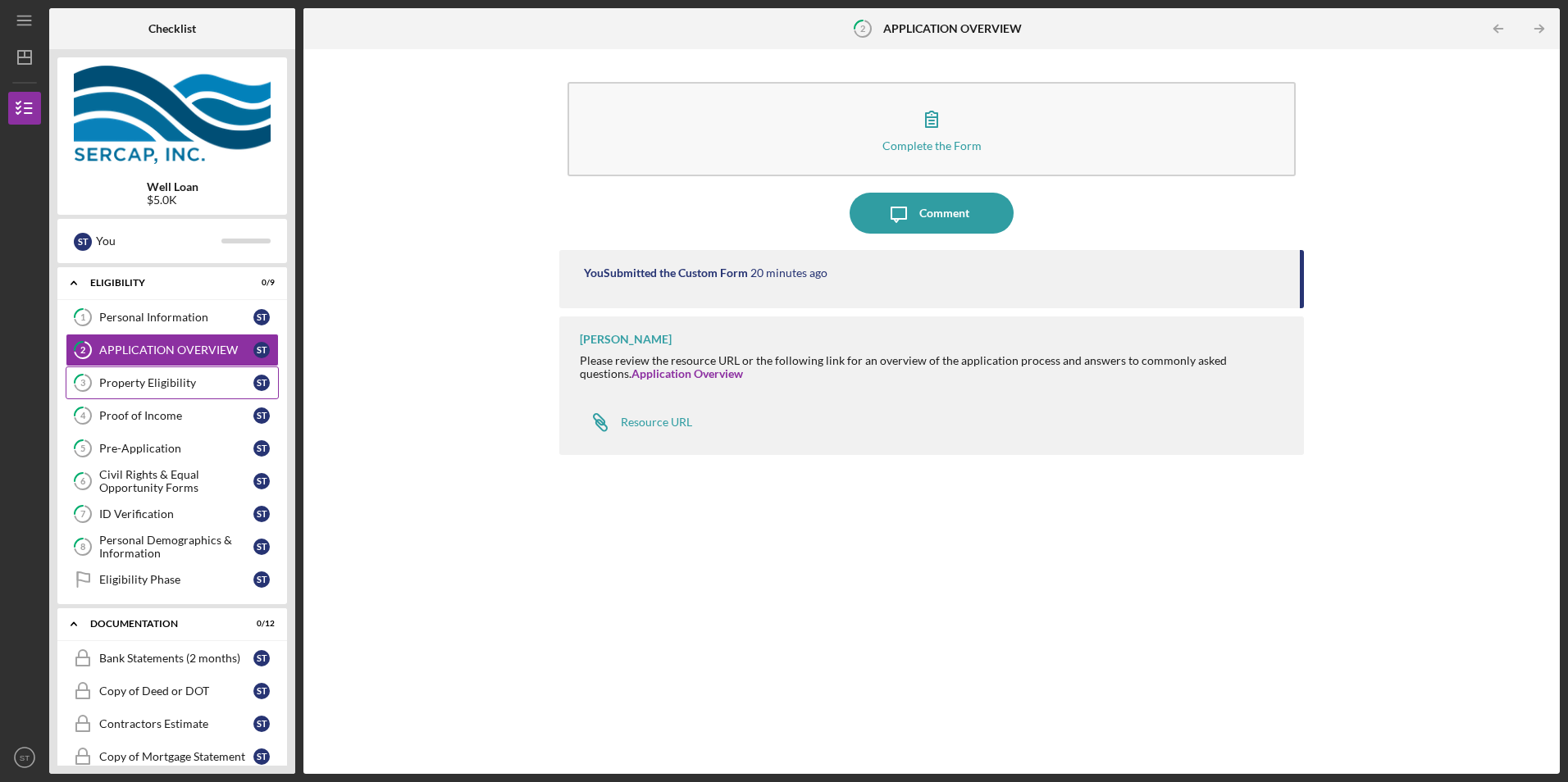
click at [154, 386] on div "Property Eligibility" at bounding box center [177, 383] width 154 height 13
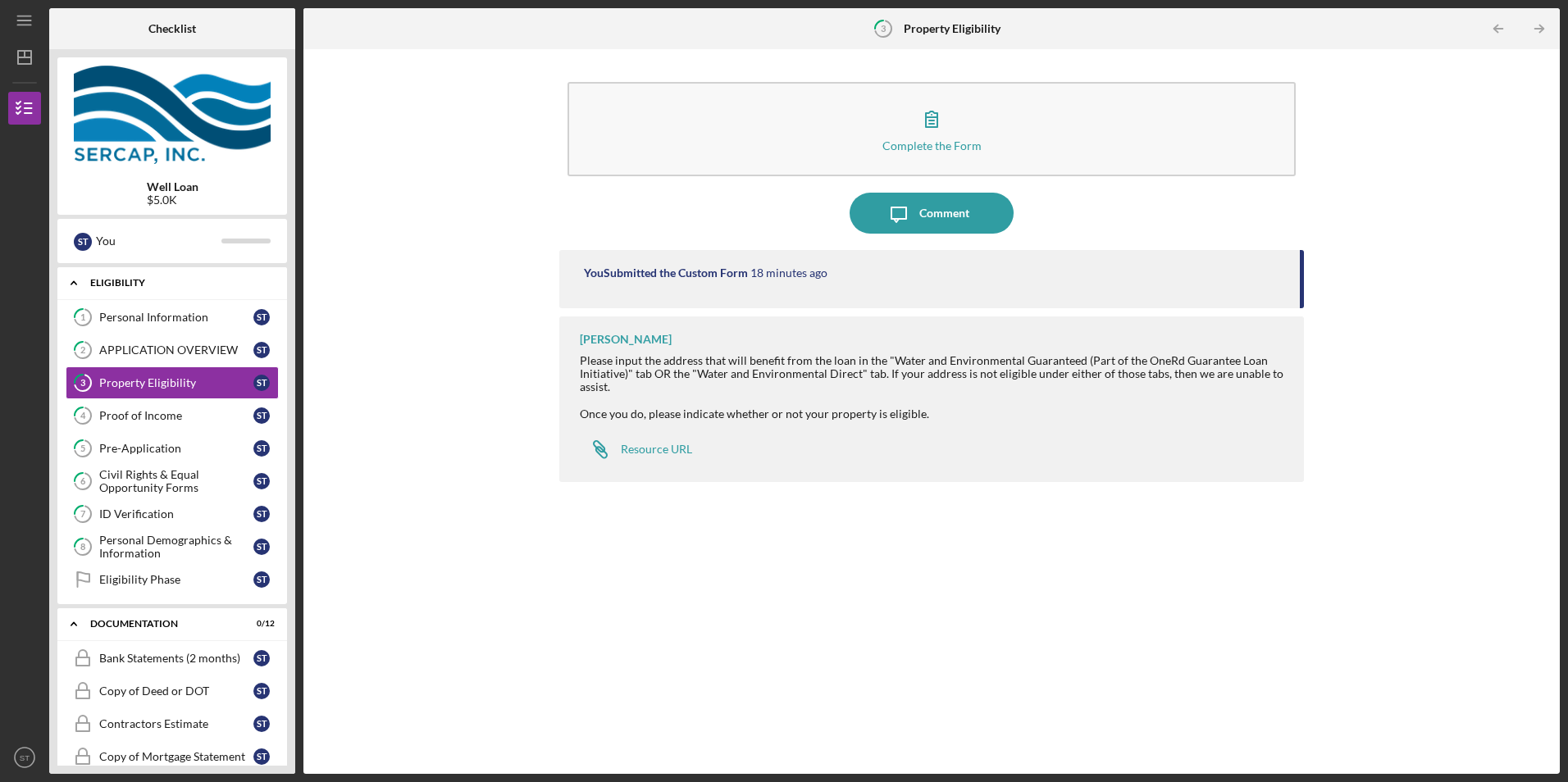
click at [202, 285] on div "Eligibility" at bounding box center [178, 283] width 177 height 10
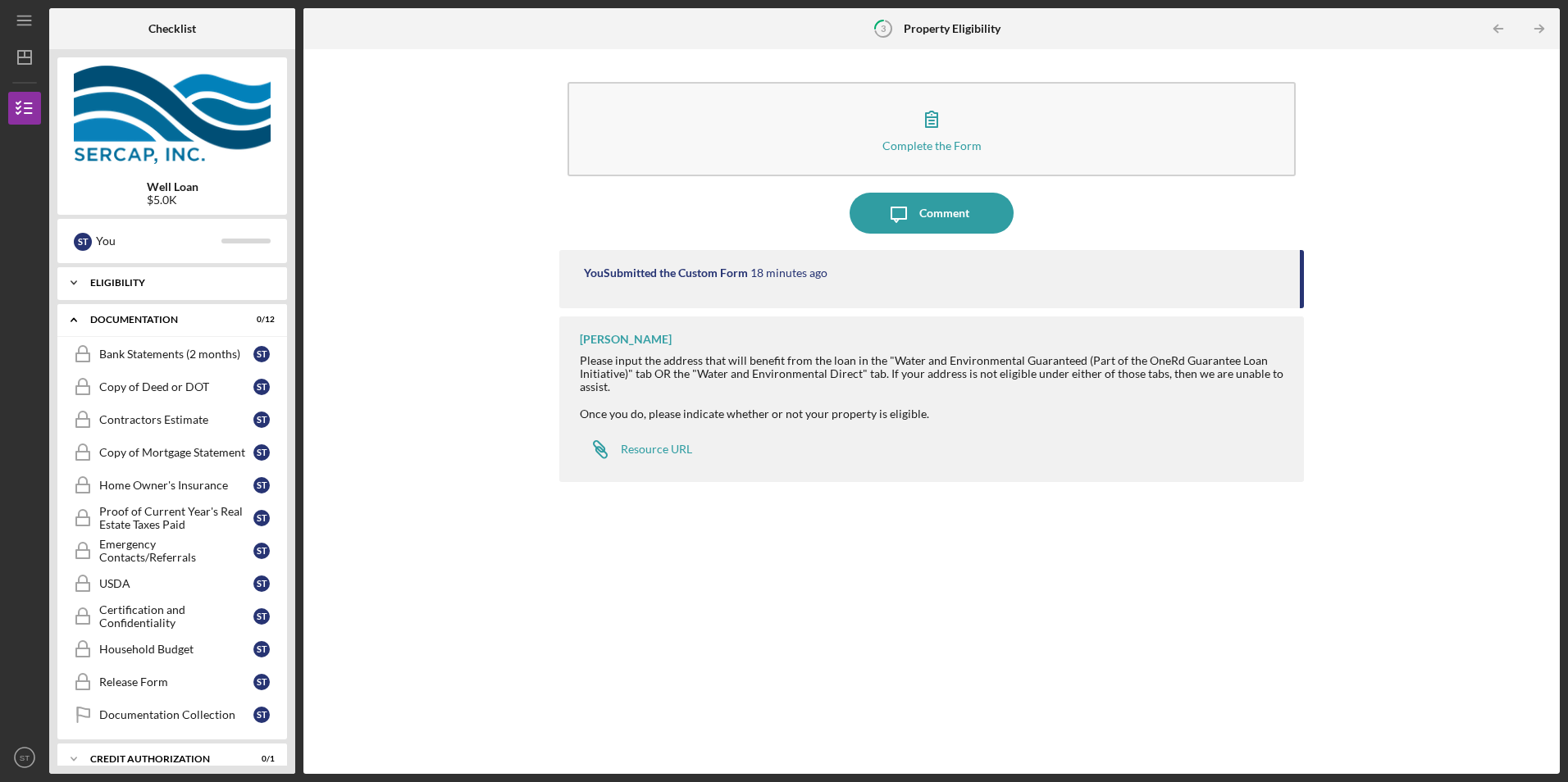
click at [196, 295] on div "Icon/Expander Eligibility 0 / 9" at bounding box center [172, 283] width 230 height 33
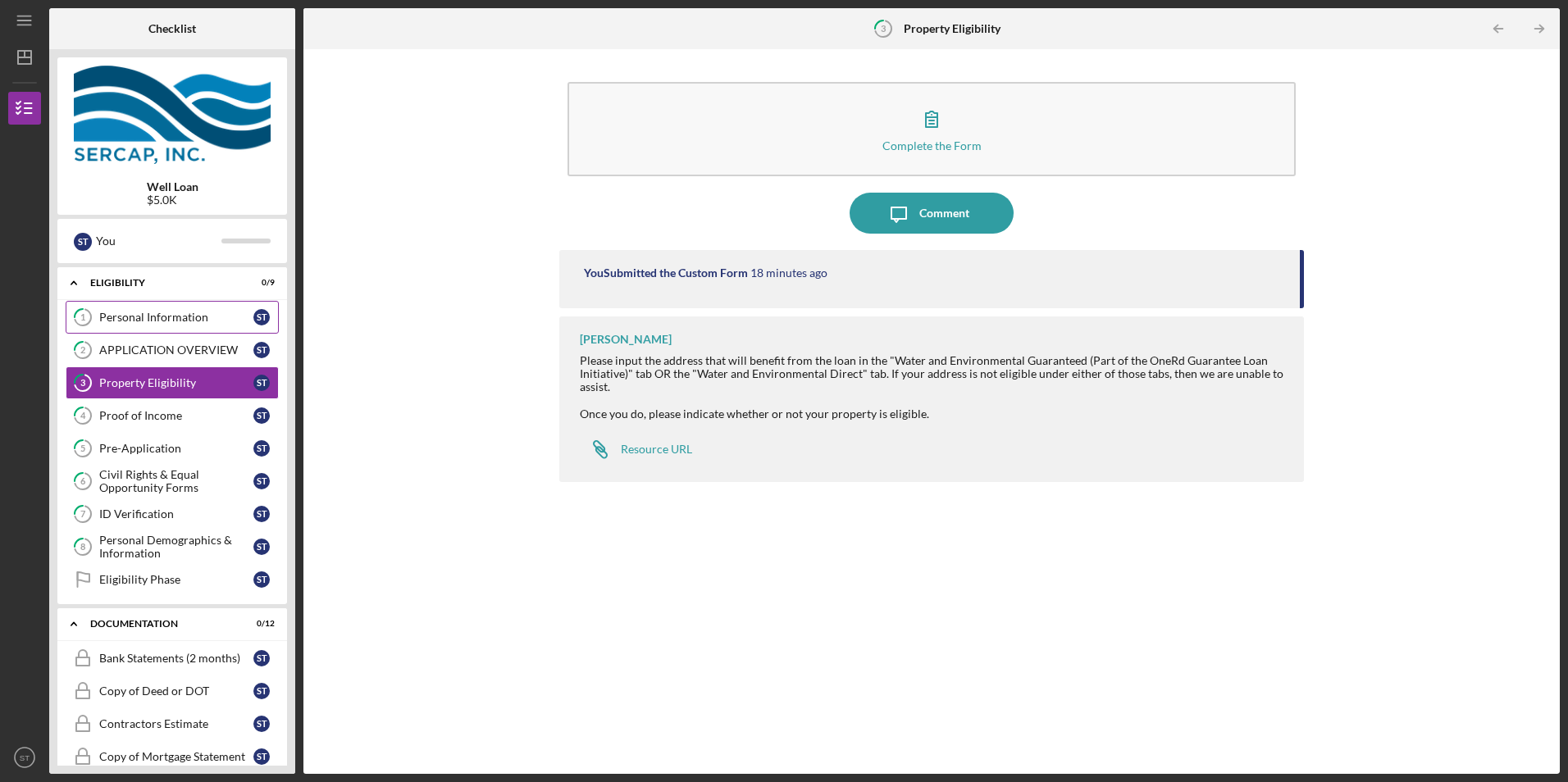
click at [205, 313] on div "Personal Information" at bounding box center [177, 318] width 154 height 13
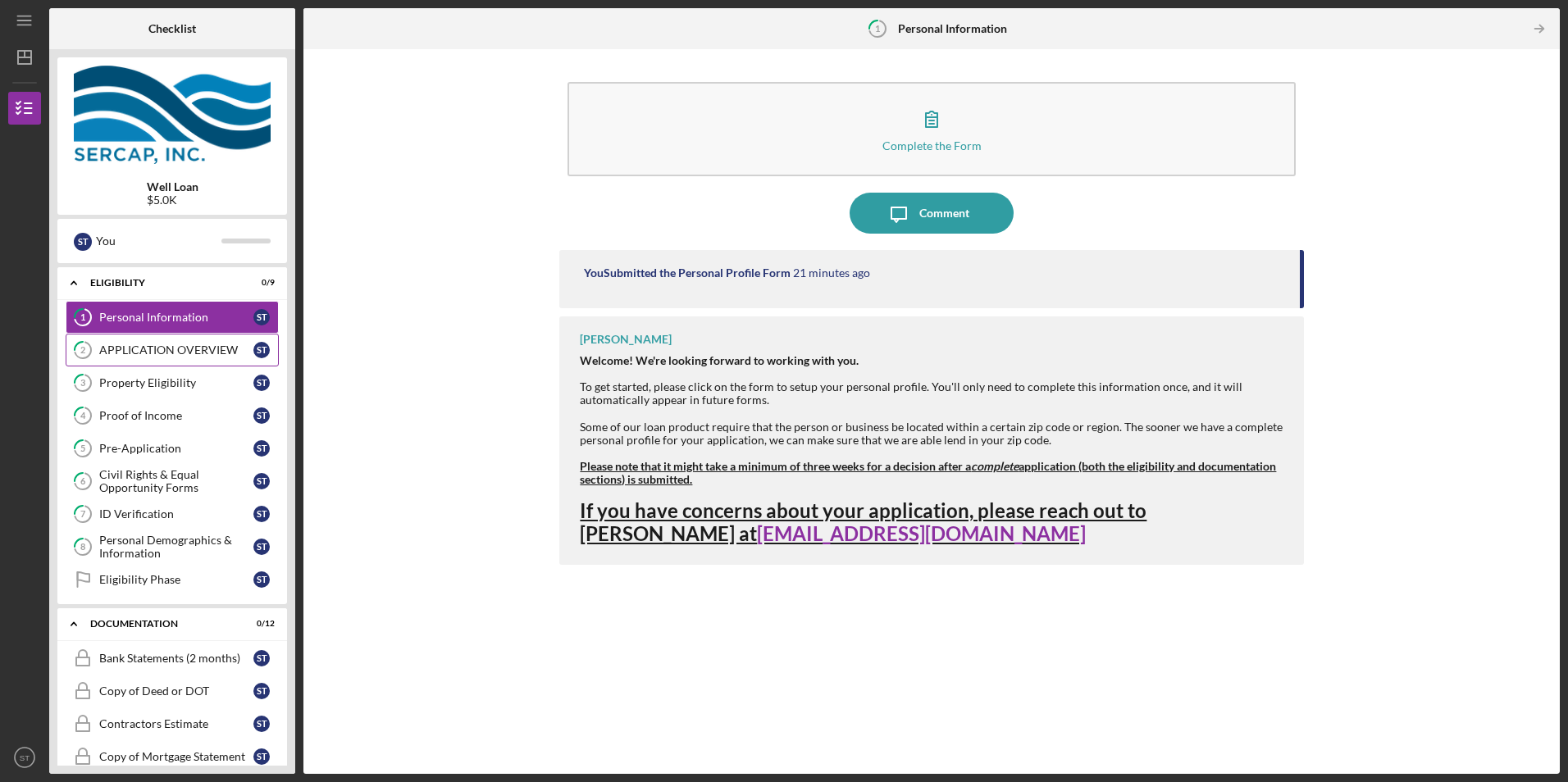
click at [140, 357] on div "APPLICATION OVERVIEW" at bounding box center [177, 350] width 154 height 13
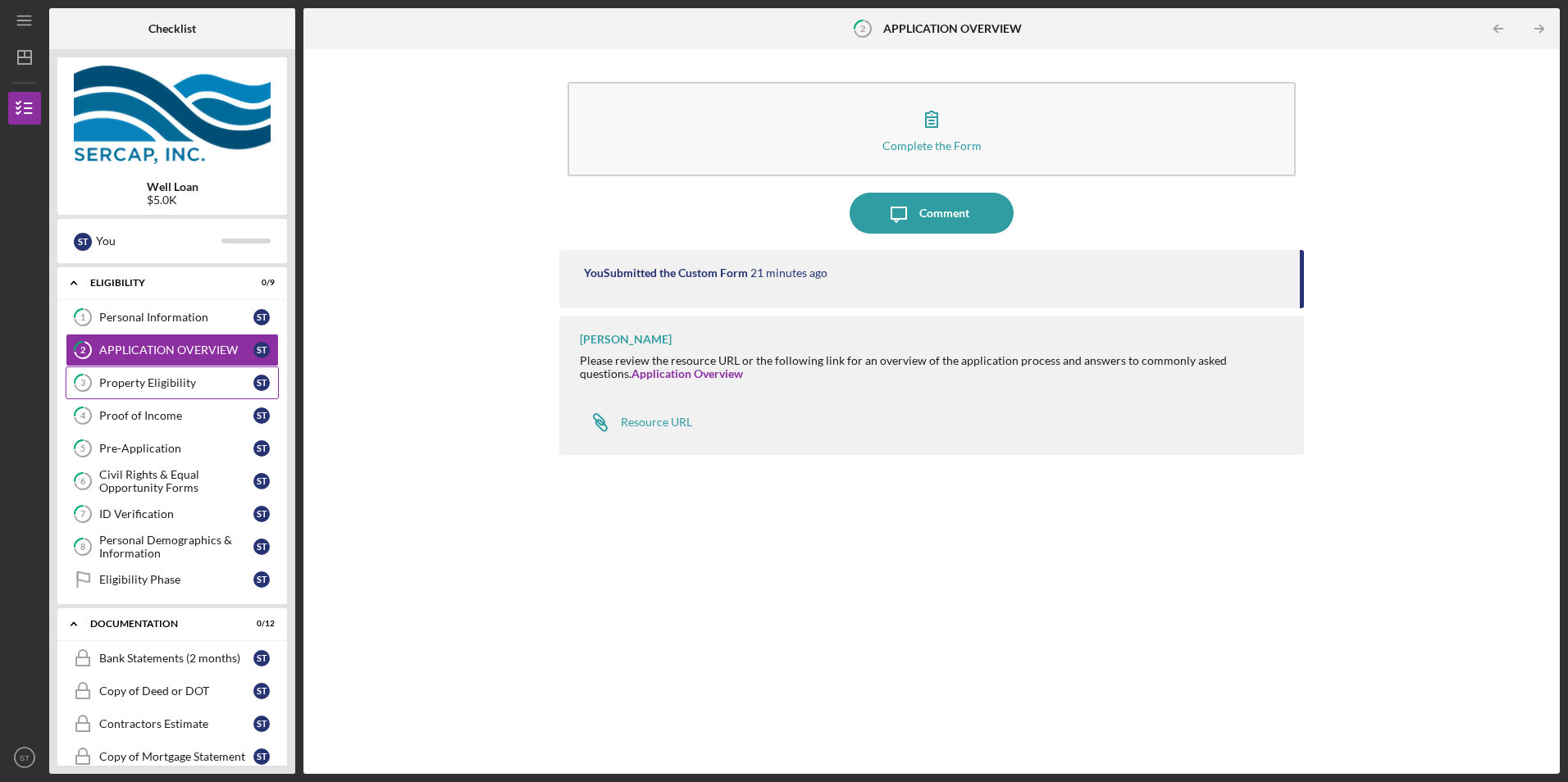
click at [148, 382] on div "Property Eligibility" at bounding box center [177, 383] width 154 height 13
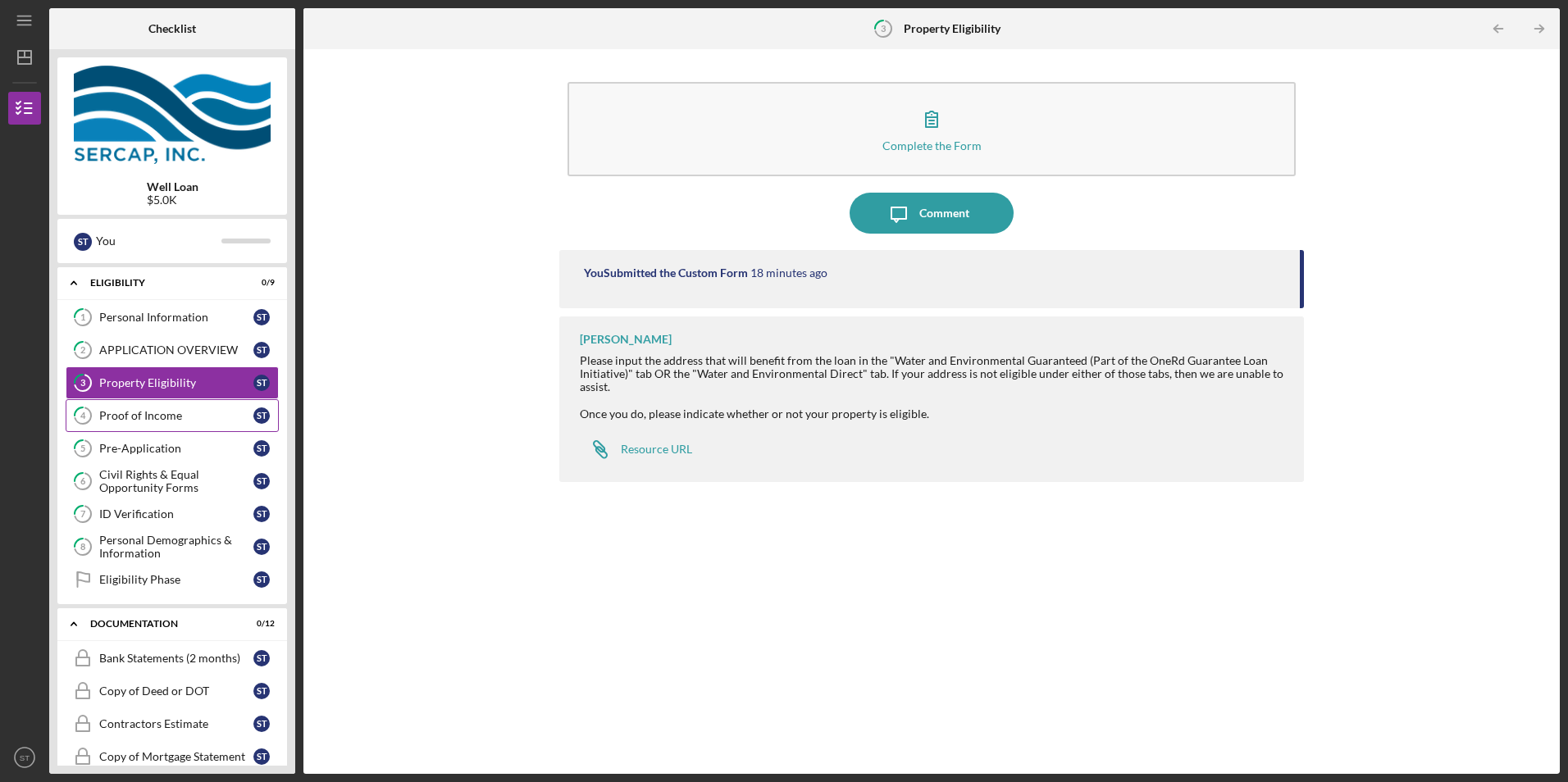
click at [112, 407] on link "4 Proof of Income S T" at bounding box center [172, 416] width 213 height 33
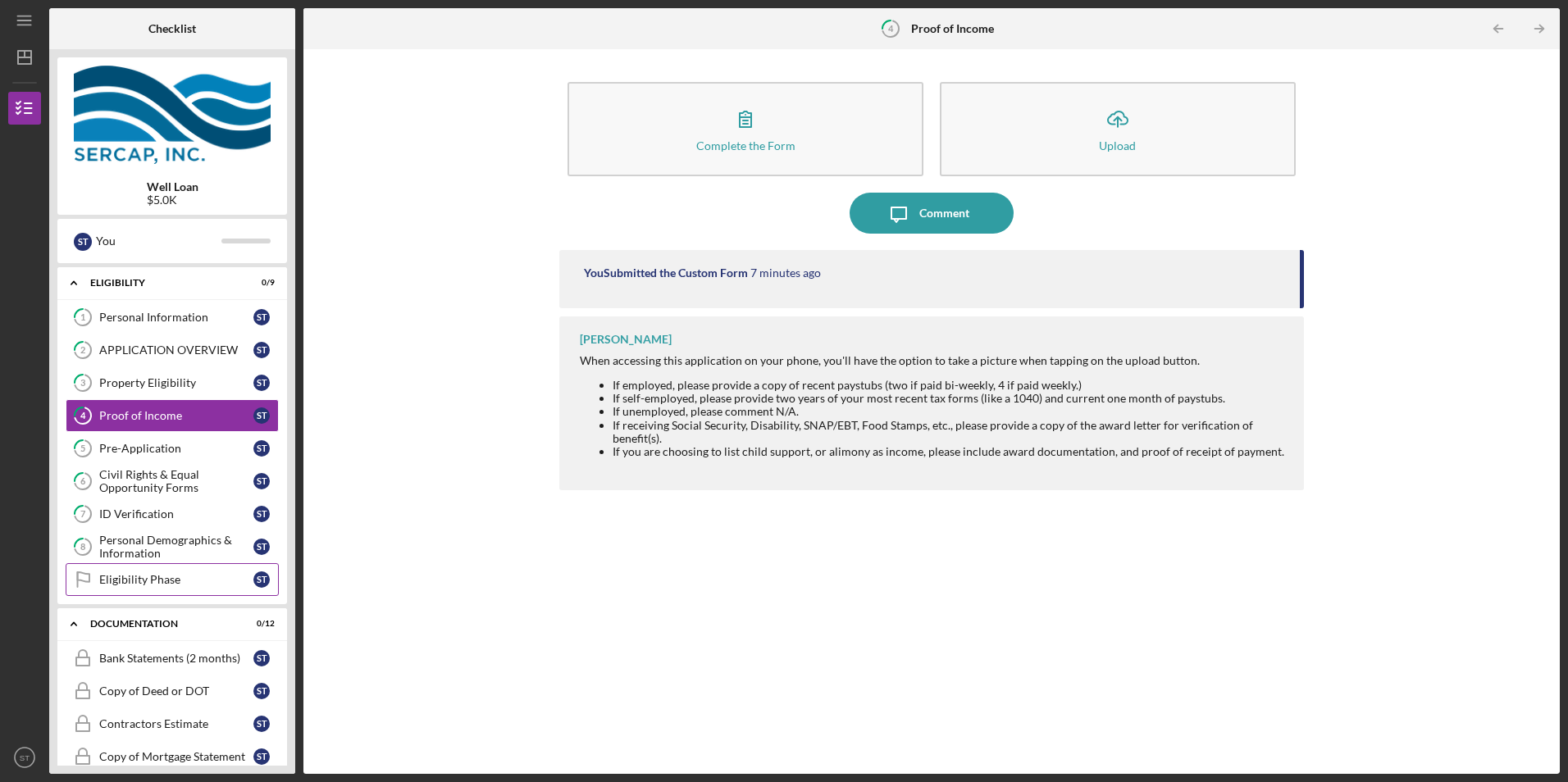
click at [116, 575] on div "Eligibility Phase" at bounding box center [177, 579] width 154 height 13
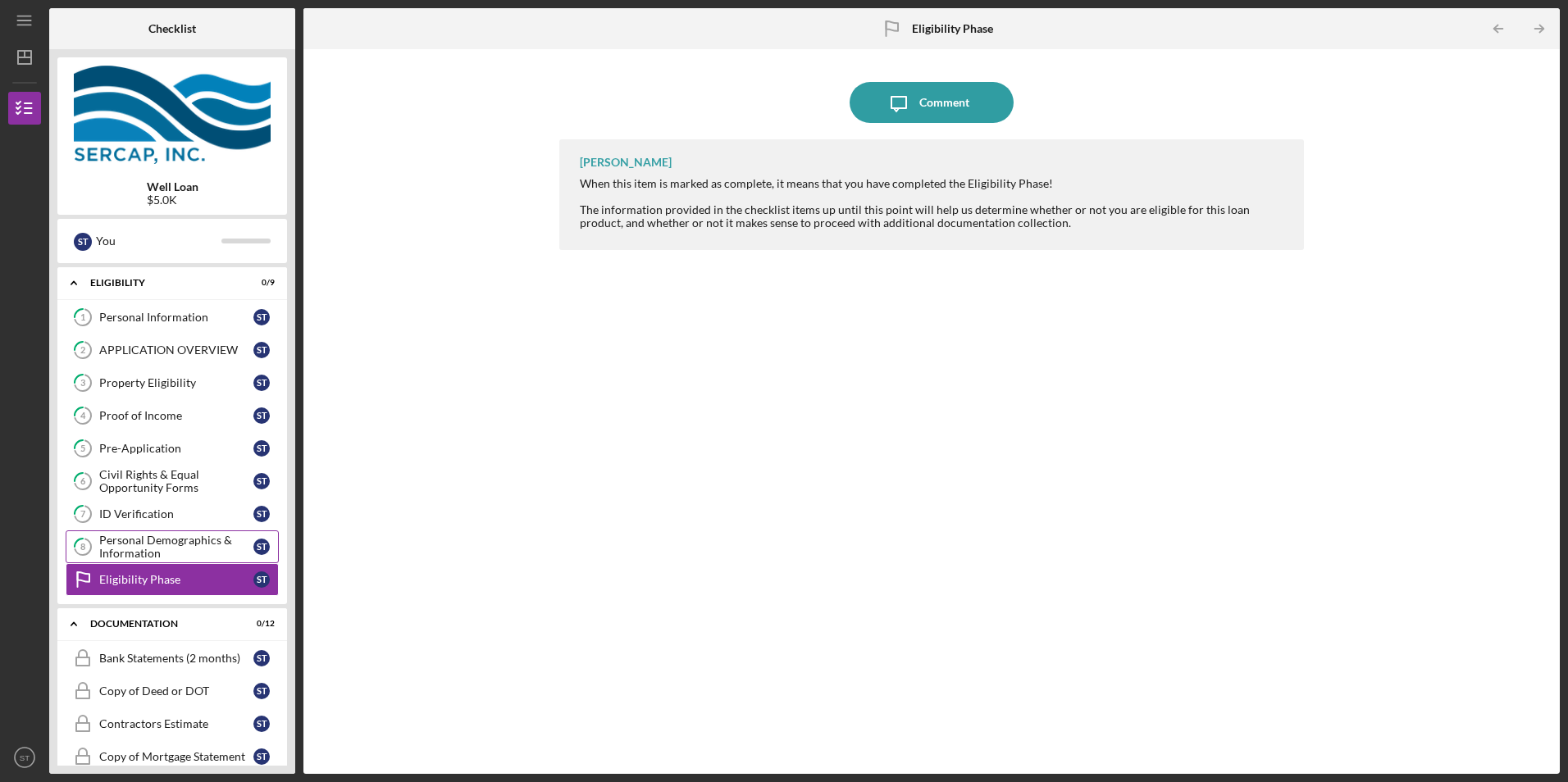
click at [119, 545] on div "Personal Demographics & Information" at bounding box center [177, 546] width 154 height 26
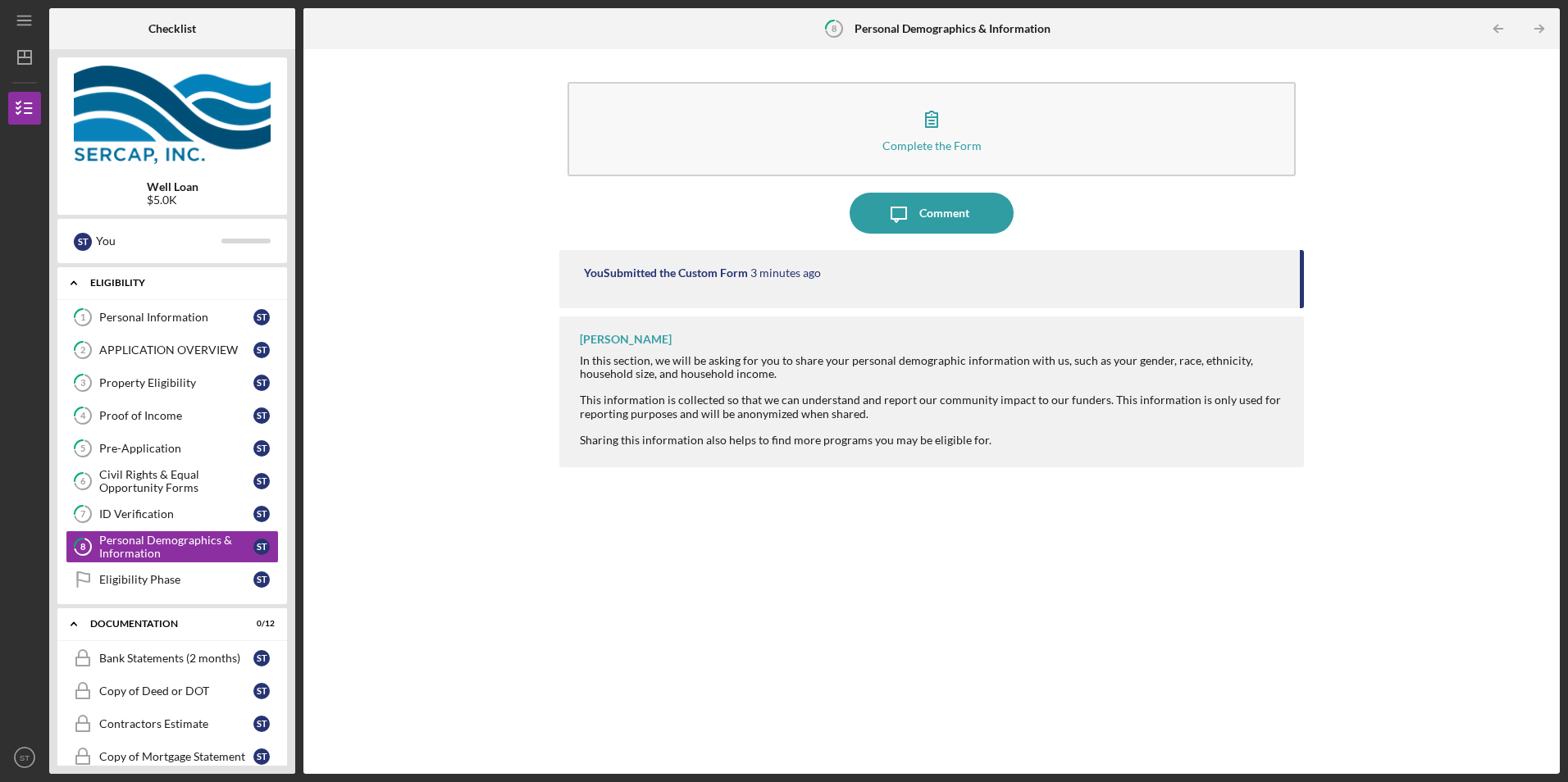
click at [275, 279] on div "Icon/Expander Eligibility 0 / 9" at bounding box center [172, 283] width 230 height 34
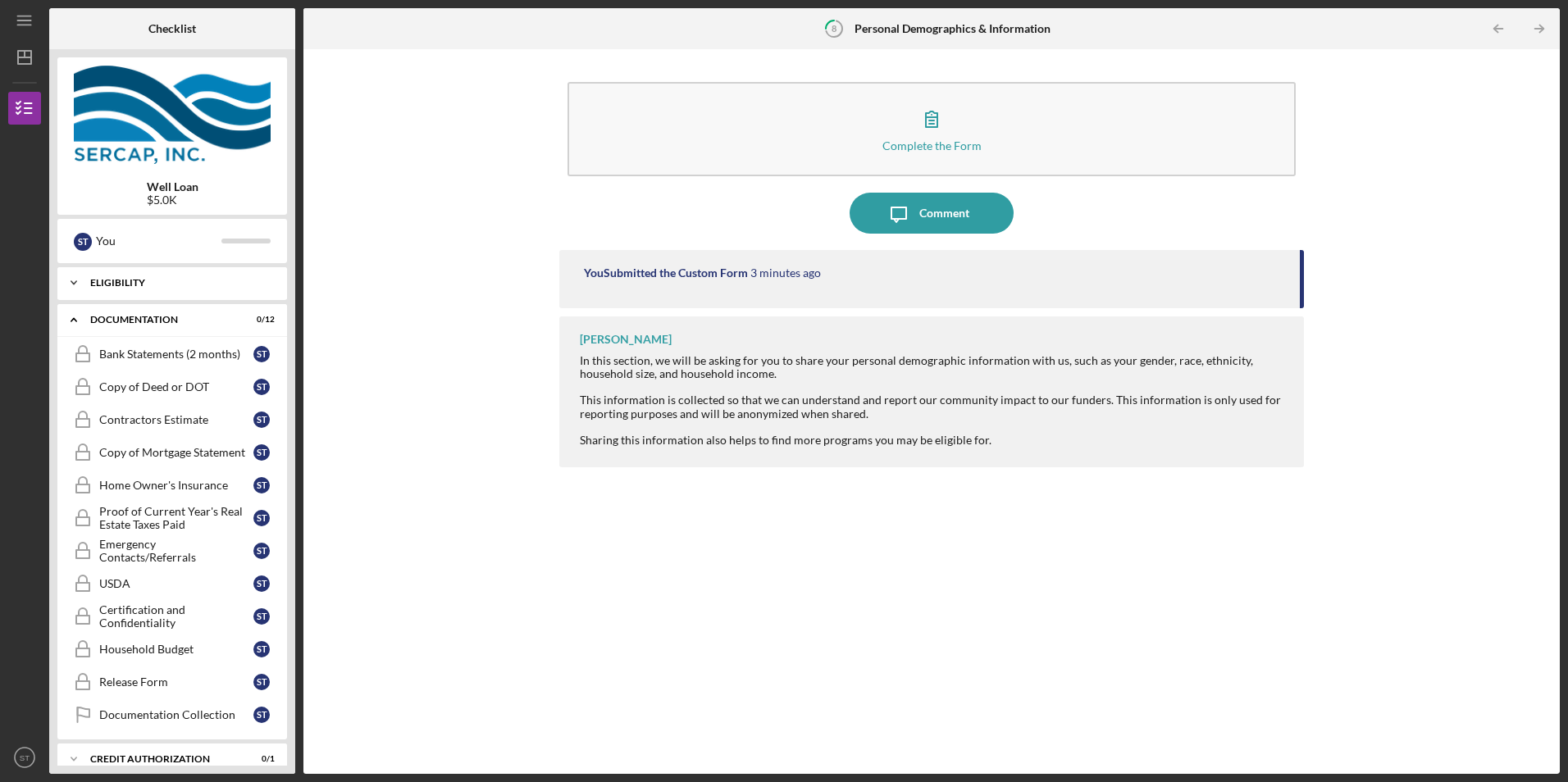
click at [265, 286] on div "Eligibility" at bounding box center [178, 283] width 177 height 10
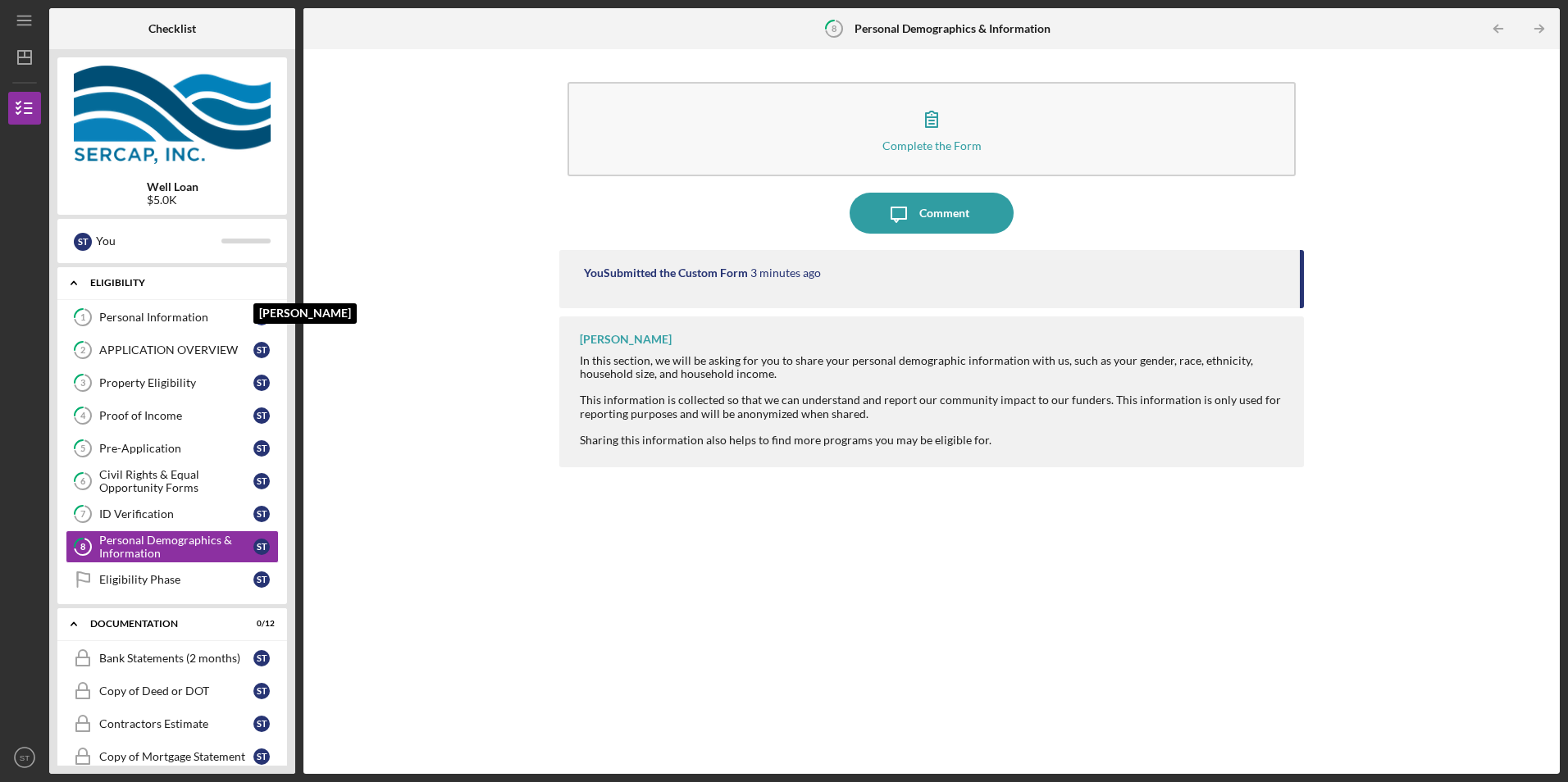
scroll to position [30, 0]
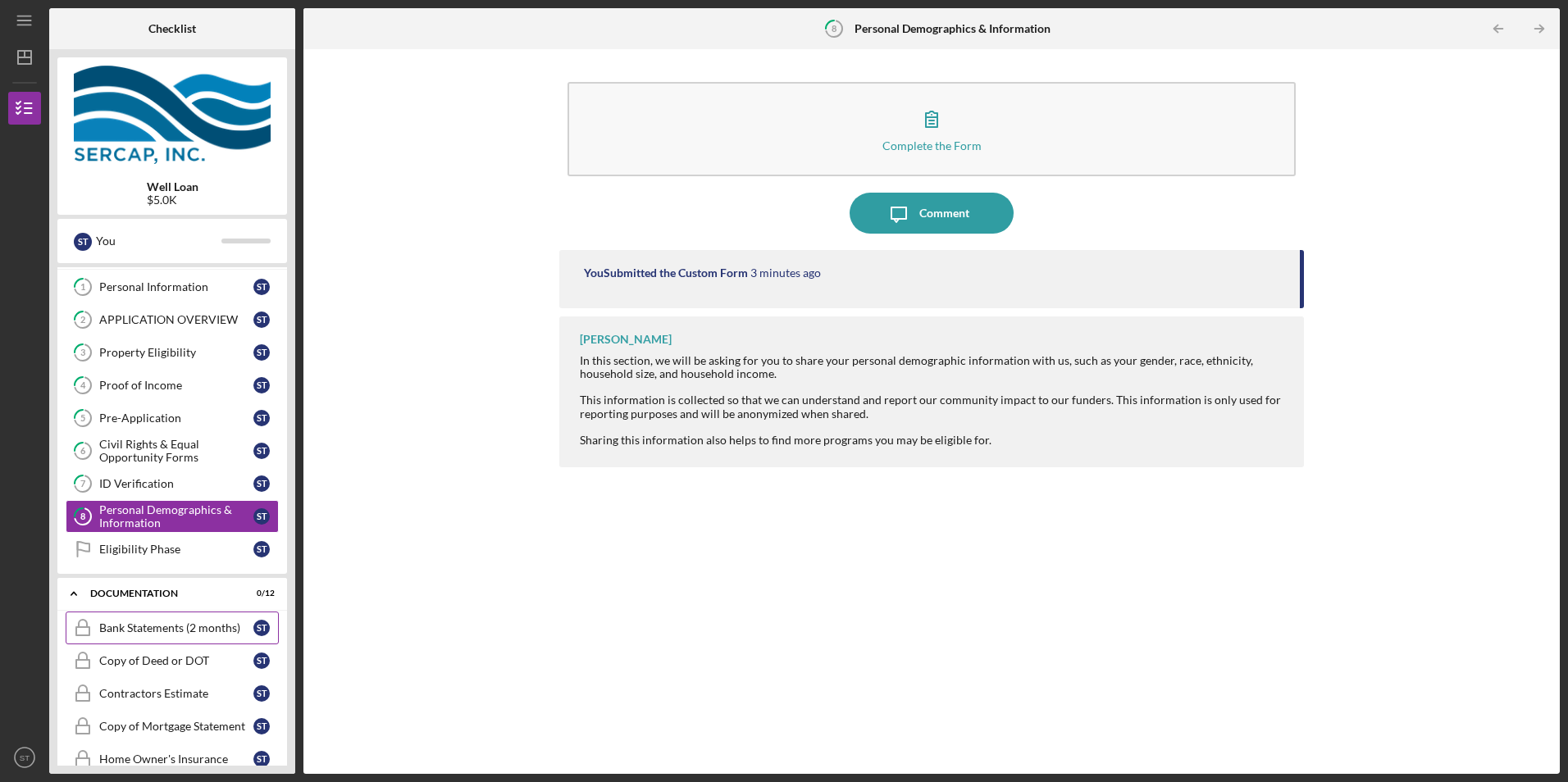
click at [127, 623] on div "Bank Statements (2 months)" at bounding box center [177, 628] width 154 height 13
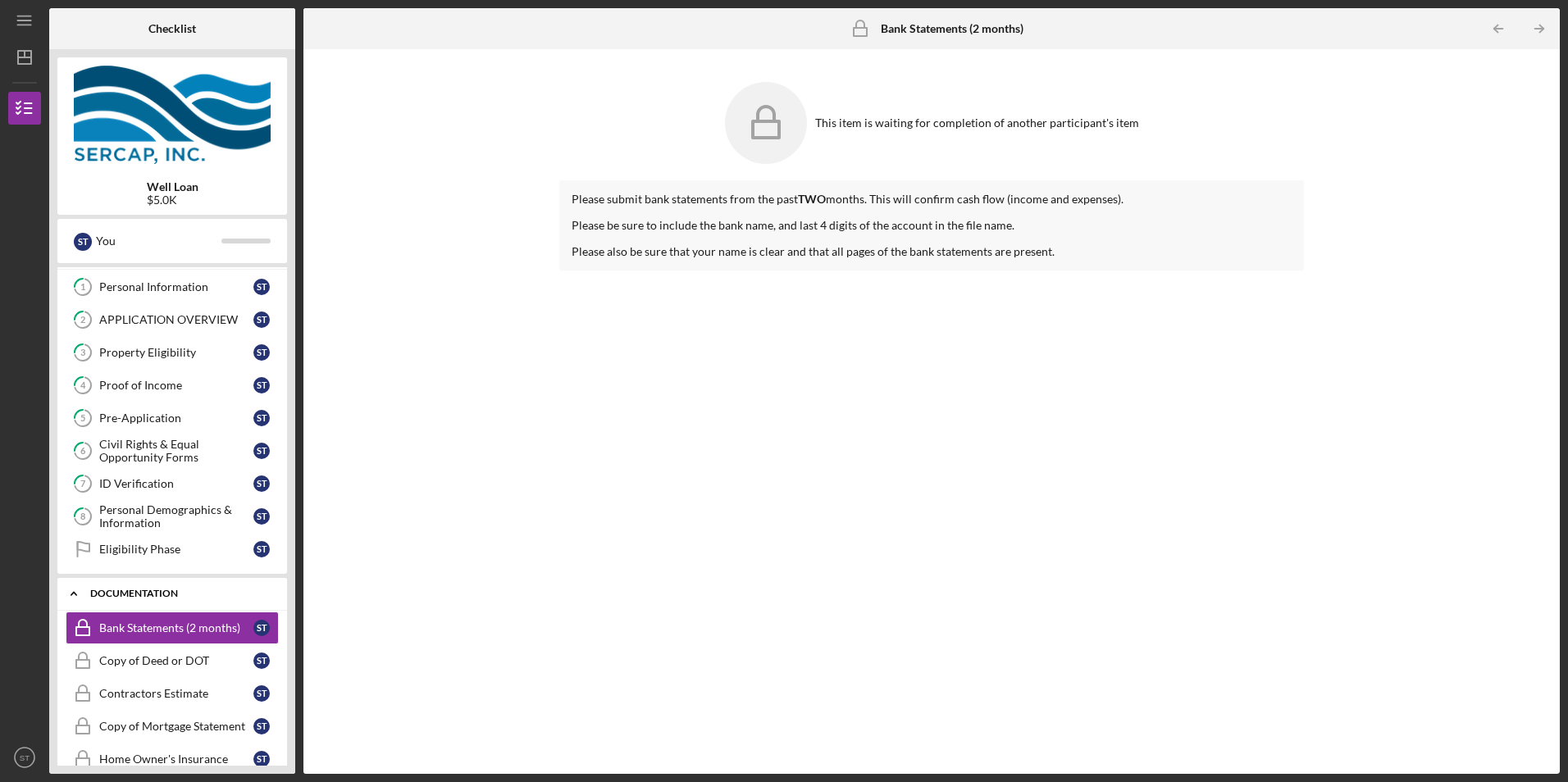
click at [70, 595] on icon "Icon/Expander" at bounding box center [74, 593] width 33 height 33
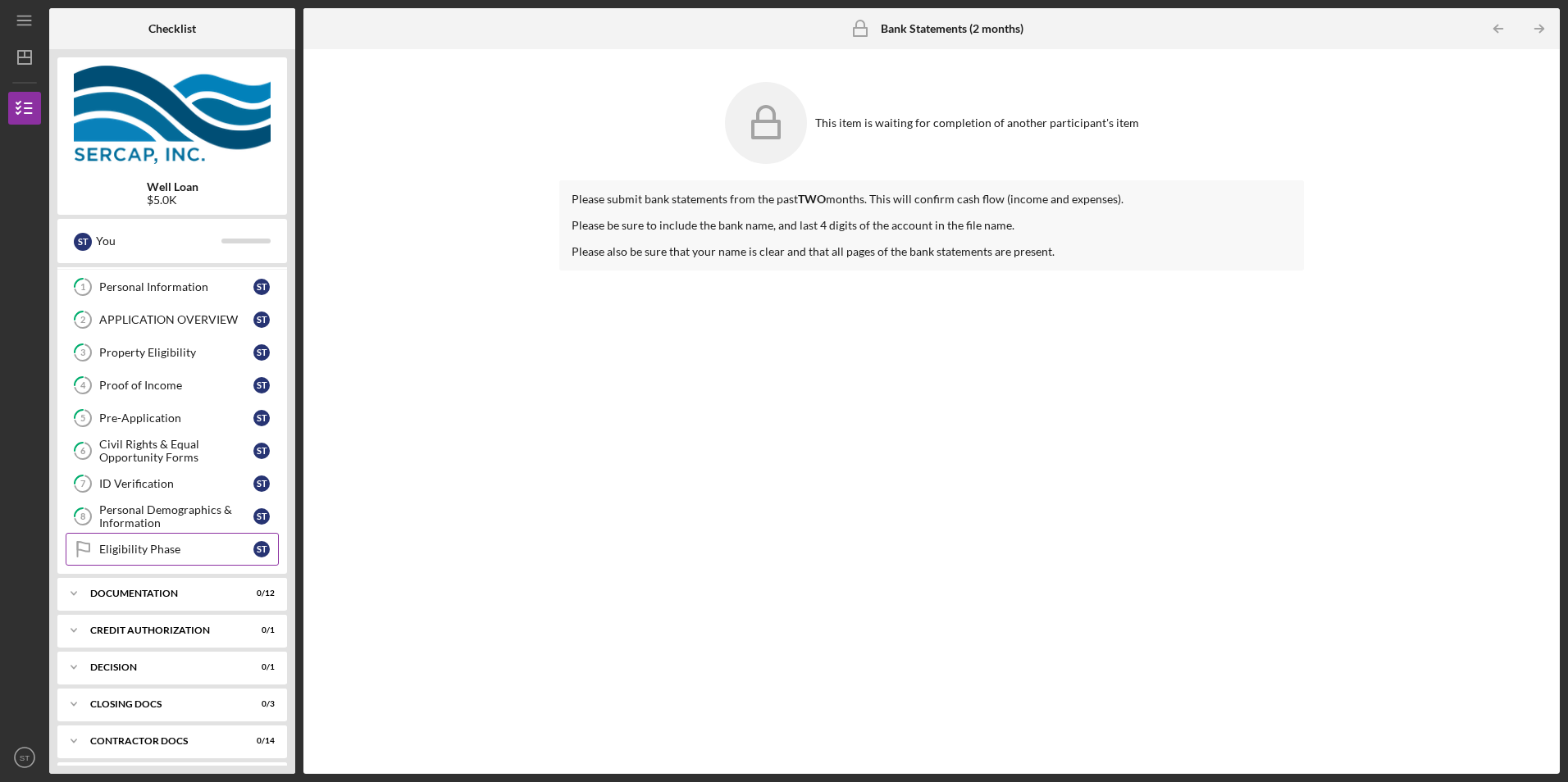
scroll to position [68, 0]
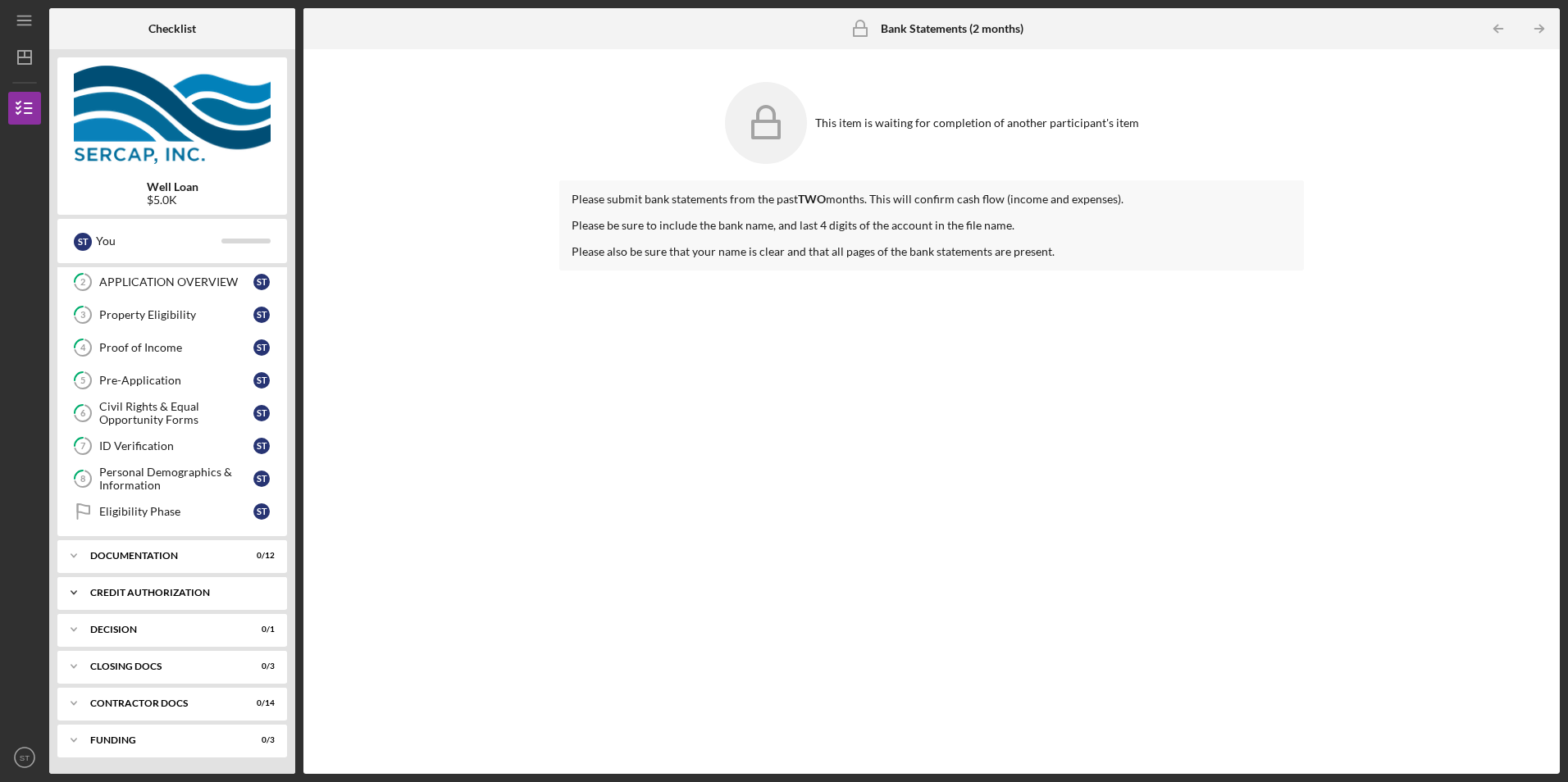
click at [147, 588] on div "CREDIT AUTHORIZATION" at bounding box center [178, 592] width 177 height 10
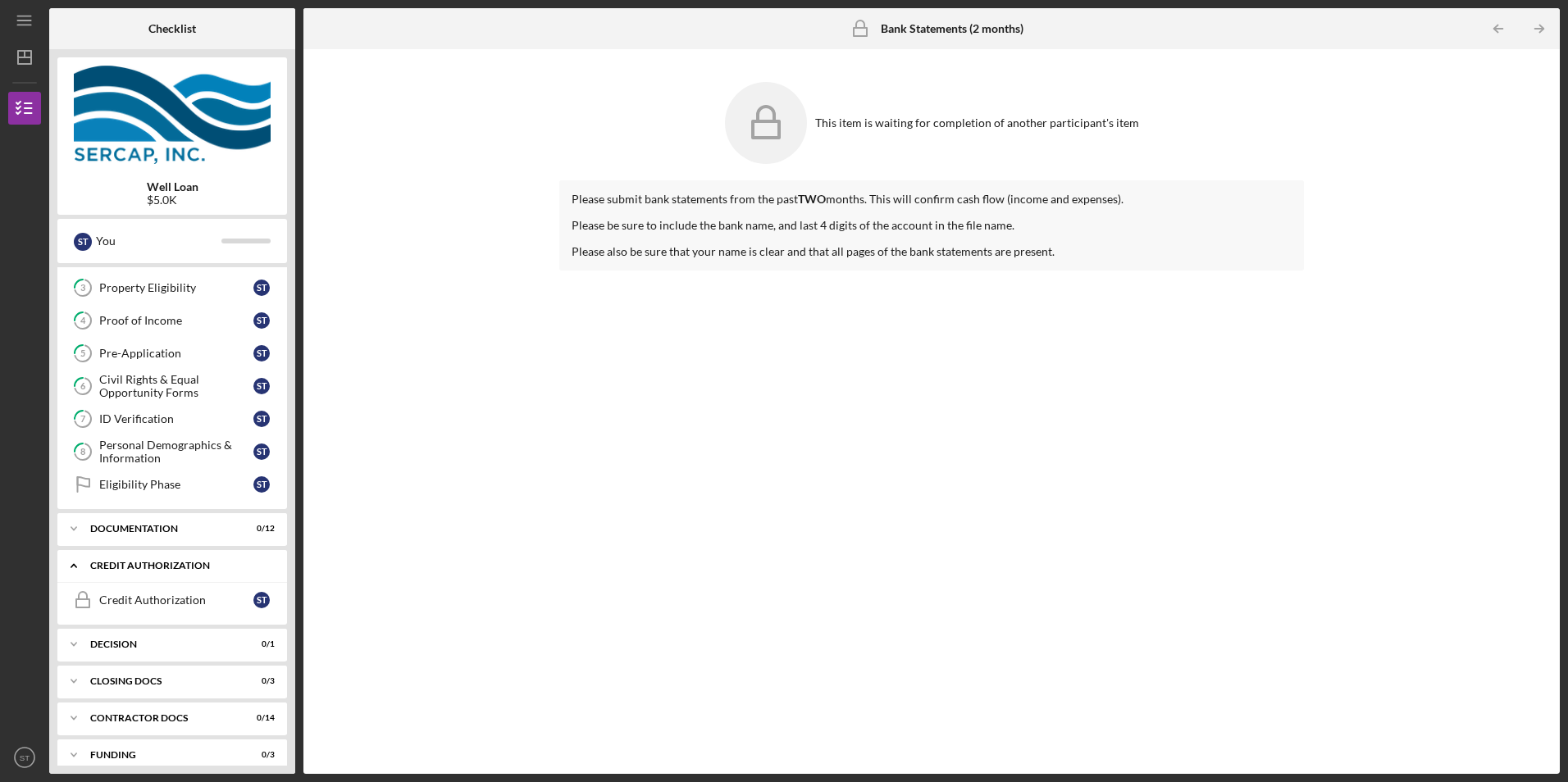
scroll to position [110, 0]
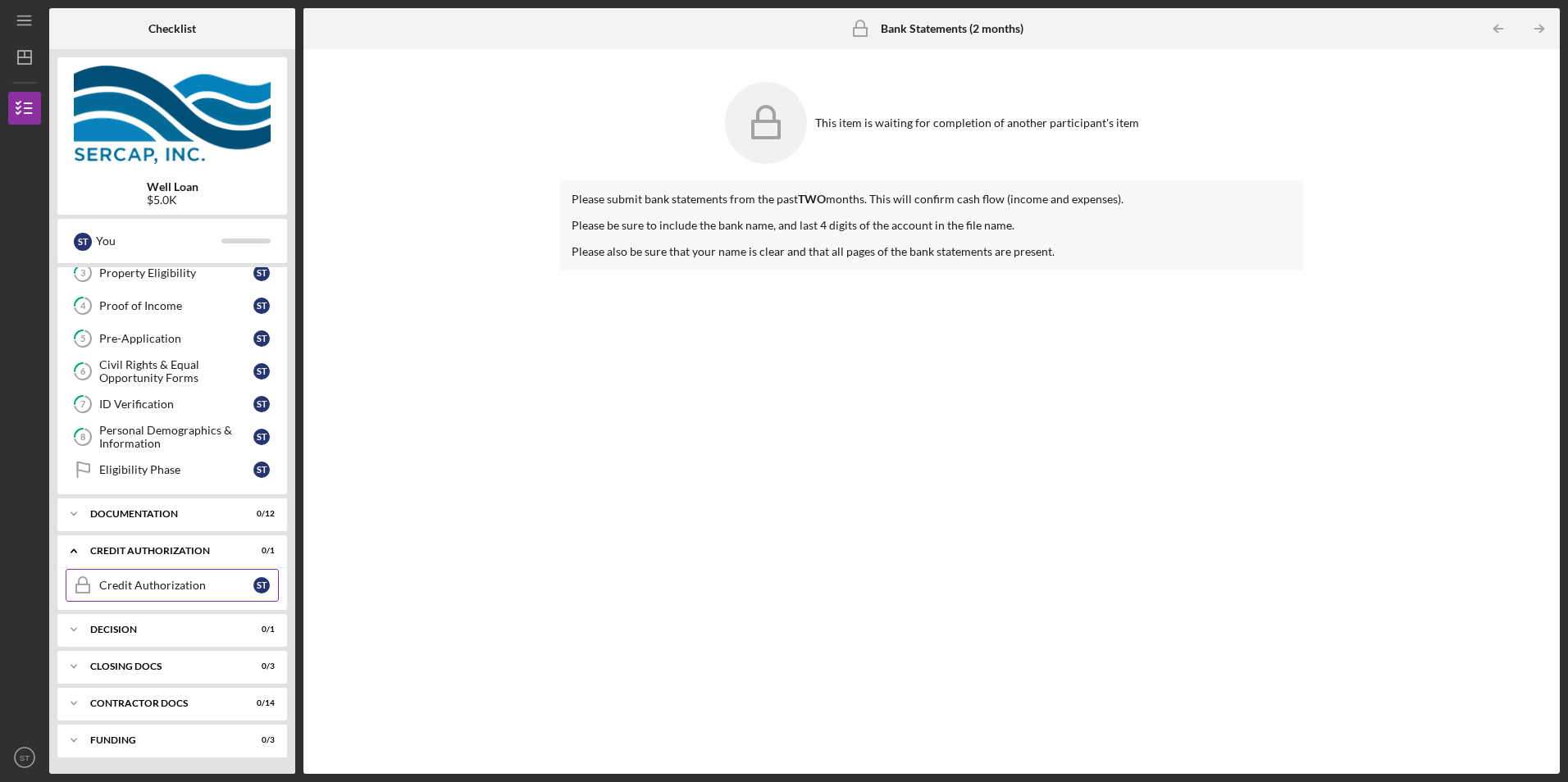
click at [147, 591] on div "Credit Authorization" at bounding box center [177, 585] width 154 height 13
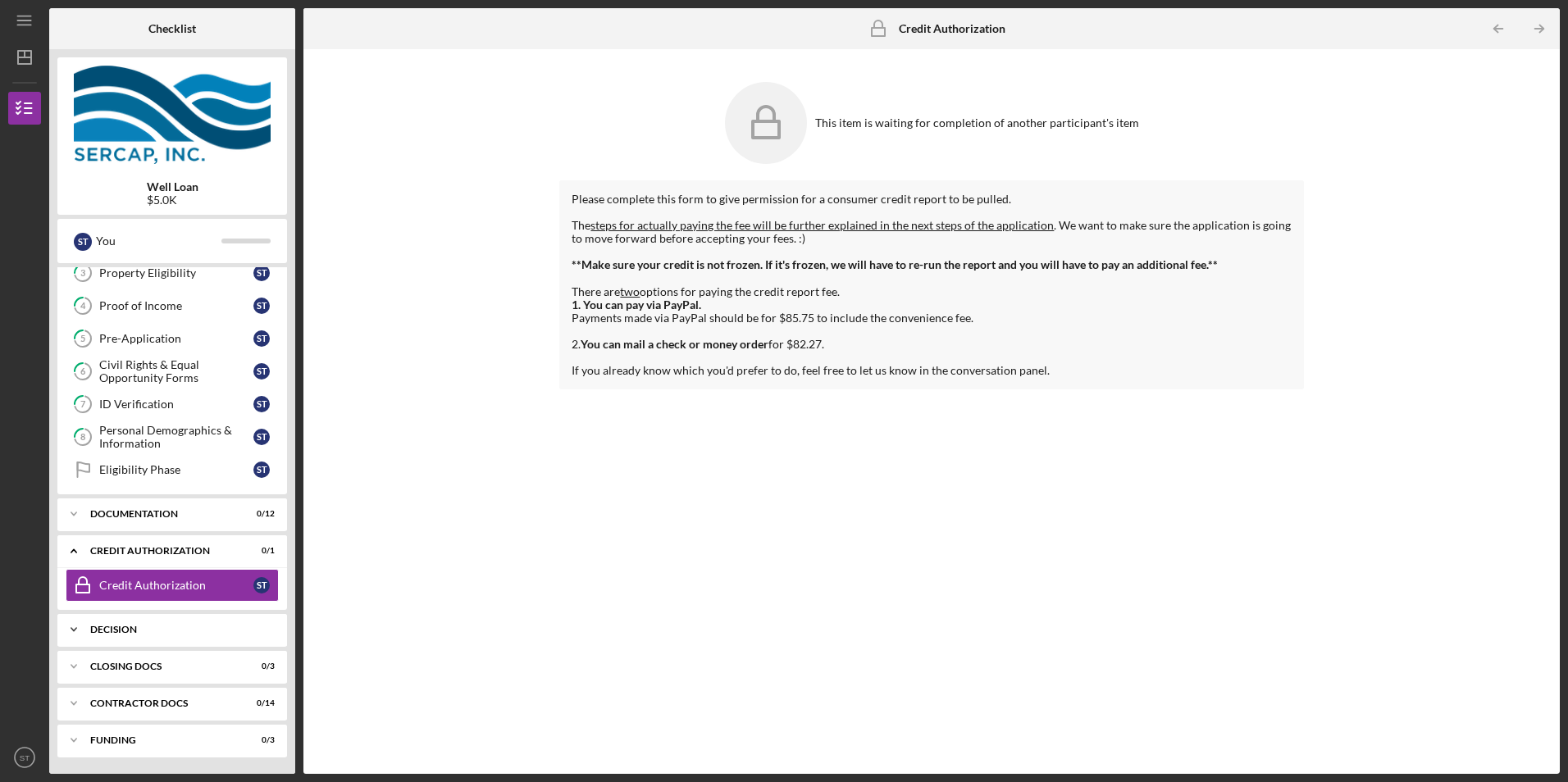
click at [133, 633] on div "Decision" at bounding box center [178, 629] width 177 height 10
click at [164, 689] on div "Icon/Expander Eligibility 0 / 9 1 Personal Information S T 2 APPLICATION OVERVI…" at bounding box center [172, 516] width 230 height 498
click at [164, 704] on div "CLOSING DOCS" at bounding box center [178, 708] width 177 height 10
click at [149, 737] on div "ACH Form" at bounding box center [177, 743] width 154 height 13
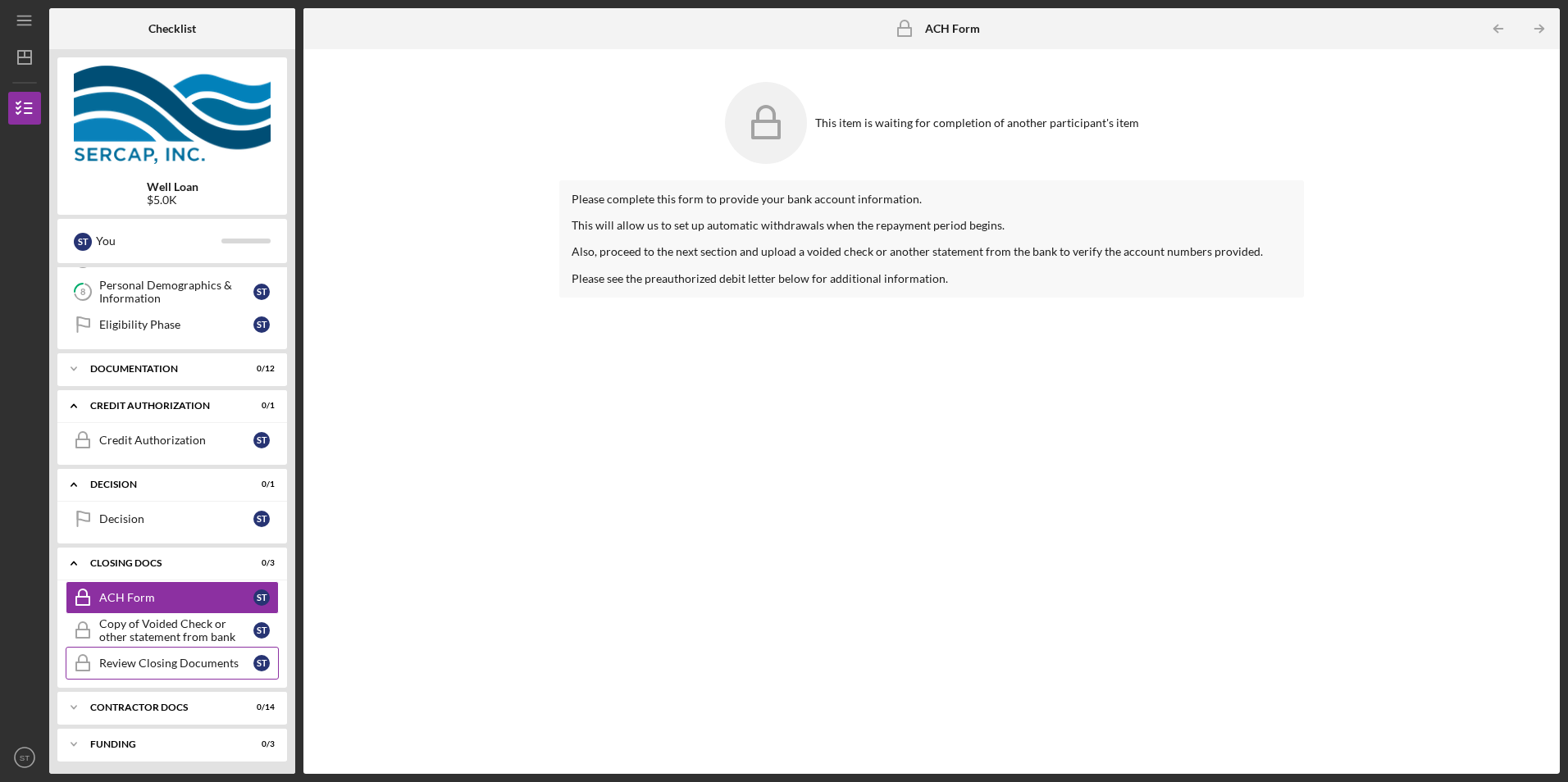
scroll to position [259, 0]
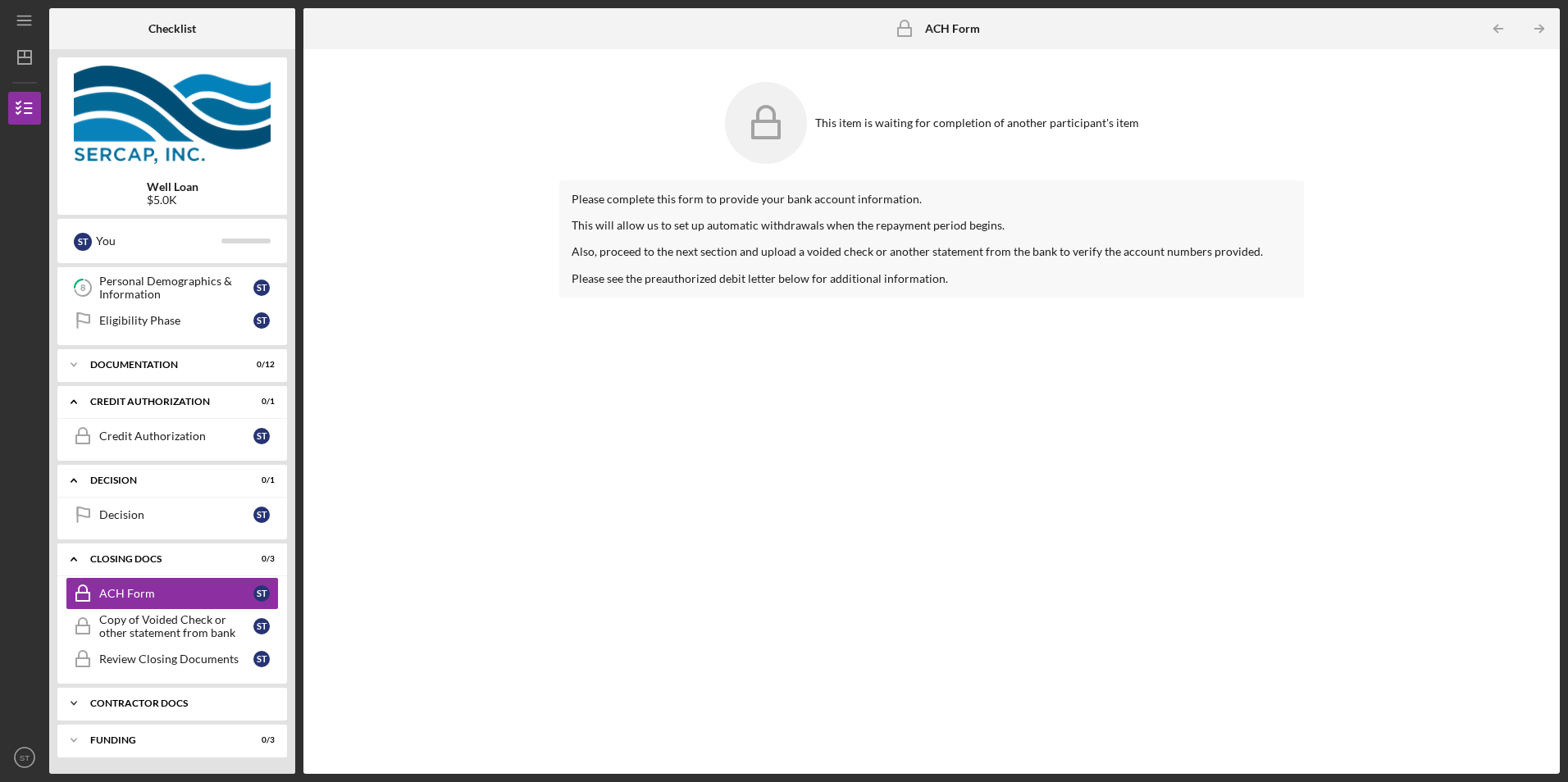
click at [152, 715] on div "Icon/Expander Contractor Docs 0 / 14" at bounding box center [172, 703] width 230 height 33
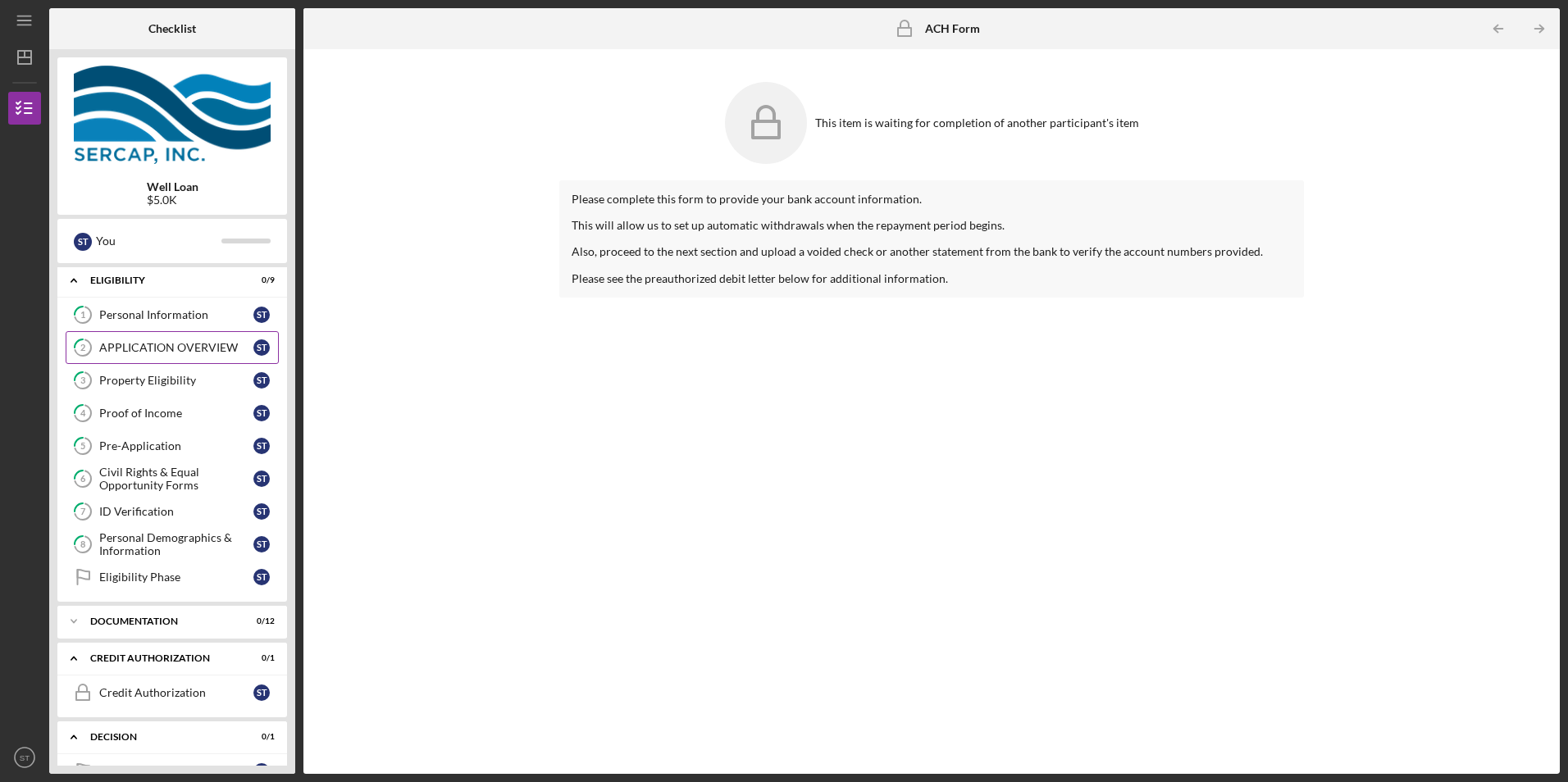
scroll to position [0, 0]
click at [188, 281] on div "Eligibility" at bounding box center [178, 283] width 177 height 10
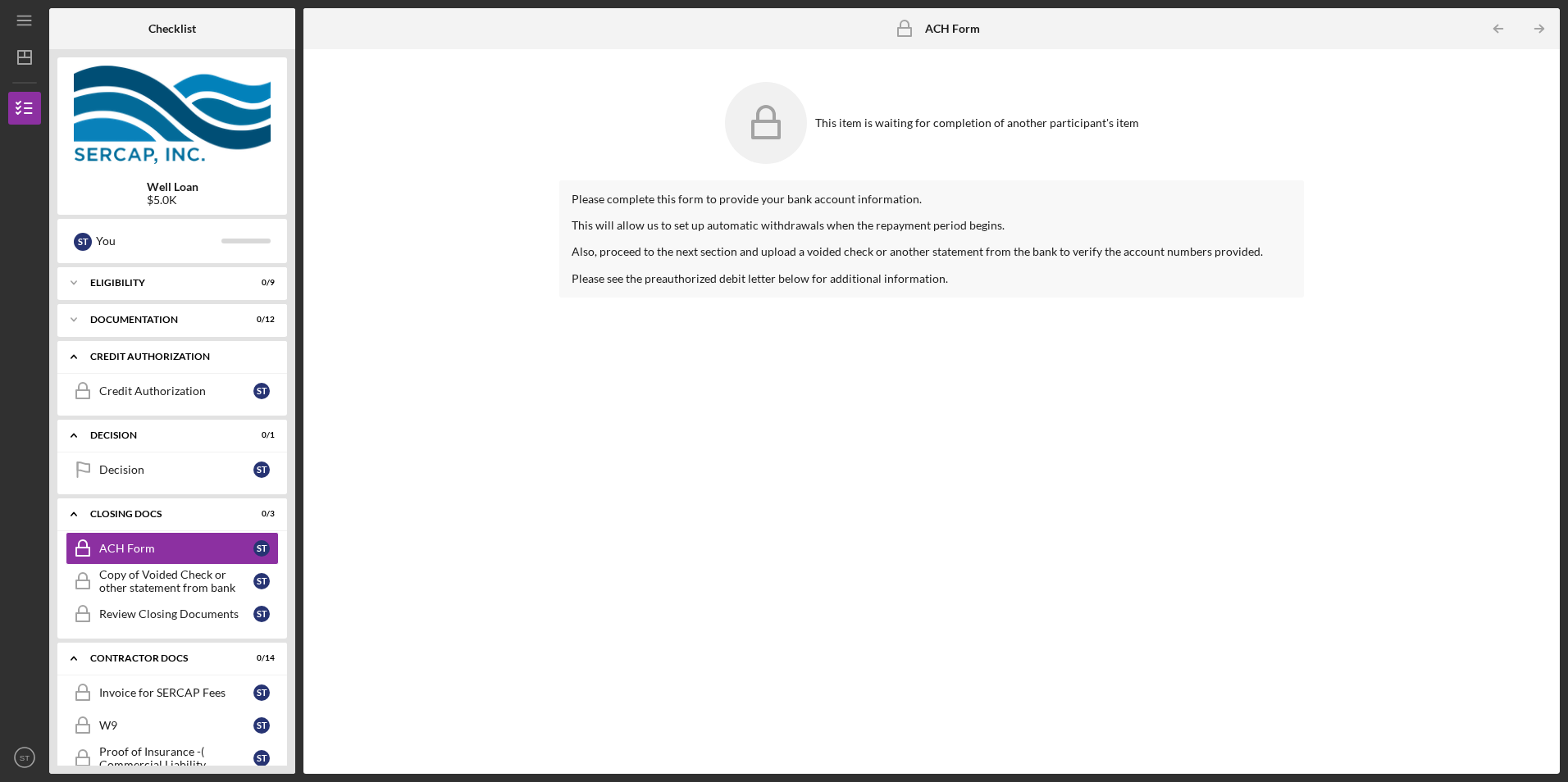
click at [106, 368] on div "Icon/Expander CREDIT AUTHORIZATION 0 / 1" at bounding box center [172, 357] width 230 height 34
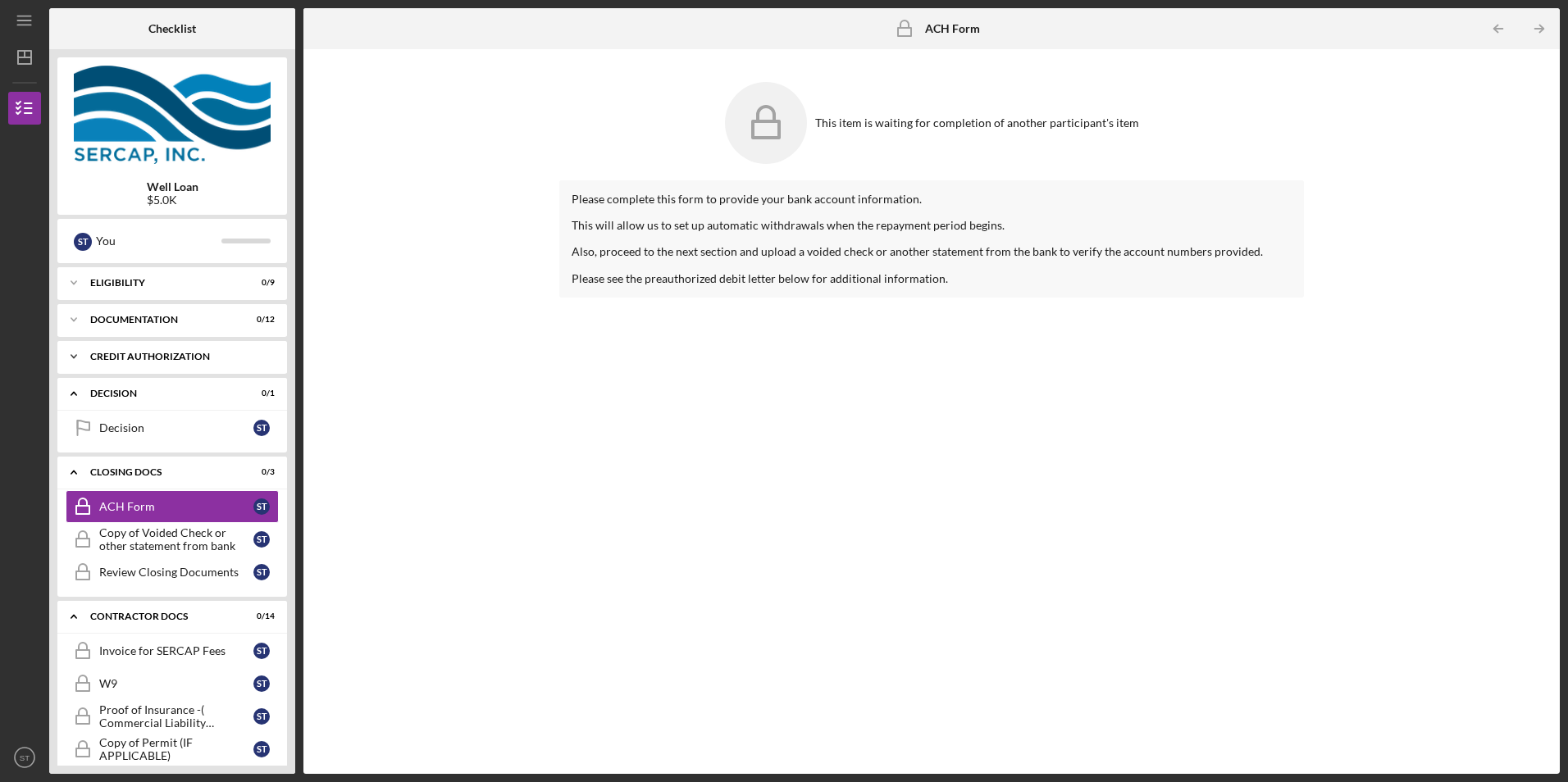
click at [94, 367] on div "Icon/Expander CREDIT AUTHORIZATION 0 / 1" at bounding box center [172, 357] width 230 height 33
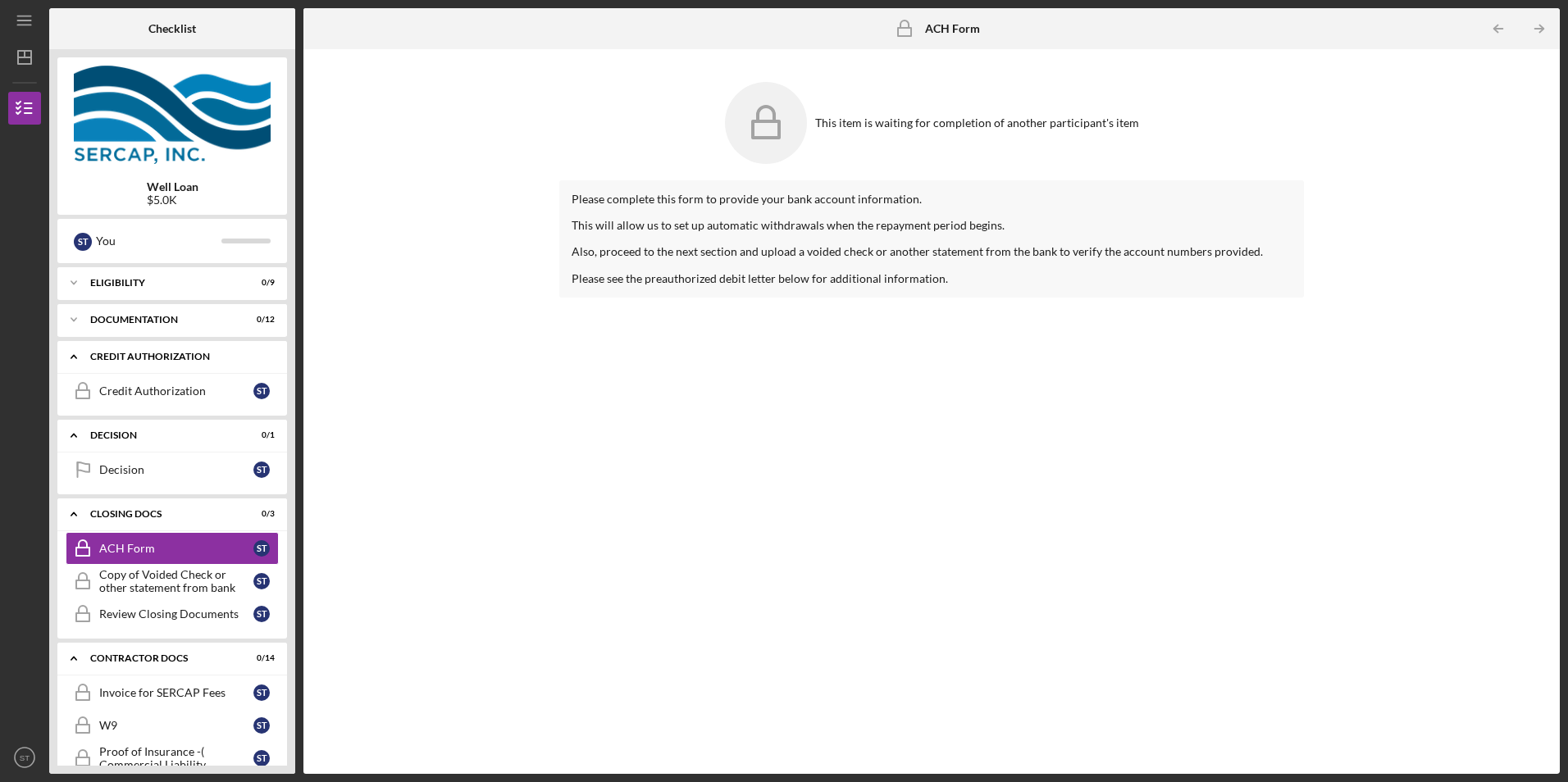
click at [80, 364] on icon "Icon/Expander" at bounding box center [74, 357] width 33 height 33
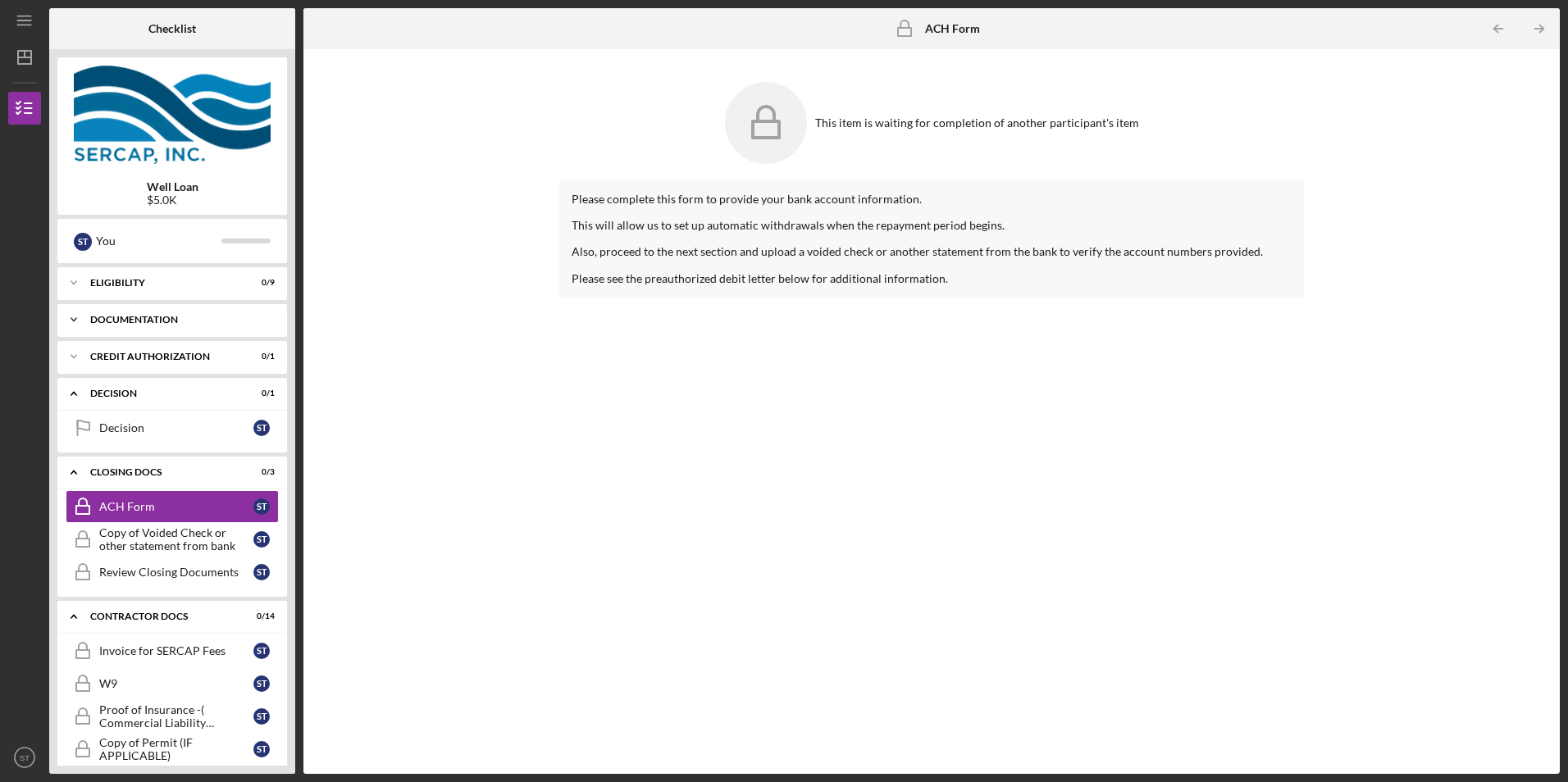
click at [112, 315] on div "Documentation" at bounding box center [178, 320] width 177 height 10
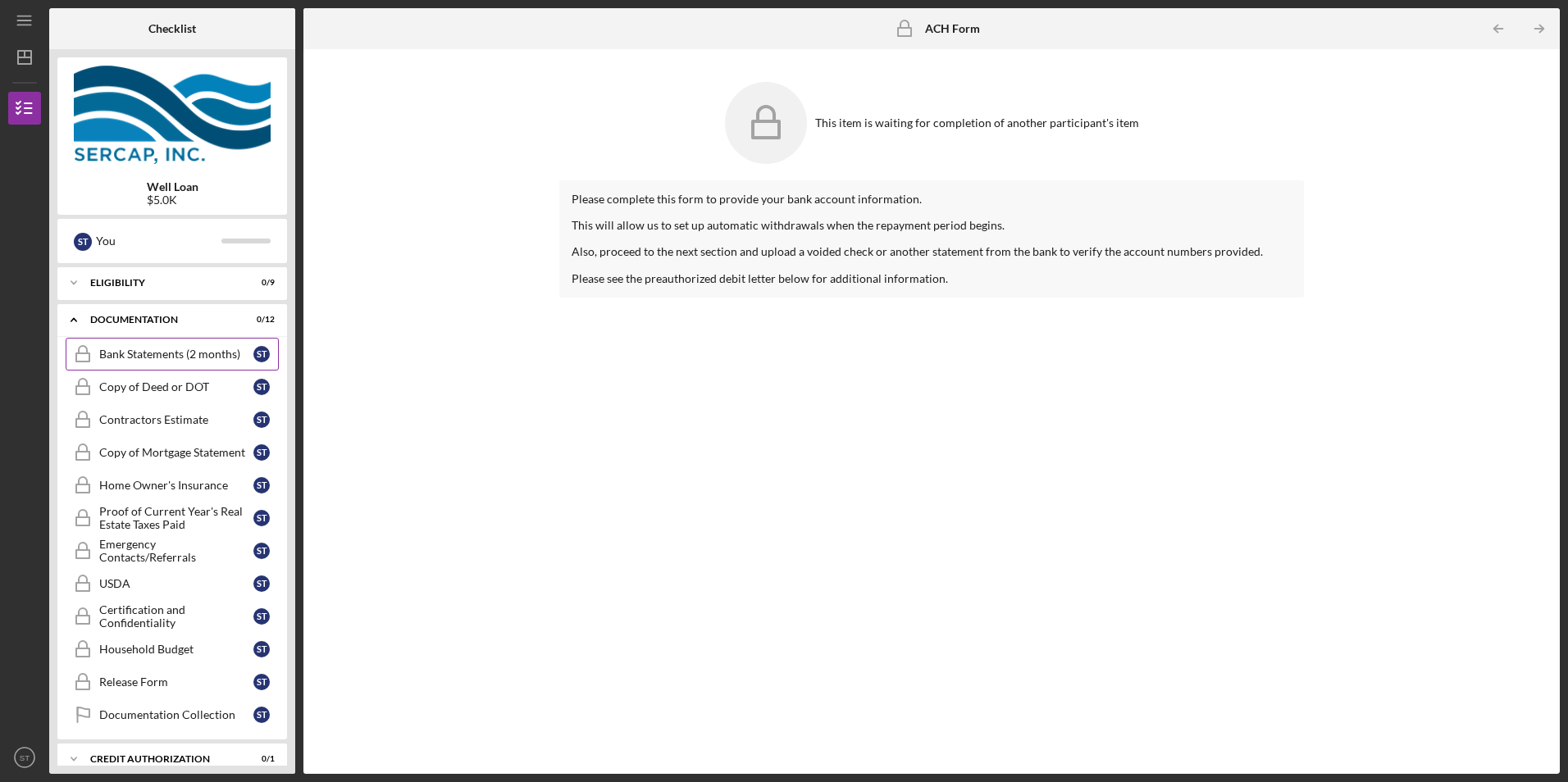
click at [200, 364] on link "Bank Statements (2 months) Bank Statements (2 months) S T" at bounding box center [172, 354] width 213 height 33
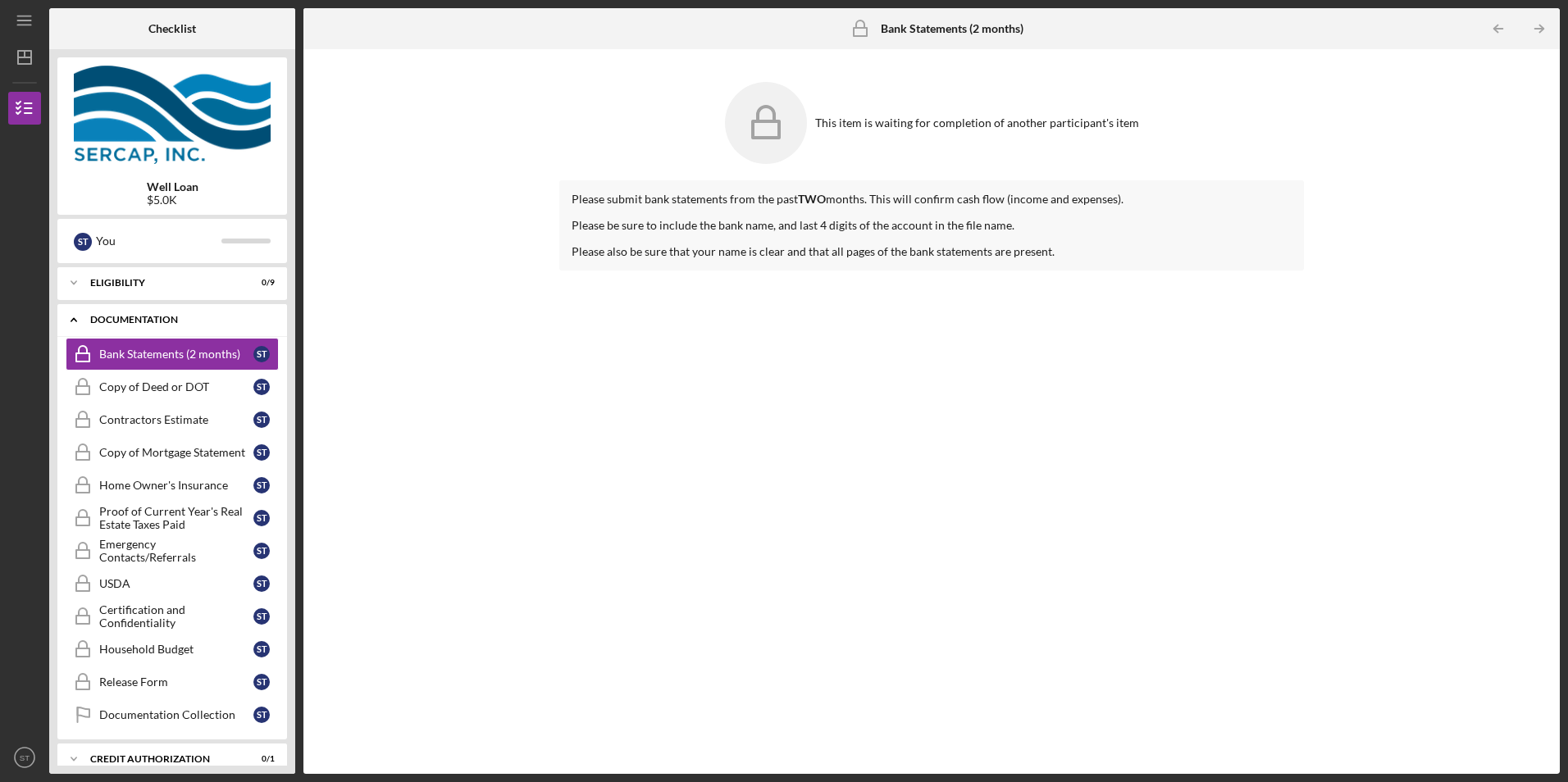
click at [165, 326] on div "Icon/Expander Documentation 0 / 12" at bounding box center [172, 320] width 230 height 34
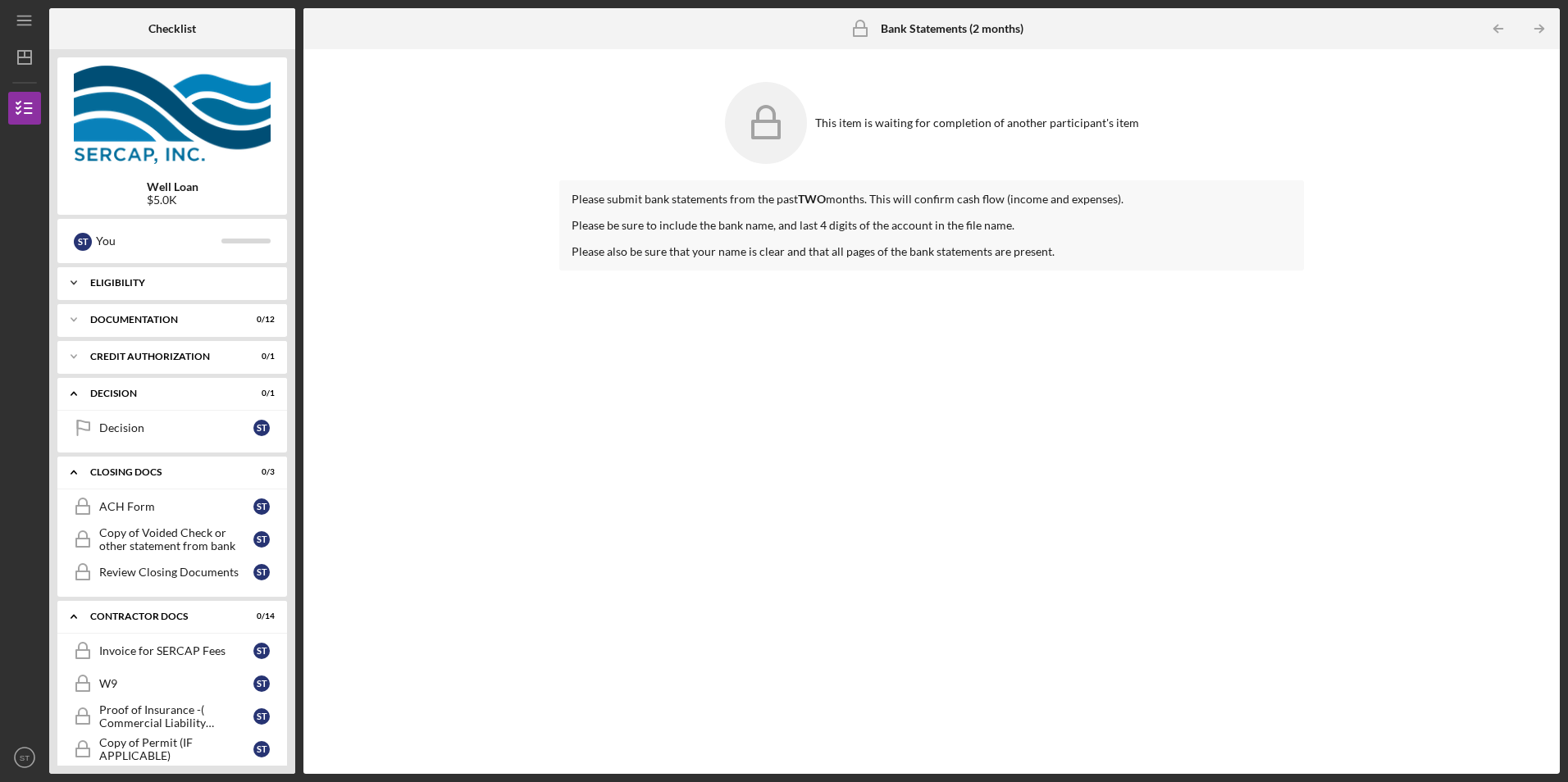
click at [158, 284] on div "Eligibility" at bounding box center [178, 283] width 177 height 10
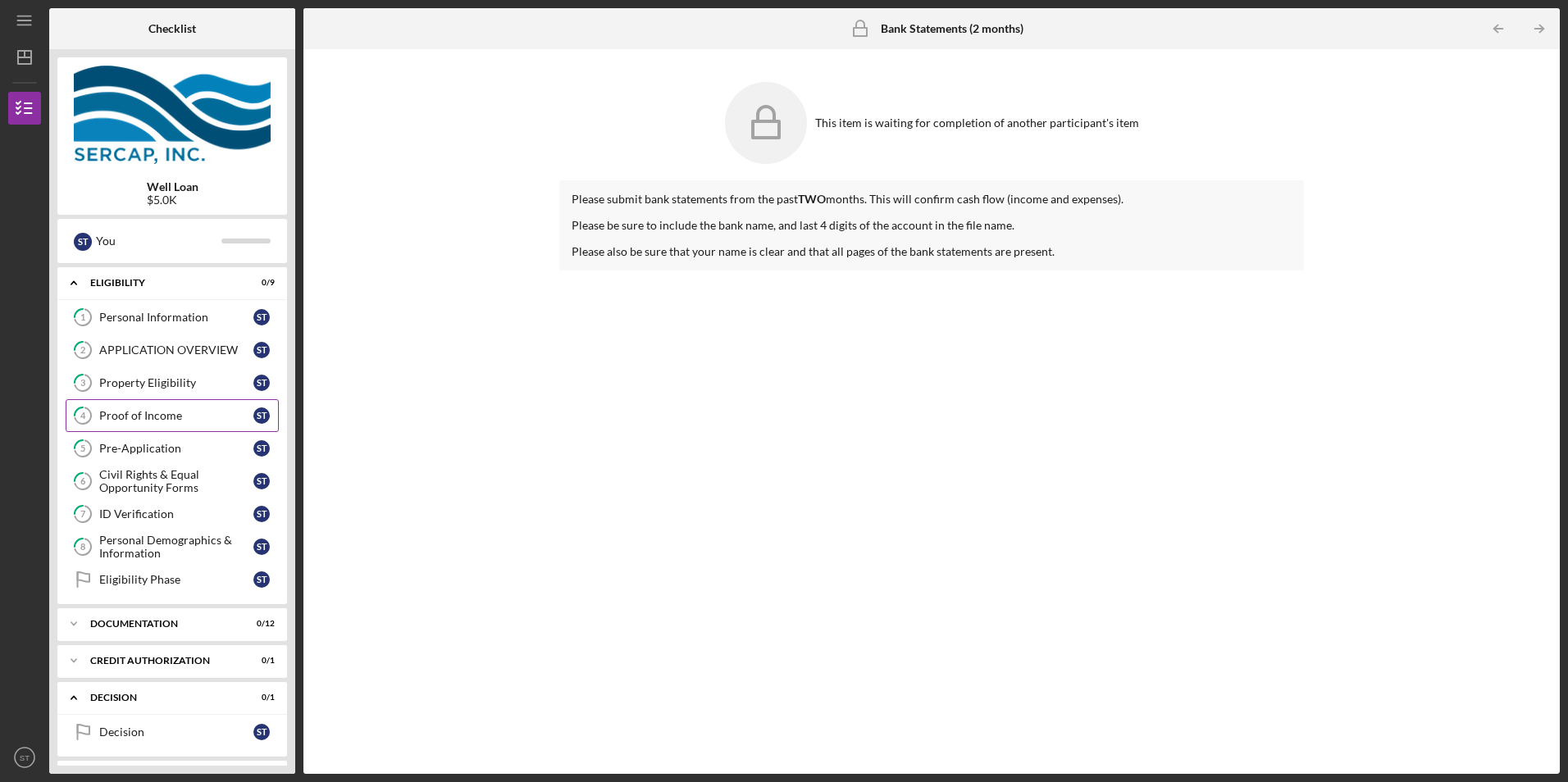
click at [138, 417] on div "Proof of Income" at bounding box center [177, 416] width 154 height 13
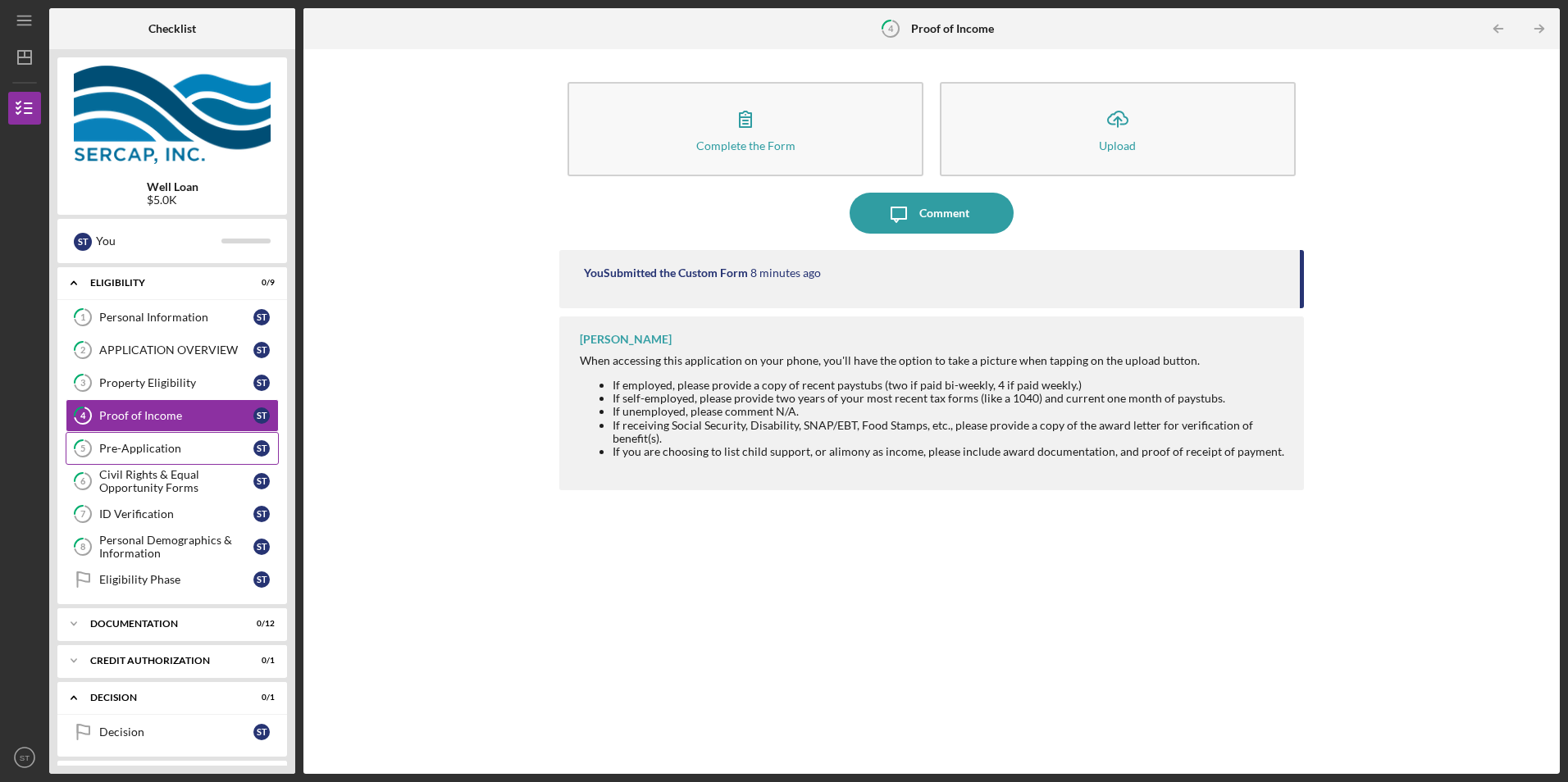
click at [176, 461] on link "5 Pre-Application S T" at bounding box center [172, 448] width 213 height 33
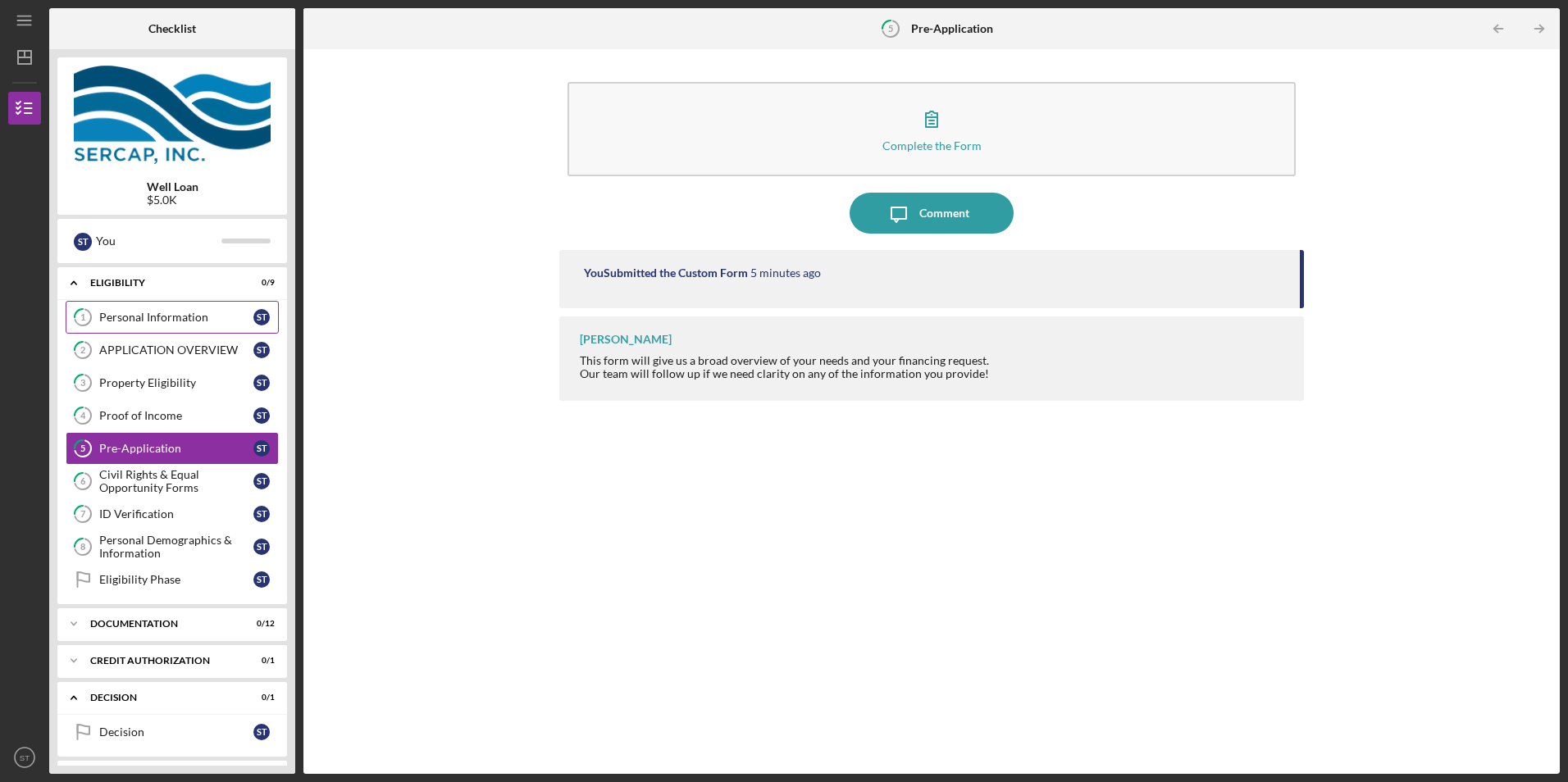
click at [175, 324] on div "Personal Information" at bounding box center [177, 318] width 154 height 13
